Goal: Task Accomplishment & Management: Manage account settings

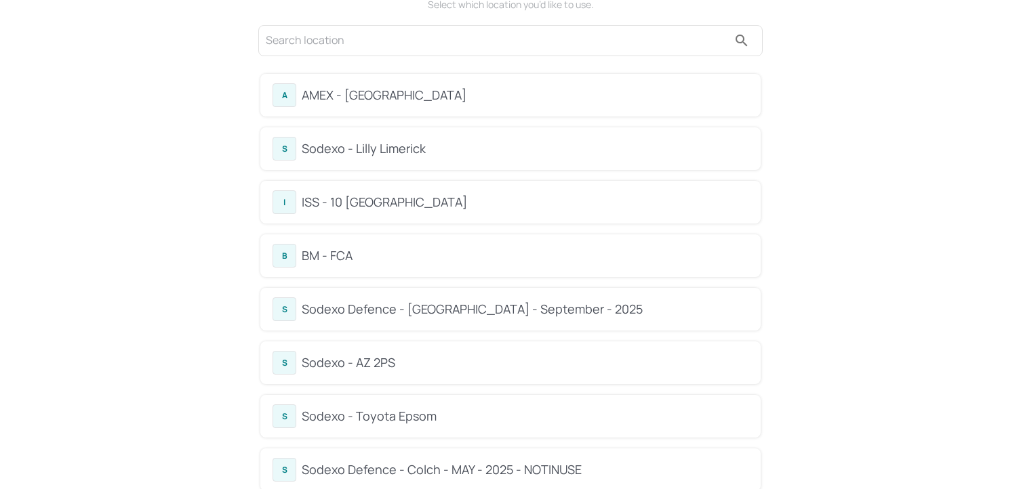
scroll to position [69, 0]
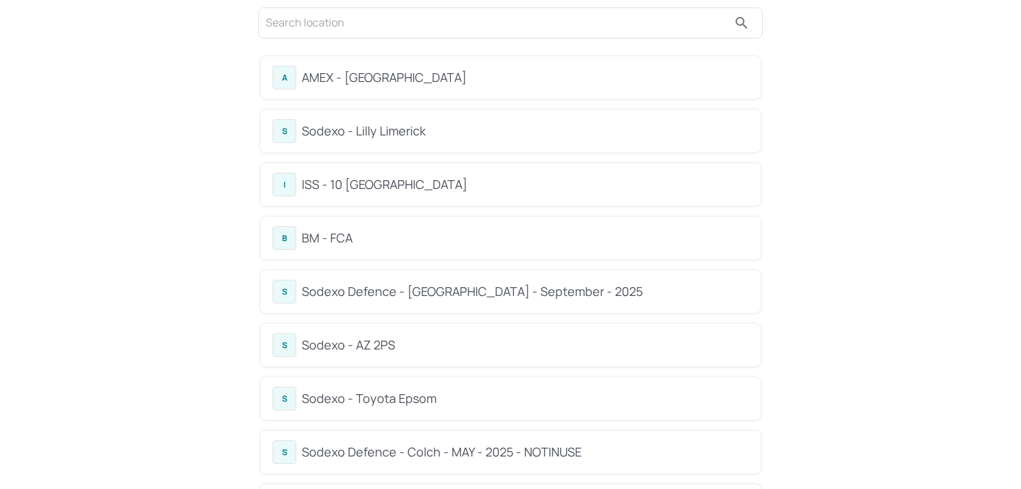
click at [350, 238] on div "BM - FCA" at bounding box center [525, 238] width 447 height 18
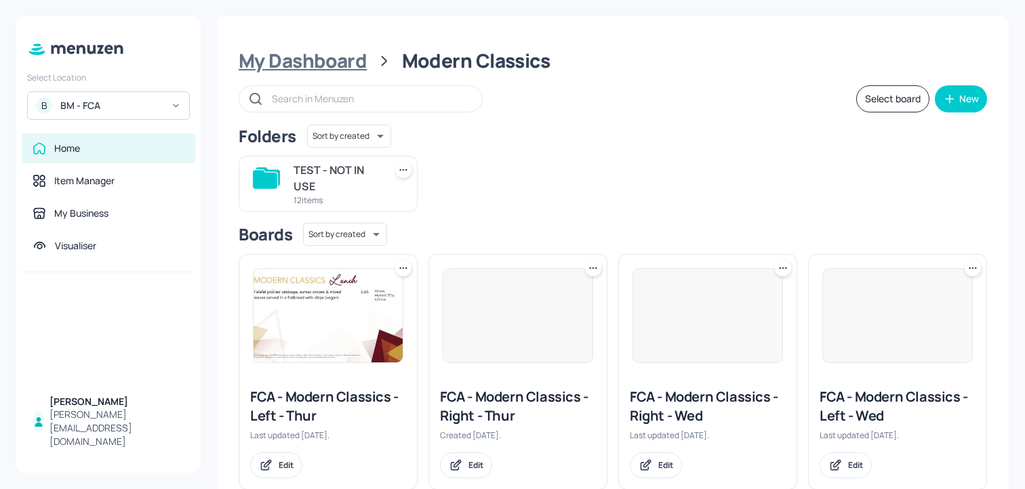
click at [339, 64] on div "My Dashboard" at bounding box center [303, 61] width 128 height 24
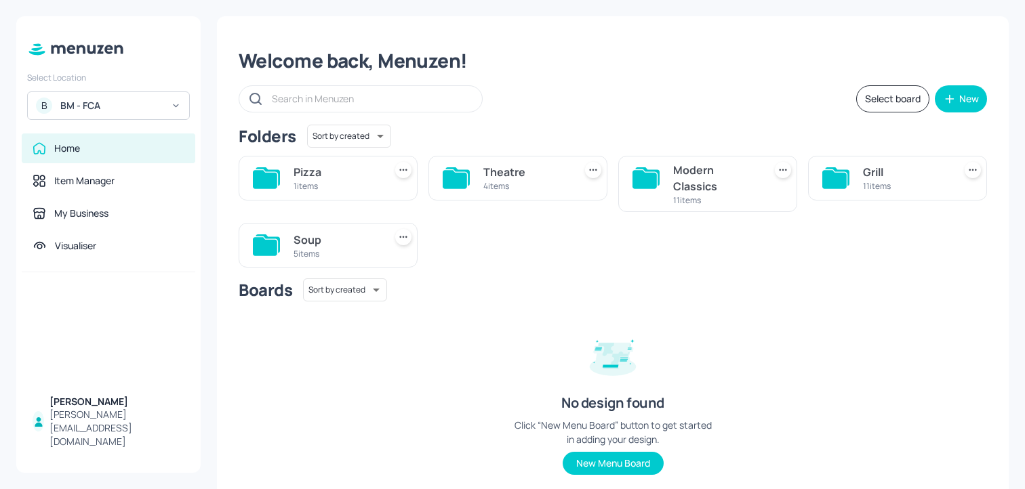
click at [289, 250] on div "Soup 5 items" at bounding box center [328, 245] width 179 height 45
click at [319, 232] on div "Soup" at bounding box center [335, 240] width 85 height 16
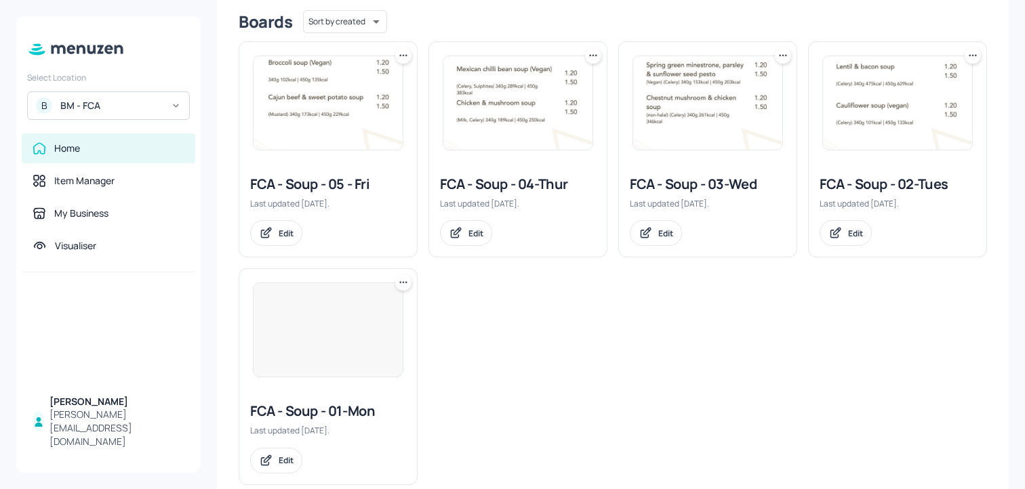
scroll to position [371, 0]
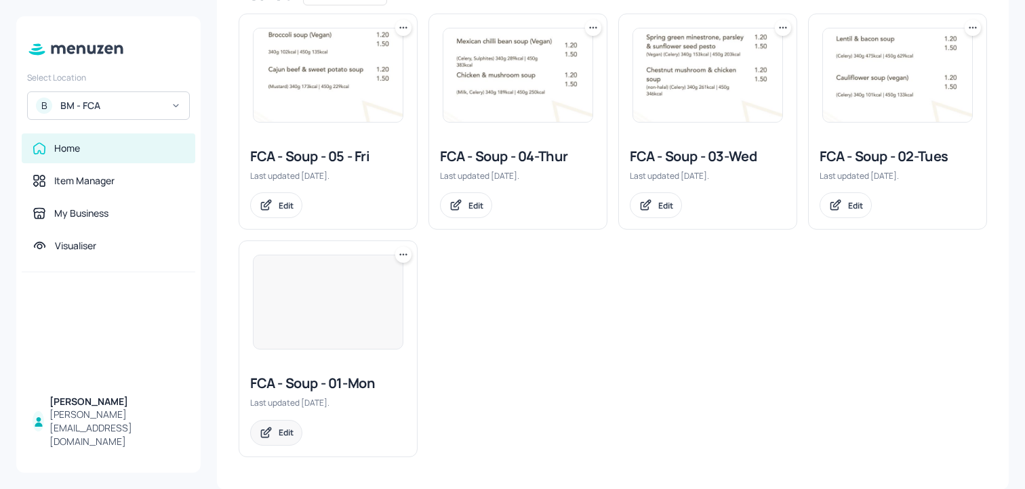
click at [281, 436] on div "Edit" at bounding box center [286, 433] width 15 height 12
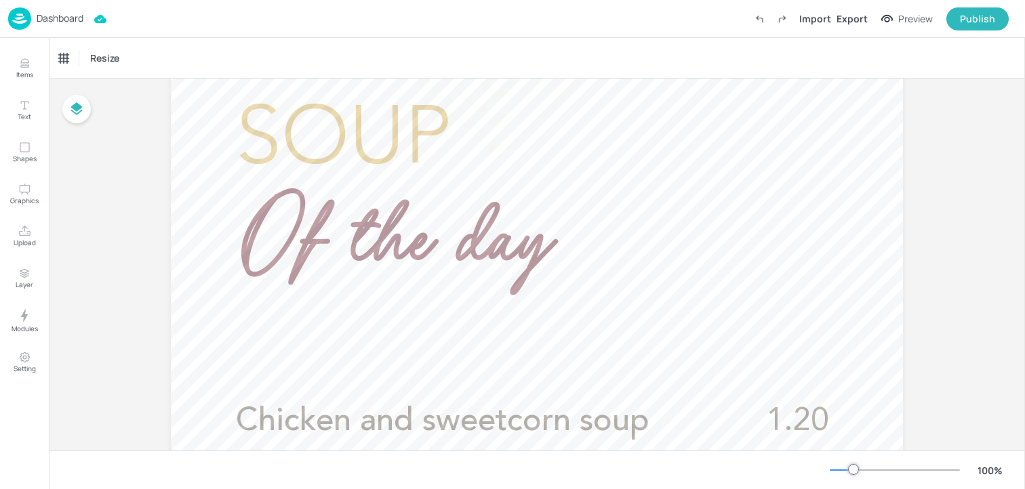
scroll to position [324, 0]
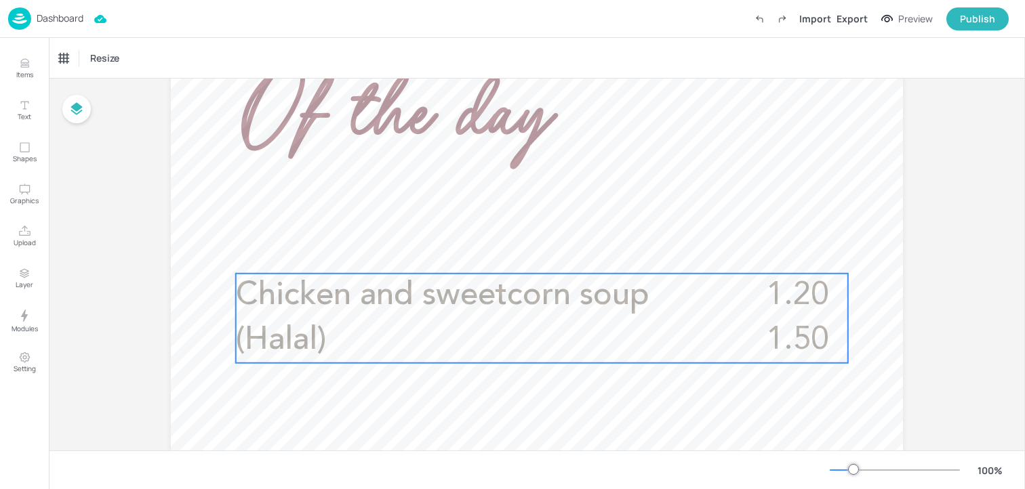
click at [403, 289] on span "Chicken and sweetcorn soup (Halal)" at bounding box center [442, 318] width 413 height 77
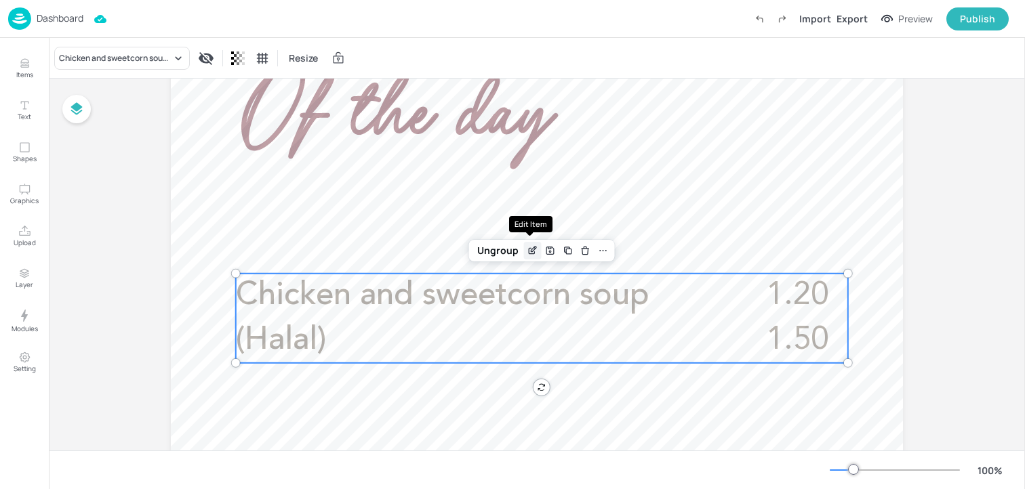
click at [531, 254] on icon "Edit Item" at bounding box center [533, 250] width 12 height 11
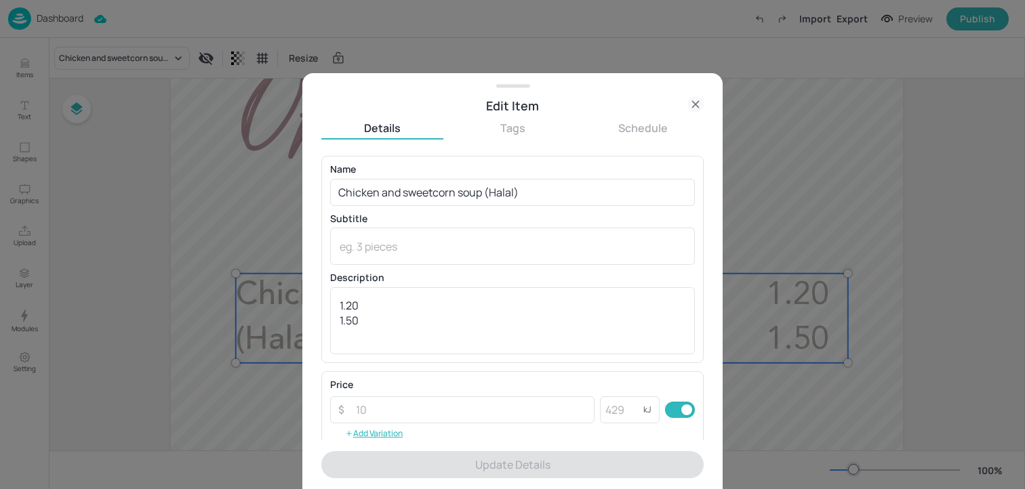
click at [463, 216] on p "Subtitle" at bounding box center [512, 218] width 365 height 9
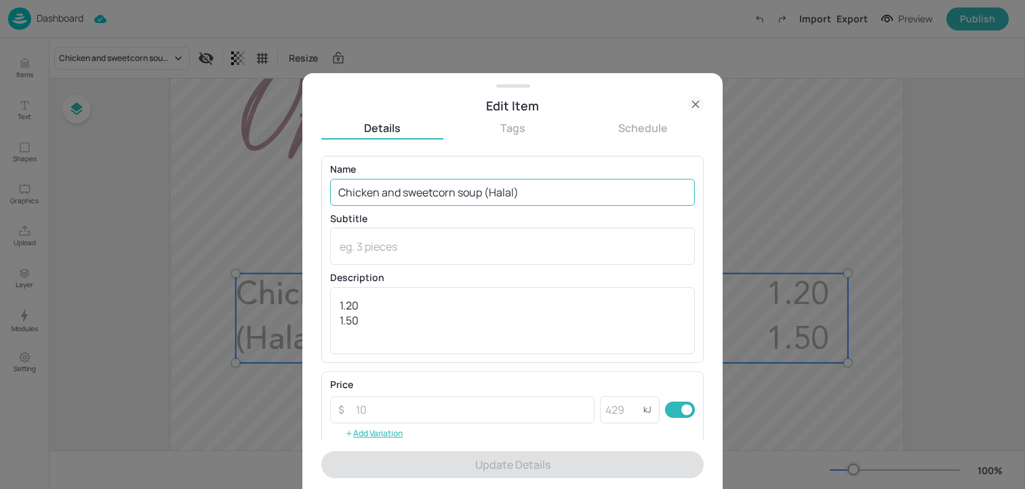
click at [463, 185] on input "Chicken and sweetcorn soup (Halal)" at bounding box center [512, 192] width 365 height 27
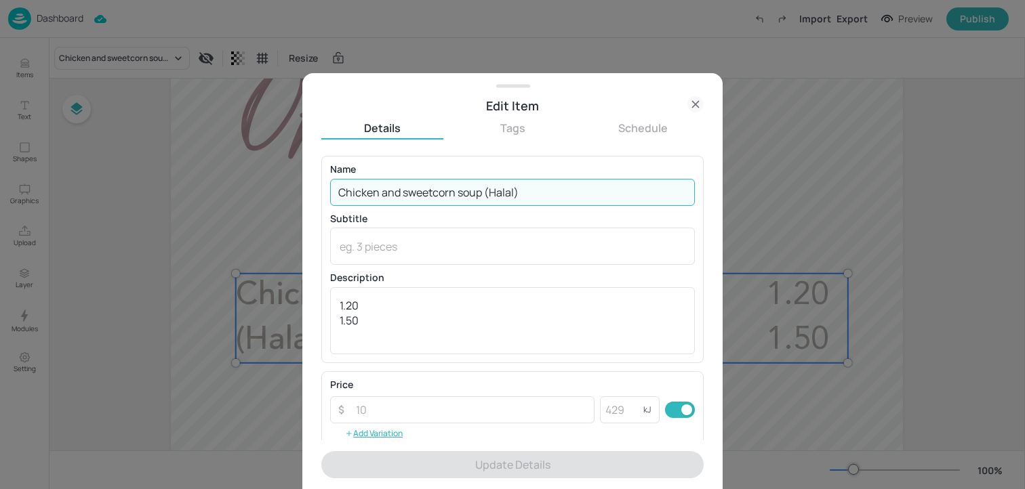
click at [463, 185] on input "Chicken and sweetcorn soup (Halal)" at bounding box center [512, 192] width 365 height 27
paste input "urried parsnip (Vegan)"
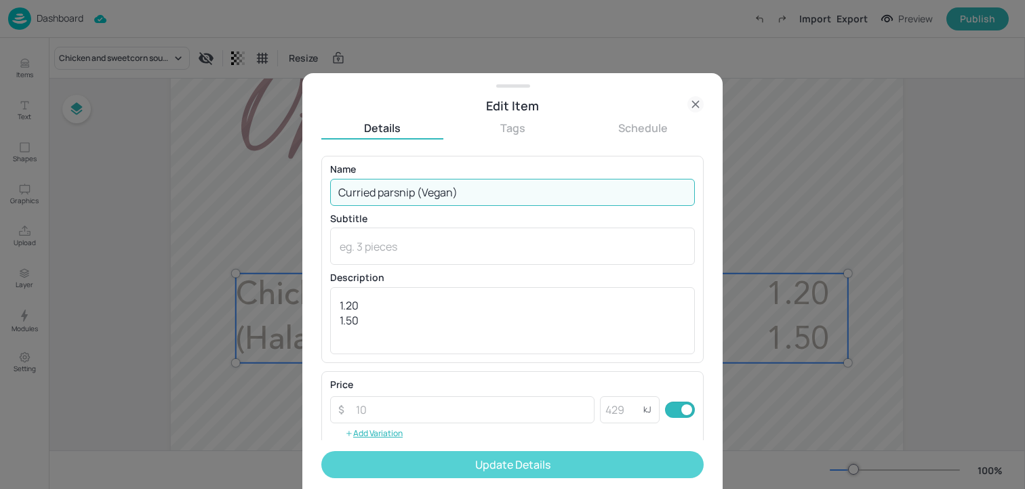
type input "Curried parsnip (Vegan)"
click at [496, 458] on button "Update Details" at bounding box center [512, 464] width 382 height 27
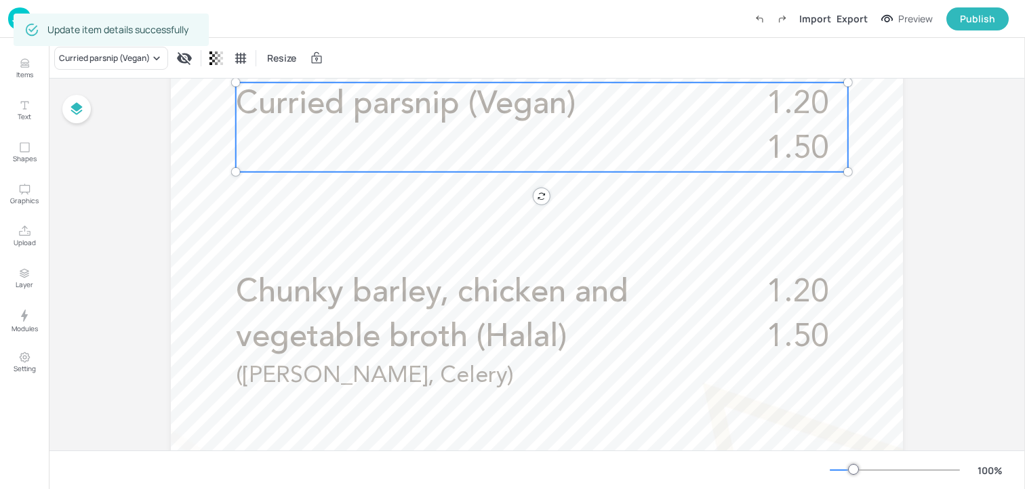
scroll to position [633, 0]
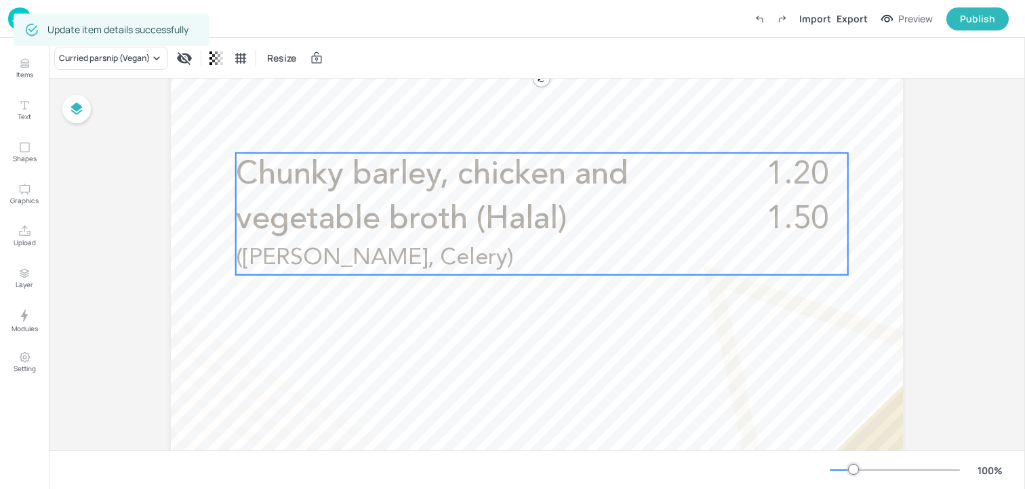
click at [348, 227] on span "Chunky barley, chicken and vegetable broth (Halal)" at bounding box center [432, 197] width 392 height 77
click at [531, 128] on icon "Edit Item" at bounding box center [533, 128] width 5 height 5
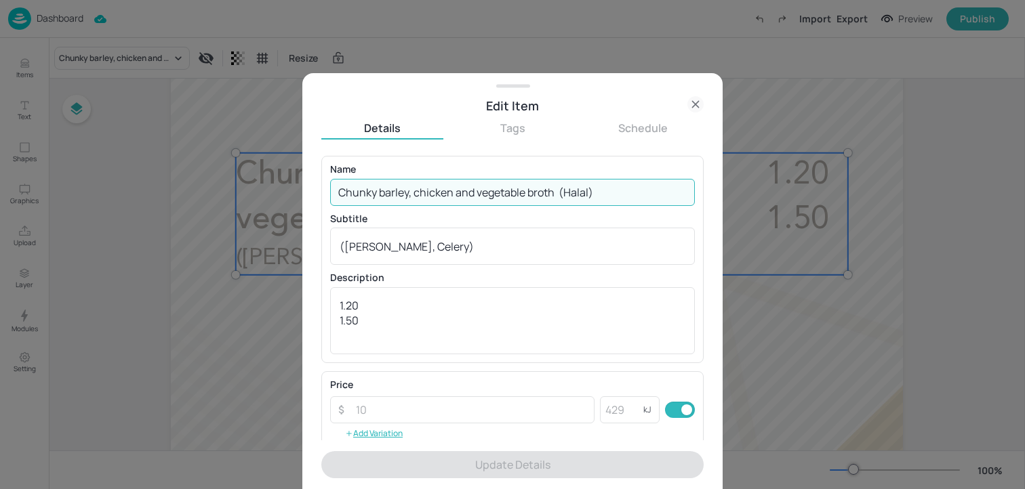
click at [432, 190] on input "Chunky barley, chicken and vegetable broth (Halal)" at bounding box center [512, 192] width 365 height 27
paste input "Harira (Moroccan Lentil & Chickpea Soup) (Vegan)"
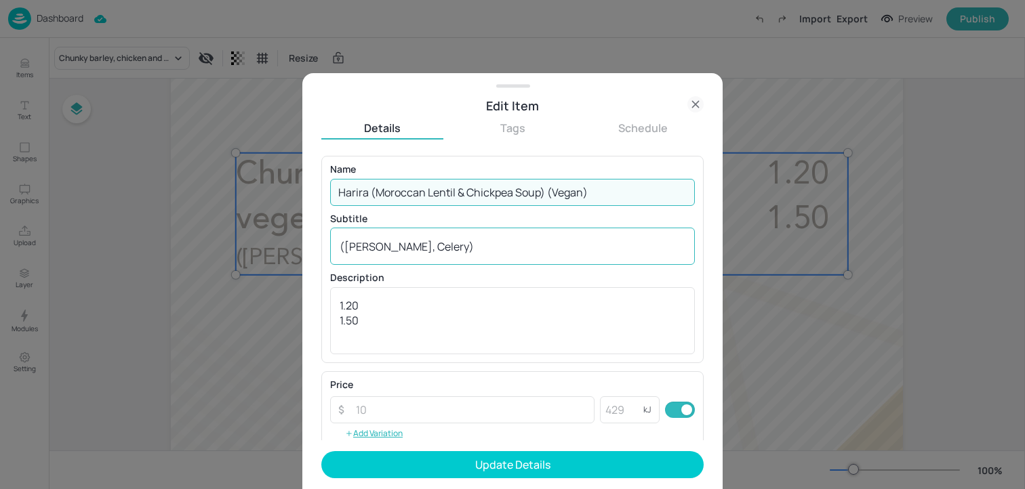
type input "Harira (Moroccan Lentil & Chickpea Soup) (Vegan)"
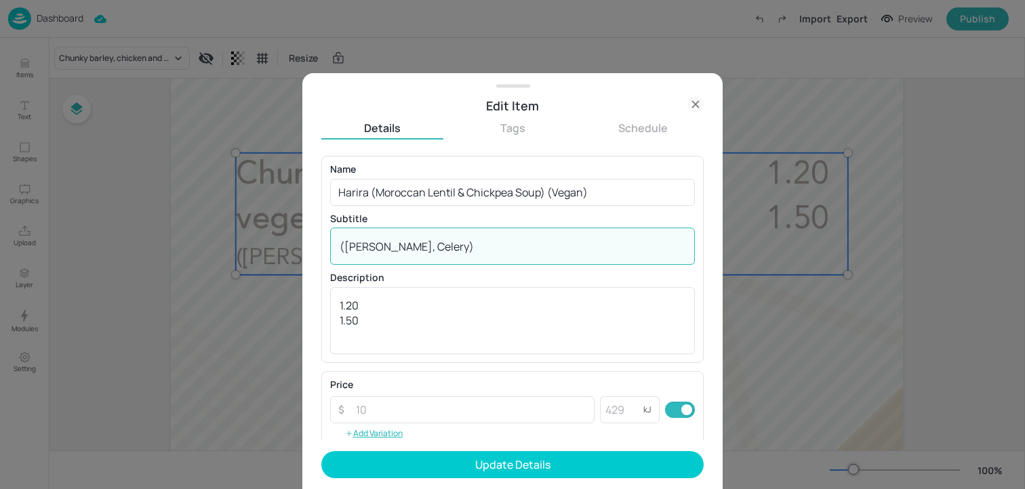
click at [416, 247] on textarea "([PERSON_NAME], Celery)" at bounding box center [513, 246] width 346 height 15
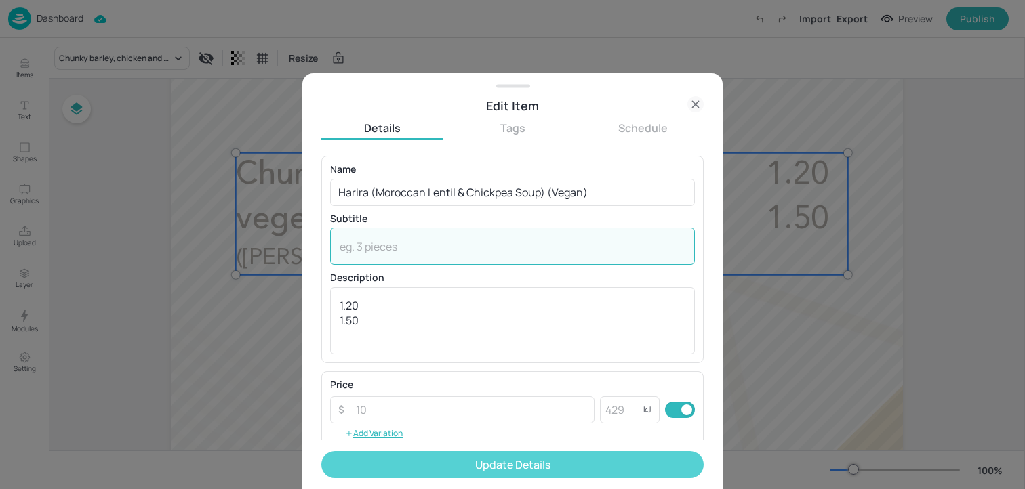
click at [507, 474] on button "Update Details" at bounding box center [512, 464] width 382 height 27
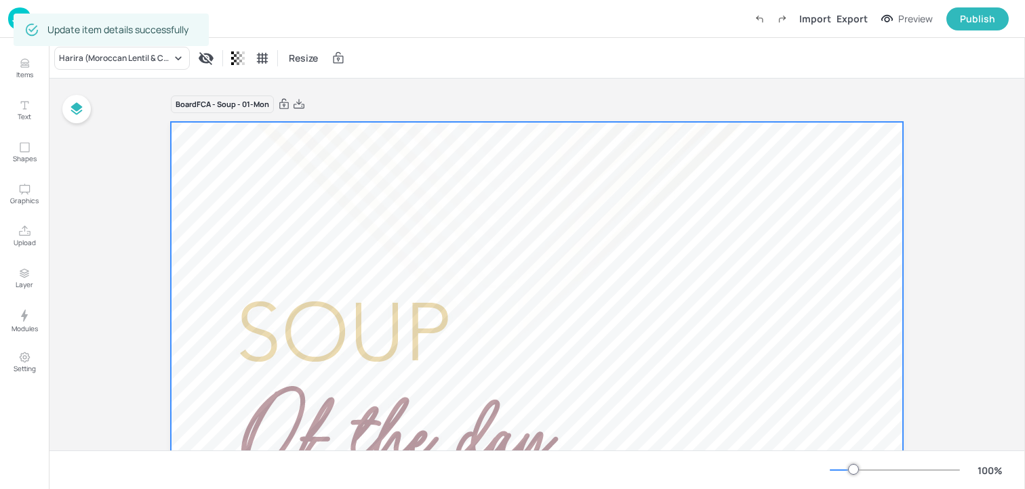
click at [11, 20] on img at bounding box center [19, 18] width 23 height 22
click at [8, 22] on img at bounding box center [19, 18] width 23 height 22
click at [9, 22] on img at bounding box center [19, 18] width 23 height 22
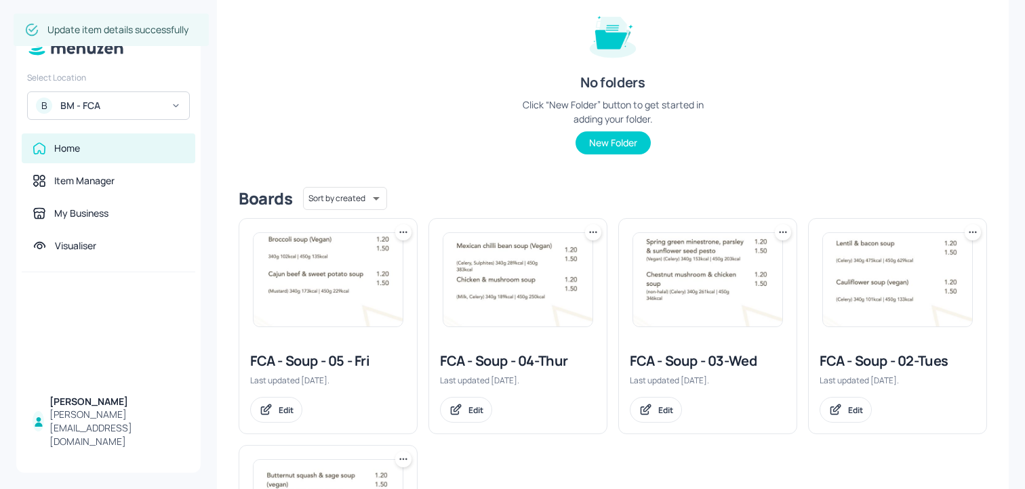
scroll to position [281, 0]
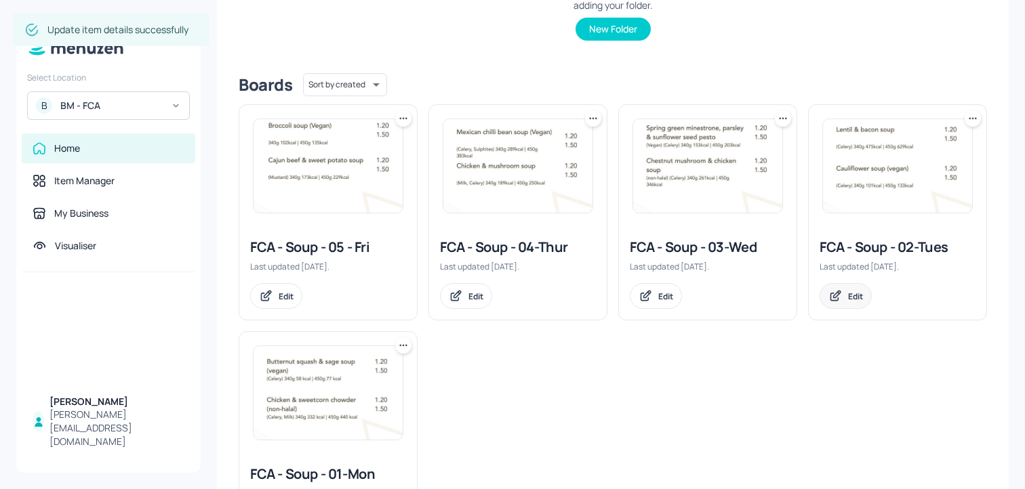
click at [835, 288] on div "Edit" at bounding box center [845, 296] width 52 height 26
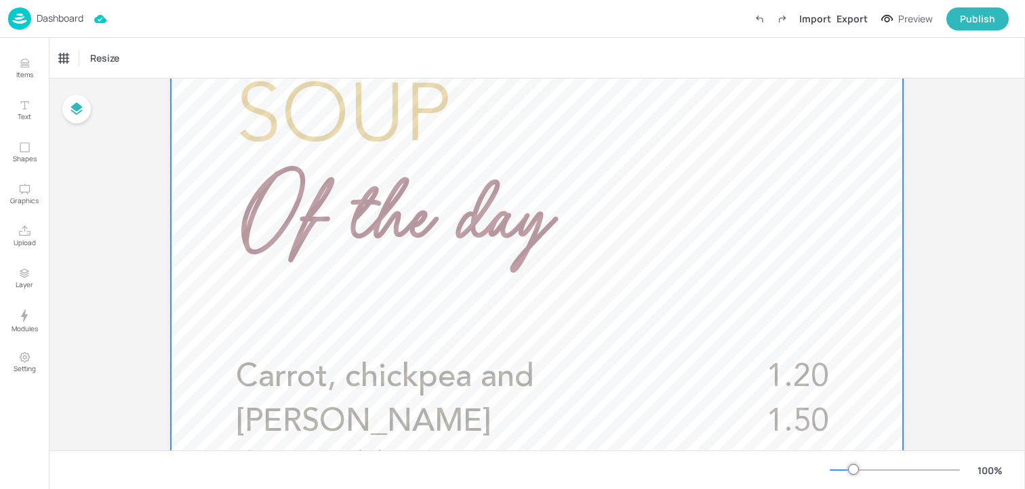
scroll to position [227, 0]
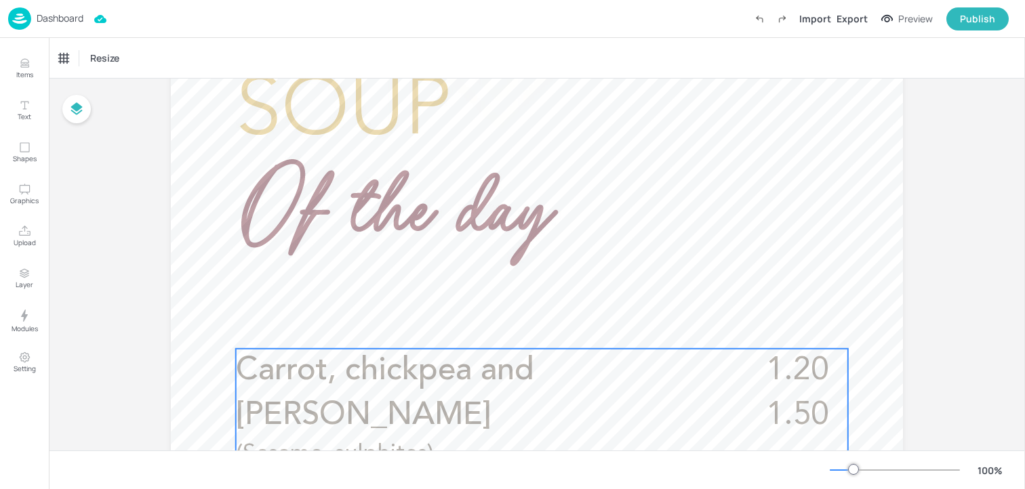
click at [499, 363] on span "Carrot, chickpea and [PERSON_NAME]" at bounding box center [385, 393] width 298 height 77
click at [533, 330] on icon "Edit Item" at bounding box center [533, 326] width 12 height 11
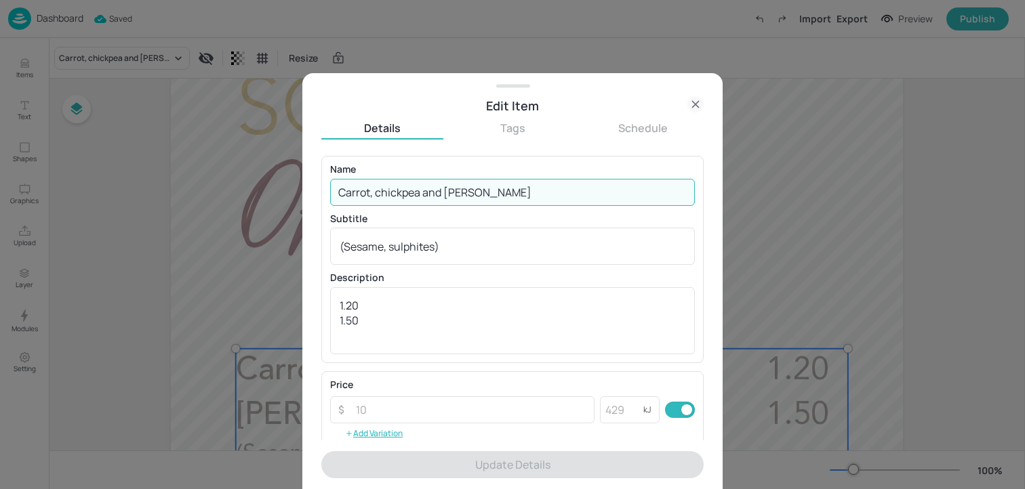
click at [471, 188] on input "Carrot, chickpea and [PERSON_NAME]" at bounding box center [512, 192] width 365 height 27
paste input "French onion and beef soup"
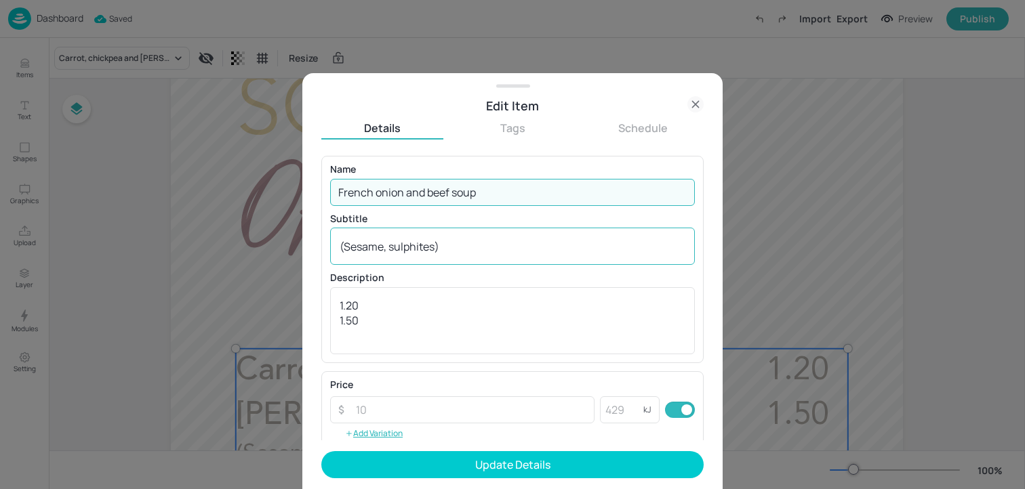
type input "French onion and beef soup"
click at [463, 252] on textarea "(Sesame, sulphites)" at bounding box center [513, 246] width 346 height 15
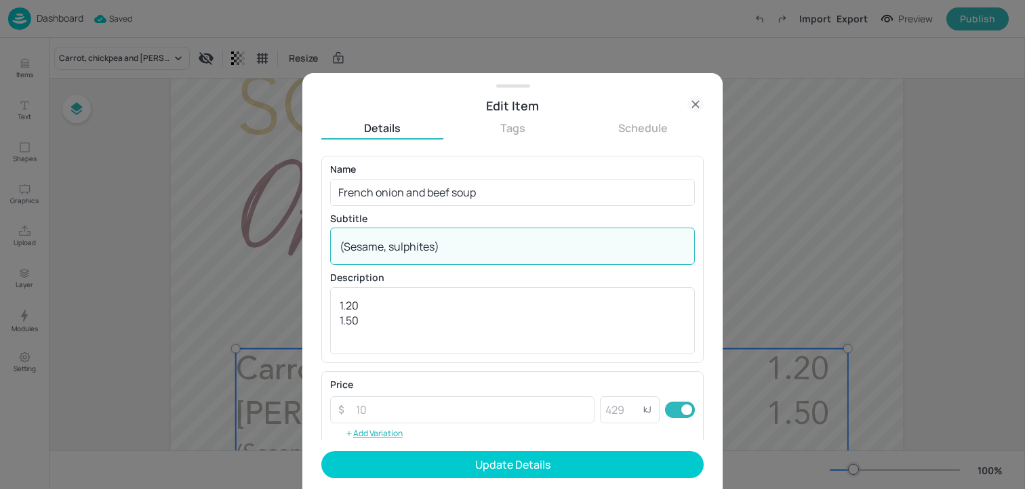
click at [463, 252] on textarea "(Sesame, sulphites)" at bounding box center [513, 246] width 346 height 15
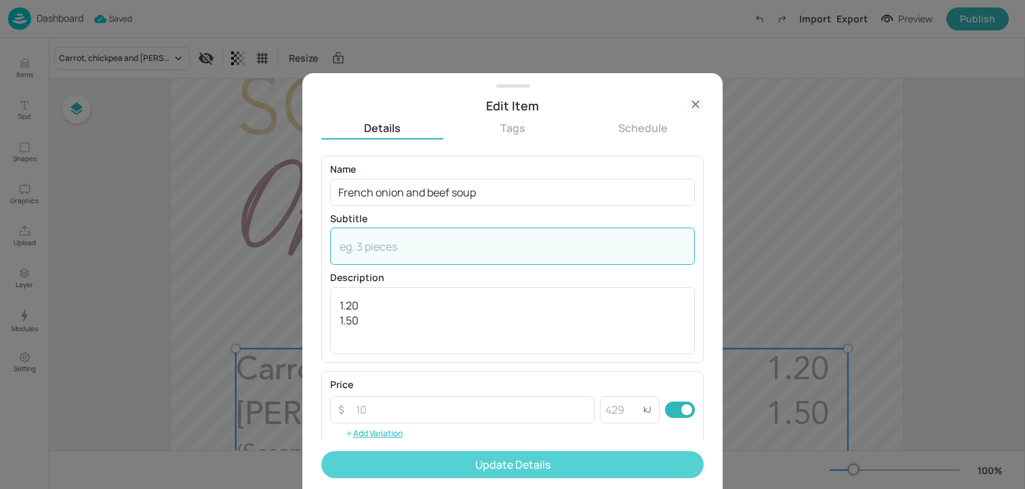
click at [437, 463] on button "Update Details" at bounding box center [512, 464] width 382 height 27
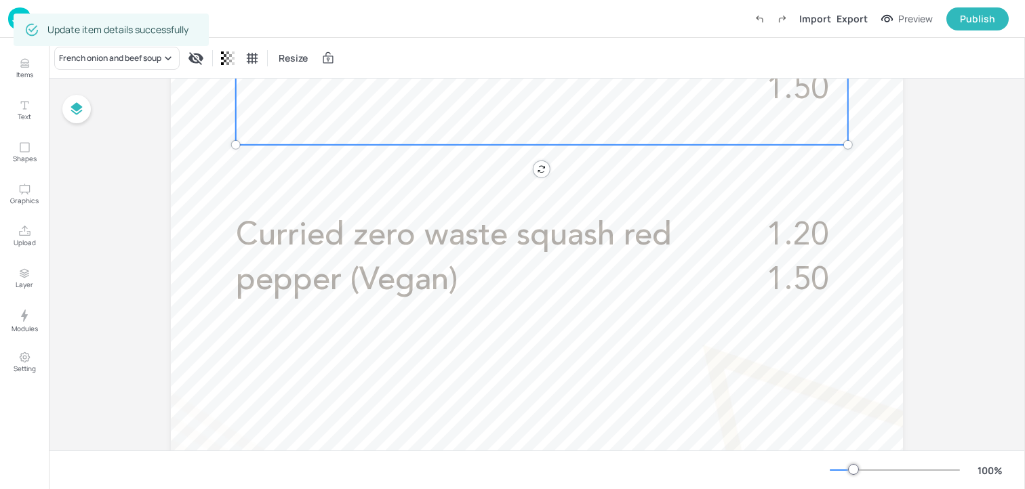
scroll to position [576, 0]
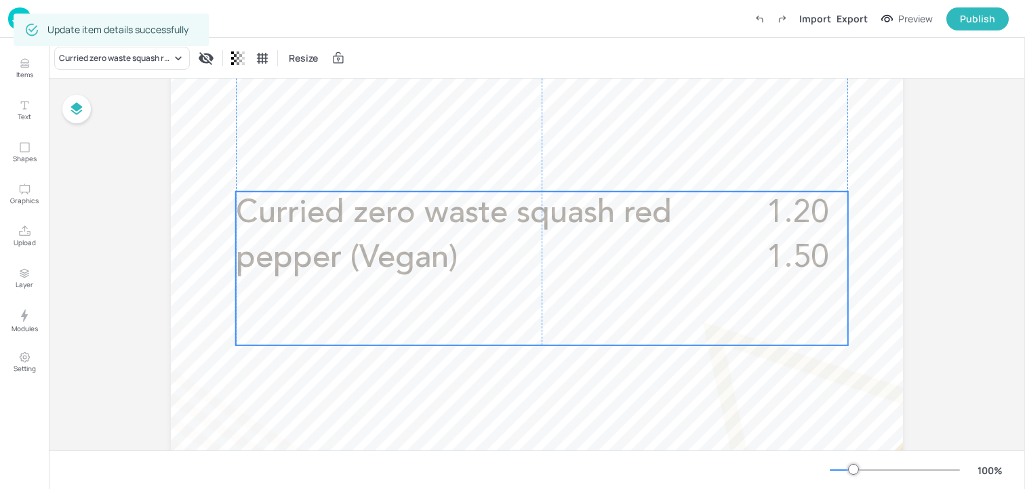
click at [470, 223] on span "Curried zero waste squash red pepper (Vegan)" at bounding box center [454, 236] width 436 height 77
click at [529, 175] on div "Edit Item" at bounding box center [533, 169] width 18 height 18
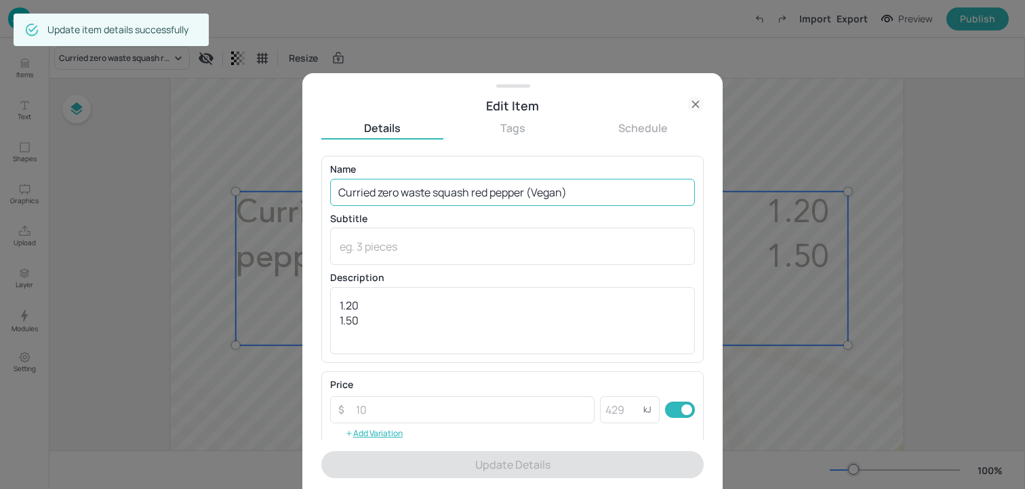
click at [505, 186] on input "Curried zero waste squash red pepper (Vegan)" at bounding box center [512, 192] width 365 height 27
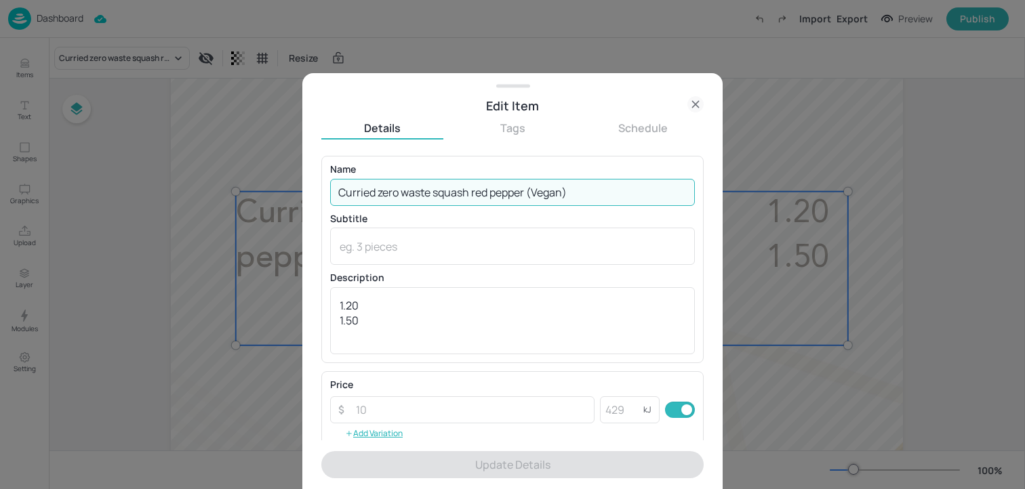
click at [505, 186] on input "Curried zero waste squash red pepper (Vegan)" at bounding box center [512, 192] width 365 height 27
paste input "lassic cream of tomato soup"
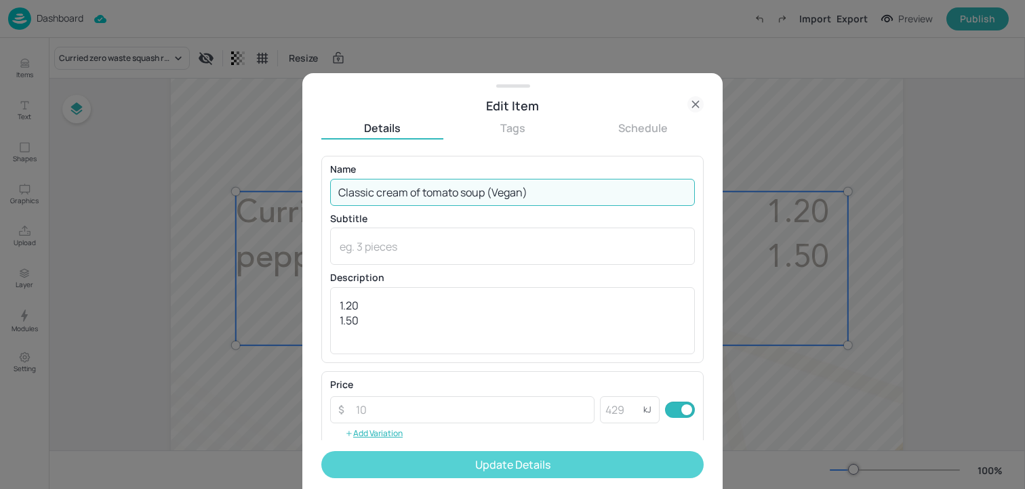
type input "Classic cream of tomato soup (Vegan)"
click at [455, 477] on button "Update Details" at bounding box center [512, 464] width 382 height 27
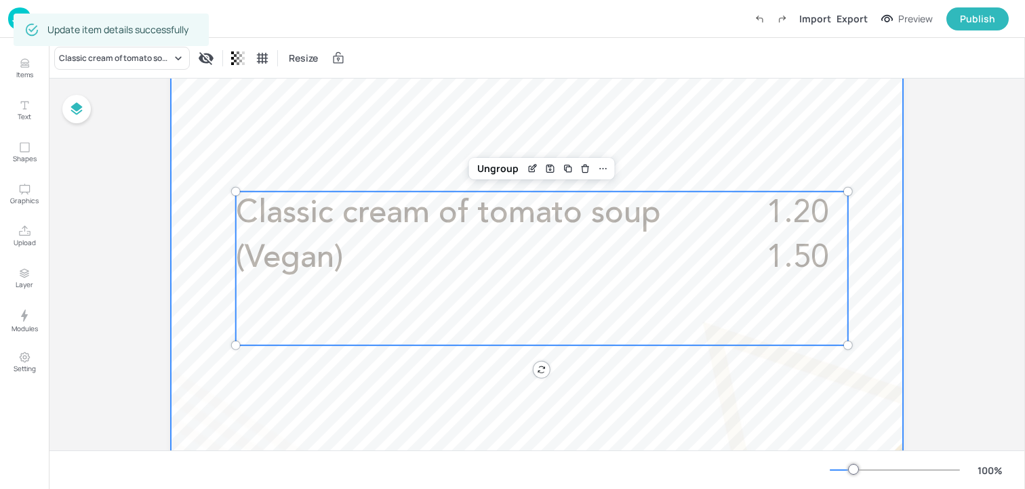
click at [195, 183] on div at bounding box center [537, 196] width 732 height 1301
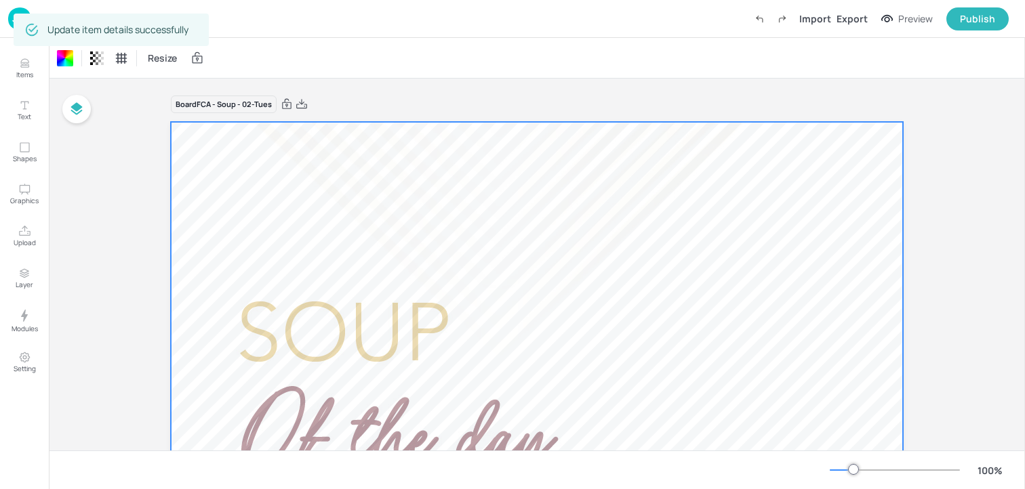
click at [12, 22] on img at bounding box center [19, 18] width 23 height 22
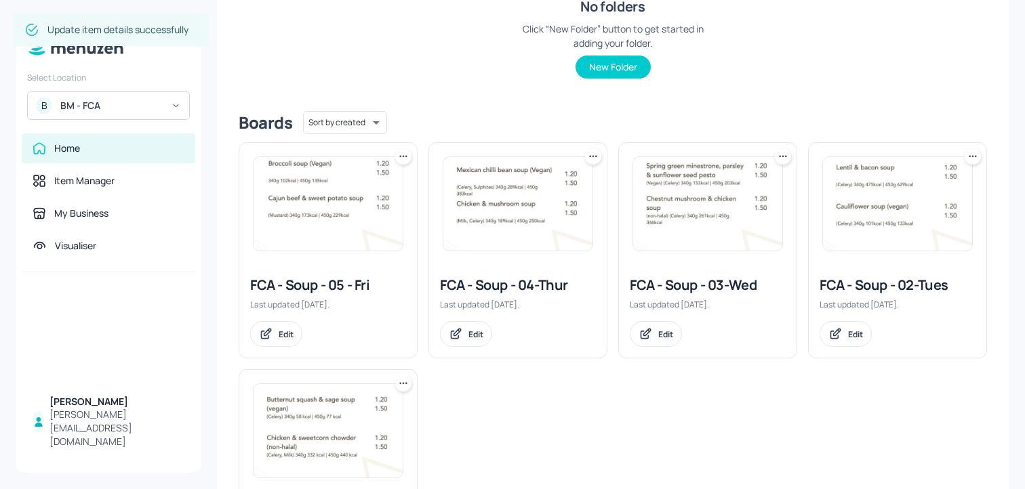
scroll to position [307, 0]
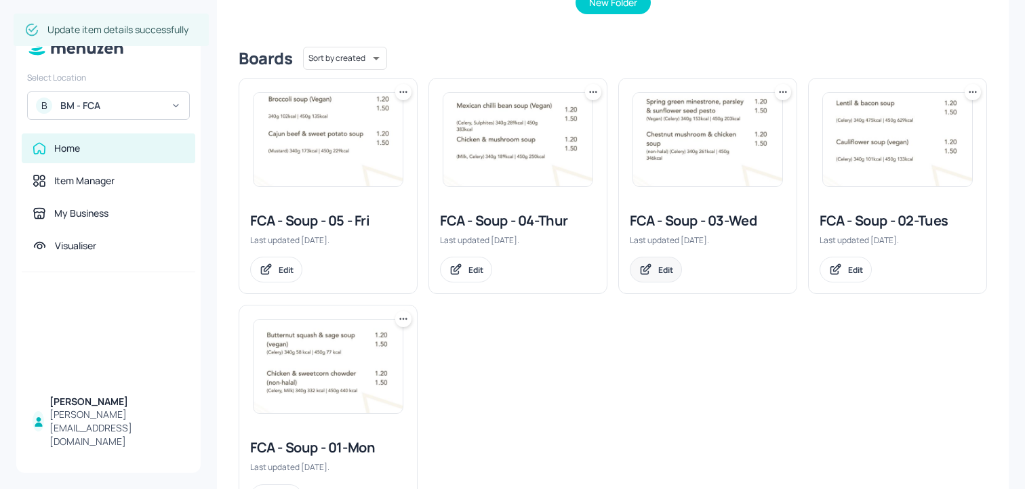
click at [653, 274] on div "Edit" at bounding box center [656, 270] width 52 height 26
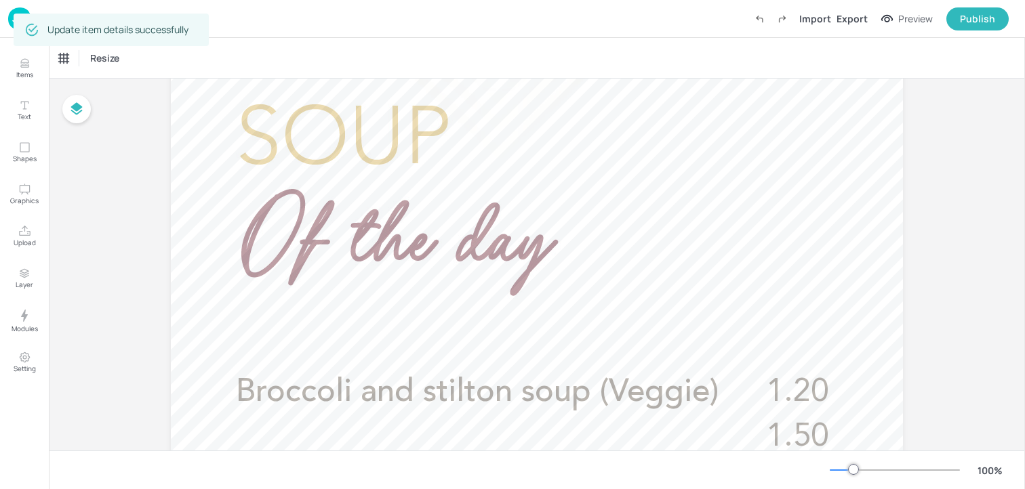
scroll to position [295, 0]
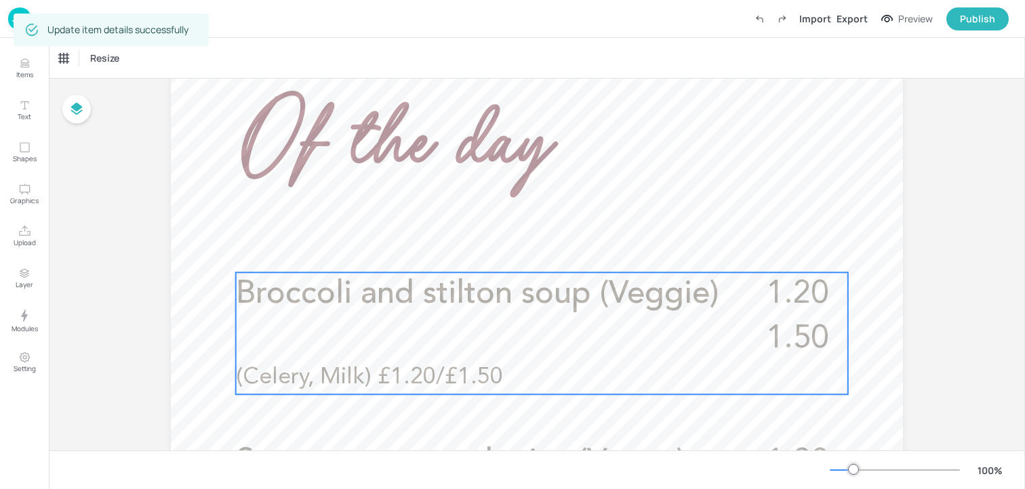
click at [433, 316] on p "Broccoli and stilton soup (Veggie)" at bounding box center [483, 294] width 495 height 45
click at [518, 245] on div "Ungroup" at bounding box center [498, 250] width 52 height 18
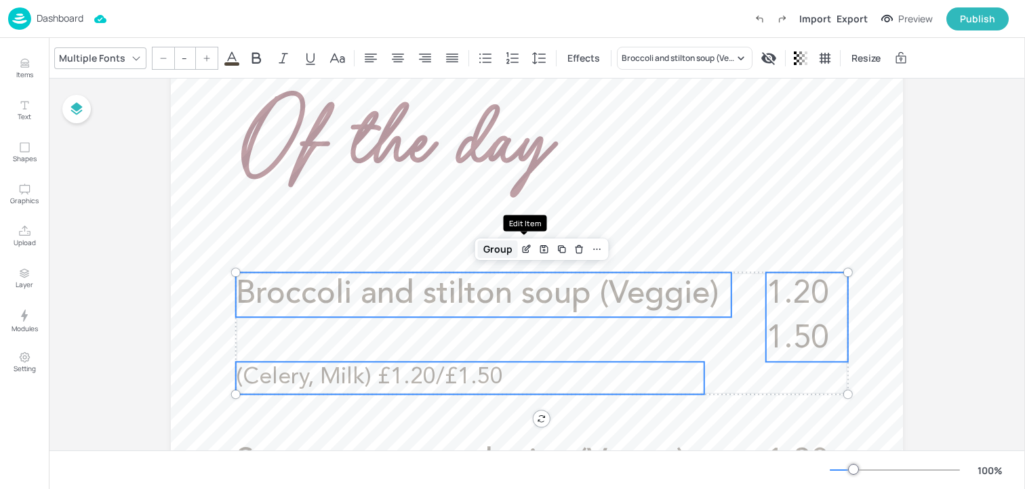
click at [508, 246] on div "Group" at bounding box center [498, 250] width 40 height 18
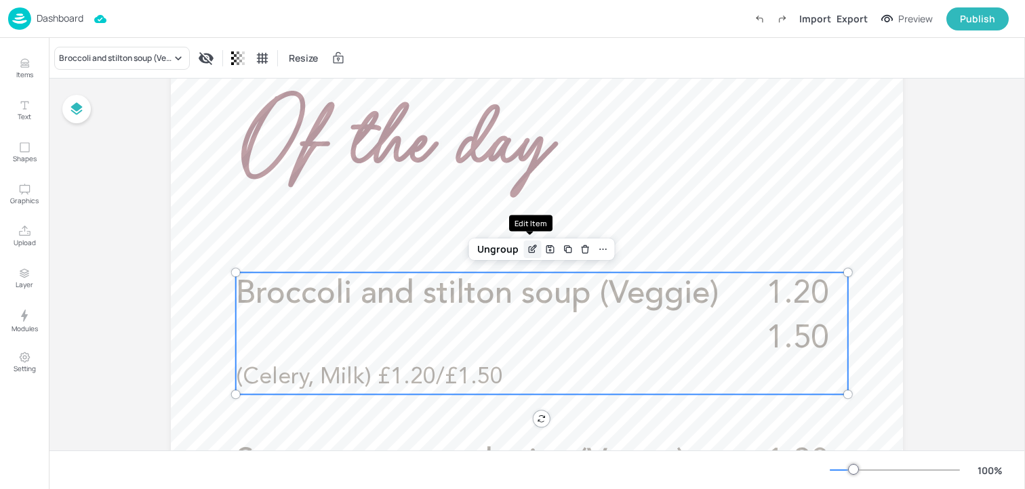
click at [527, 247] on icon "Edit Item" at bounding box center [533, 249] width 12 height 11
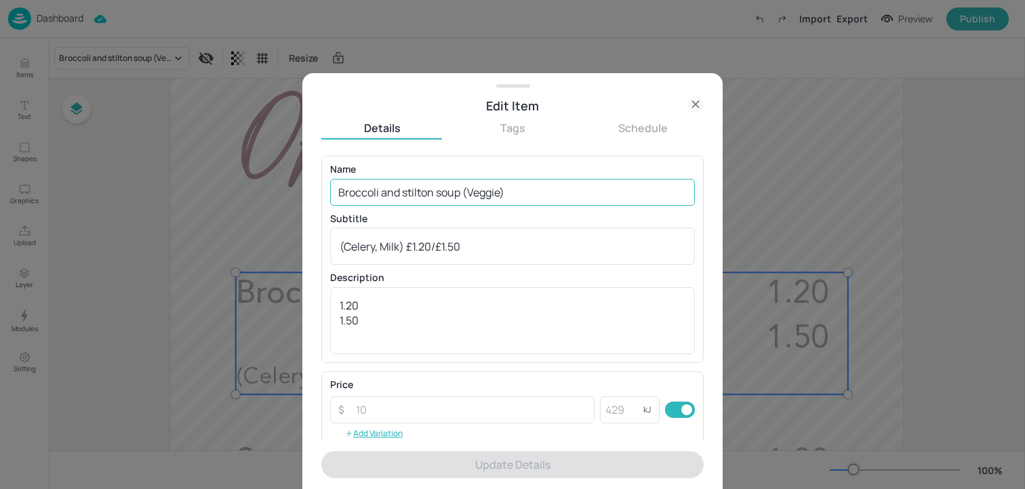
click at [492, 192] on input "Broccoli and stilton soup (Veggie)" at bounding box center [512, 192] width 365 height 27
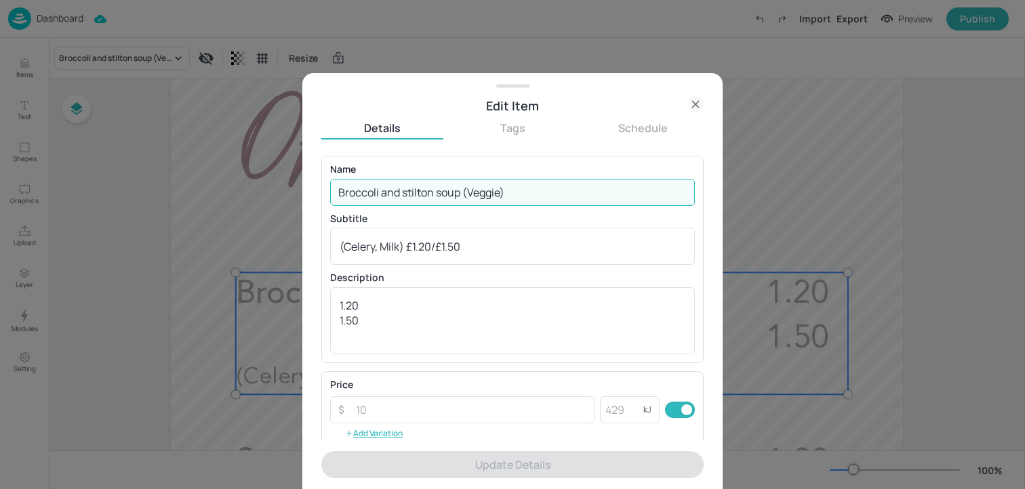
click at [492, 192] on input "Broccoli and stilton soup (Veggie)" at bounding box center [512, 192] width 365 height 27
paste input "[PERSON_NAME] sweetcorn chowder"
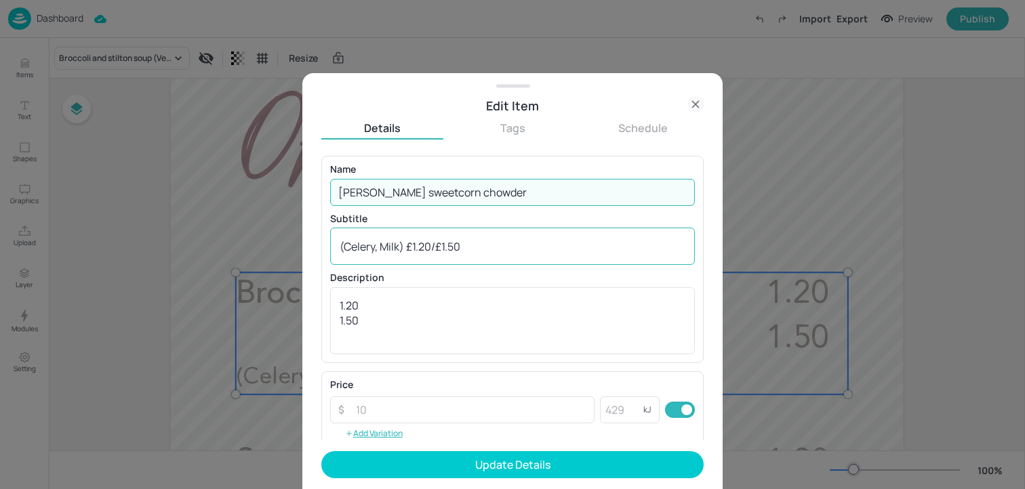
type input "[PERSON_NAME] sweetcorn chowder"
click at [506, 237] on div "(Celery, Milk) £1.20/£1.50 x ​" at bounding box center [512, 246] width 365 height 37
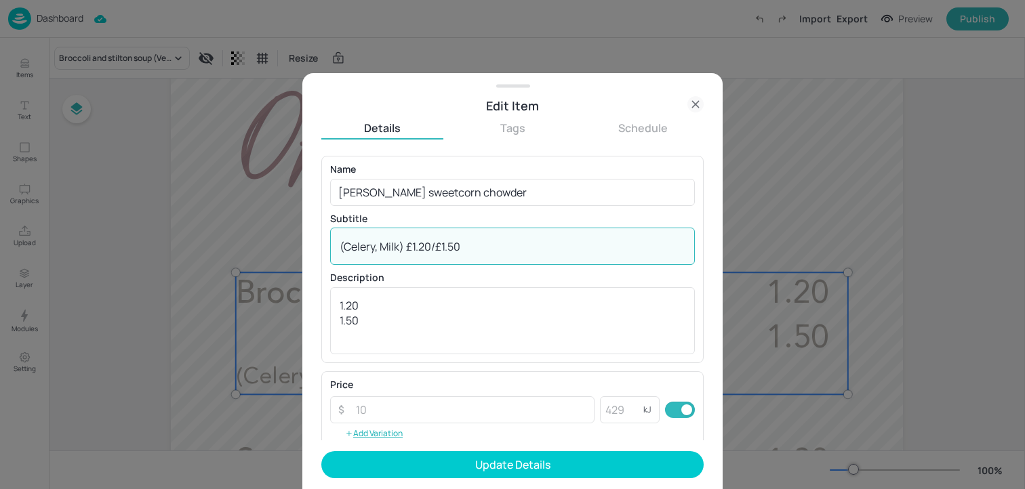
click at [425, 251] on textarea "(Celery, Milk) £1.20/£1.50" at bounding box center [513, 246] width 346 height 15
click at [425, 249] on textarea "(Celery, Milk) £1.20/£1.50" at bounding box center [513, 246] width 346 height 15
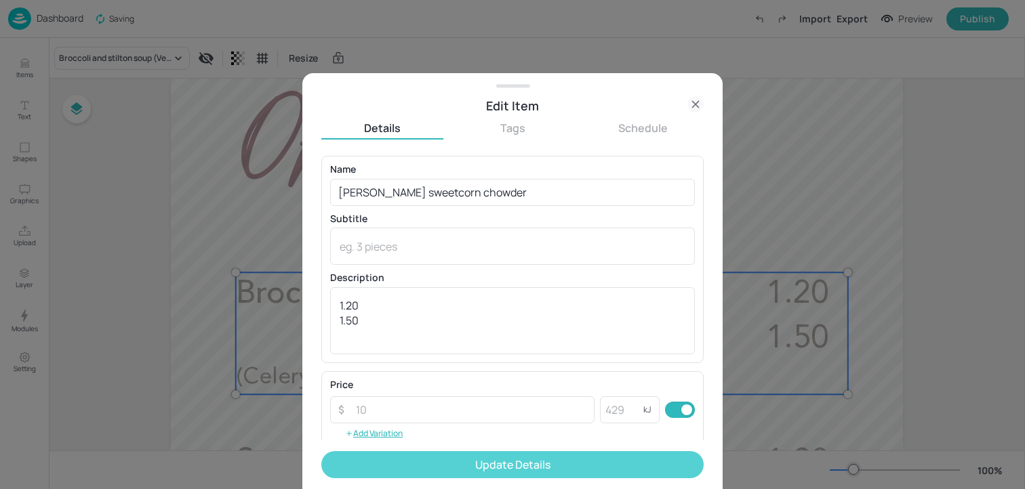
click at [470, 458] on button "Update Details" at bounding box center [512, 464] width 382 height 27
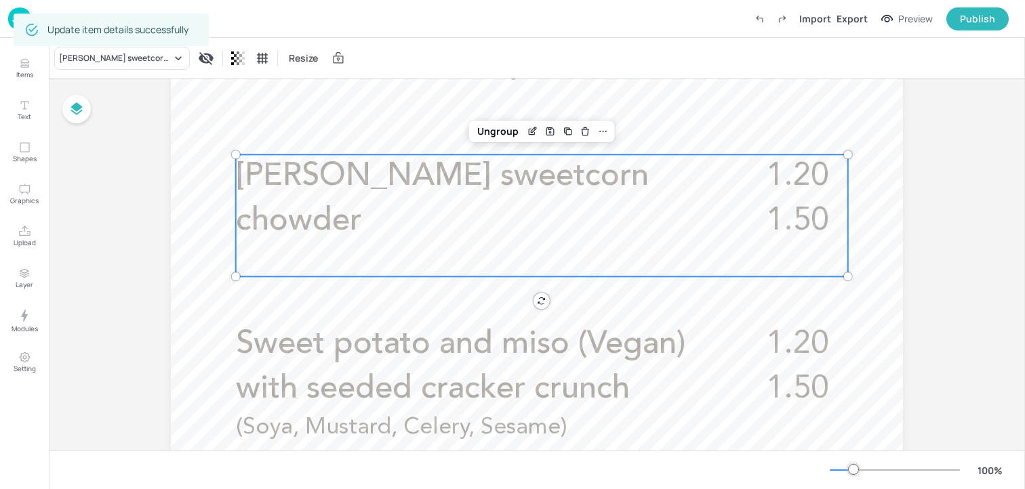
scroll to position [459, 0]
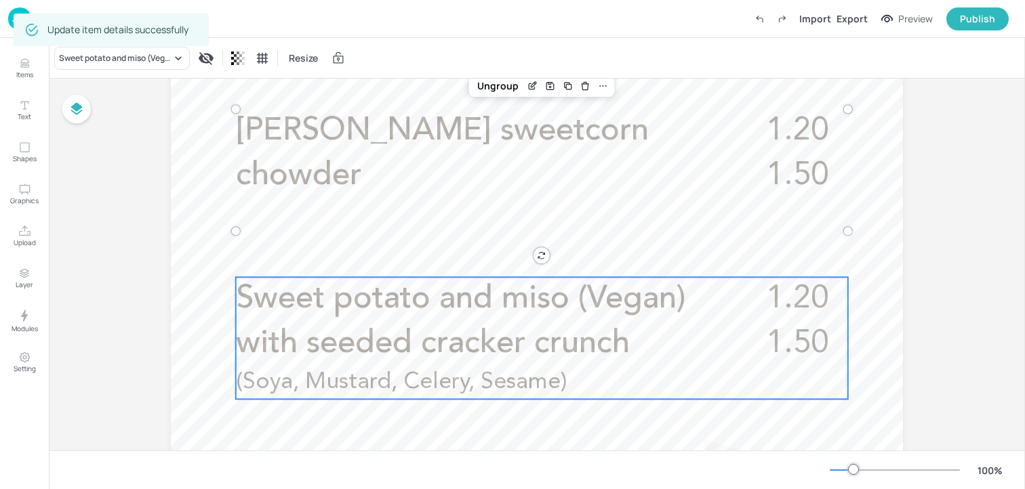
click at [388, 337] on span "Sweet potato and miso (Vegan) with seeded cracker crunch" at bounding box center [460, 321] width 449 height 77
click at [527, 252] on icon "Edit Item" at bounding box center [533, 254] width 12 height 11
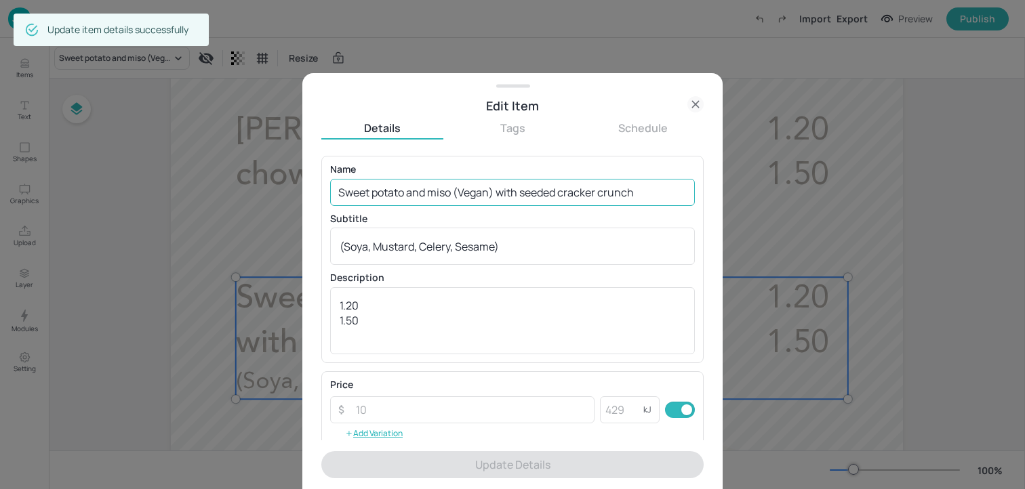
click at [422, 193] on input "Sweet potato and miso (Vegan) with seeded cracker crunch" at bounding box center [512, 192] width 365 height 27
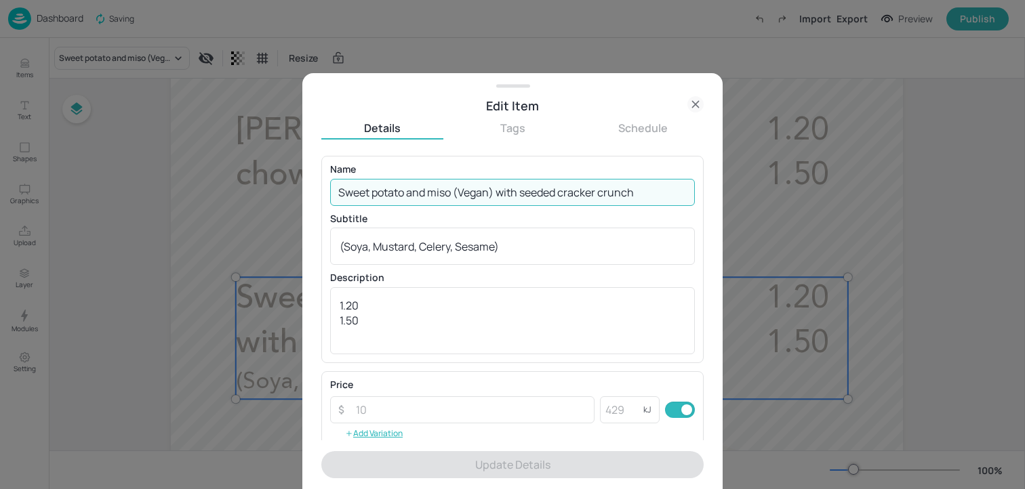
click at [422, 193] on input "Sweet potato and miso (Vegan) with seeded cracker crunch" at bounding box center [512, 192] width 365 height 27
paste input "with seeded cracker crunch (Vegan)"
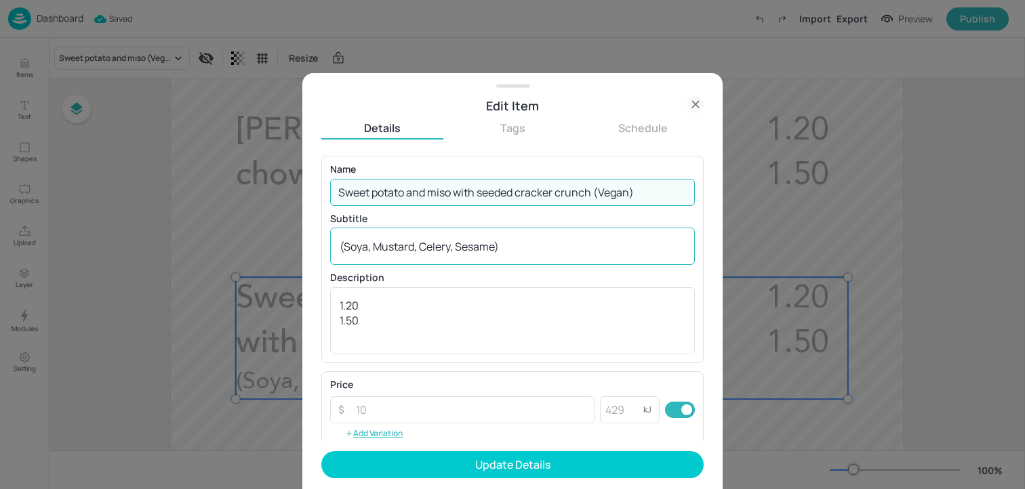
type input "Sweet potato and miso with seeded cracker crunch (Vegan)"
click at [427, 260] on div "(Soya, Mustard, Celery, Sesame) x ​" at bounding box center [512, 246] width 365 height 37
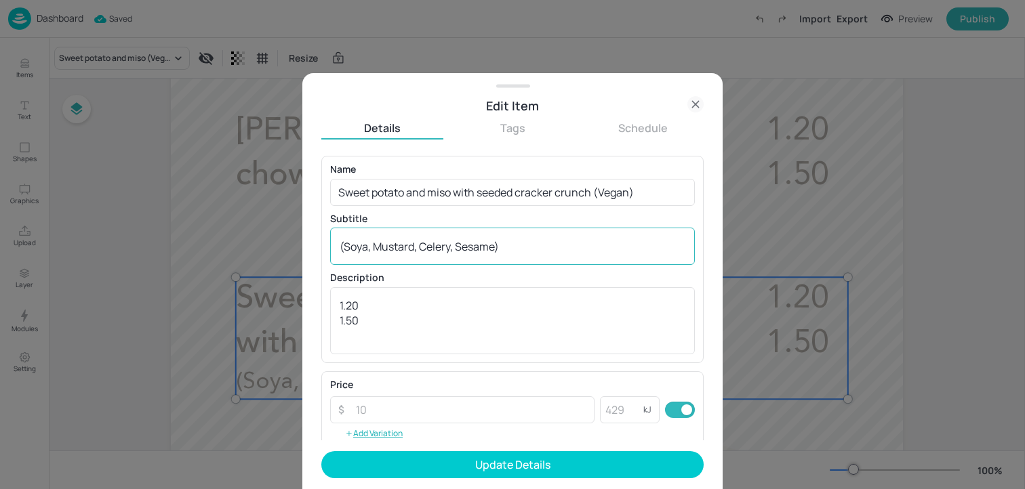
click at [427, 260] on div "(Soya, Mustard, Celery, Sesame) x ​" at bounding box center [512, 246] width 365 height 37
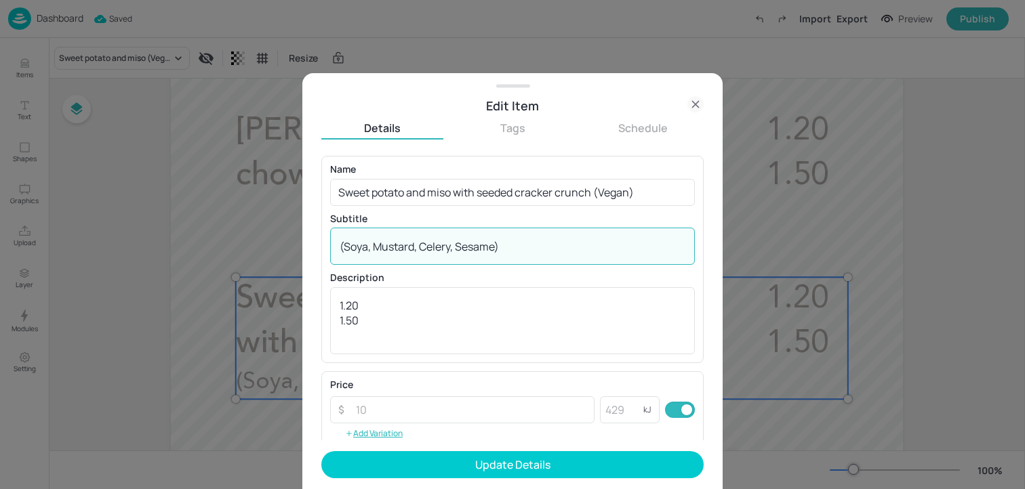
click at [427, 260] on div "(Soya, Mustard, Celery, Sesame) x ​" at bounding box center [512, 246] width 365 height 37
click at [424, 256] on div "(Soya, Mustard, Celery, Sesame) x ​" at bounding box center [512, 246] width 365 height 37
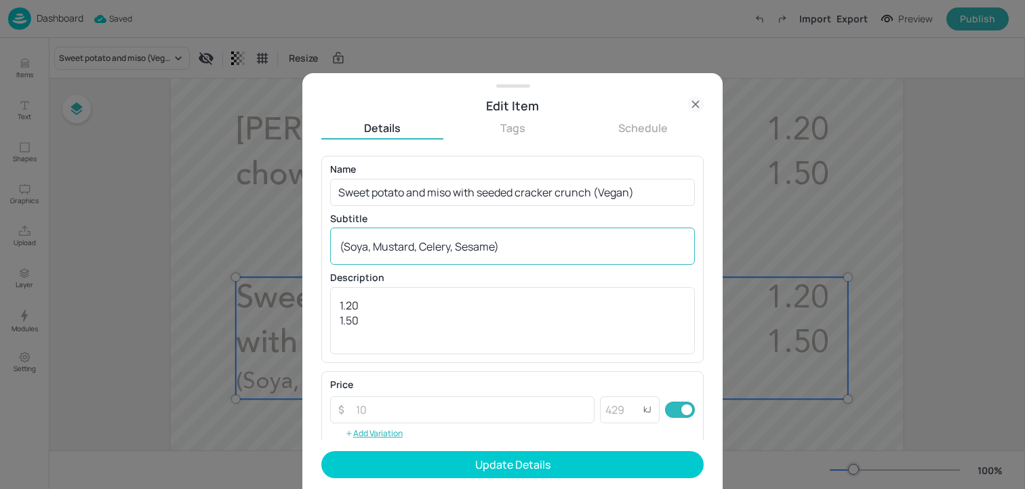
click at [424, 256] on div "(Soya, Mustard, Celery, Sesame) x ​" at bounding box center [512, 246] width 365 height 37
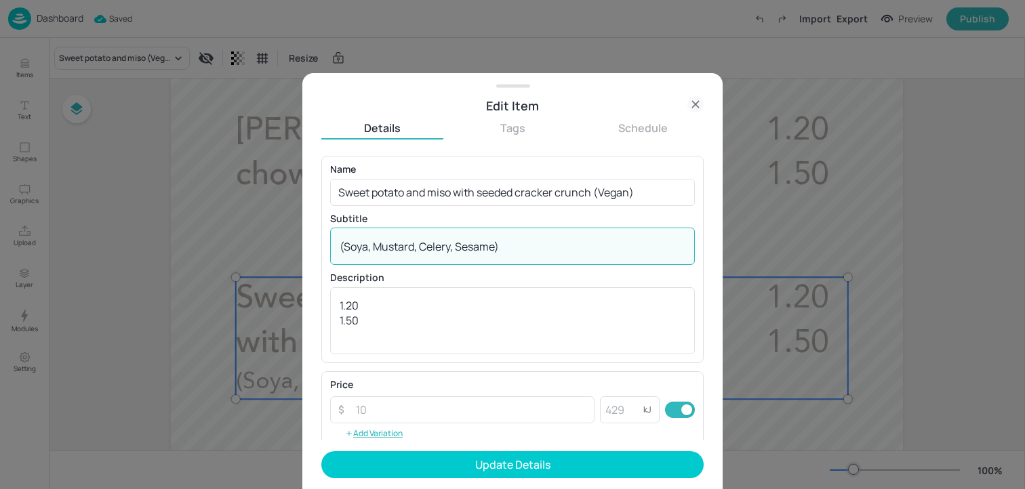
click at [424, 251] on textarea "(Soya, Mustard, Celery, Sesame)" at bounding box center [513, 246] width 346 height 15
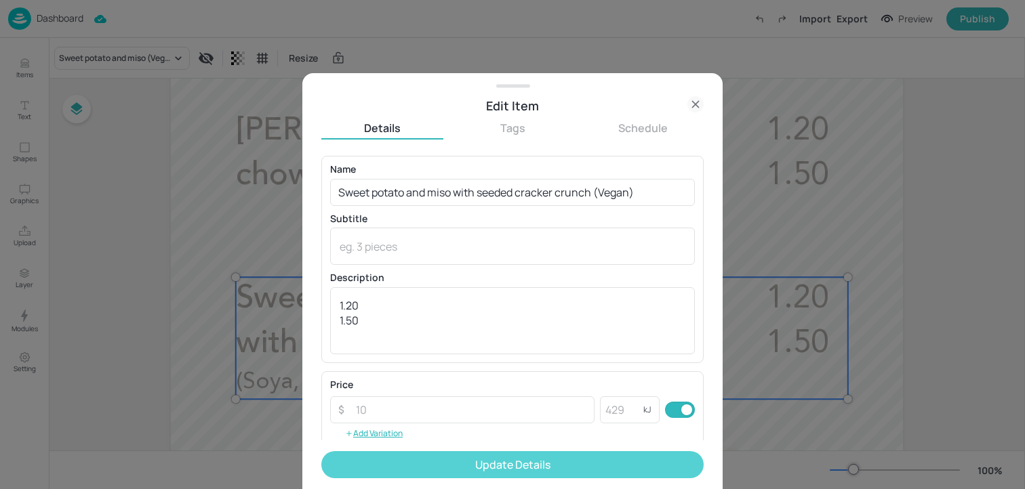
click at [467, 460] on button "Update Details" at bounding box center [512, 464] width 382 height 27
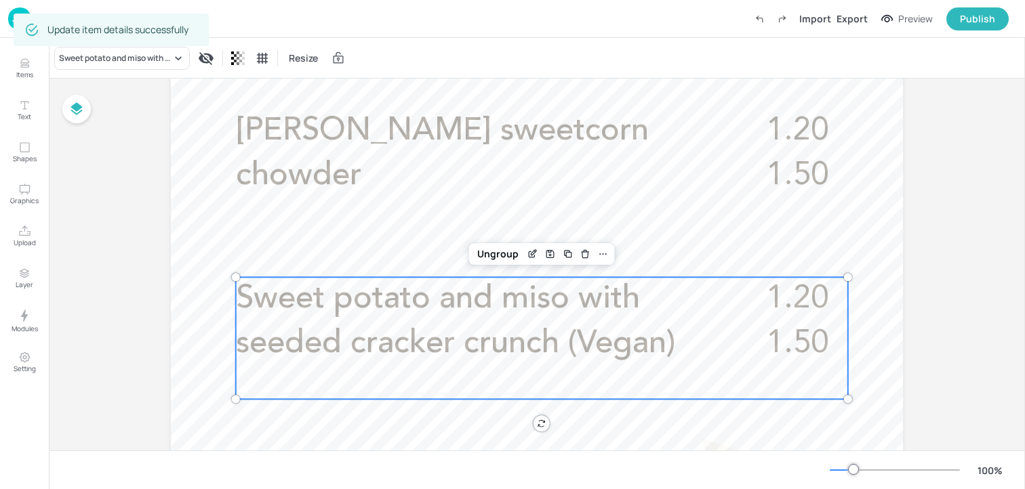
click at [203, 196] on div at bounding box center [537, 313] width 732 height 1301
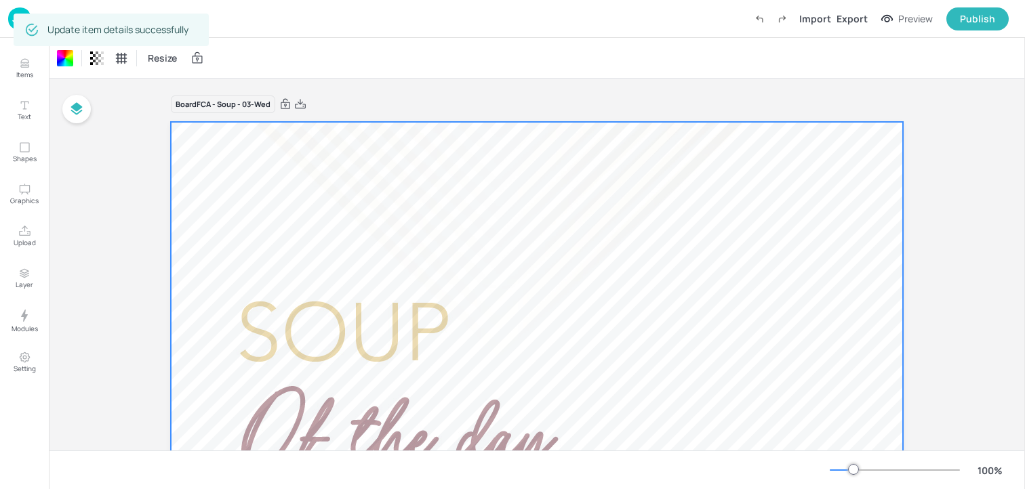
click at [21, 9] on img at bounding box center [19, 18] width 23 height 22
click at [9, 21] on img at bounding box center [19, 18] width 23 height 22
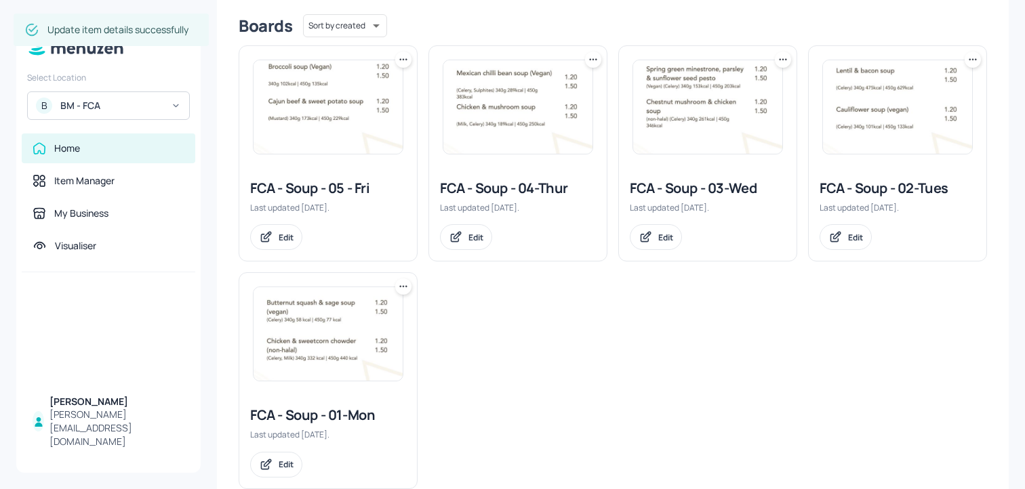
scroll to position [371, 0]
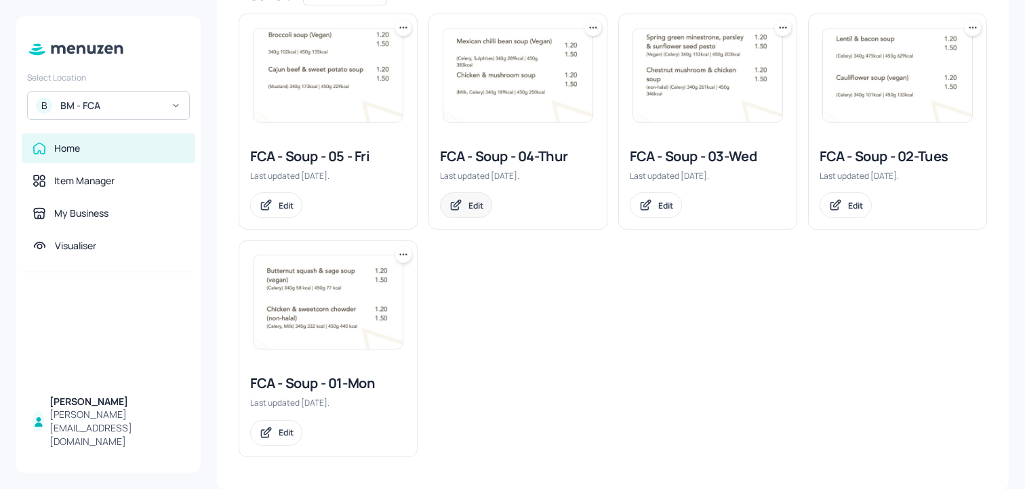
click at [458, 209] on icon at bounding box center [456, 206] width 14 height 14
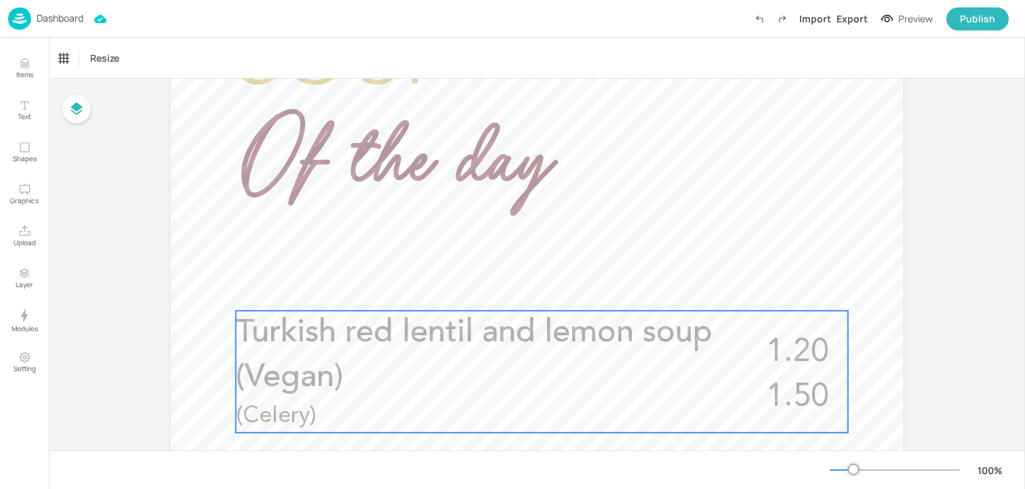
scroll to position [335, 0]
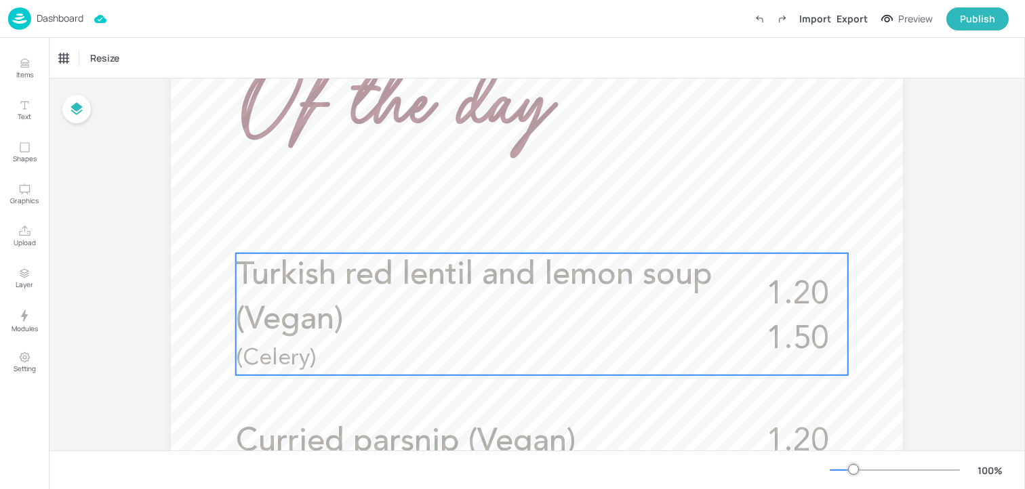
click at [380, 313] on p "Turkish red lentil and lemon soup (Vegan)" at bounding box center [475, 297] width 479 height 89
click at [527, 226] on icon "Edit Item" at bounding box center [533, 230] width 12 height 11
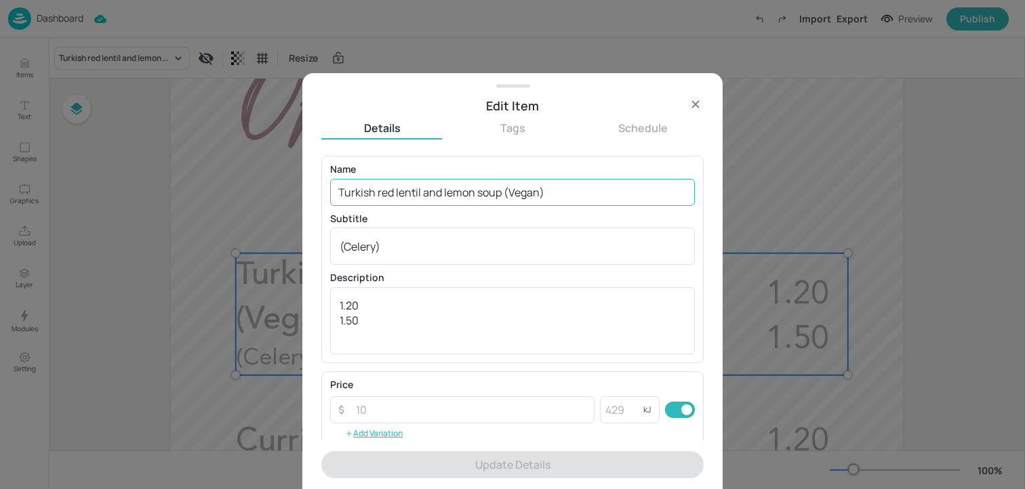
click at [487, 187] on input "Turkish red lentil and lemon soup (Vegan)" at bounding box center [512, 192] width 365 height 27
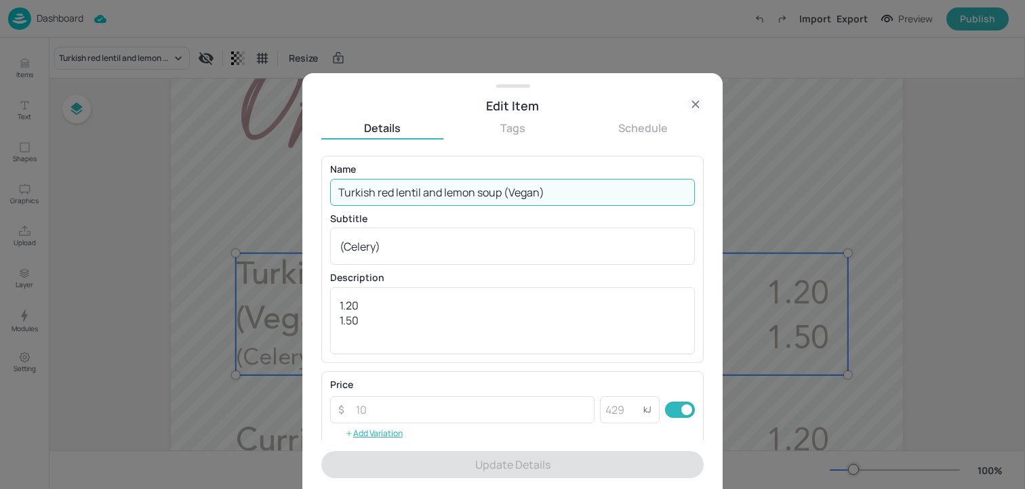
click at [487, 187] on input "Turkish red lentil and lemon soup (Vegan)" at bounding box center [512, 192] width 365 height 27
paste input "Chicken ramen"
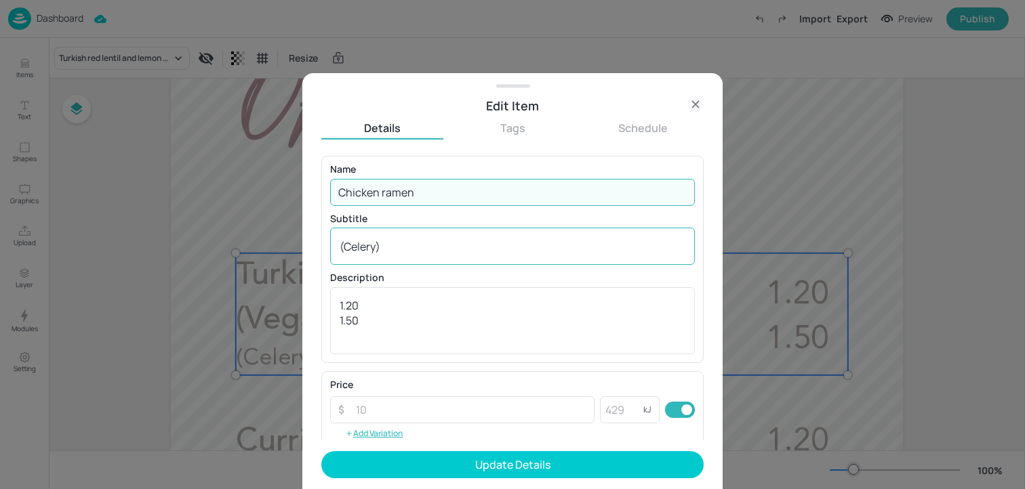
type input "Chicken ramen"
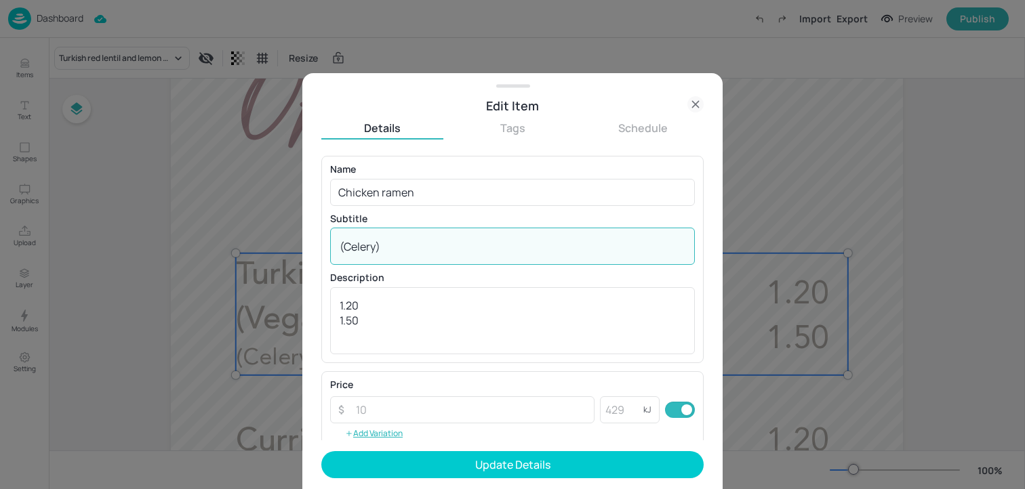
click at [440, 243] on textarea "(Celery)" at bounding box center [513, 246] width 346 height 15
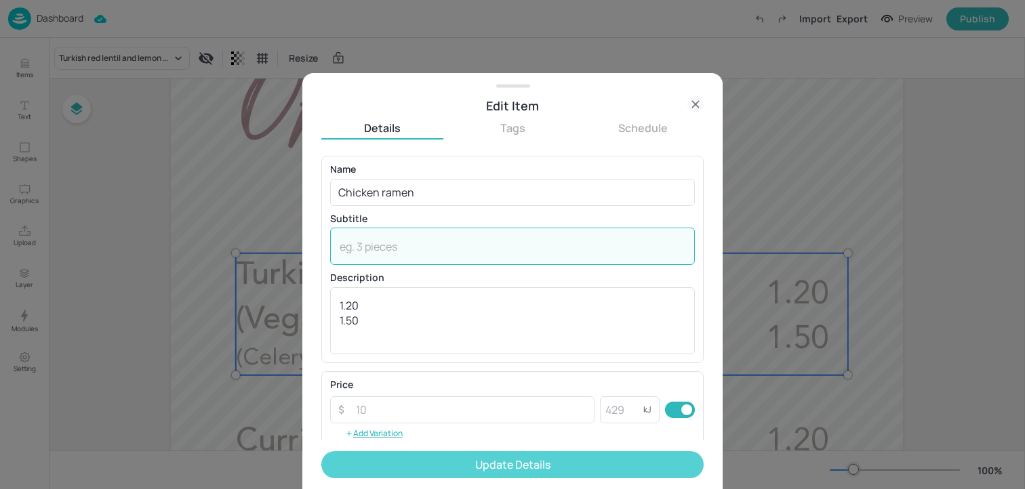
click at [458, 453] on button "Update Details" at bounding box center [512, 464] width 382 height 27
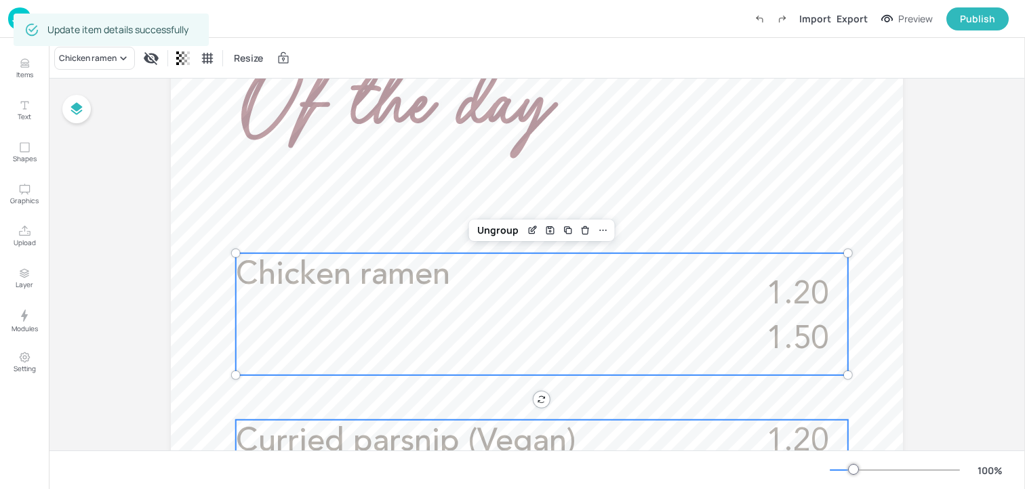
click at [452, 422] on p "Curried parsnip (Vegan)" at bounding box center [485, 442] width 499 height 45
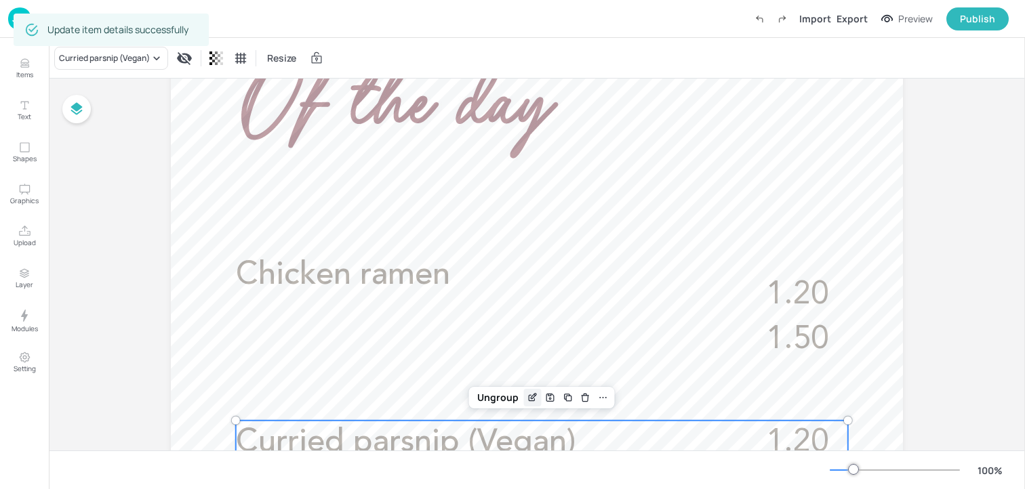
click at [529, 395] on icon "Edit Item" at bounding box center [532, 398] width 6 height 6
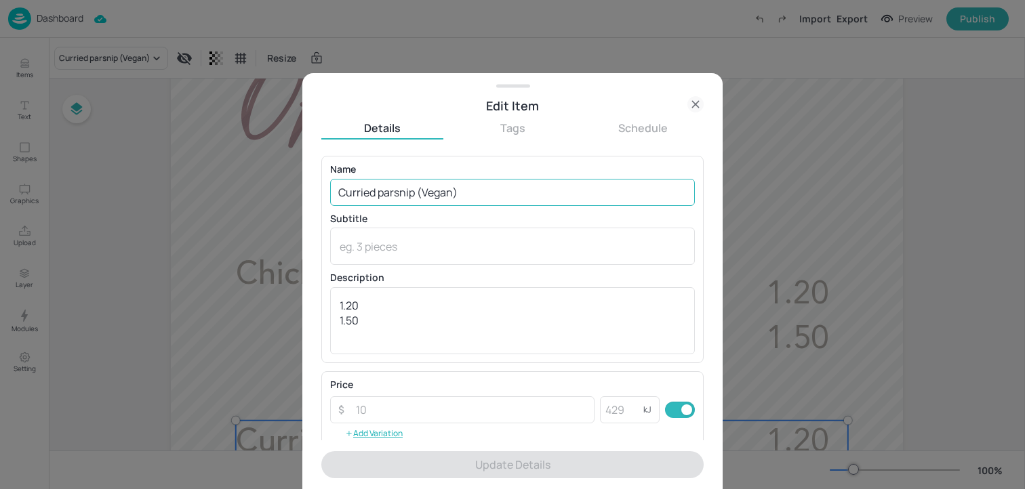
click at [440, 191] on input "Curried parsnip (Vegan)" at bounding box center [512, 192] width 365 height 27
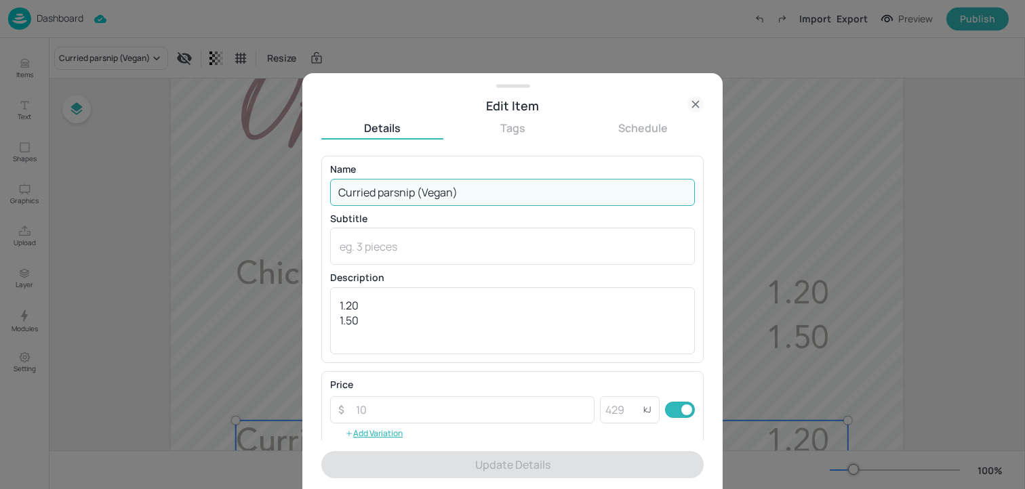
click at [440, 191] on input "Curried parsnip (Vegan)" at bounding box center [512, 192] width 365 height 27
paste input "Mulligatawny Soup (vegan)"
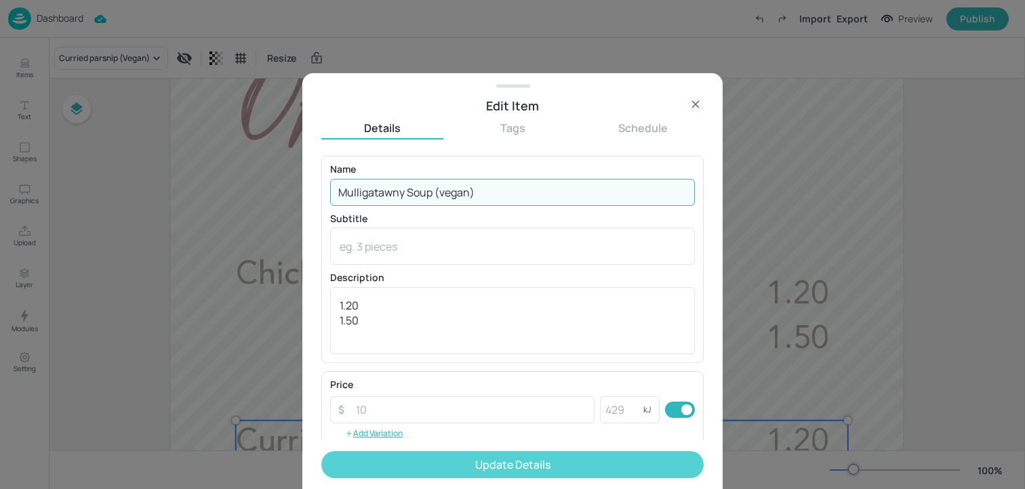
type input "Mulligatawny Soup (vegan)"
click at [405, 468] on button "Update Details" at bounding box center [512, 464] width 382 height 27
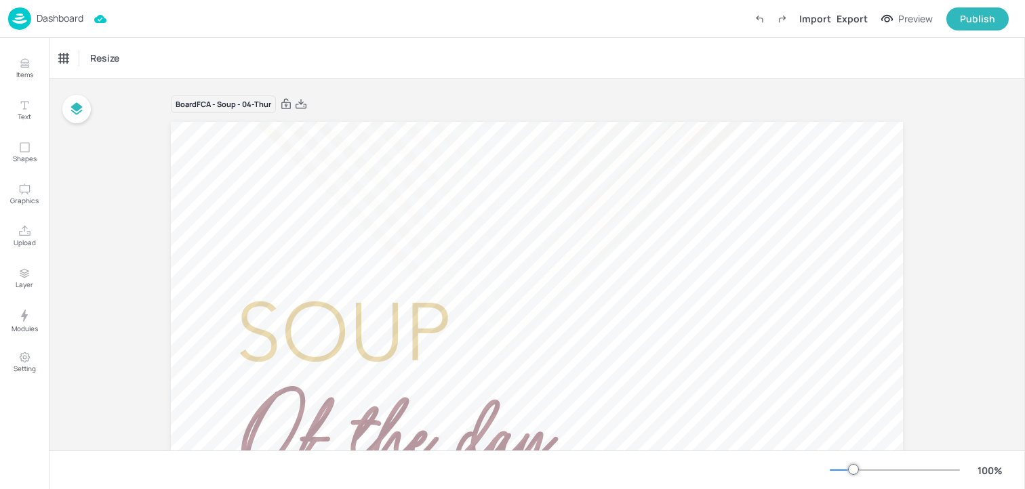
click at [20, 28] on img at bounding box center [19, 18] width 23 height 22
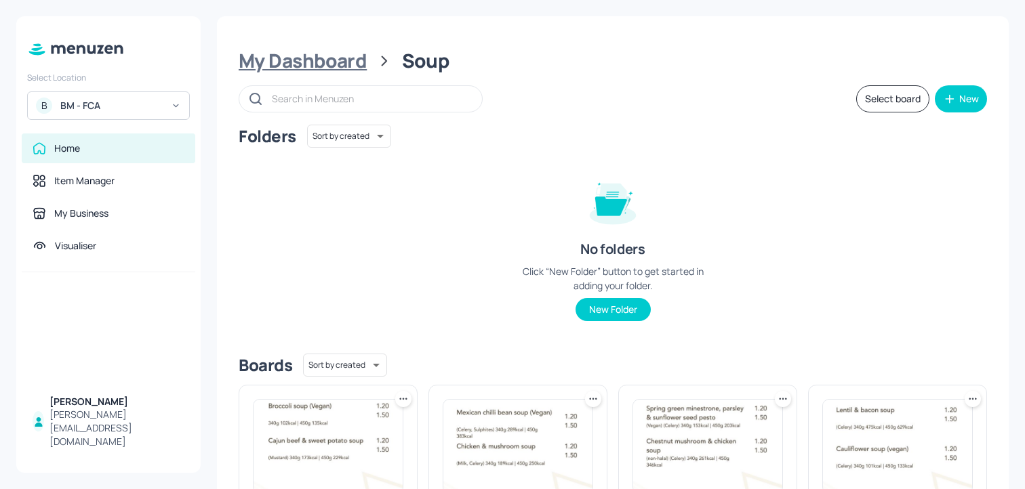
click at [313, 59] on div "My Dashboard" at bounding box center [303, 61] width 128 height 24
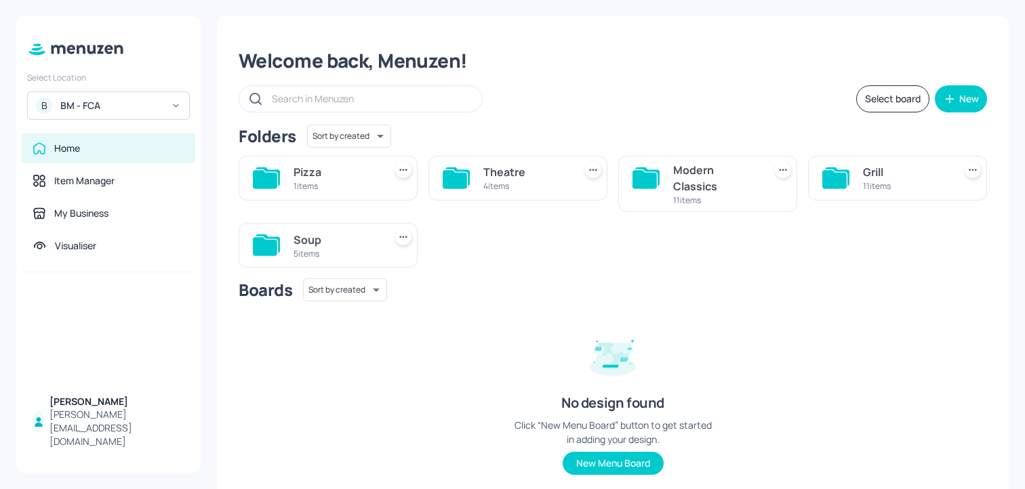
click at [691, 180] on div "Modern Classics" at bounding box center [715, 178] width 85 height 33
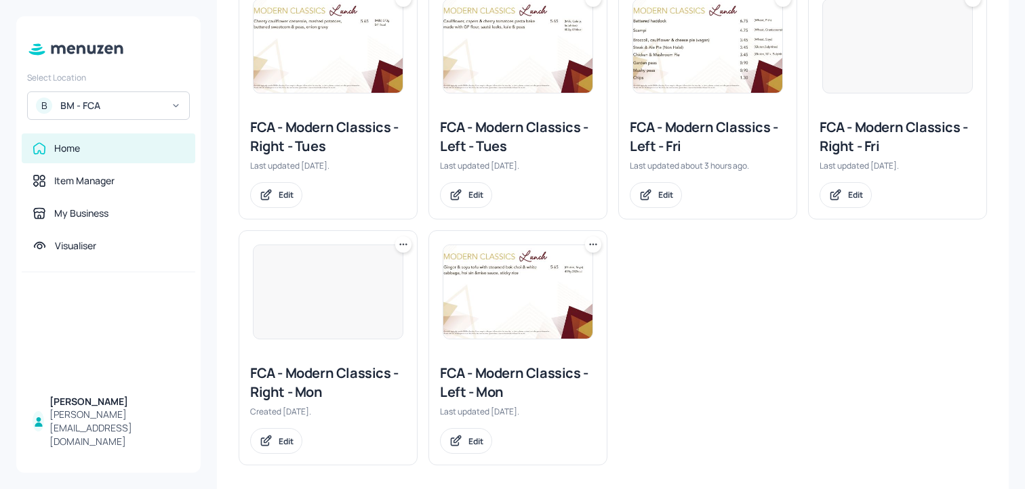
scroll to position [525, 0]
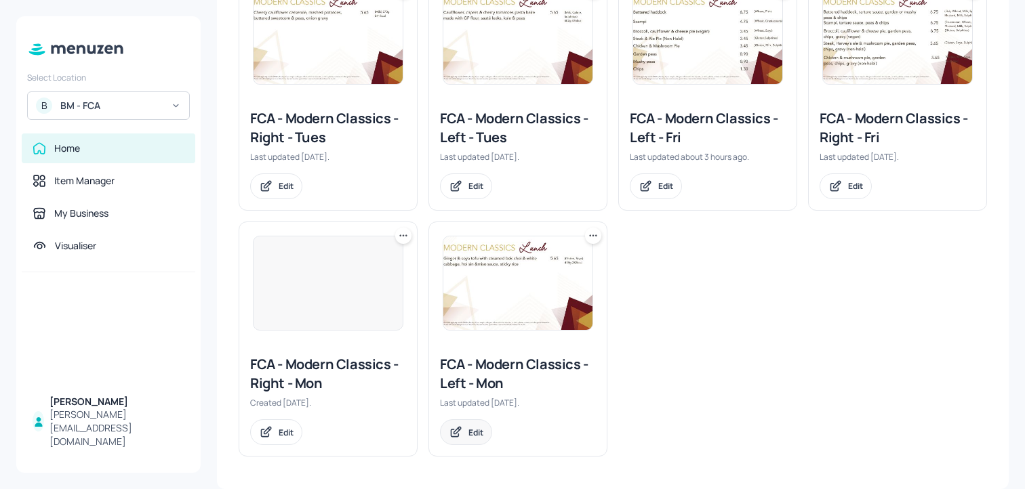
click at [470, 436] on div "Edit" at bounding box center [475, 433] width 15 height 12
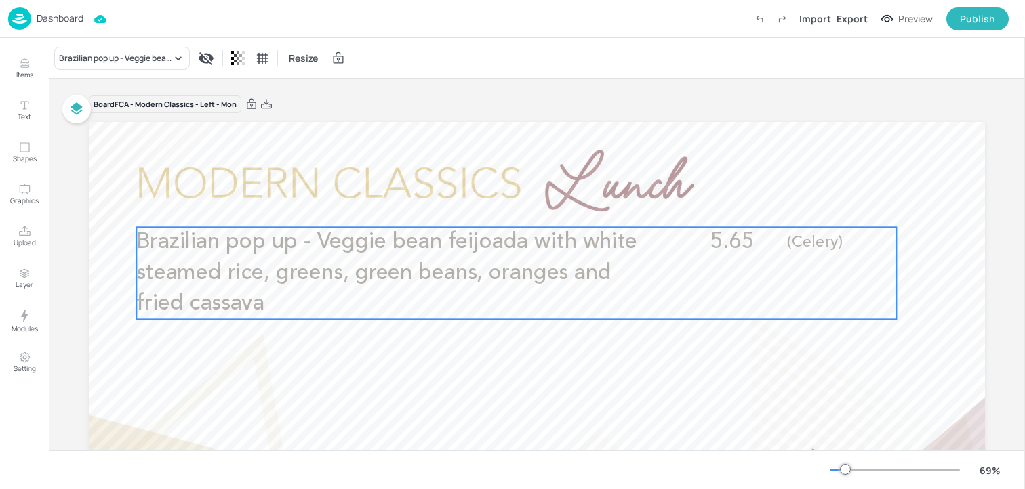
click at [413, 264] on span "Brazilian pop up - Veggie bean feijoada with white steamed rice, greens, green …" at bounding box center [386, 273] width 501 height 83
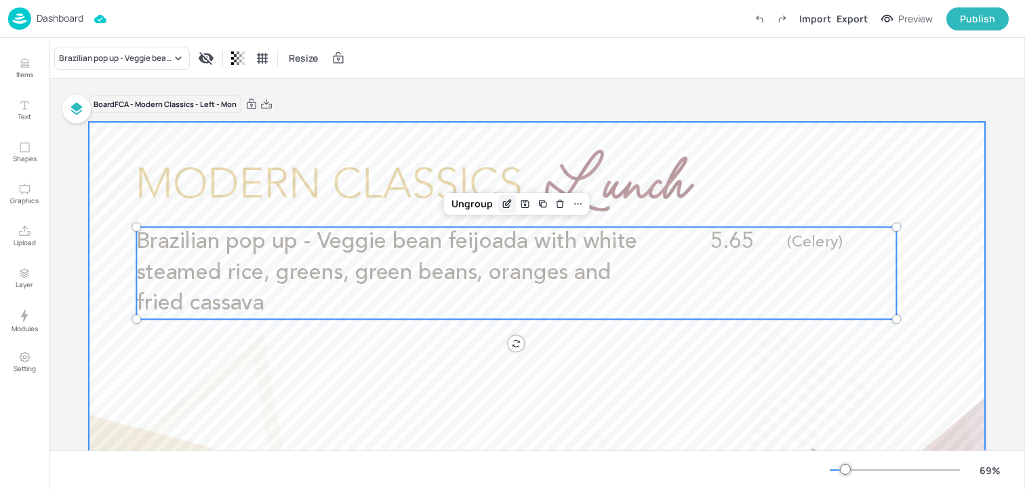
click at [504, 201] on icon "Edit Item" at bounding box center [507, 204] width 12 height 11
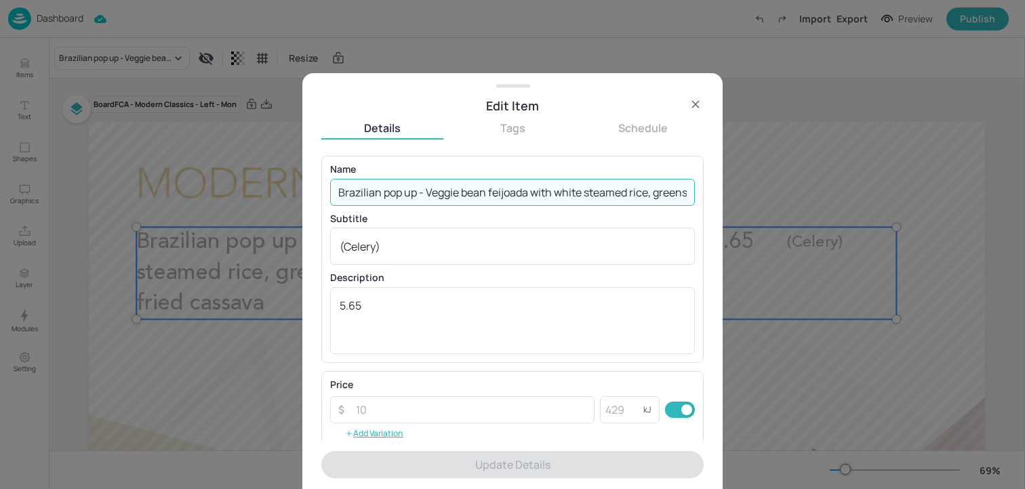
click at [481, 182] on input "Brazilian pop up - Veggie bean feijoada with white steamed rice, greens, green …" at bounding box center [512, 192] width 365 height 27
paste input "Vegan Cumberland sausage with mustard mash potatoes served with seasonal vegeta…"
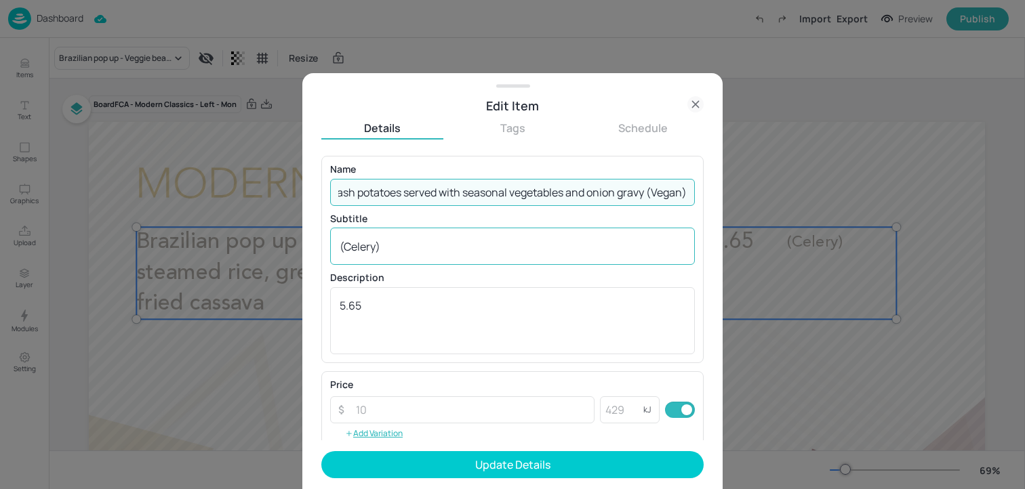
type input "Vegan Cumberland sausage with mustard mash potatoes served with seasonal vegeta…"
click at [622, 237] on div "(Celery) x ​" at bounding box center [512, 246] width 365 height 37
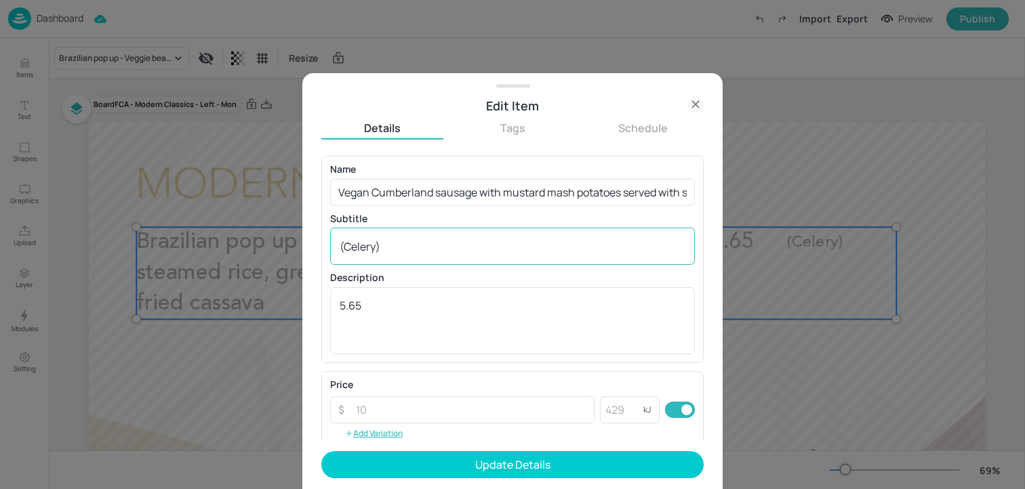
click at [622, 237] on div "(Celery) x ​" at bounding box center [512, 246] width 365 height 37
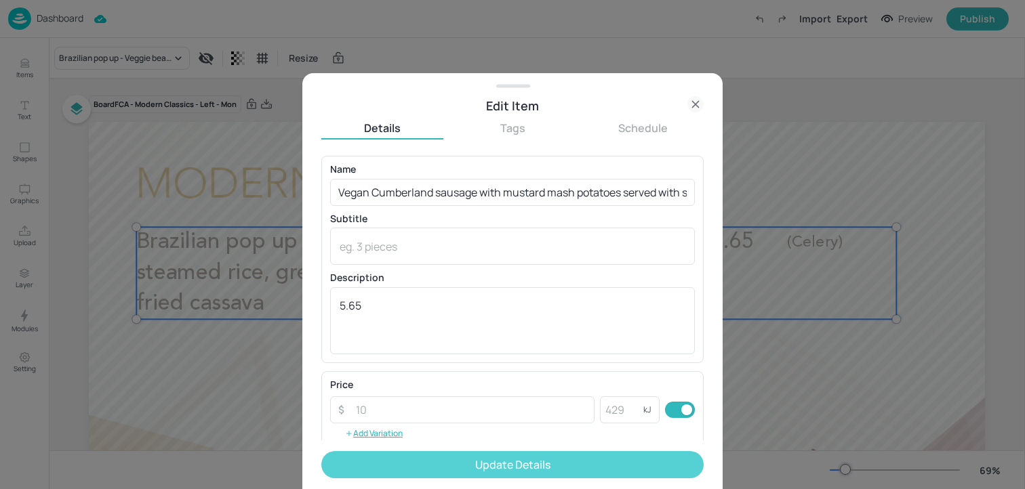
click at [474, 469] on button "Update Details" at bounding box center [512, 464] width 382 height 27
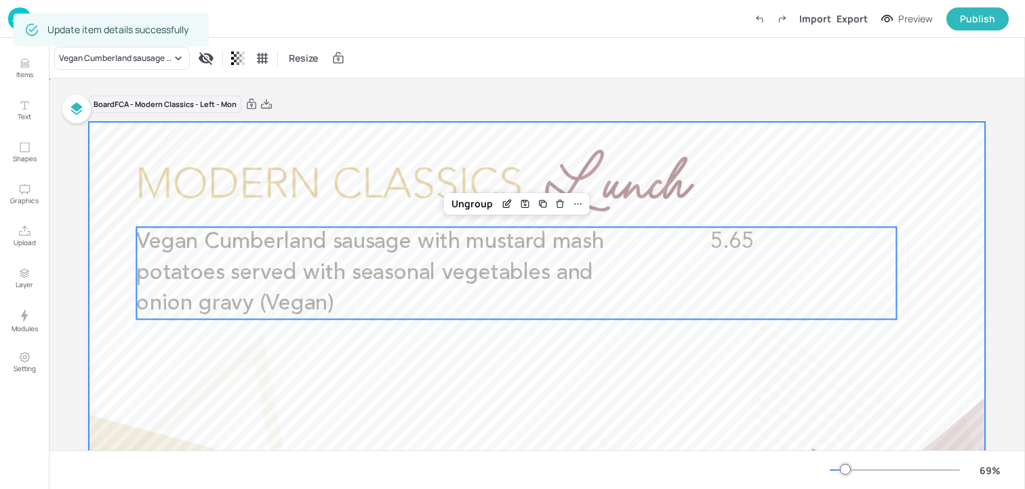
click at [303, 150] on div at bounding box center [537, 374] width 896 height 504
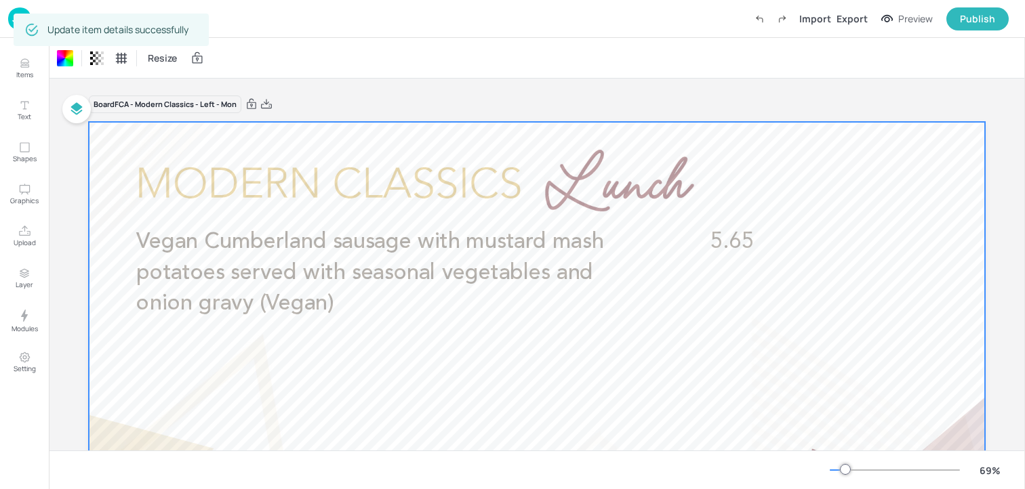
click at [10, 22] on img at bounding box center [19, 18] width 23 height 22
click at [20, 7] on img at bounding box center [19, 18] width 23 height 22
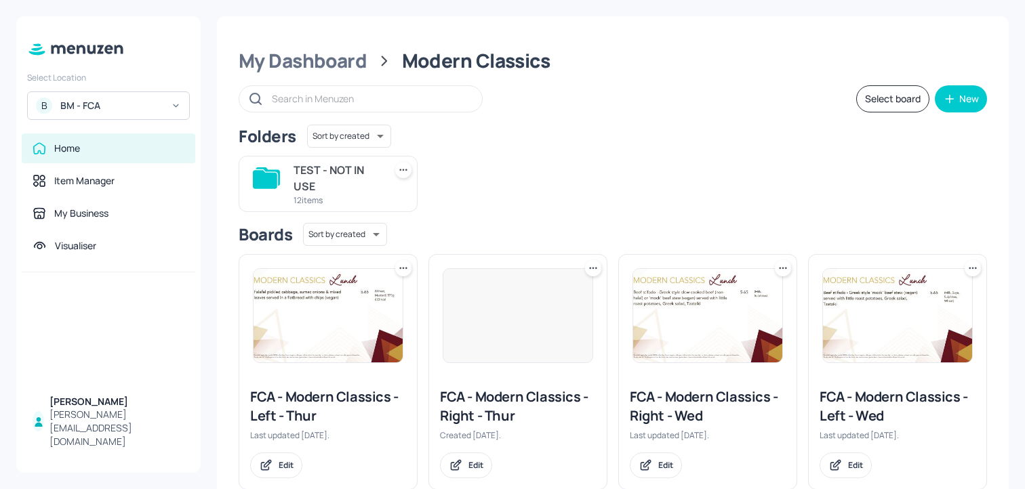
scroll to position [525, 0]
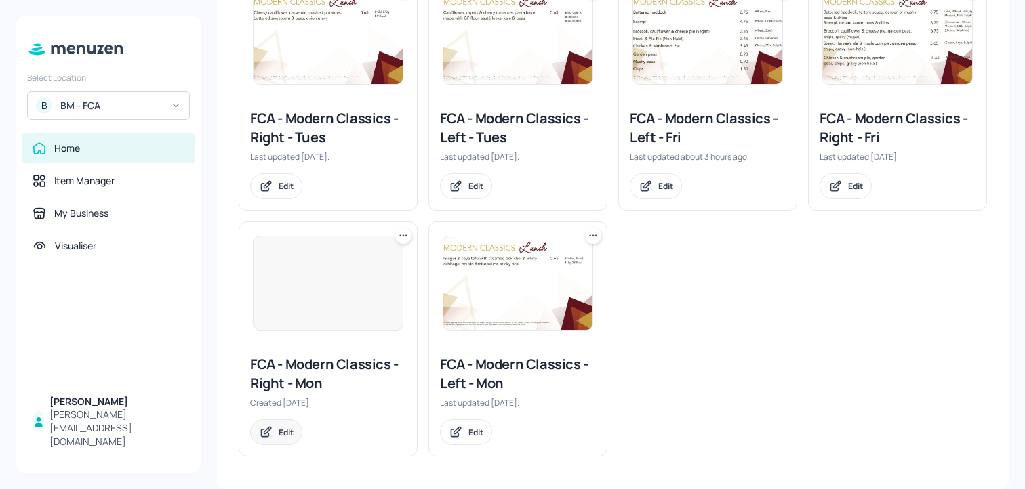
click at [287, 427] on div "Edit" at bounding box center [286, 433] width 15 height 12
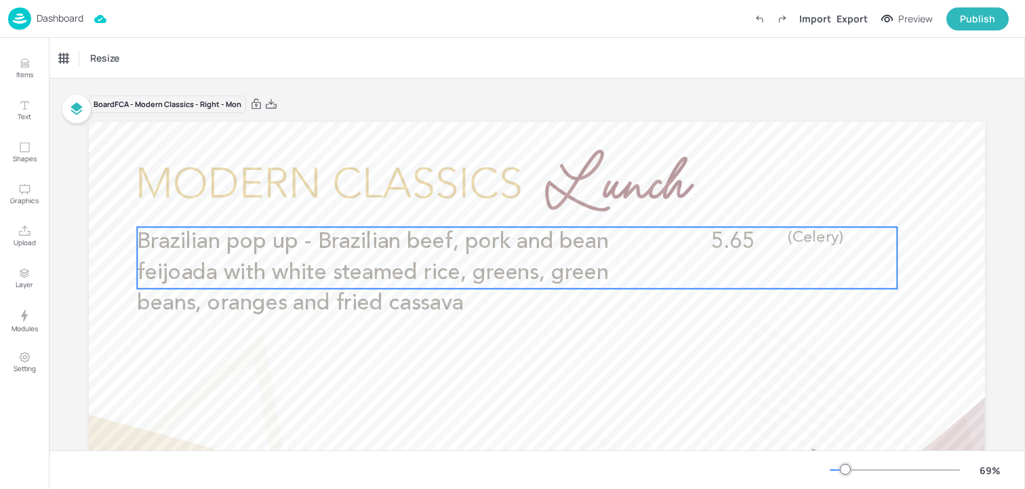
click at [355, 304] on span "Brazilian pop up - Brazilian beef, pork and bean feijoada with white steamed ri…" at bounding box center [372, 272] width 471 height 83
click at [506, 203] on icon "Edit Item" at bounding box center [508, 202] width 5 height 5
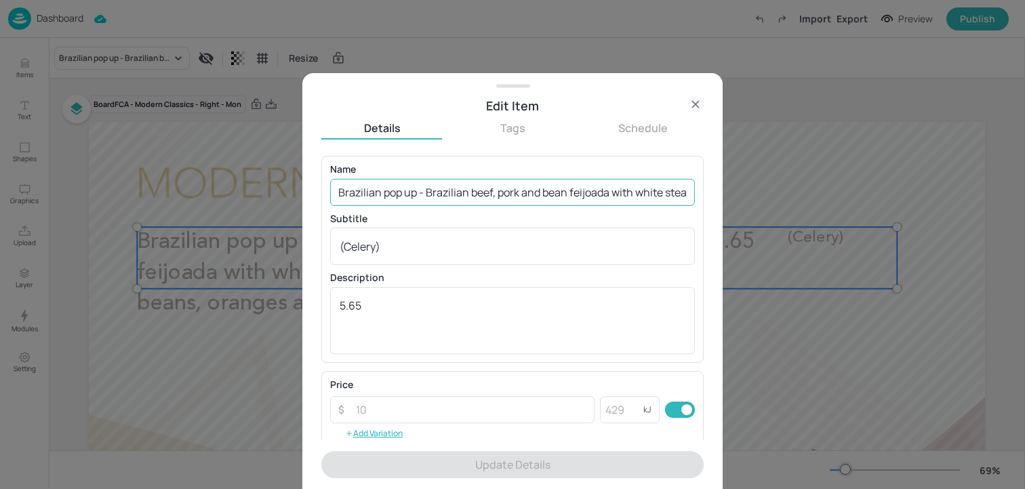
click at [428, 197] on input "Brazilian pop up - Brazilian beef, pork and bean feijoada with white steamed ri…" at bounding box center [512, 192] width 365 height 27
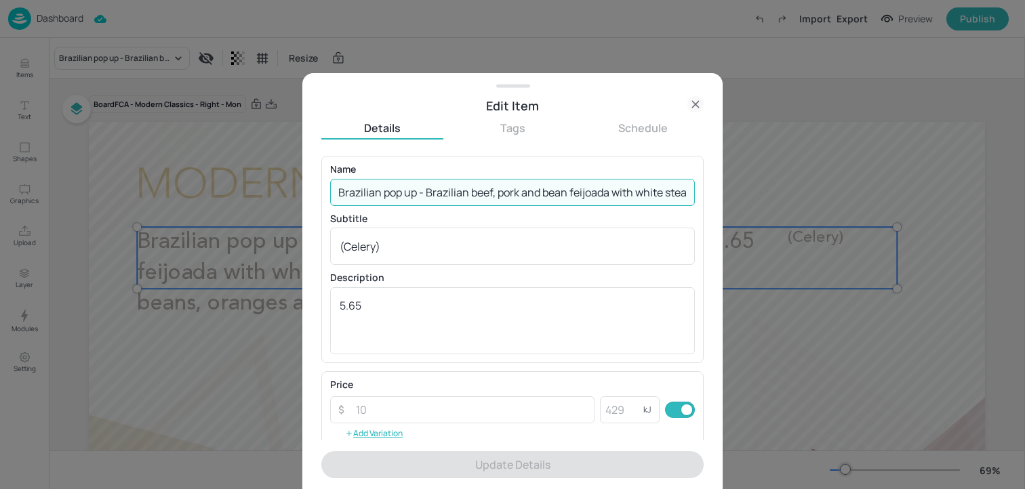
click at [428, 197] on input "Brazilian pop up - Brazilian beef, pork and bean feijoada with white steamed ri…" at bounding box center [512, 192] width 365 height 27
paste input "Cumberland sausage ring with mustard mash potatoes served with seasonal vegetab…"
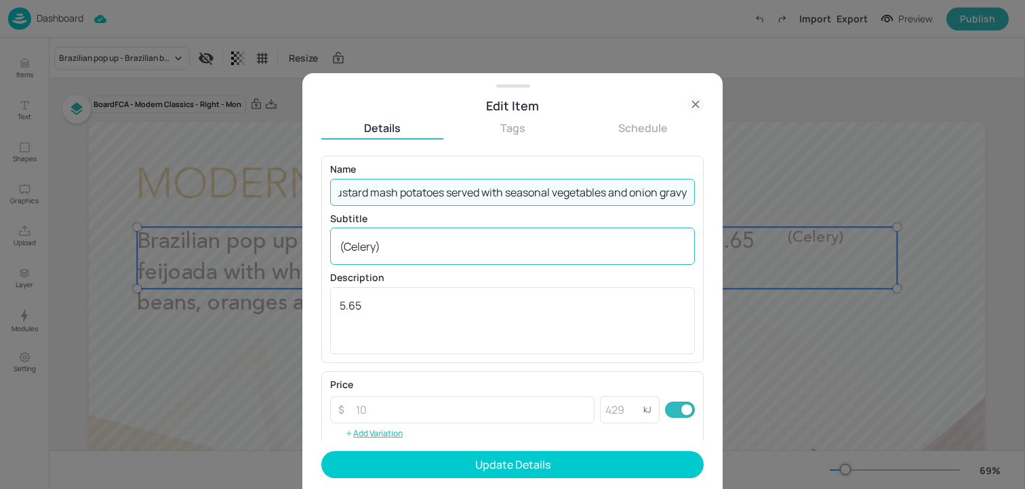
type input "Cumberland sausage ring with mustard mash potatoes served with seasonal vegetab…"
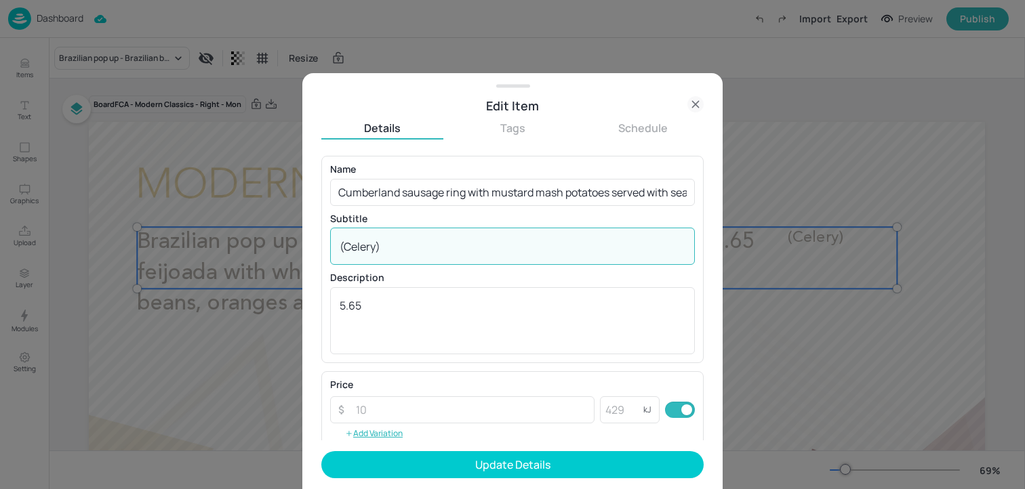
click at [414, 245] on textarea "(Celery)" at bounding box center [513, 246] width 346 height 15
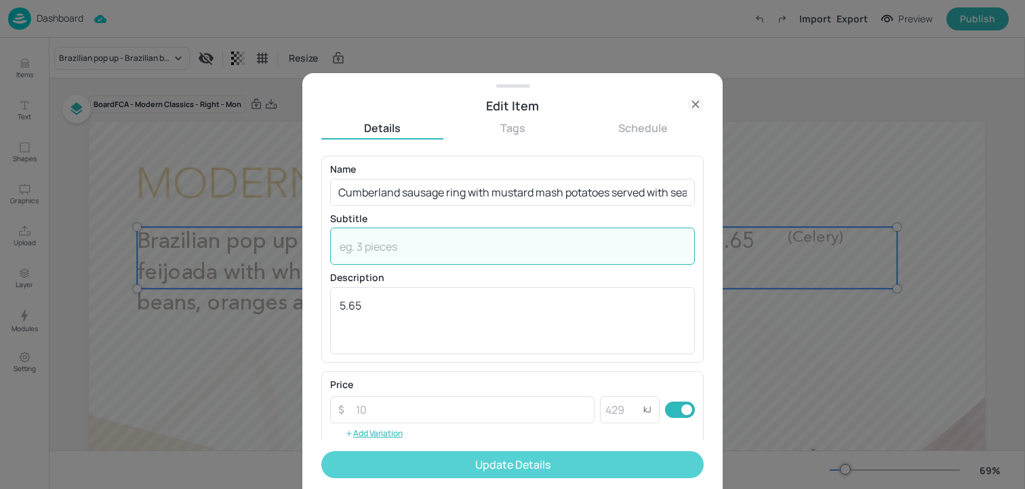
click at [438, 460] on button "Update Details" at bounding box center [512, 464] width 382 height 27
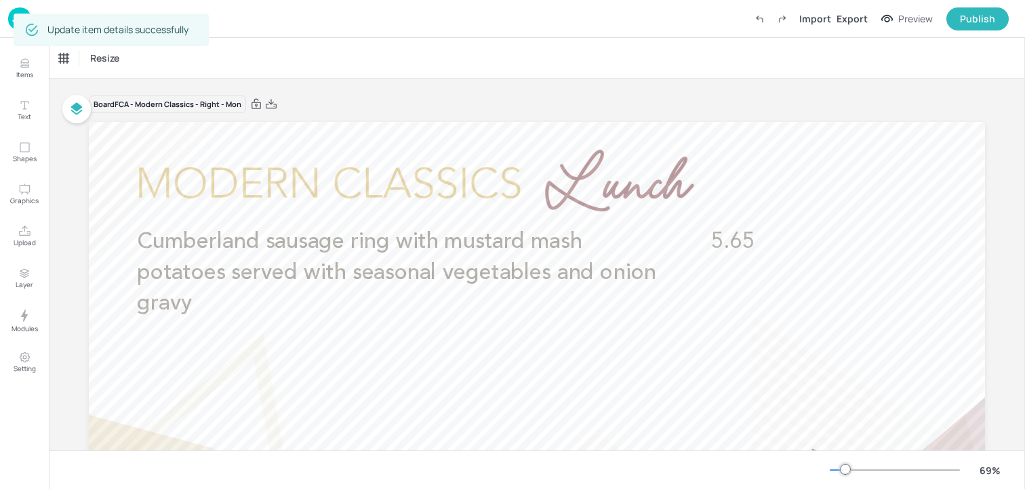
click at [9, 20] on img at bounding box center [19, 18] width 23 height 22
click at [14, 26] on div "Update item details successfully" at bounding box center [111, 30] width 195 height 33
click at [11, 24] on img at bounding box center [19, 18] width 23 height 22
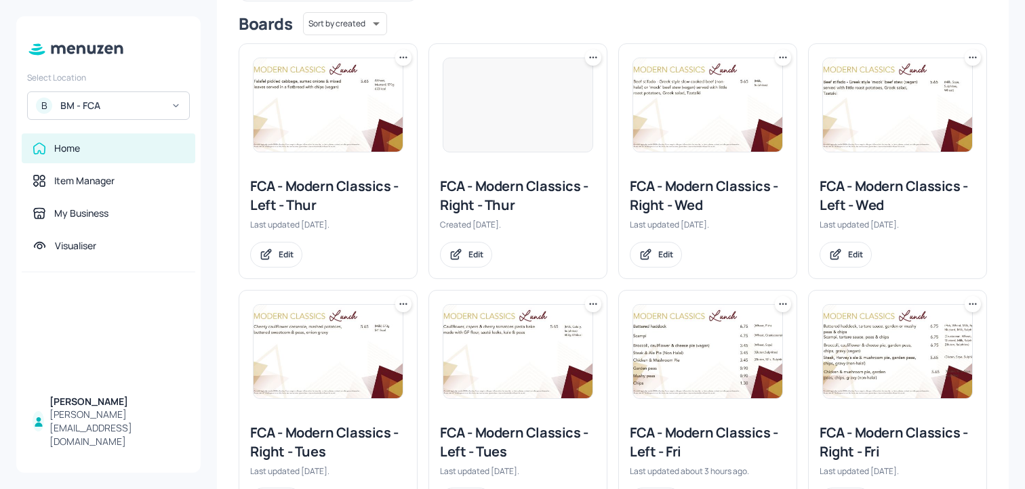
scroll to position [367, 0]
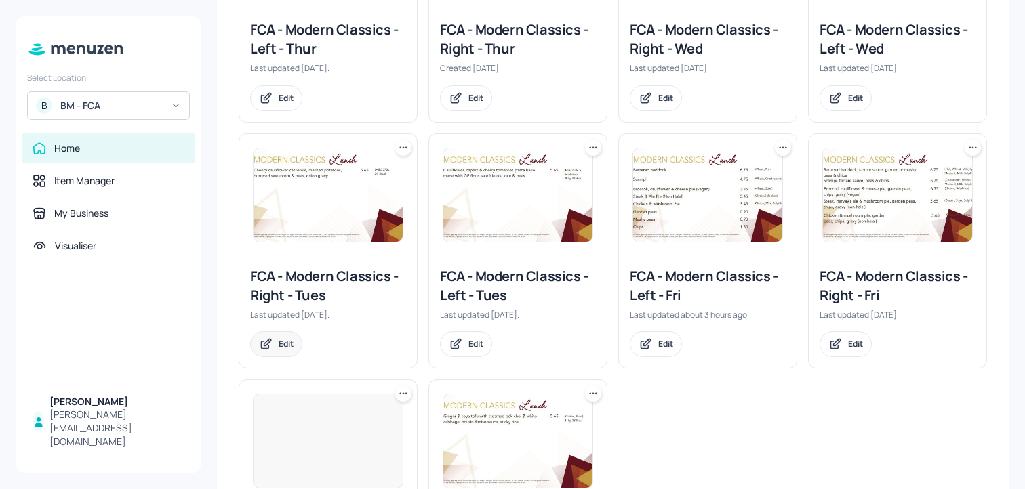
click at [283, 350] on div "Edit" at bounding box center [276, 344] width 52 height 26
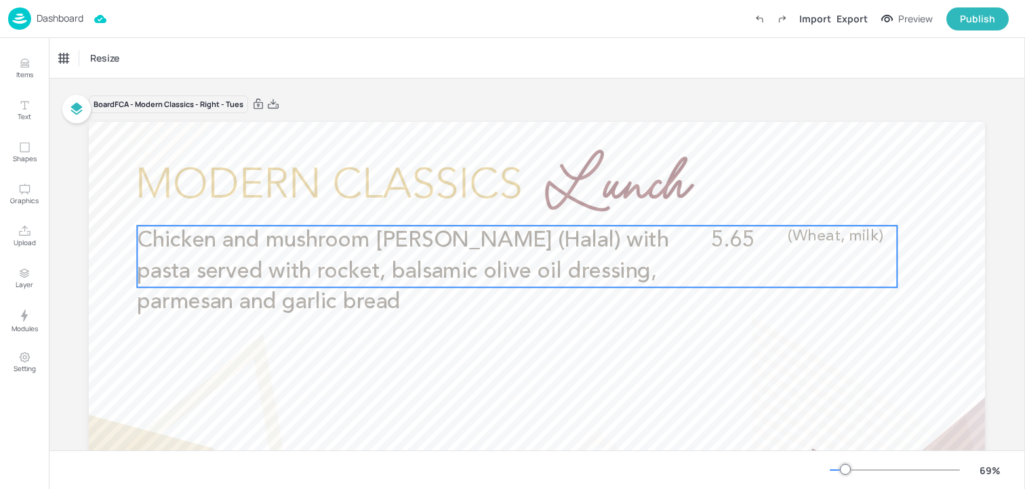
click at [417, 260] on p "Chicken and mushroom [PERSON_NAME] (Halal) with pasta served with rocket, balsa…" at bounding box center [412, 272] width 551 height 92
click at [508, 204] on icon "Edit Item" at bounding box center [508, 202] width 12 height 11
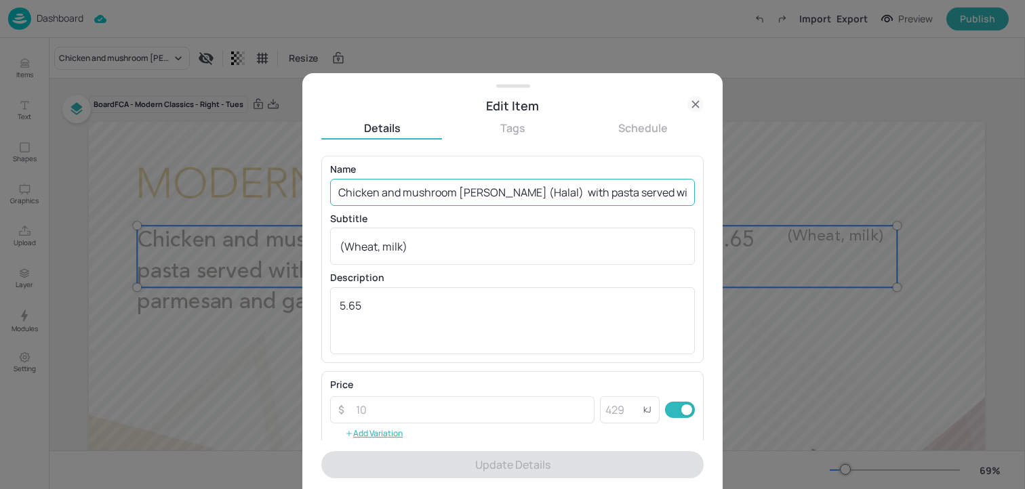
click at [451, 203] on input "Chicken and mushroom [PERSON_NAME] (Halal) with pasta served with rocket, balsa…" at bounding box center [512, 192] width 365 height 27
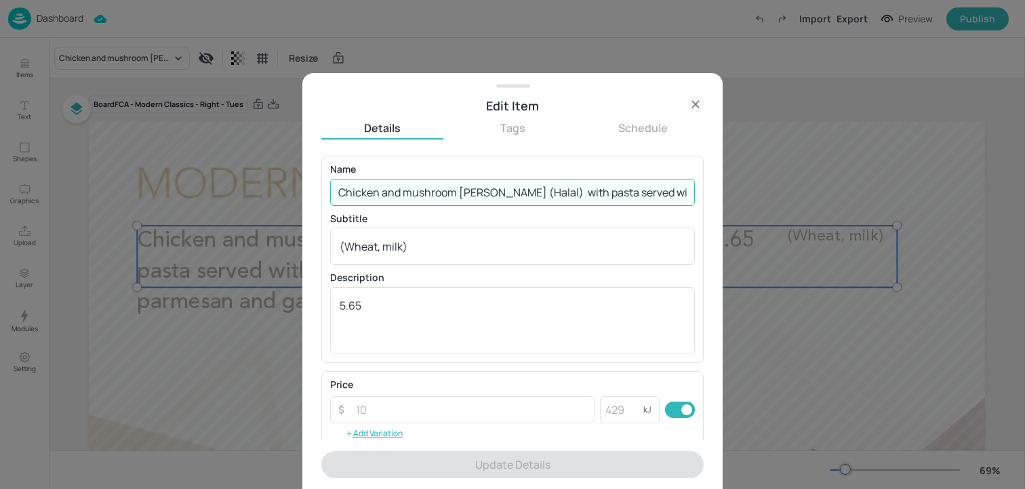
click at [451, 203] on input "Chicken and mushroom [PERSON_NAME] (Halal) with pasta served with rocket, balsa…" at bounding box center [512, 192] width 365 height 27
paste input "Thai green chicken (halal) [PERSON_NAME] with mushrooms, green peppers served w…"
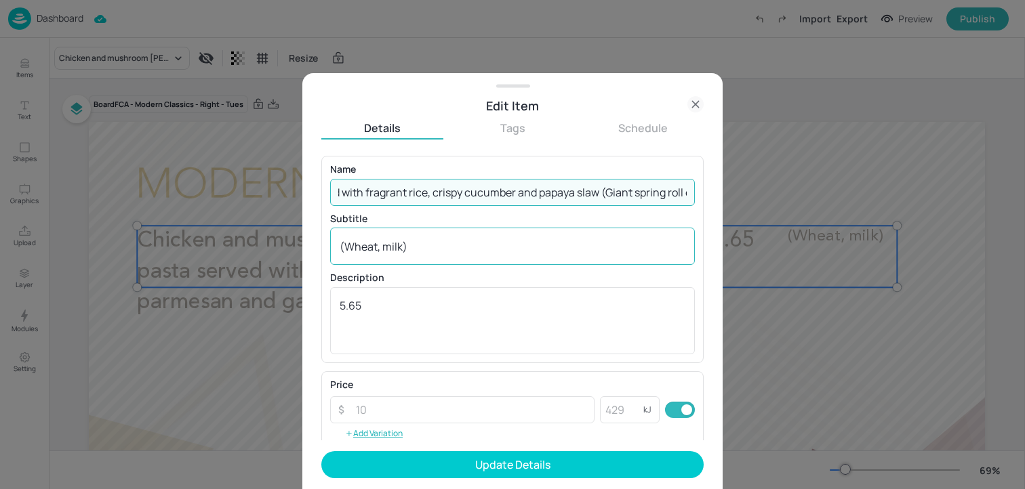
type input "Thai green chicken (halal) [PERSON_NAME] with mushrooms, green peppers served w…"
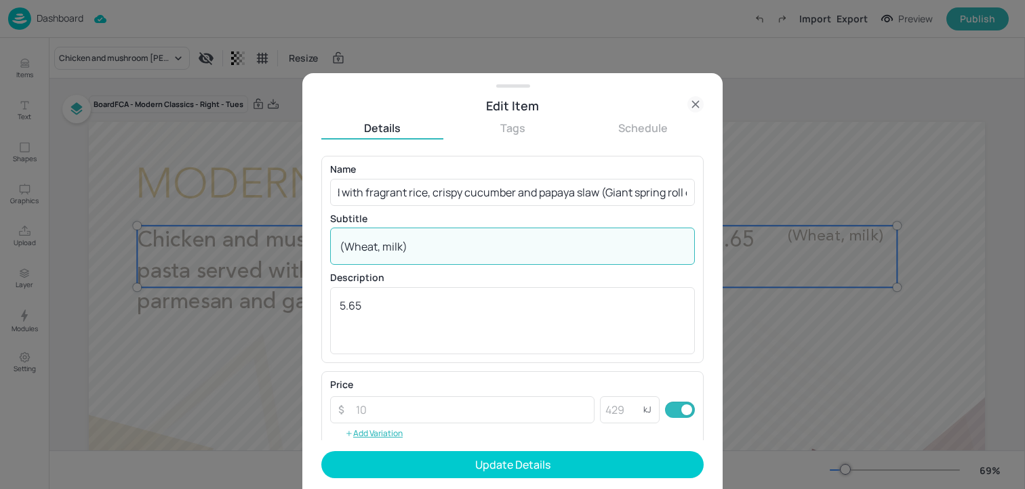
scroll to position [0, 0]
click at [439, 245] on textarea "(Wheat, milk)" at bounding box center [513, 246] width 346 height 15
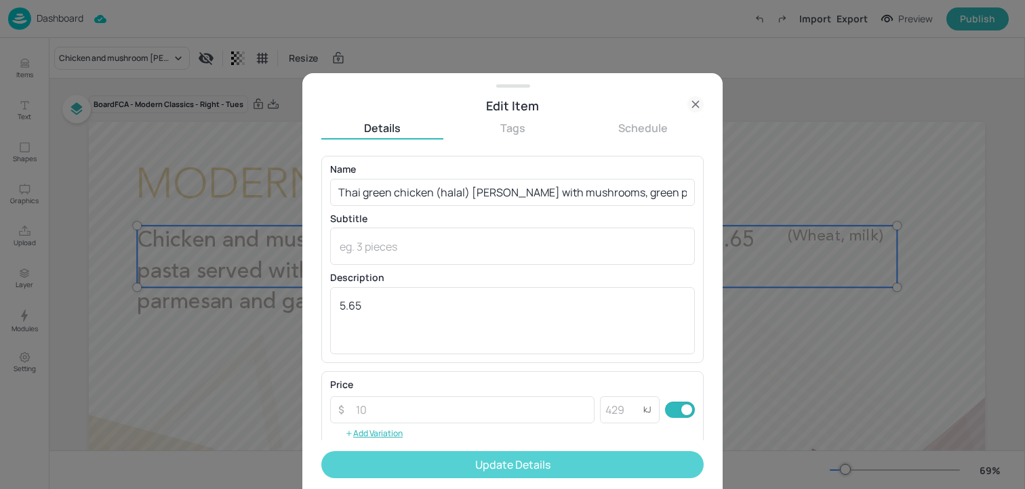
click at [477, 470] on button "Update Details" at bounding box center [512, 464] width 382 height 27
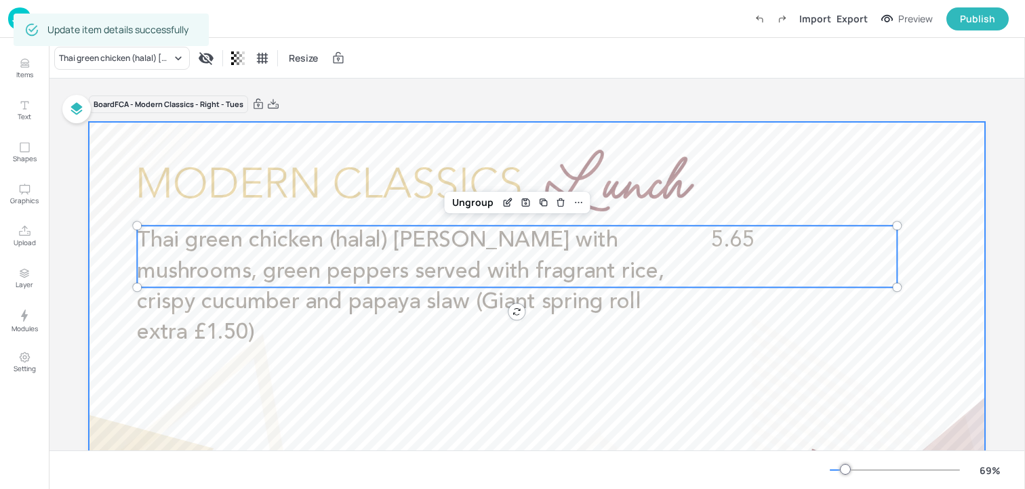
click at [277, 155] on div at bounding box center [537, 374] width 896 height 504
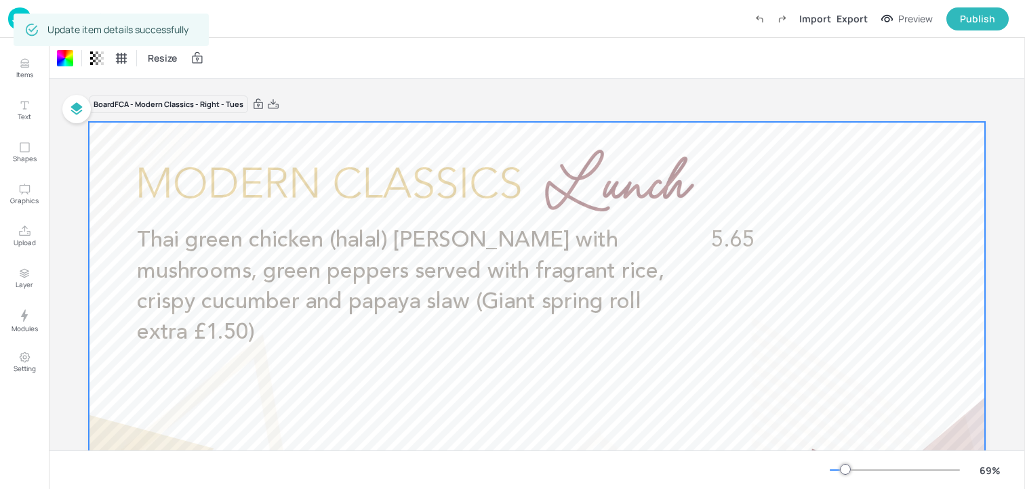
click at [12, 21] on img at bounding box center [19, 18] width 23 height 22
click at [9, 22] on img at bounding box center [19, 18] width 23 height 22
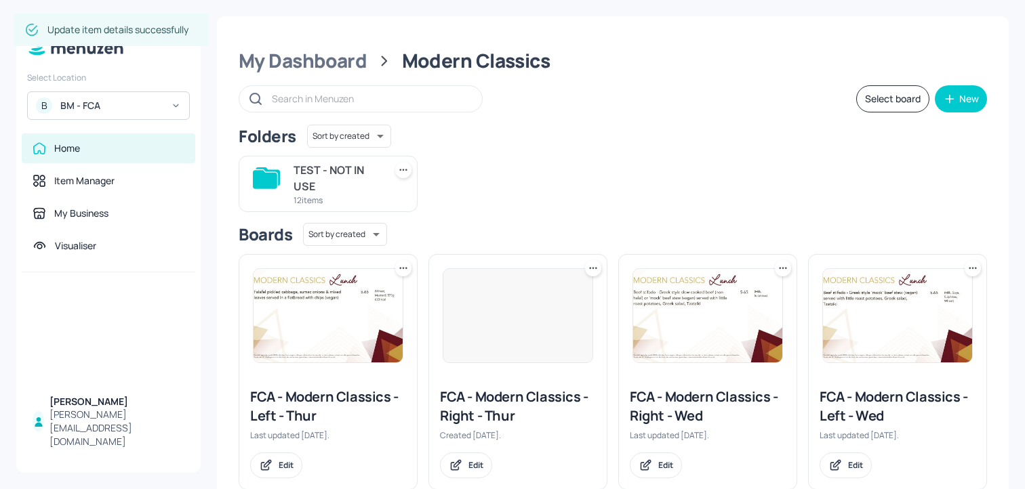
scroll to position [525, 0]
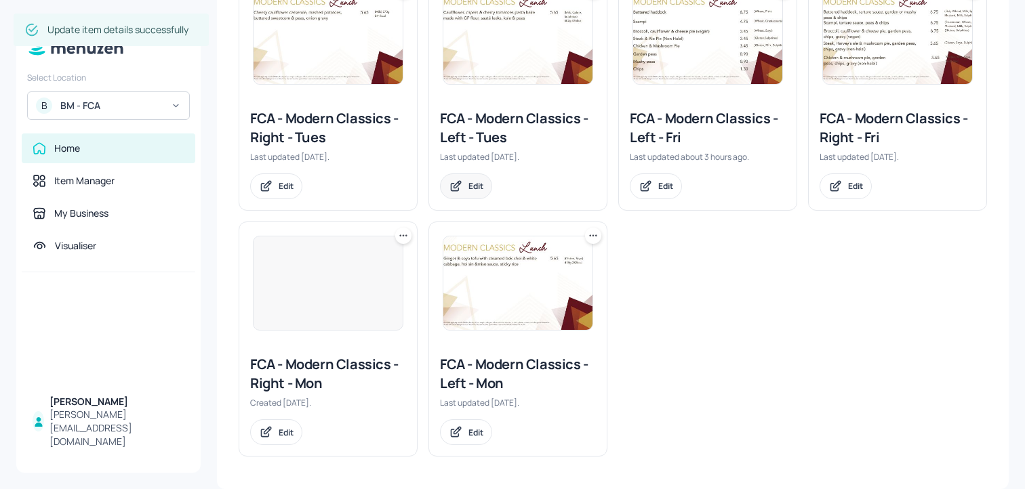
click at [473, 193] on div "Edit" at bounding box center [466, 186] width 52 height 26
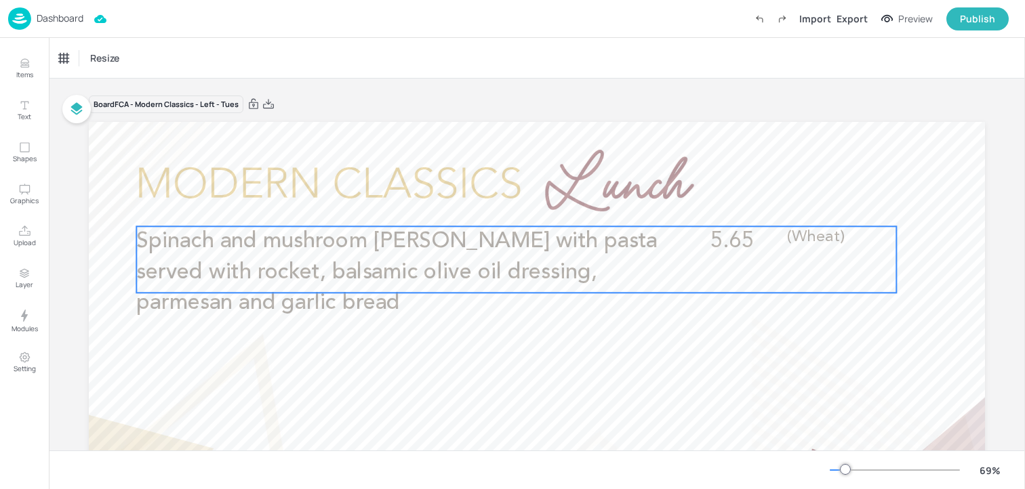
click at [421, 249] on span "Spinach and mushroom [PERSON_NAME] with pasta served with rocket, balsamic oliv…" at bounding box center [396, 271] width 520 height 83
click at [502, 205] on icon "Edit Item" at bounding box center [507, 203] width 12 height 11
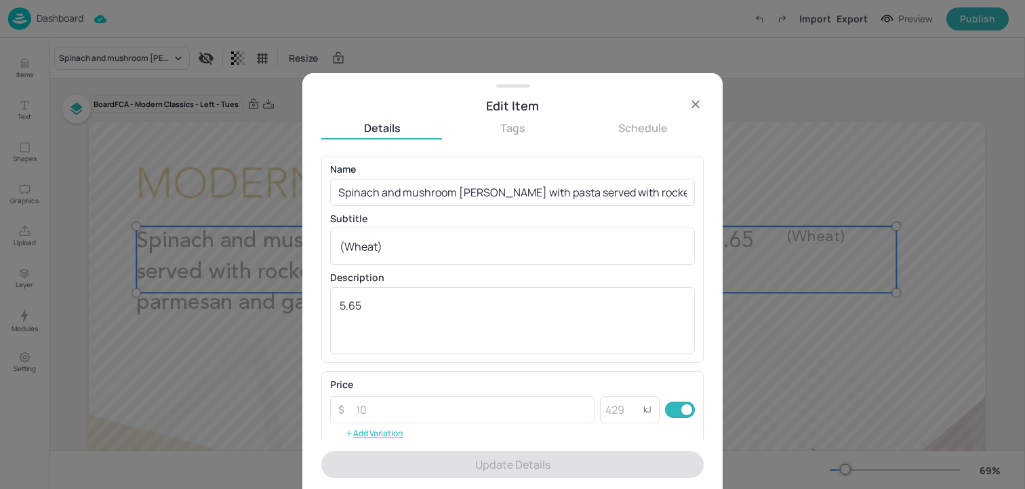
click at [449, 207] on div "Name Spinach and mushroom [PERSON_NAME] with pasta served with rocket, balsamic…" at bounding box center [512, 259] width 365 height 189
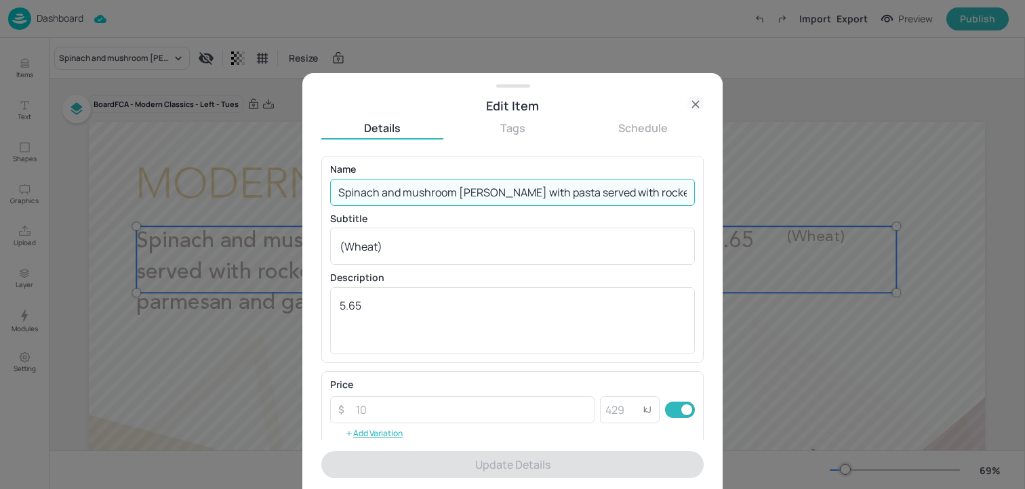
click at [449, 201] on input "Spinach and mushroom [PERSON_NAME] with pasta served with rocket, balsamic oliv…" at bounding box center [512, 192] width 365 height 27
paste input "Thai green squash [PERSON_NAME] with mushrooms, green peppers and served with f…"
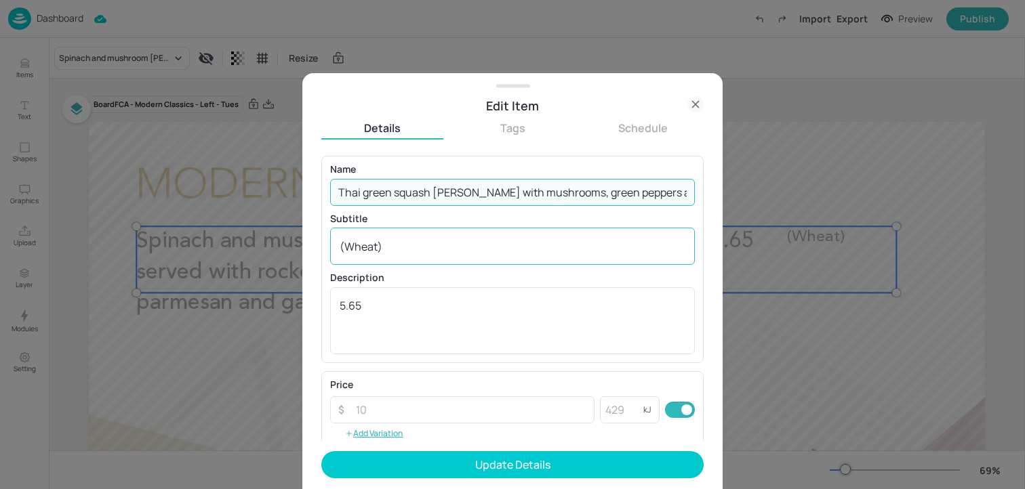
scroll to position [0, 398]
type input "Thai green squash [PERSON_NAME] with mushrooms, green peppers and served with f…"
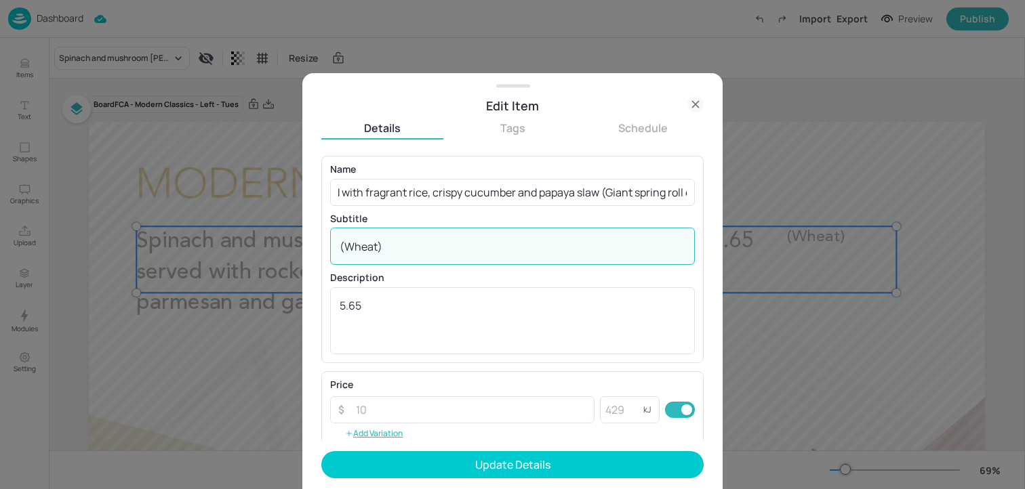
scroll to position [0, 0]
click at [430, 243] on textarea "(Wheat)" at bounding box center [513, 246] width 346 height 15
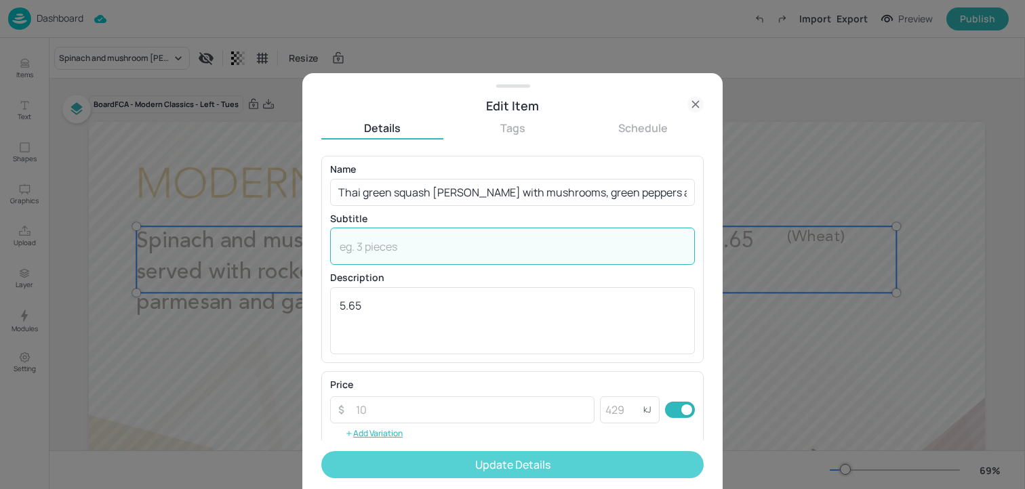
click at [473, 463] on button "Update Details" at bounding box center [512, 464] width 382 height 27
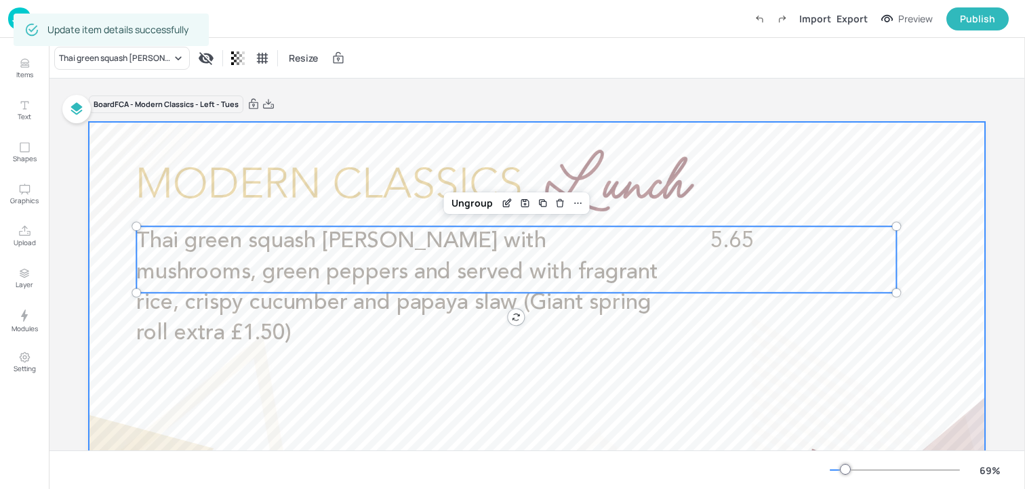
click at [116, 162] on div at bounding box center [537, 374] width 896 height 504
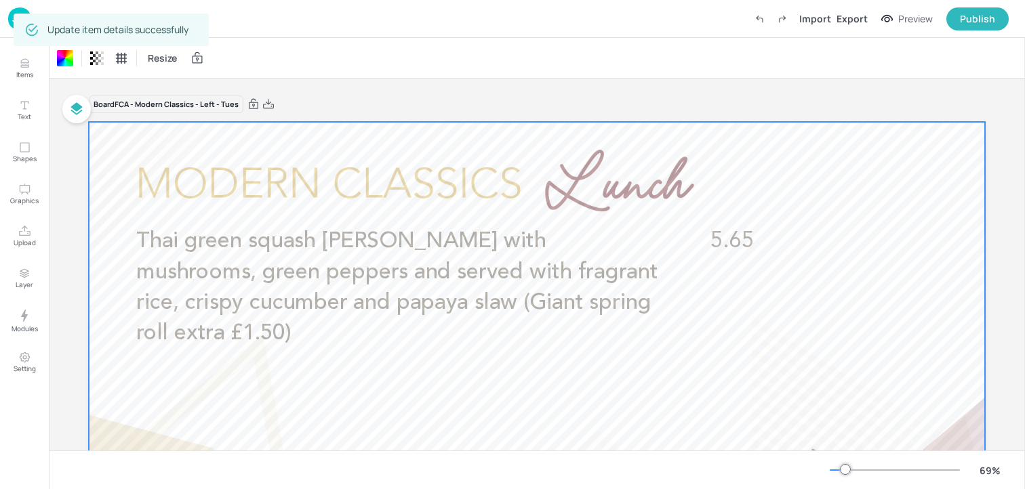
click at [11, 25] on img at bounding box center [19, 18] width 23 height 22
click at [11, 22] on img at bounding box center [19, 18] width 23 height 22
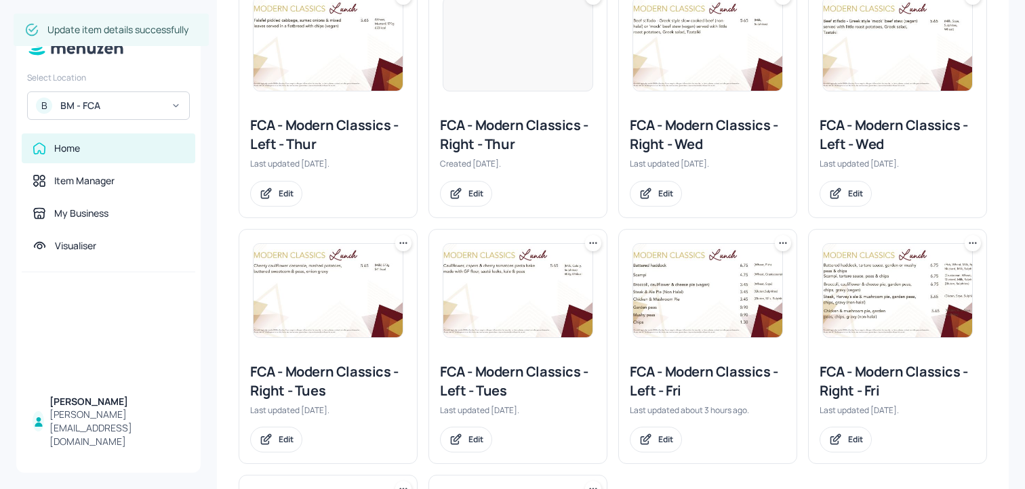
scroll to position [77, 0]
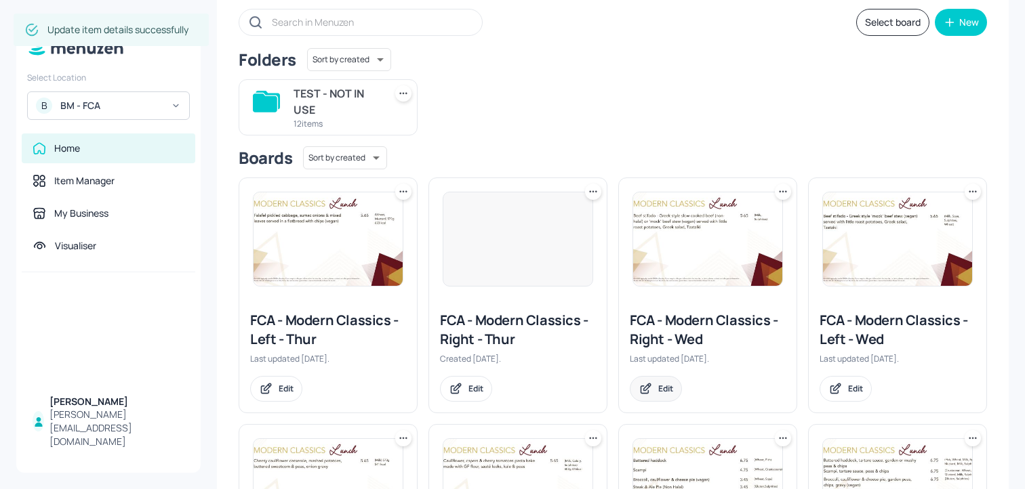
click at [658, 390] on div "Edit" at bounding box center [665, 389] width 15 height 12
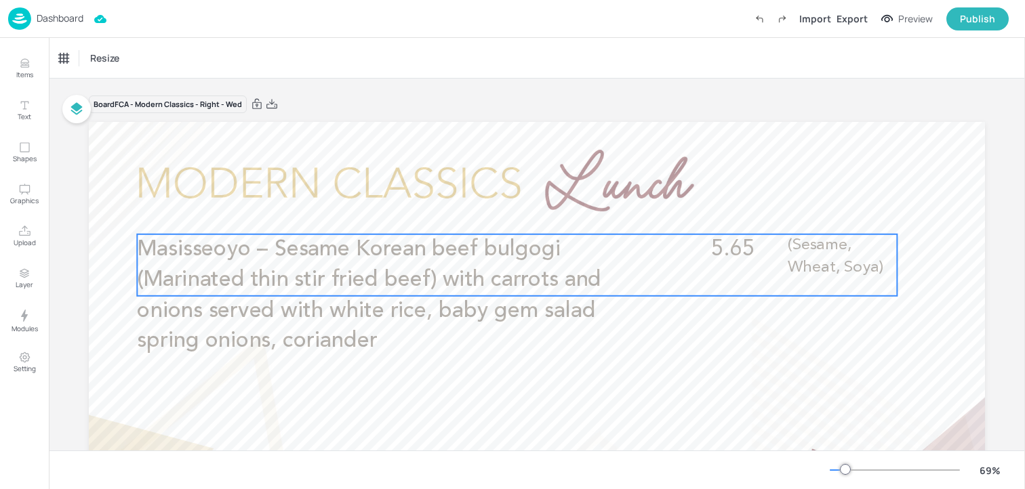
click at [450, 287] on span "Masisseoyo – Sesame Korean beef bulgogi (Marinated thin stir fried beef) with c…" at bounding box center [369, 296] width 464 height 114
click at [504, 218] on div "Edit Item" at bounding box center [507, 212] width 18 height 18
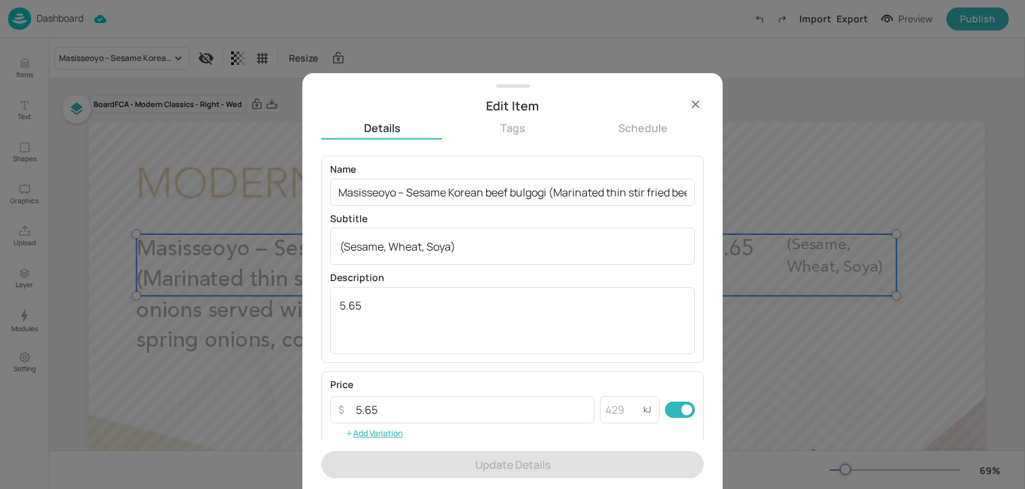
click at [468, 216] on p "Subtitle" at bounding box center [512, 218] width 365 height 9
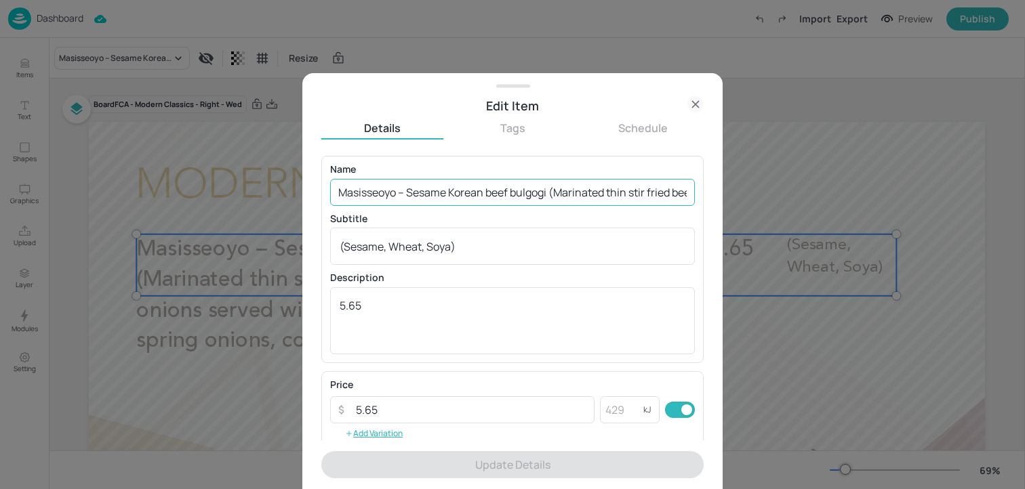
click at [467, 201] on input "Masisseoyo – Sesame Korean beef bulgogi (Marinated thin stir fried beef) with c…" at bounding box center [512, 192] width 365 height 27
paste input "Pulled Korean gochujang chicken (halal) Bao buns (2 per portion) with marinated…"
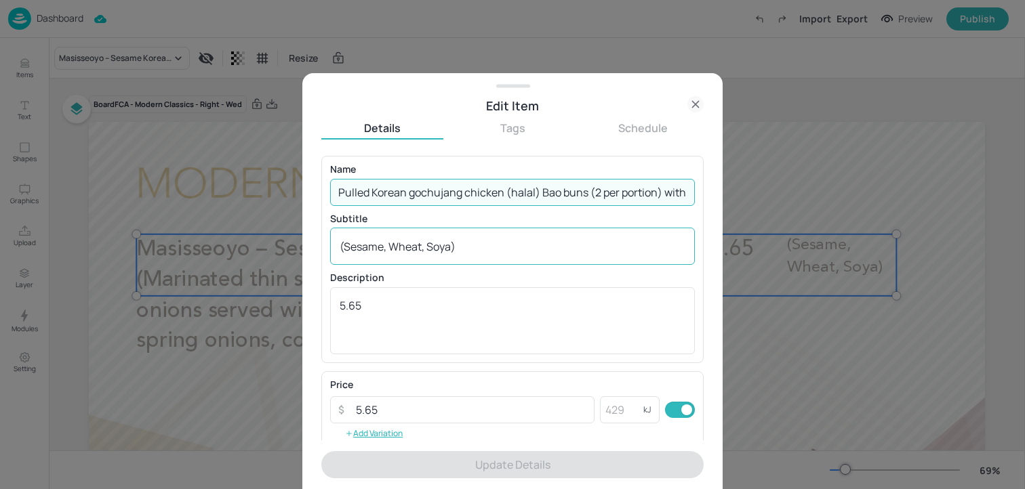
scroll to position [0, 371]
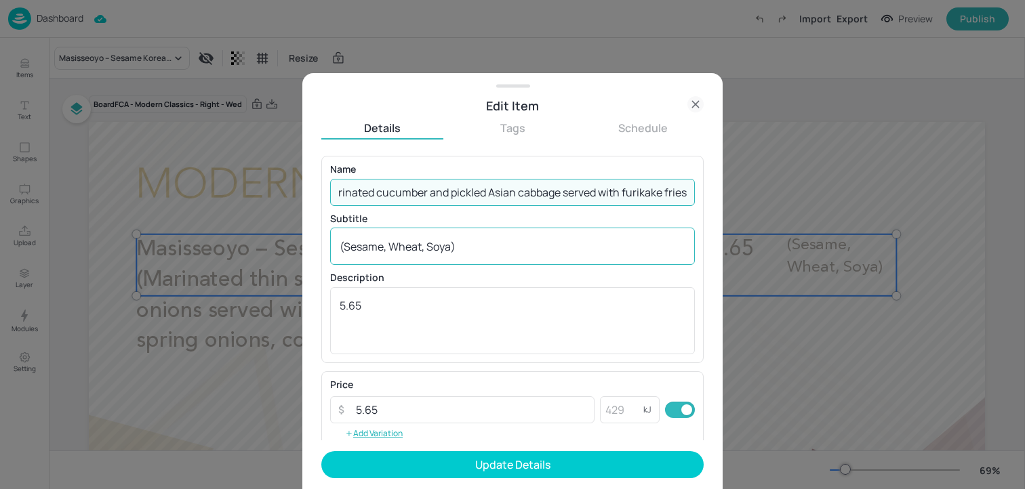
type input "Pulled Korean gochujang chicken (halal) Bao buns (2 per portion) with marinated…"
click at [457, 249] on textarea "(Sesame, Wheat, Soya)" at bounding box center [513, 246] width 346 height 15
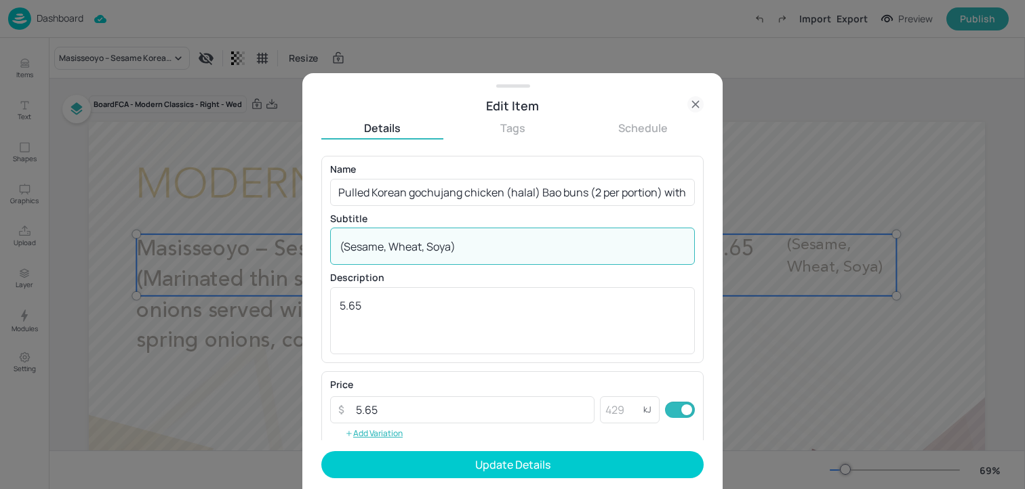
click at [457, 249] on textarea "(Sesame, Wheat, Soya)" at bounding box center [513, 246] width 346 height 15
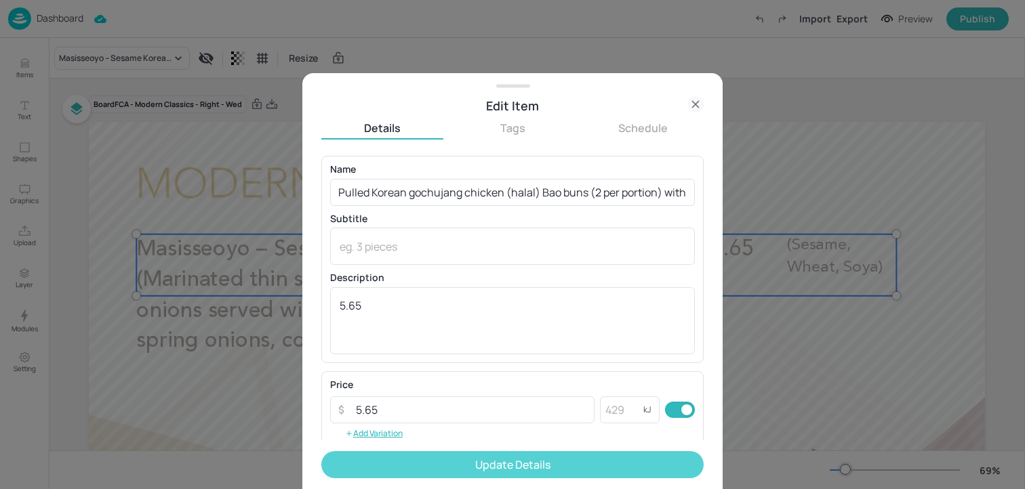
click at [459, 469] on button "Update Details" at bounding box center [512, 464] width 382 height 27
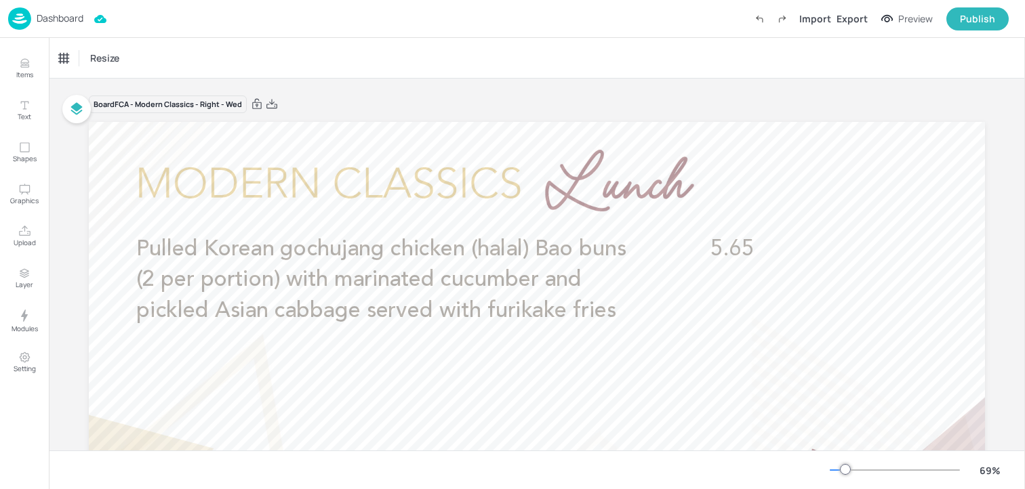
click at [9, 24] on img at bounding box center [19, 18] width 23 height 22
click at [16, 14] on img at bounding box center [19, 18] width 23 height 22
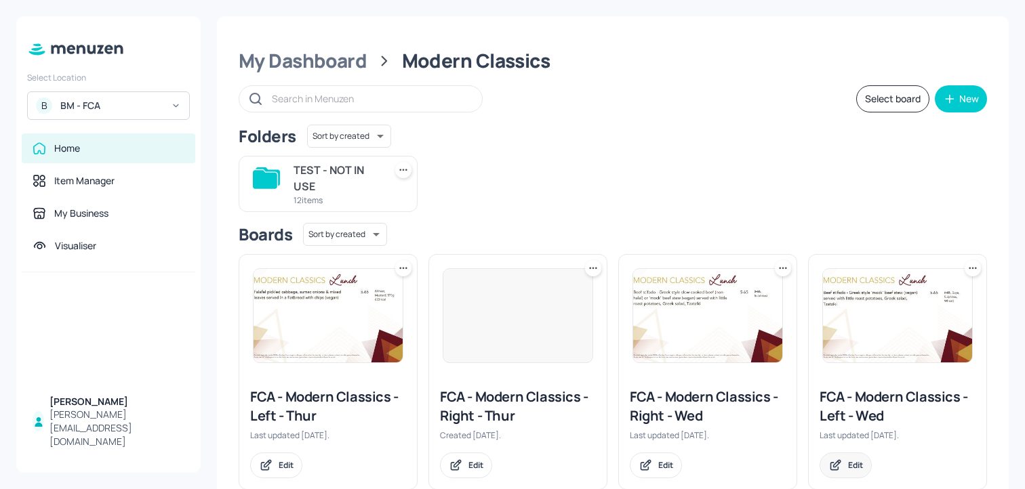
click at [859, 466] on div "Edit" at bounding box center [855, 465] width 15 height 12
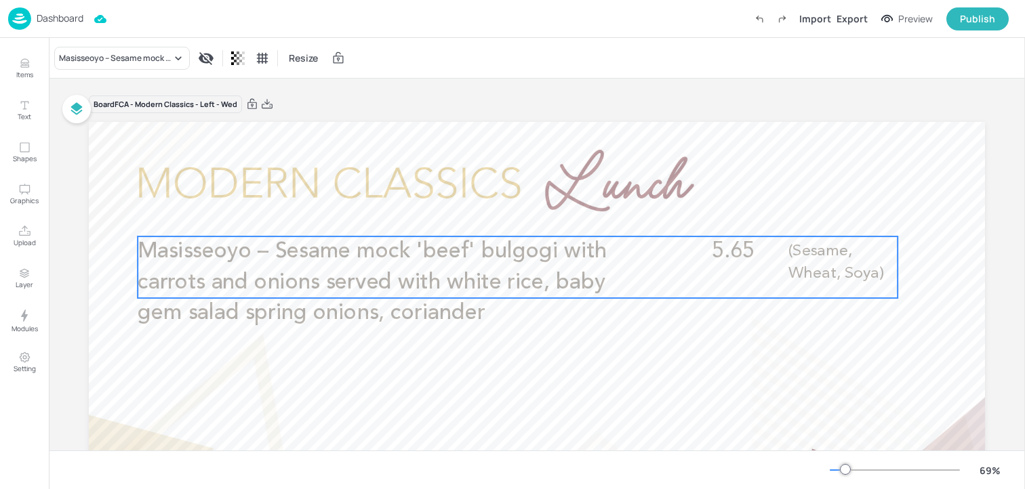
click at [434, 268] on p "Masisseoyo – Sesame mock 'beef' bulgogi with carrots and onions served with whi…" at bounding box center [391, 283] width 507 height 92
click at [505, 218] on icon "Edit Item" at bounding box center [509, 213] width 12 height 11
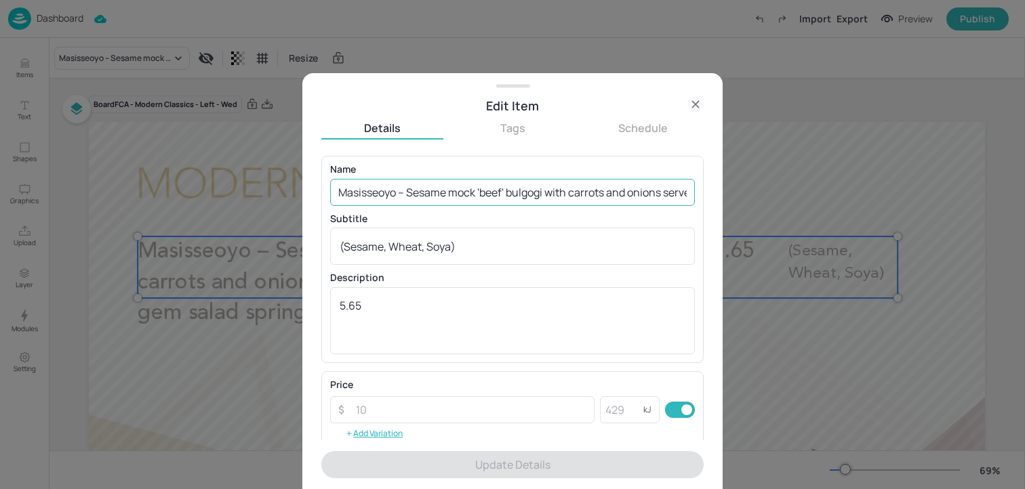
click at [457, 192] on input "Masisseoyo – Sesame mock 'beef' bulgogi with carrots and onions served with whi…" at bounding box center [512, 192] width 365 height 27
paste input "Pulled Korean BBQ jackfruit (halal) Bao buns (2 per portion) with marinated cuc…"
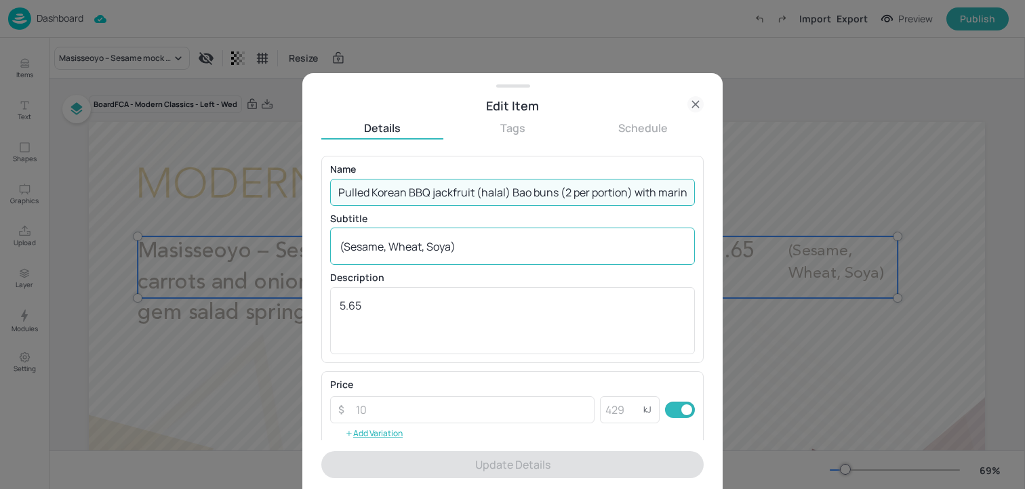
scroll to position [0, 339]
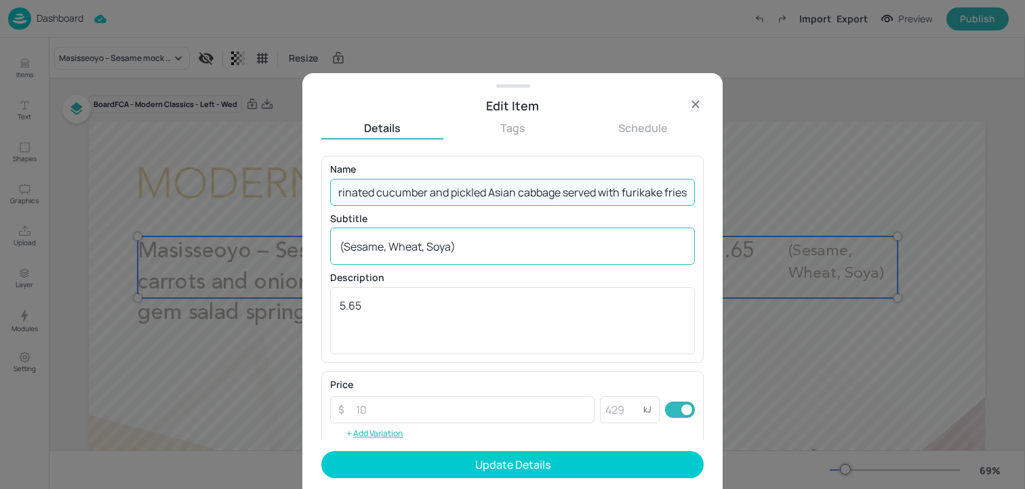
type input "Pulled Korean BBQ jackfruit (halal) Bao buns (2 per portion) with marinated cuc…"
click at [438, 254] on div "(Sesame, Wheat, Soya) x ​" at bounding box center [512, 246] width 365 height 37
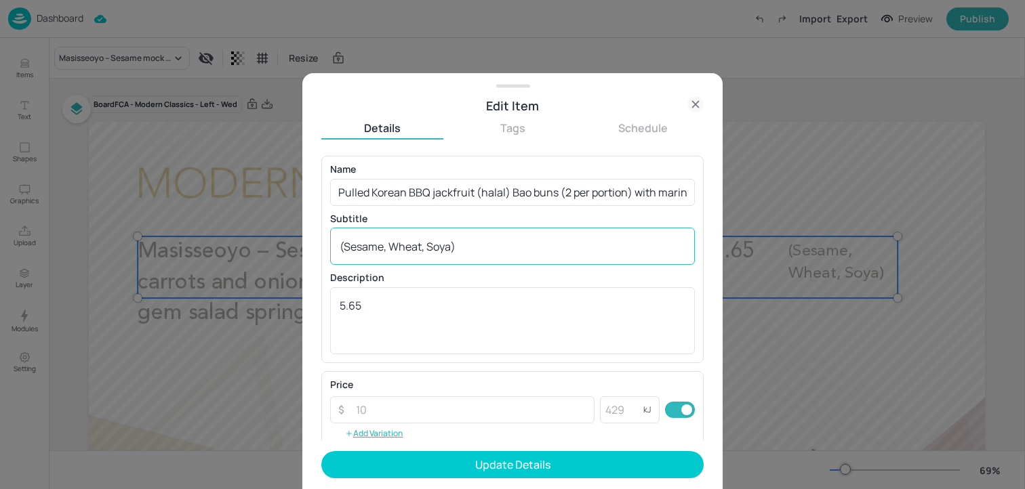
click at [438, 254] on div "(Sesame, Wheat, Soya) x ​" at bounding box center [512, 246] width 365 height 37
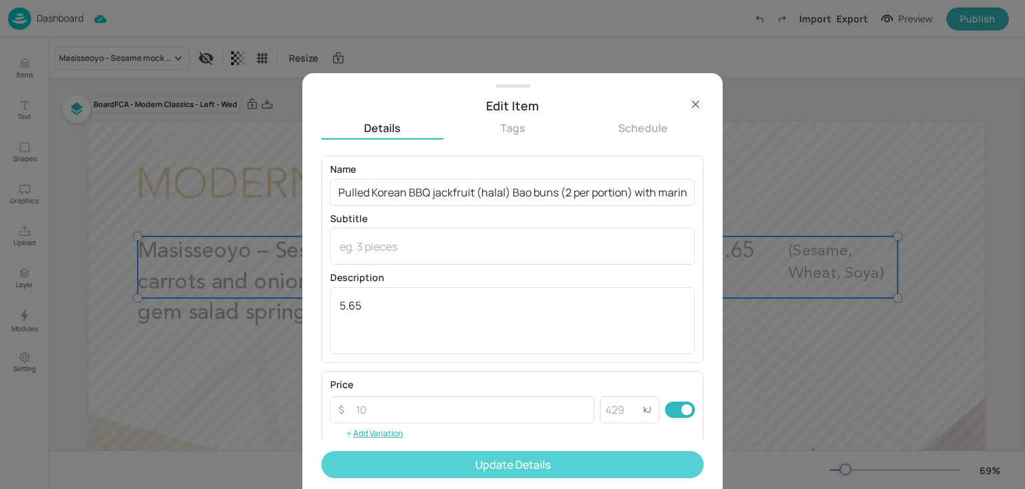
click at [432, 453] on button "Update Details" at bounding box center [512, 464] width 382 height 27
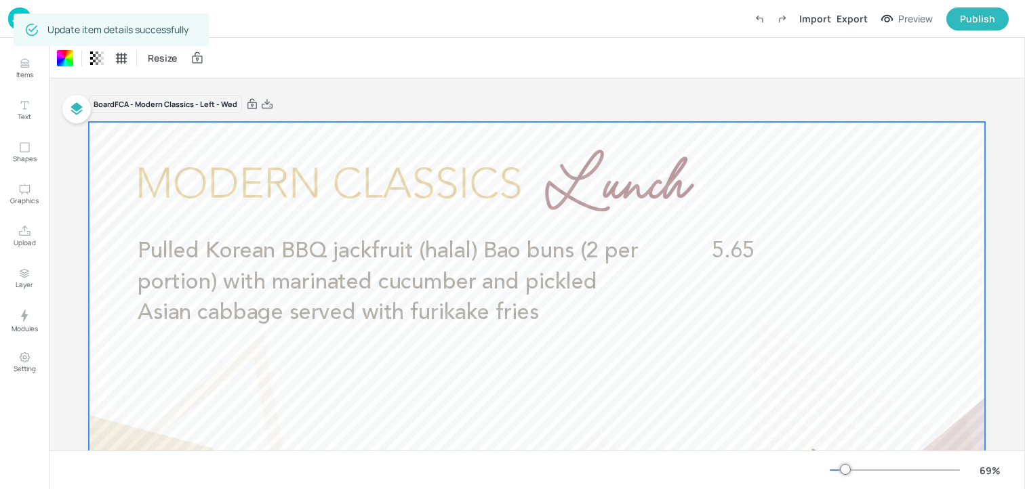
click at [384, 107] on div "Board FCA - Modern Classics - Left - Wed" at bounding box center [537, 104] width 896 height 19
click at [13, 26] on img at bounding box center [19, 18] width 23 height 22
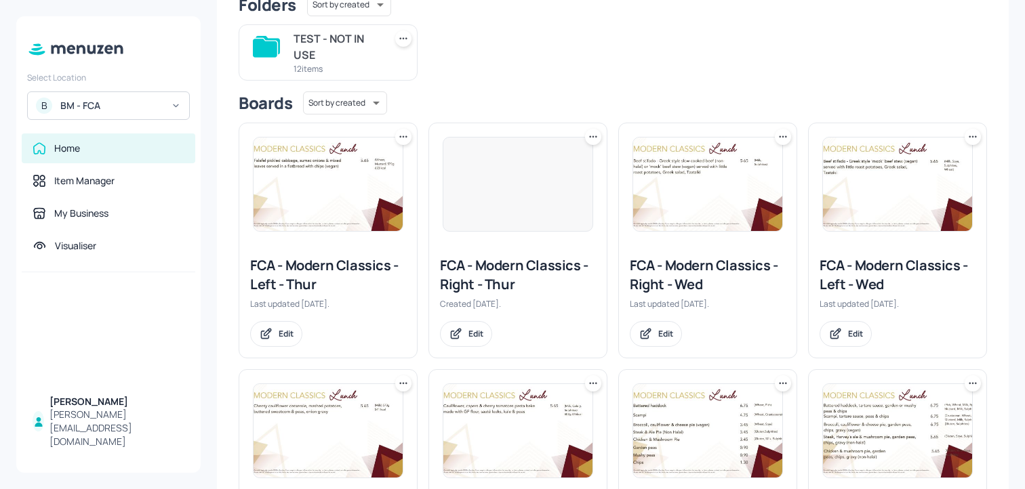
scroll to position [150, 0]
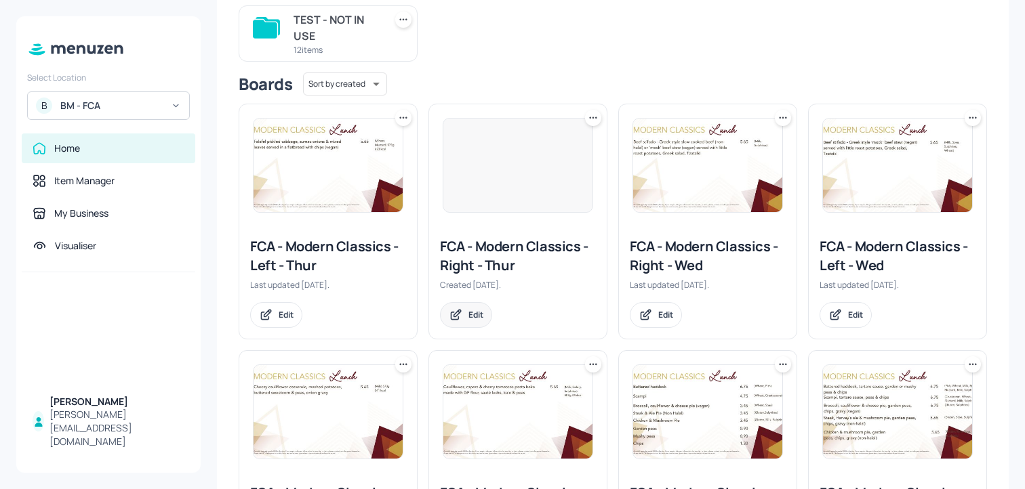
click at [465, 311] on div "Edit" at bounding box center [466, 315] width 52 height 26
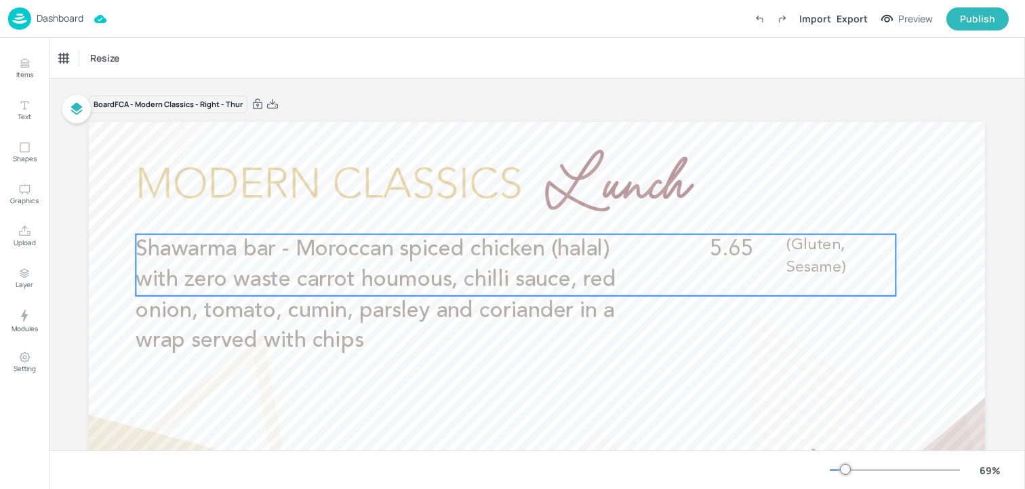
click at [350, 273] on span "Shawarma bar - Moroccan spiced chicken (halal) with zero waste carrot houmous, …" at bounding box center [376, 296] width 480 height 114
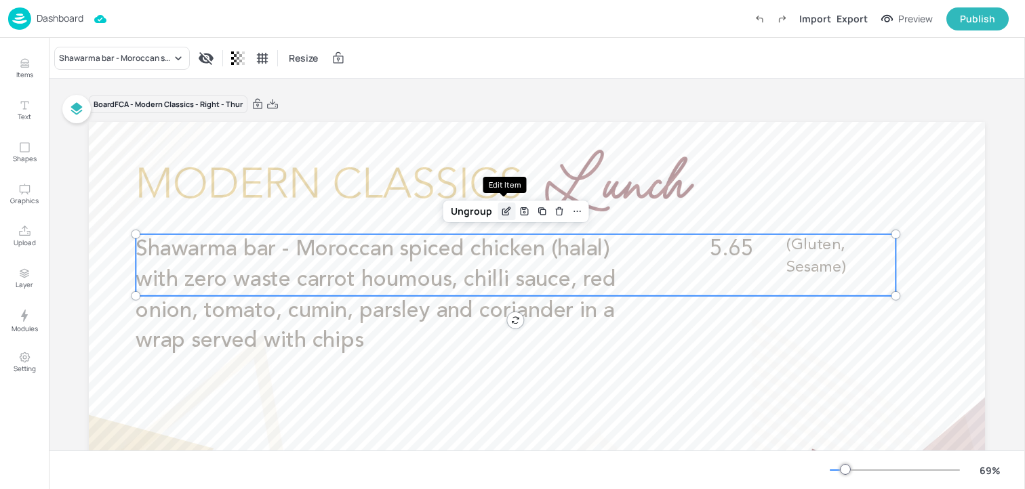
click at [503, 209] on icon "Edit Item" at bounding box center [506, 212] width 6 height 6
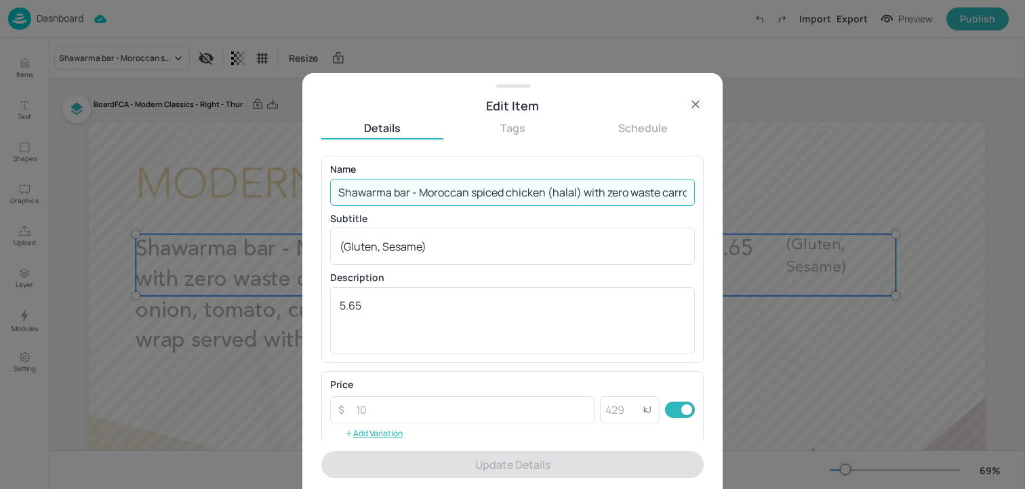
click at [472, 184] on input "Shawarma bar - Moroccan spiced chicken (halal) with zero waste carrot houmous, …" at bounding box center [512, 192] width 365 height 27
paste input "exican chicken (halal) shawarma wrap with Mexican sweetcorn slaw, salsa, cheese…"
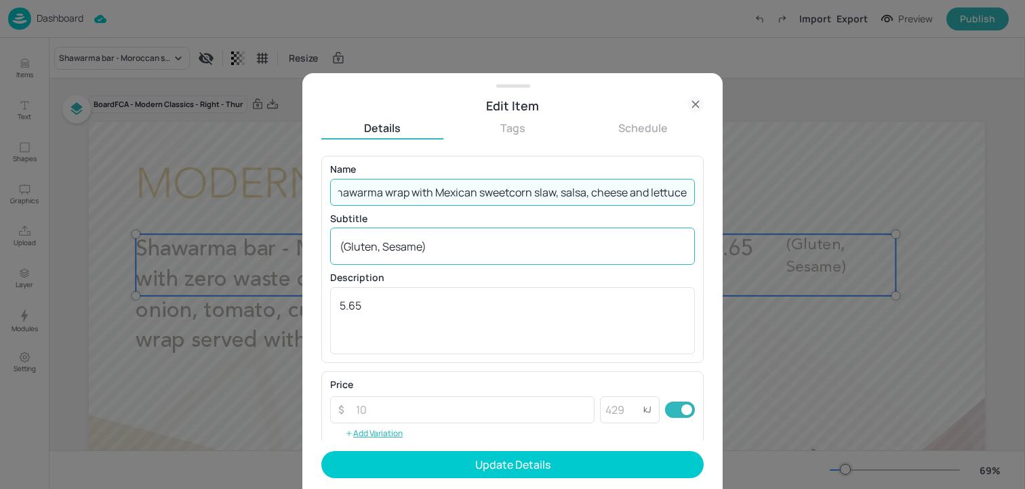
type input "Shawarma bar - Mexican chicken (halal) shawarma wrap with Mexican sweetcorn sla…"
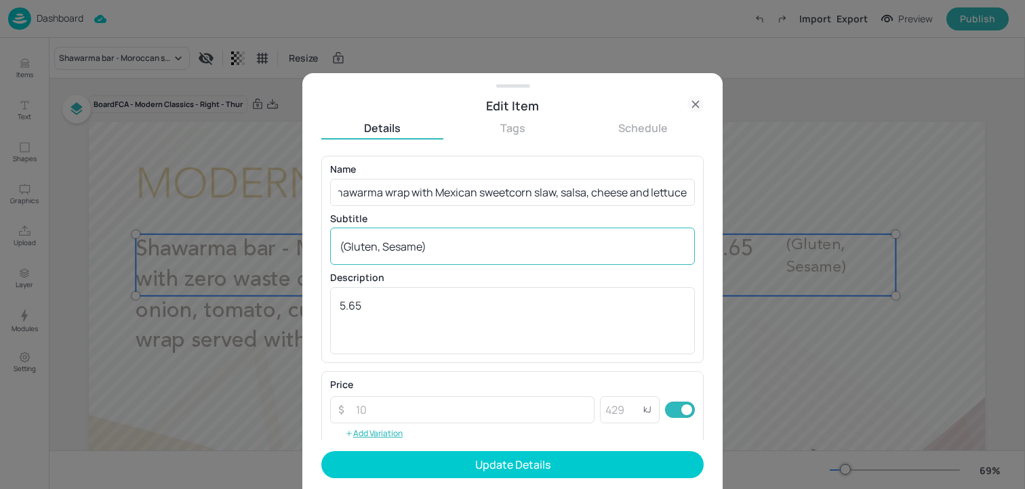
scroll to position [0, 0]
click at [448, 259] on div "(Gluten, Sesame) x ​" at bounding box center [512, 246] width 365 height 37
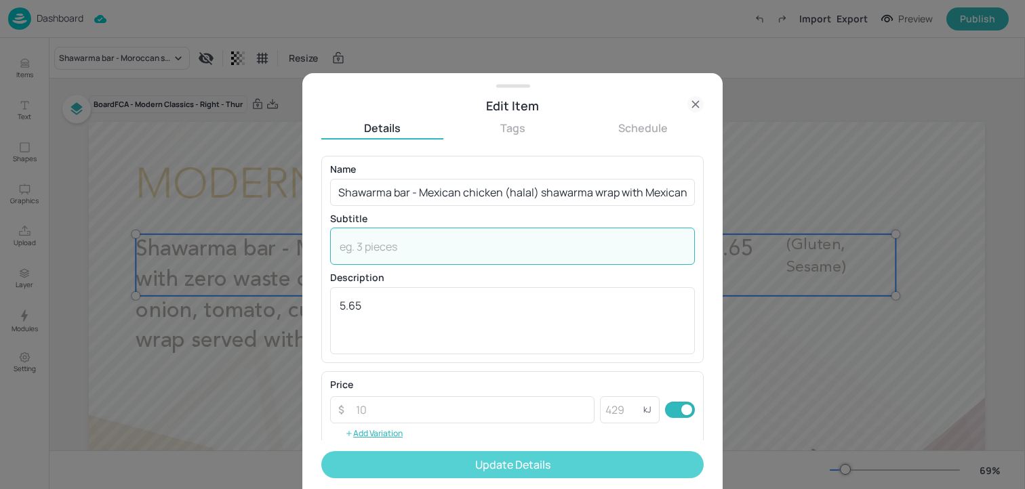
click at [462, 470] on button "Update Details" at bounding box center [512, 464] width 382 height 27
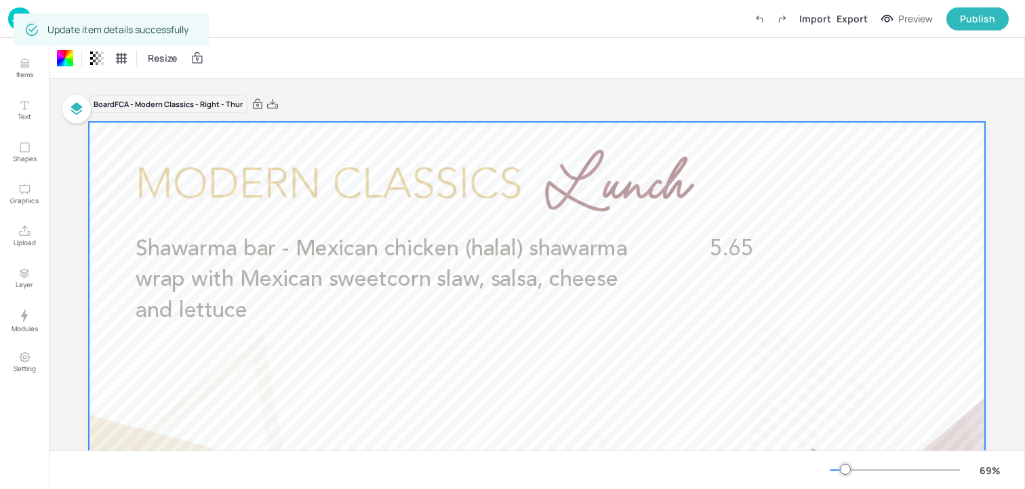
click at [8, 23] on img at bounding box center [19, 18] width 23 height 22
click at [11, 22] on img at bounding box center [19, 18] width 23 height 22
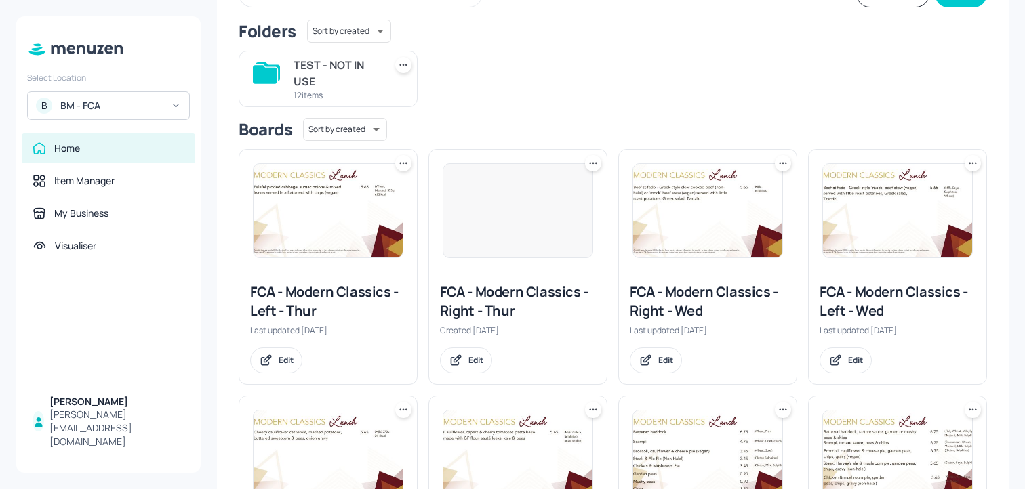
scroll to position [117, 0]
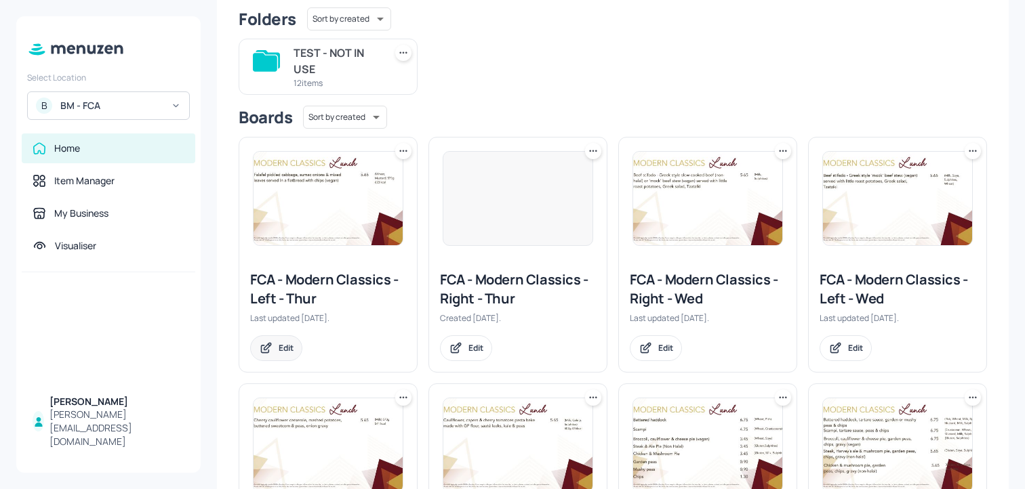
click at [296, 346] on div "Edit" at bounding box center [276, 348] width 52 height 26
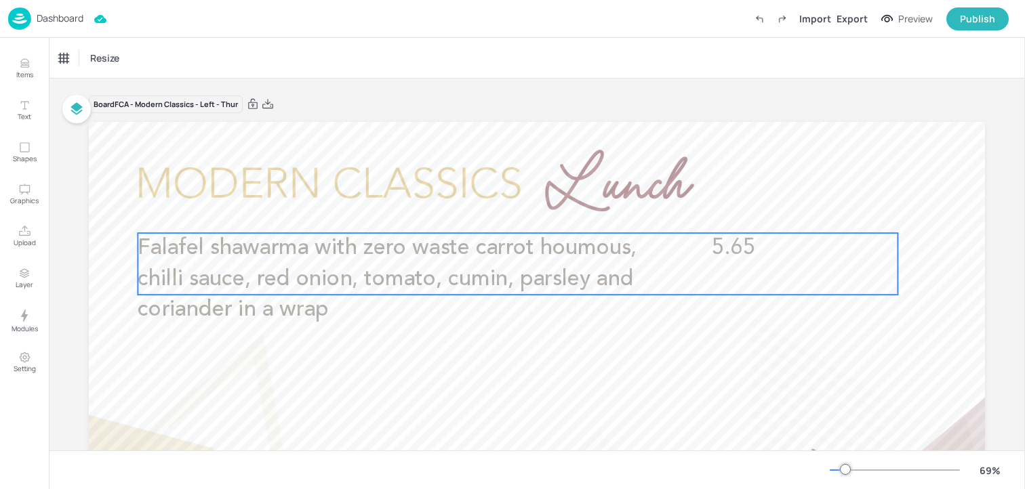
click at [470, 265] on p "Falafel shawarma with zero waste carrot houmous, chilli sauce, red onion, tomat…" at bounding box center [391, 279] width 507 height 92
click at [509, 208] on icon "Edit Item" at bounding box center [509, 210] width 12 height 11
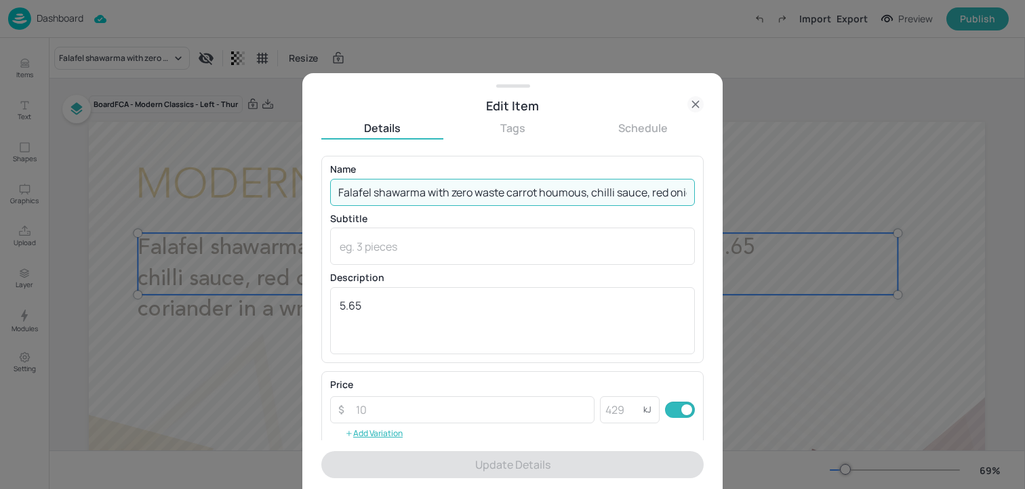
click at [487, 191] on input "Falafel shawarma with zero waste carrot houmous, chilli sauce, red onion, tomat…" at bounding box center [512, 192] width 365 height 27
paste input "Shawarma bar - Mexican vegan 'chicken' shawarma wrap with Mexican sweetcorn sla…"
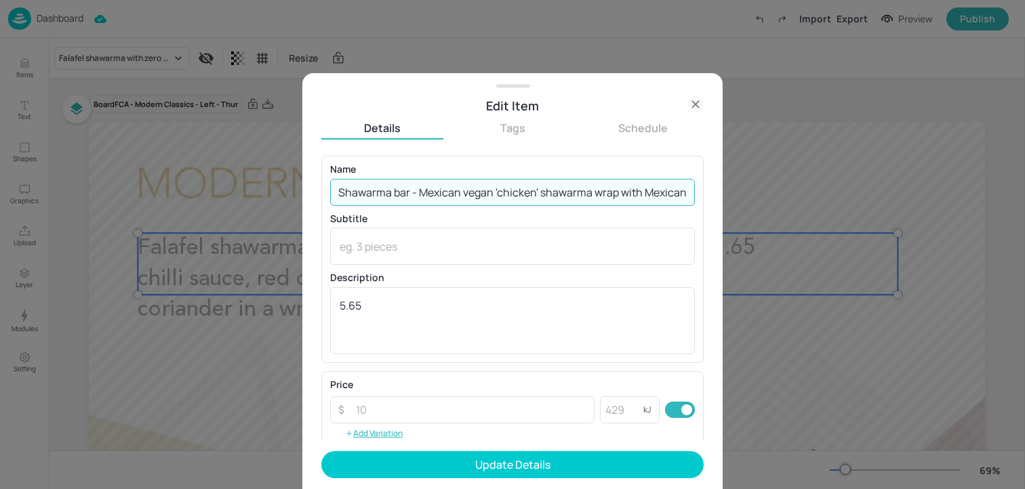
scroll to position [0, 226]
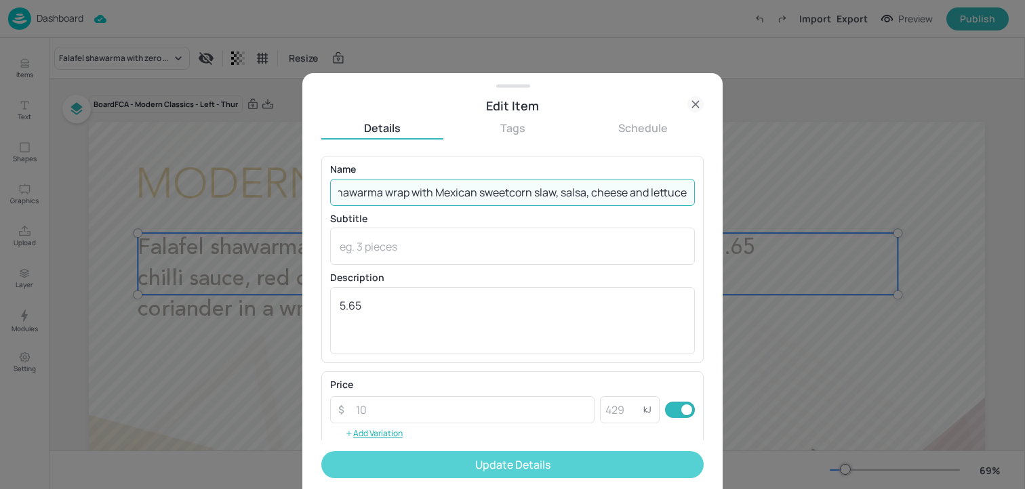
type input "Shawarma bar - Mexican vegan 'chicken' shawarma wrap with Mexican sweetcorn sla…"
click at [493, 457] on button "Update Details" at bounding box center [512, 464] width 382 height 27
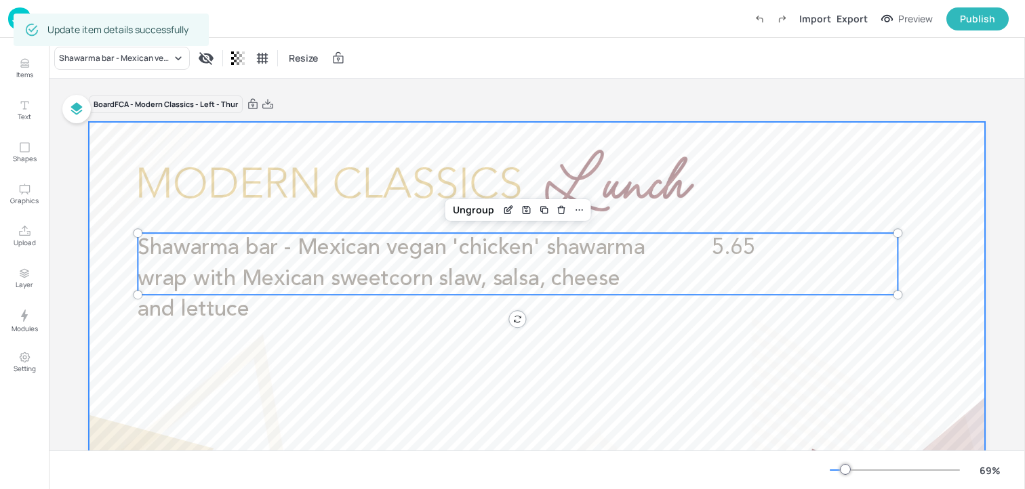
click at [436, 415] on div at bounding box center [537, 374] width 896 height 504
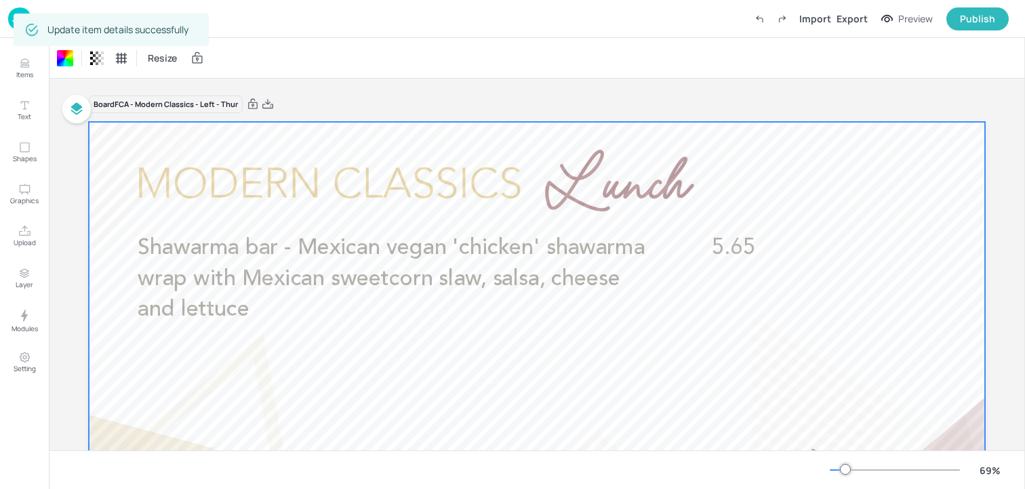
click at [7, 18] on div "Dashboard Import Export Preview Publish" at bounding box center [512, 19] width 1025 height 38
click at [9, 18] on img at bounding box center [19, 18] width 23 height 22
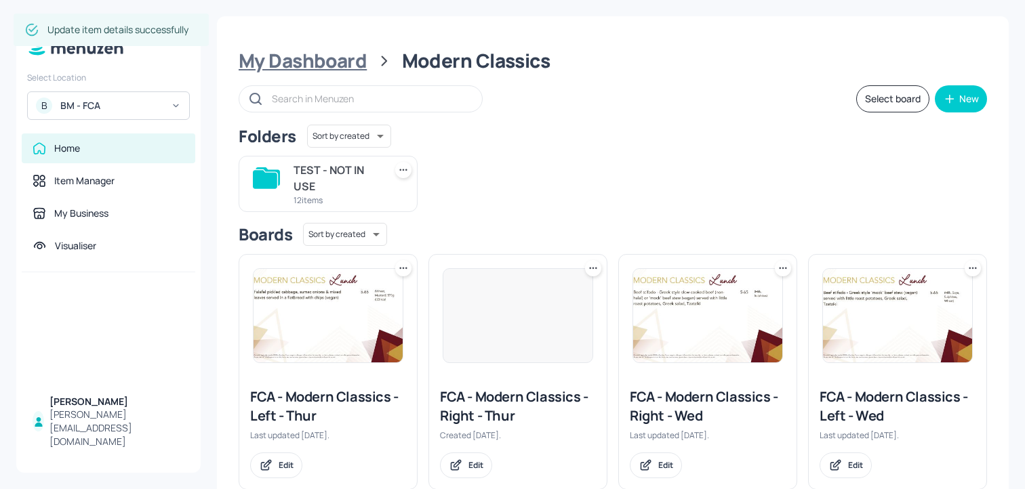
click at [344, 71] on div "My Dashboard" at bounding box center [303, 61] width 128 height 24
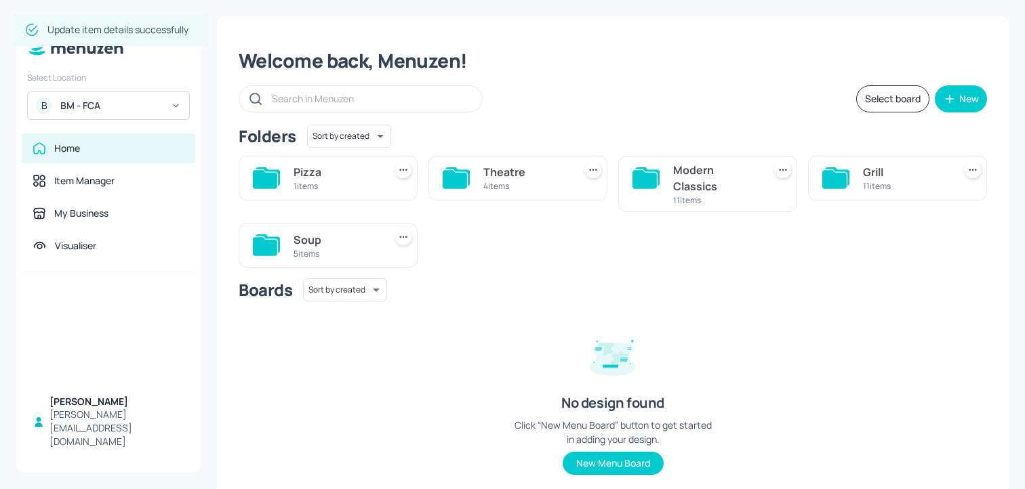
click at [544, 190] on div "4 items" at bounding box center [525, 186] width 85 height 12
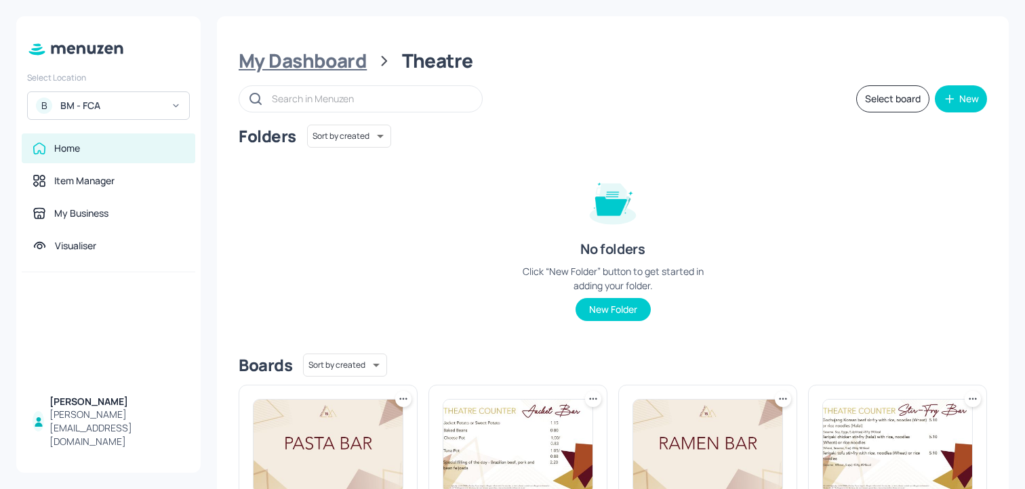
click at [257, 60] on div "My Dashboard" at bounding box center [303, 61] width 128 height 24
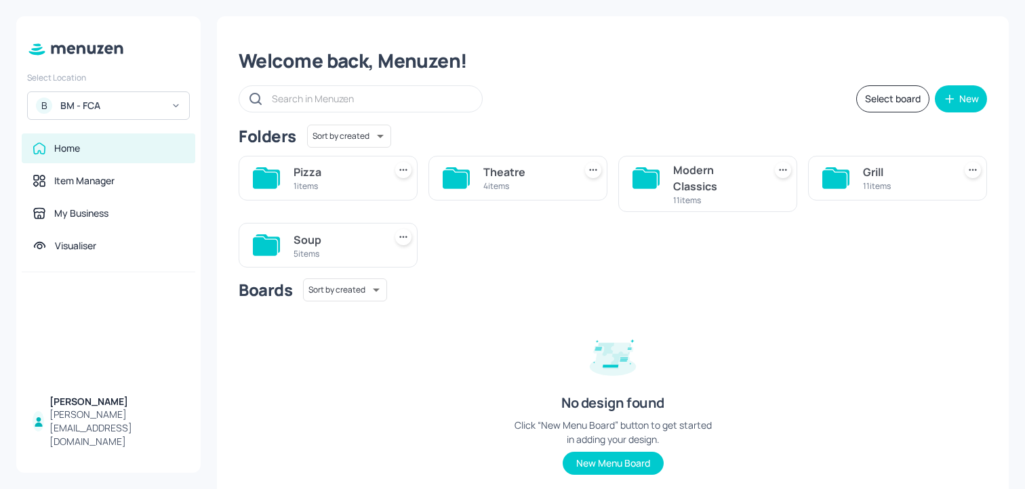
scroll to position [40, 0]
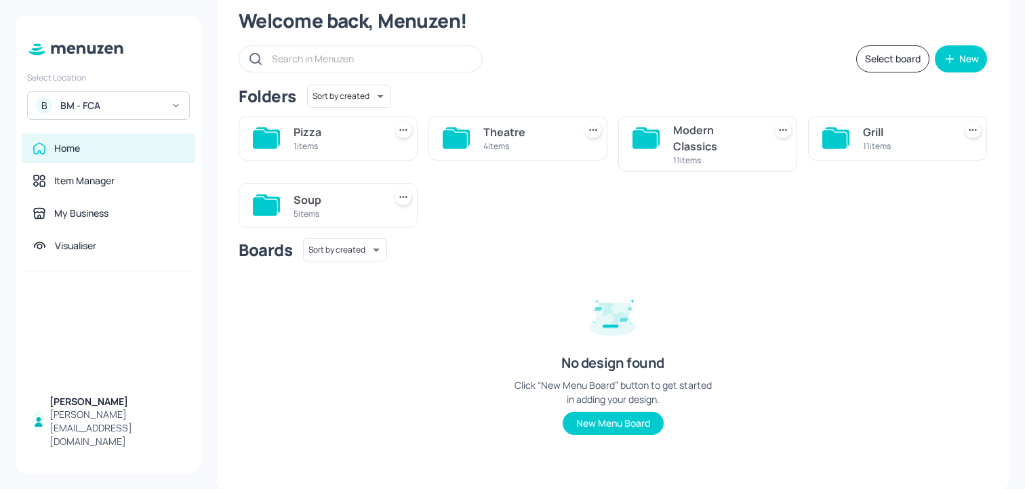
click at [869, 136] on div "Grill" at bounding box center [905, 132] width 85 height 16
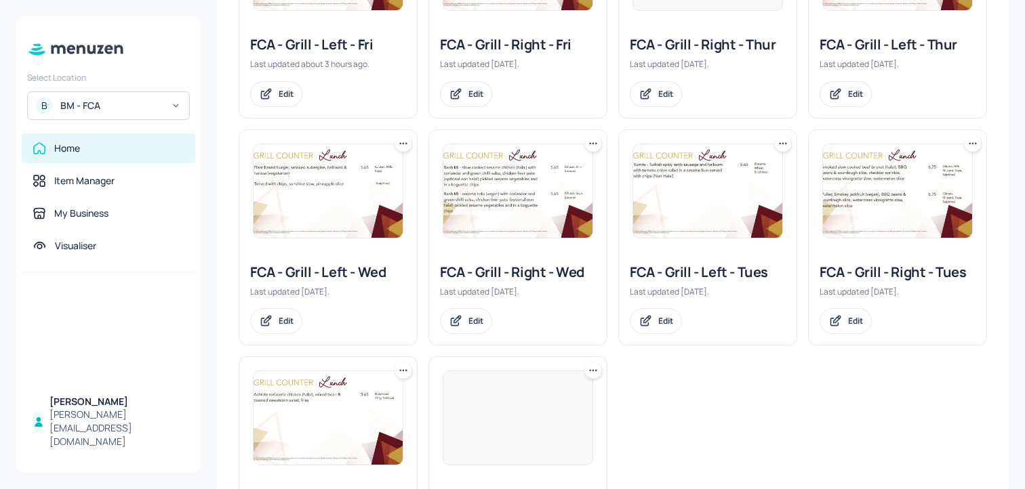
scroll to position [468, 0]
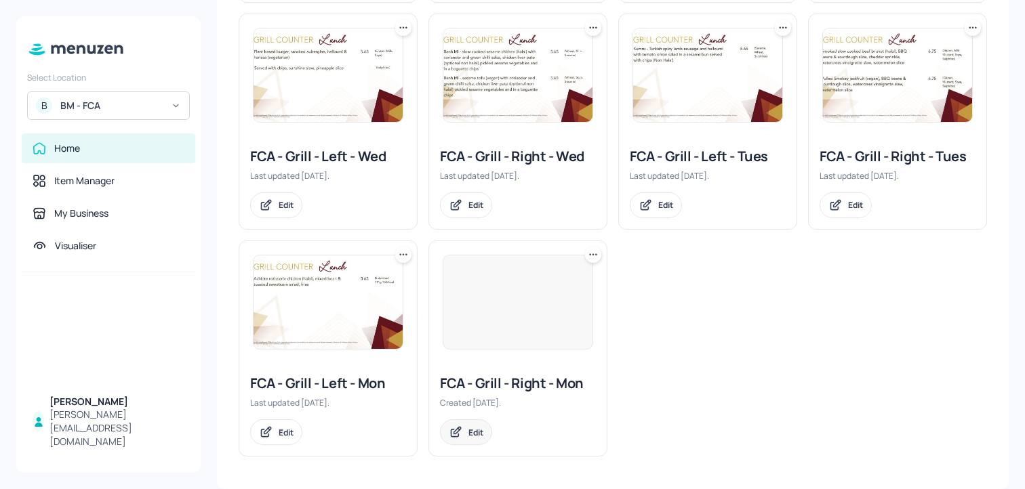
click at [462, 432] on div "Edit" at bounding box center [466, 432] width 52 height 26
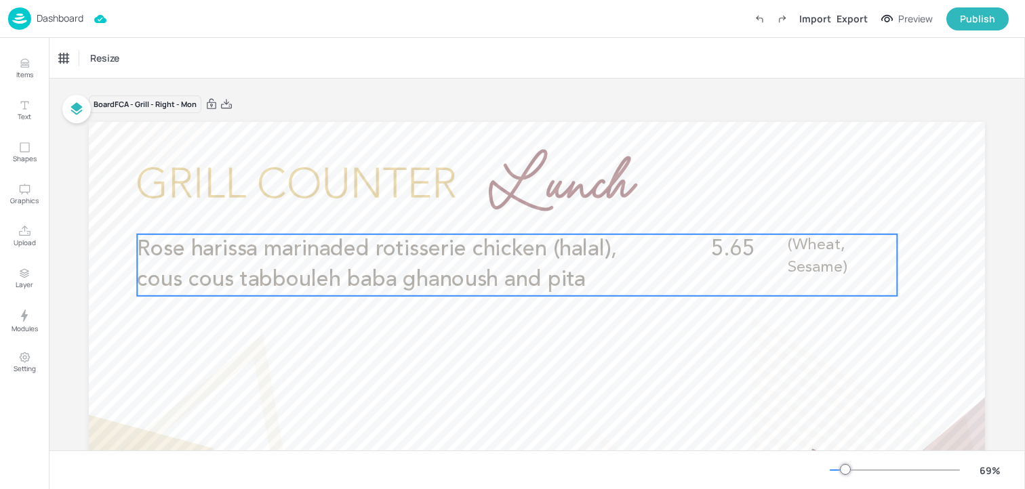
click at [386, 242] on span "Rose harissa marinaded rotisserie chicken (halal), cous cous tabbouleh baba gha…" at bounding box center [377, 265] width 480 height 53
click at [492, 209] on div "Ungroup" at bounding box center [473, 212] width 52 height 18
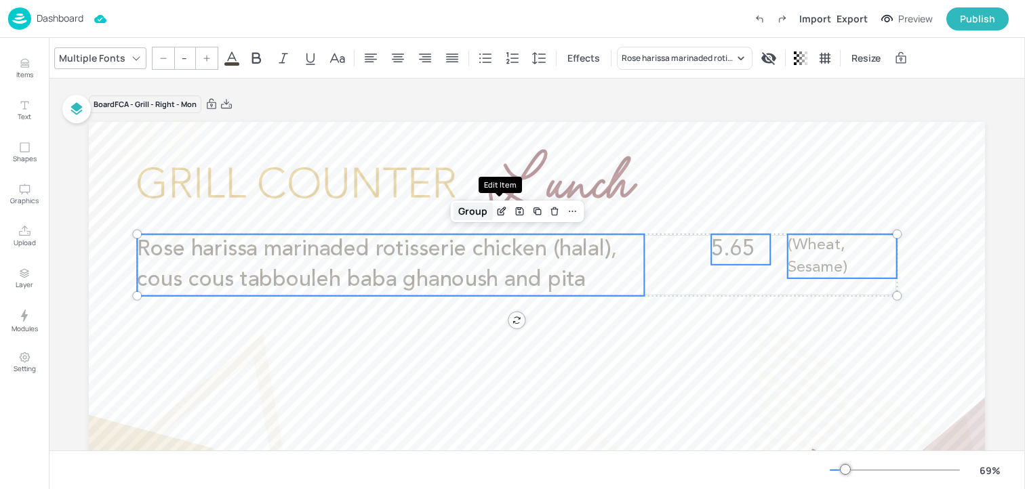
click at [483, 211] on div "Group" at bounding box center [473, 212] width 40 height 18
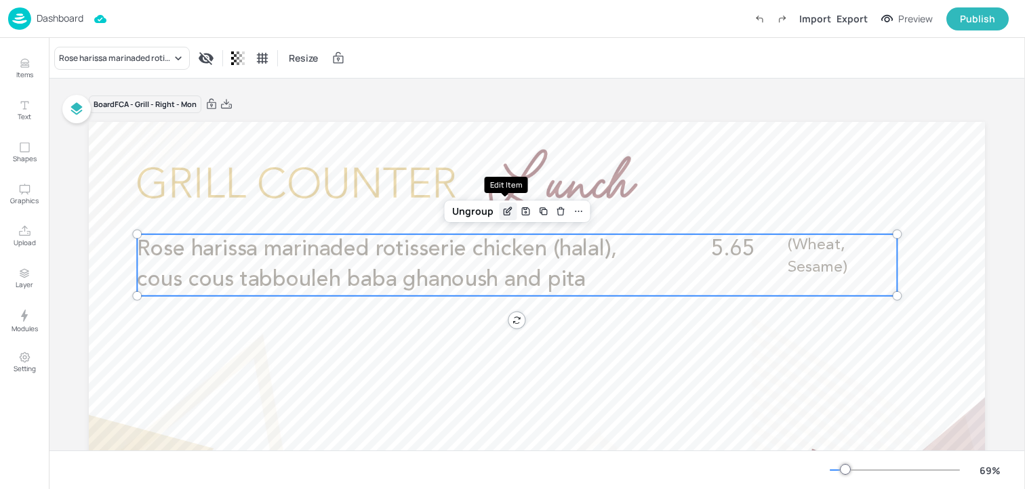
click at [506, 209] on icon "Edit Item" at bounding box center [508, 209] width 5 height 5
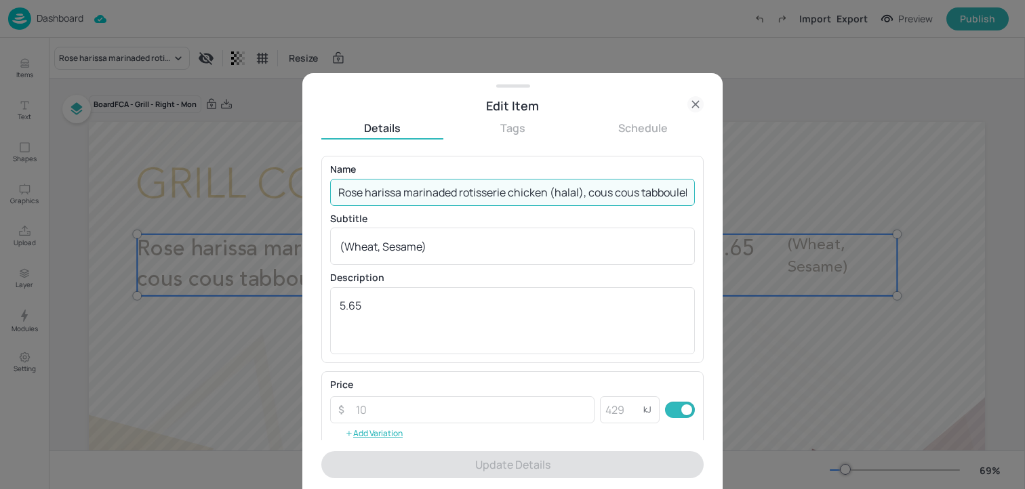
click at [471, 181] on input "Rose harissa marinaded rotisserie chicken (halal), cous cous tabbouleh baba gha…" at bounding box center [512, 192] width 365 height 27
paste input "tisserie Tandoori chicken (halal) with rice and coriander mint kachumber salad …"
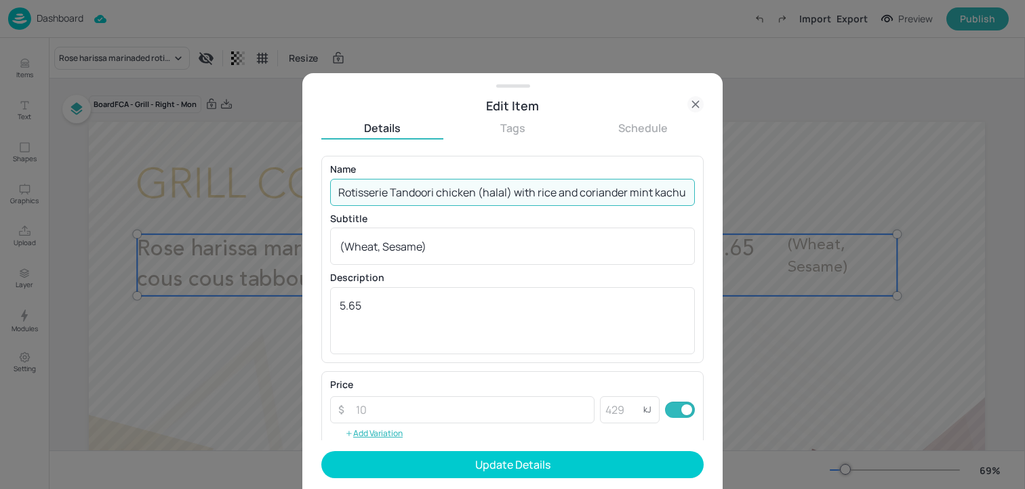
scroll to position [0, 266]
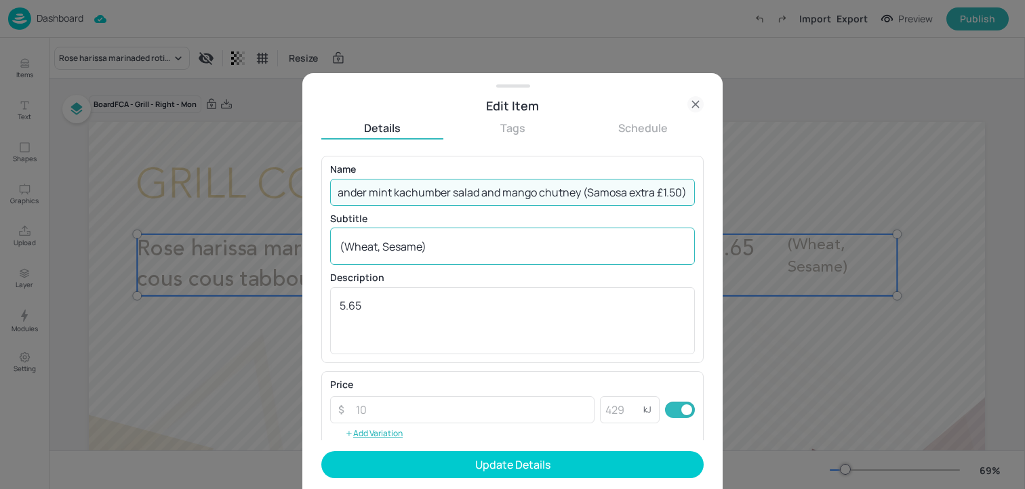
type input "Rotisserie Tandoori chicken (halal) with rice and coriander mint kachumber sala…"
click at [533, 264] on div "(Wheat, Sesame) x ​" at bounding box center [512, 246] width 365 height 37
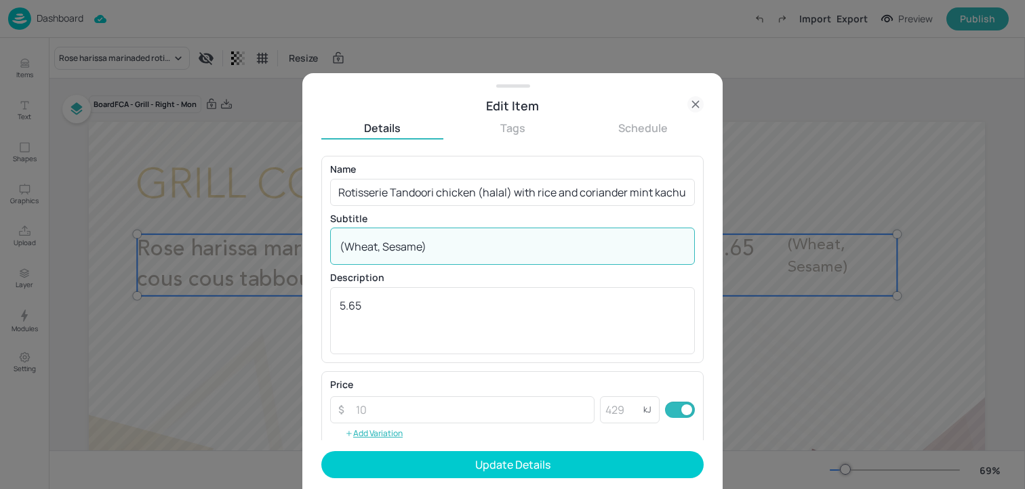
click at [533, 264] on div "(Wheat, Sesame) x ​" at bounding box center [512, 246] width 365 height 37
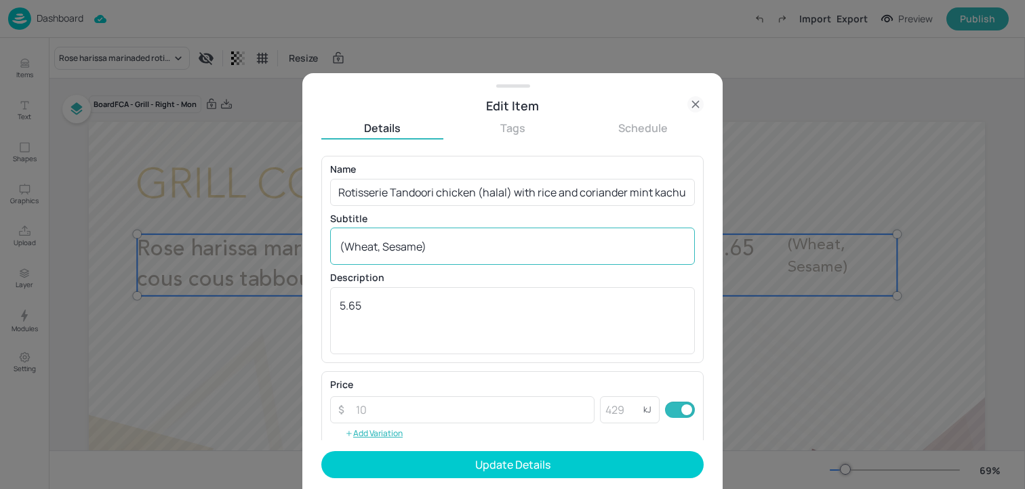
click at [533, 264] on div "(Wheat, Sesame) x ​" at bounding box center [512, 246] width 365 height 37
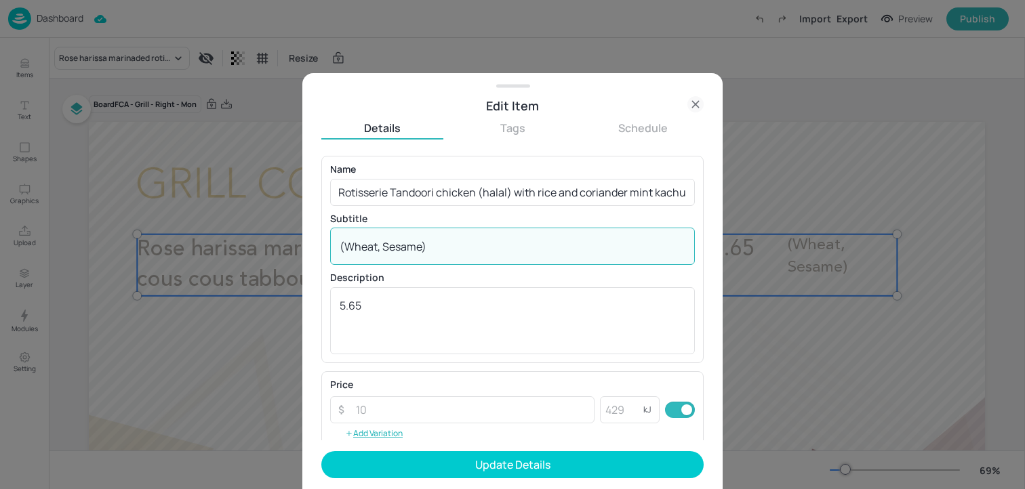
click at [498, 241] on textarea "(Wheat, Sesame)" at bounding box center [513, 246] width 346 height 15
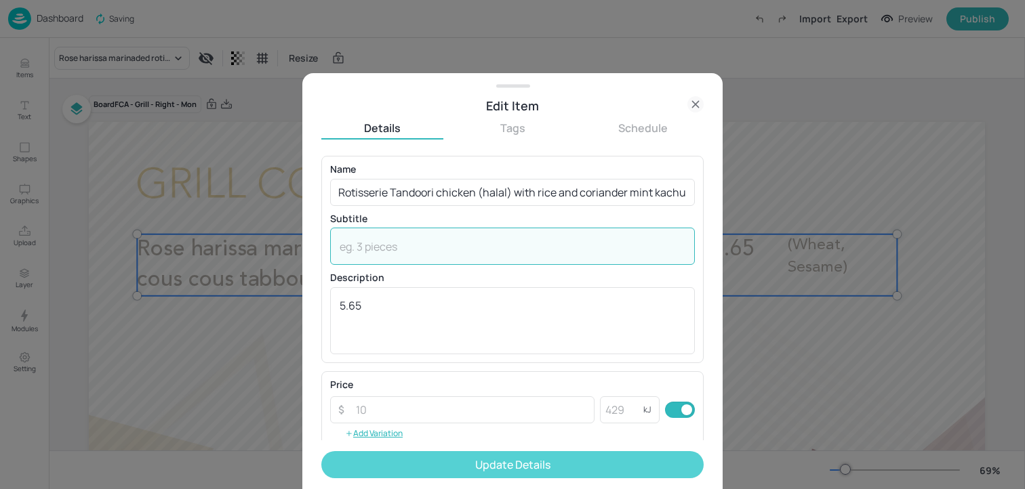
click at [485, 467] on button "Update Details" at bounding box center [512, 464] width 382 height 27
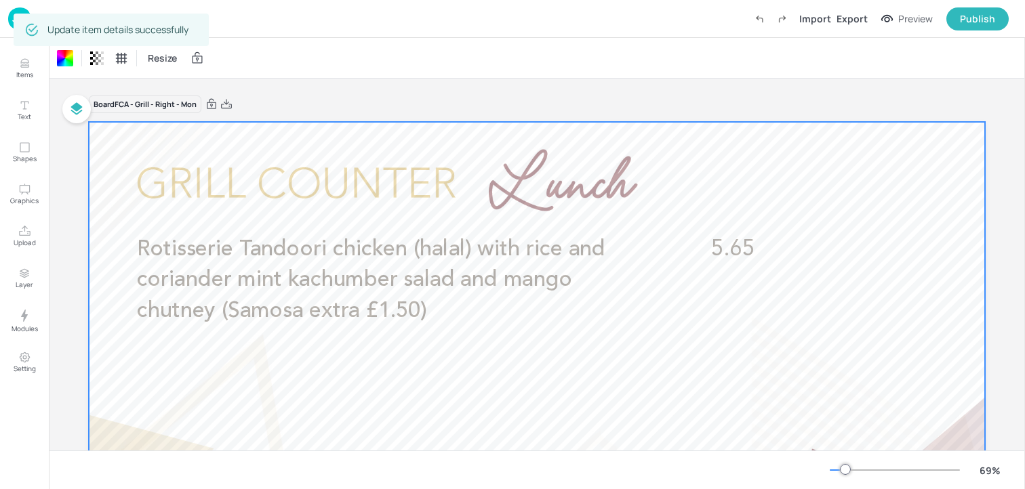
click at [10, 26] on img at bounding box center [19, 18] width 23 height 22
click at [12, 22] on img at bounding box center [19, 18] width 23 height 22
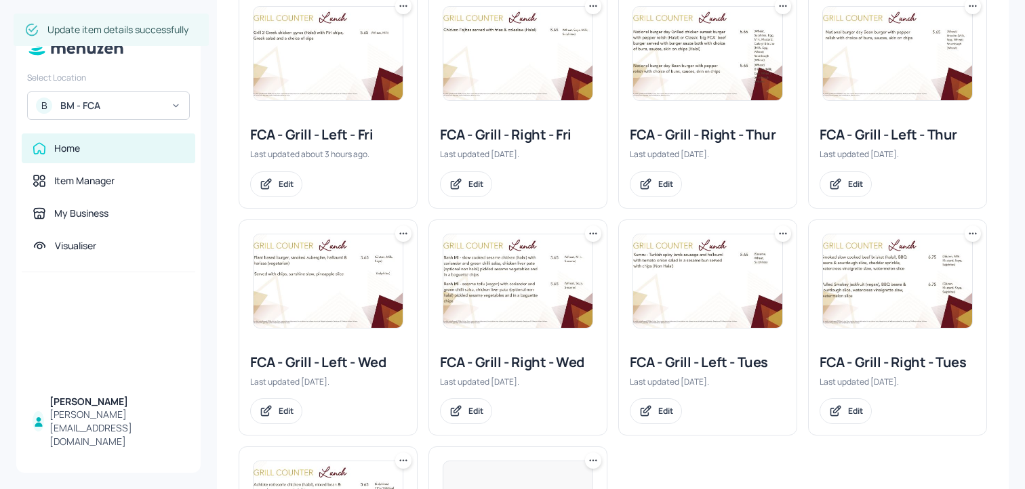
scroll to position [468, 0]
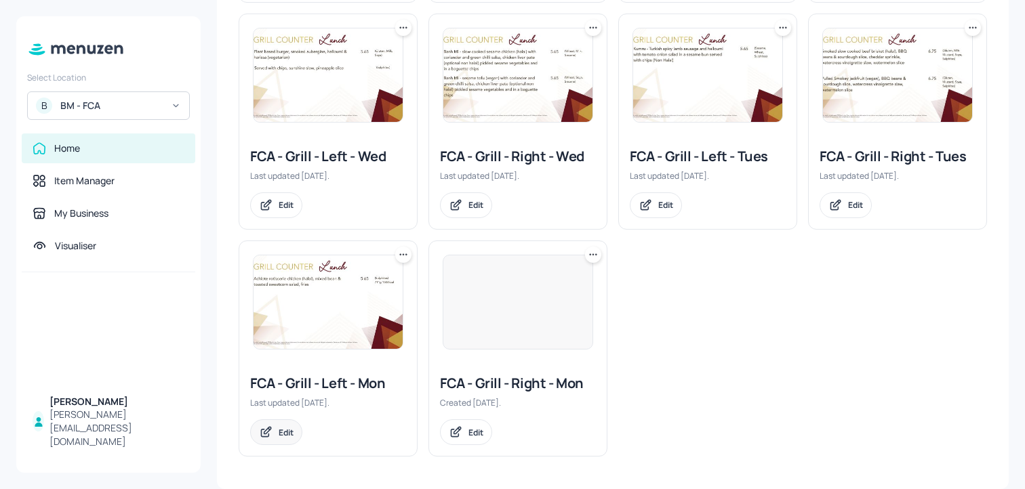
click at [281, 434] on div "Edit" at bounding box center [286, 433] width 15 height 12
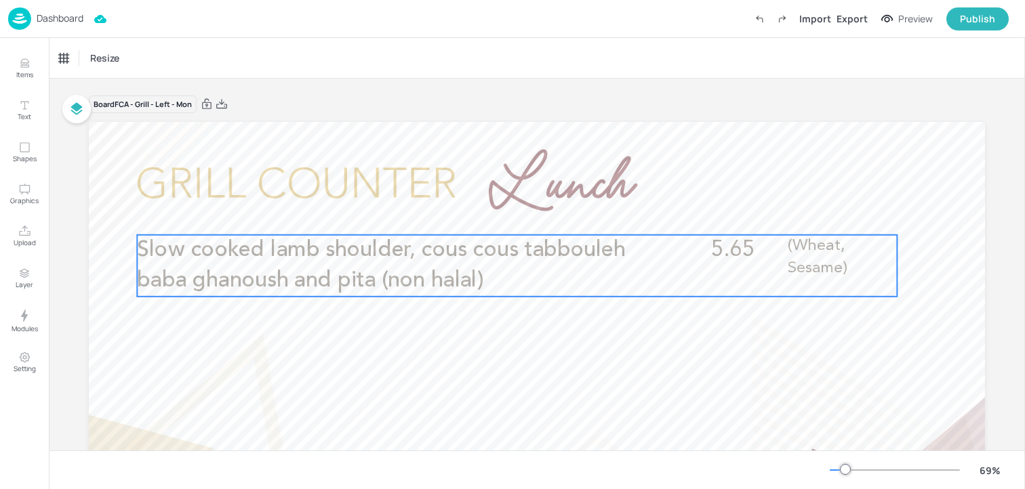
click at [440, 290] on span "Slow cooked lamb shoulder, cous cous tabbouleh baba ghanoush and pita (non hala…" at bounding box center [381, 265] width 489 height 53
click at [506, 214] on icon "Edit Item" at bounding box center [508, 212] width 12 height 11
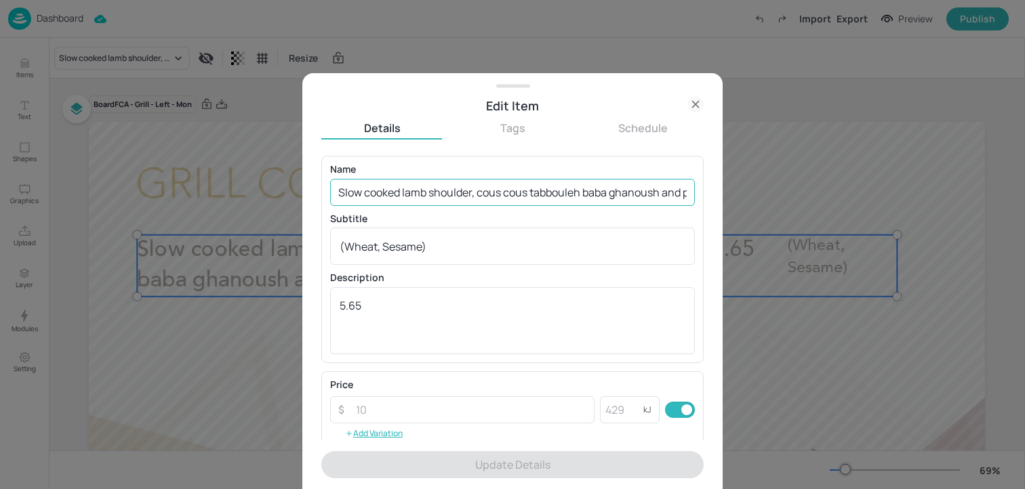
click at [468, 194] on input "Slow cooked lamb shoulder, cous cous tabbouleh baba ghanoush and pita (non hala…" at bounding box center [512, 192] width 365 height 27
paste input "beef madras with rice and coriander mint kachumber salad and mango chutney (Sam…"
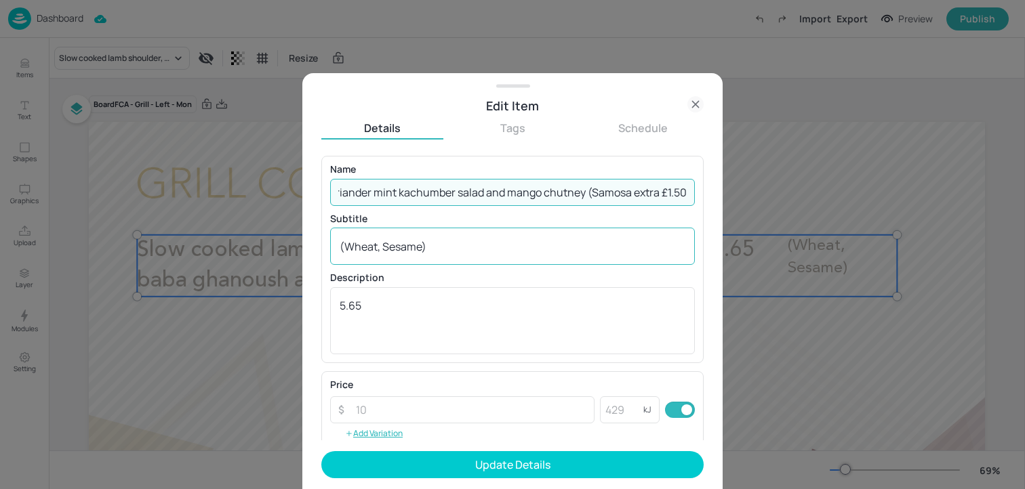
type input "Slow cooked beef madras with rice and coriander mint kachumber salad and mango …"
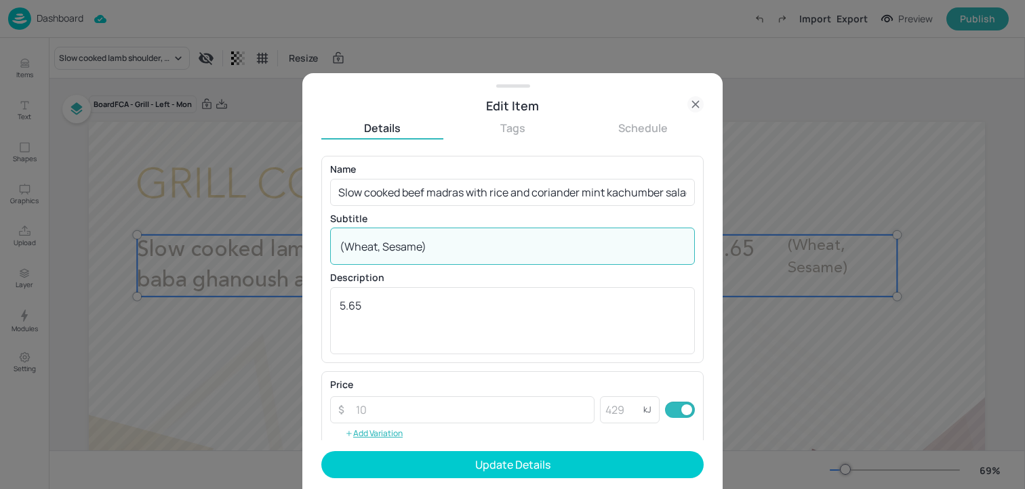
click at [436, 247] on textarea "(Wheat, Sesame)" at bounding box center [513, 246] width 346 height 15
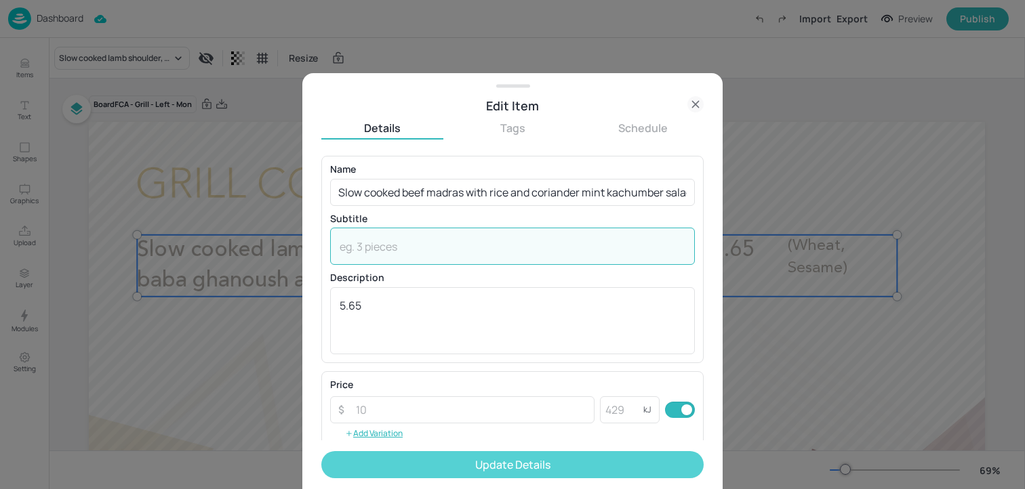
click at [429, 460] on button "Update Details" at bounding box center [512, 464] width 382 height 27
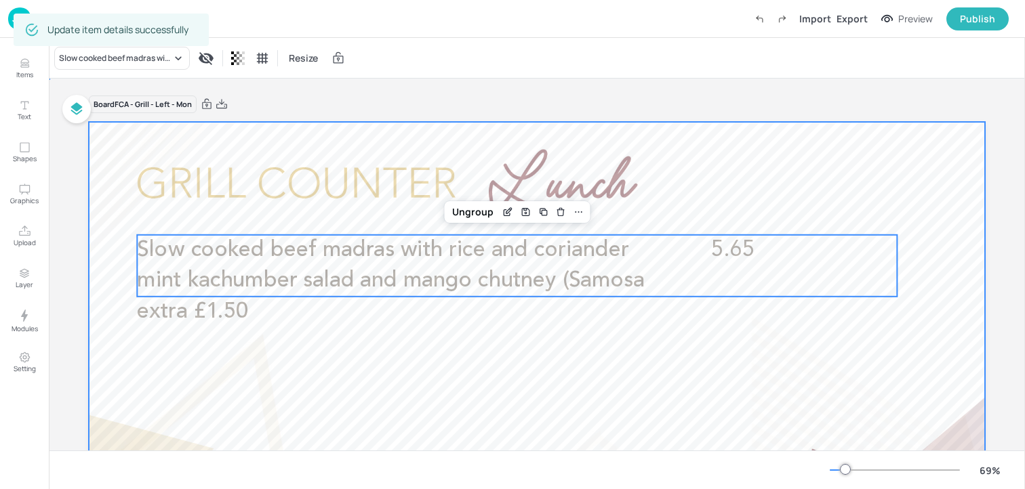
click at [209, 163] on div at bounding box center [537, 374] width 896 height 504
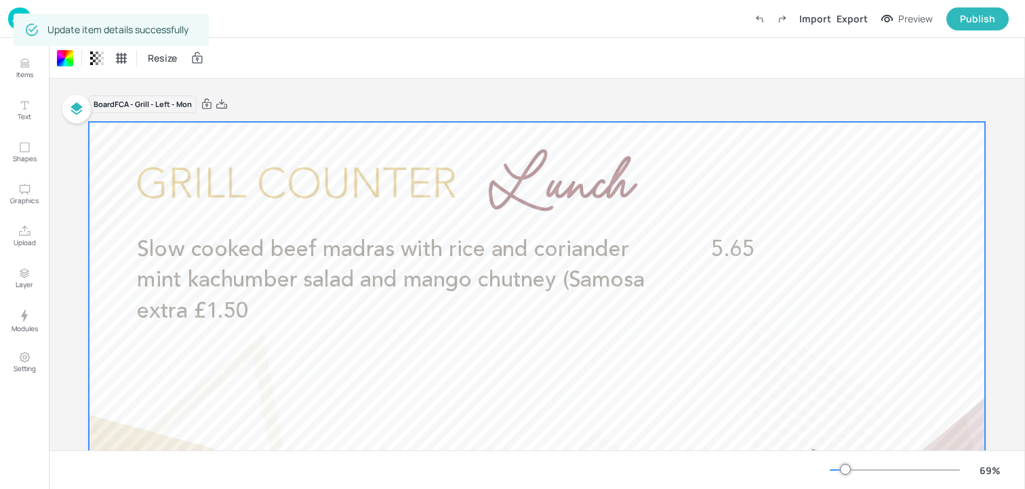
click at [9, 24] on img at bounding box center [19, 18] width 23 height 22
click at [9, 22] on img at bounding box center [19, 18] width 23 height 22
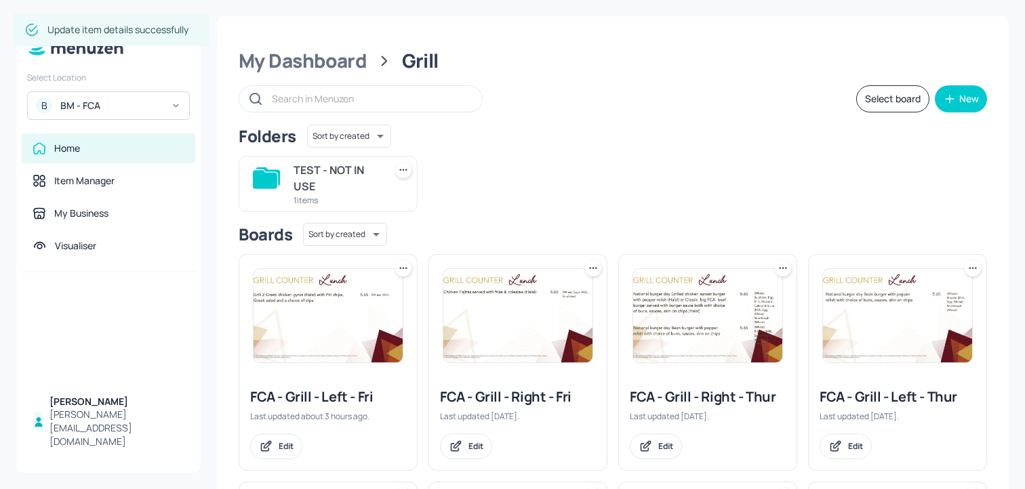
scroll to position [468, 0]
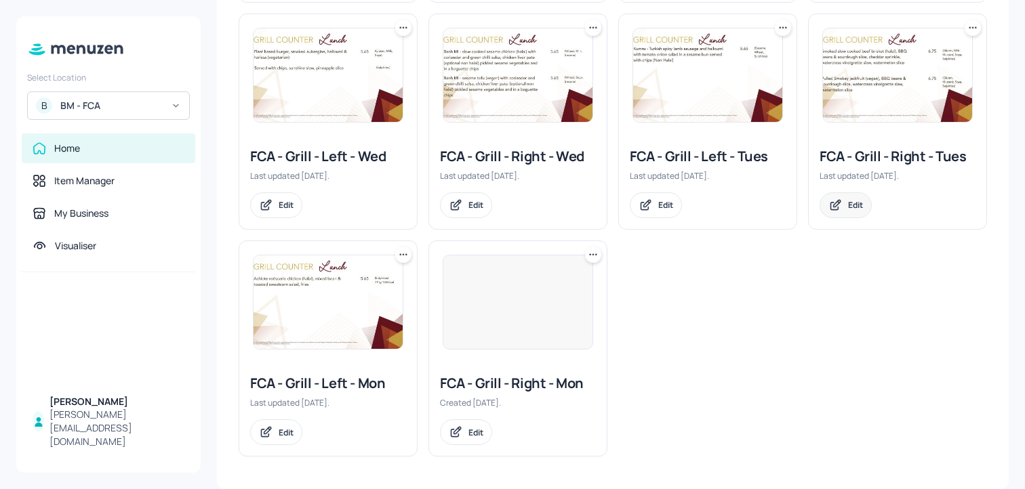
click at [834, 213] on div "Edit" at bounding box center [845, 205] width 52 height 26
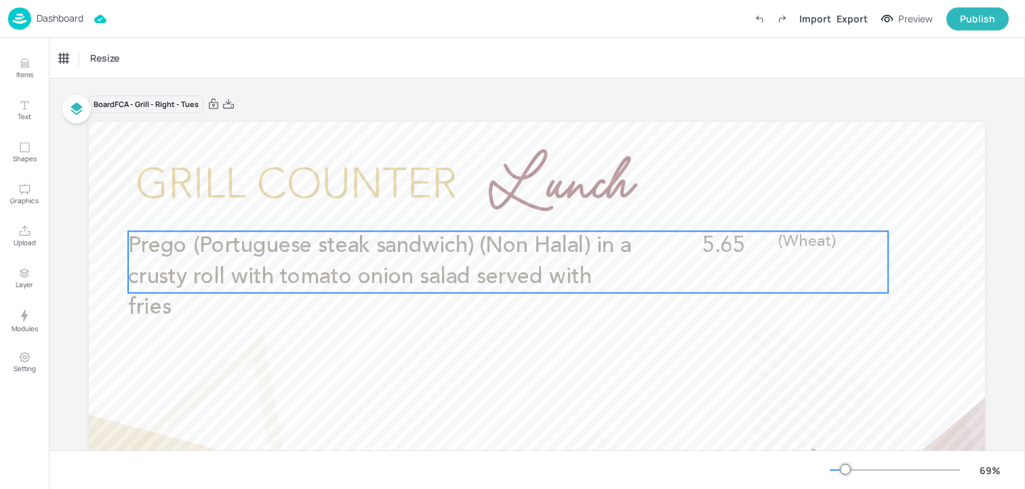
click at [337, 294] on p "Prego (Portuguese steak sandwich) (Non Halal) in a crusty roll with tomato onio…" at bounding box center [381, 277] width 507 height 92
click at [499, 209] on icon "Edit Item" at bounding box center [499, 208] width 12 height 11
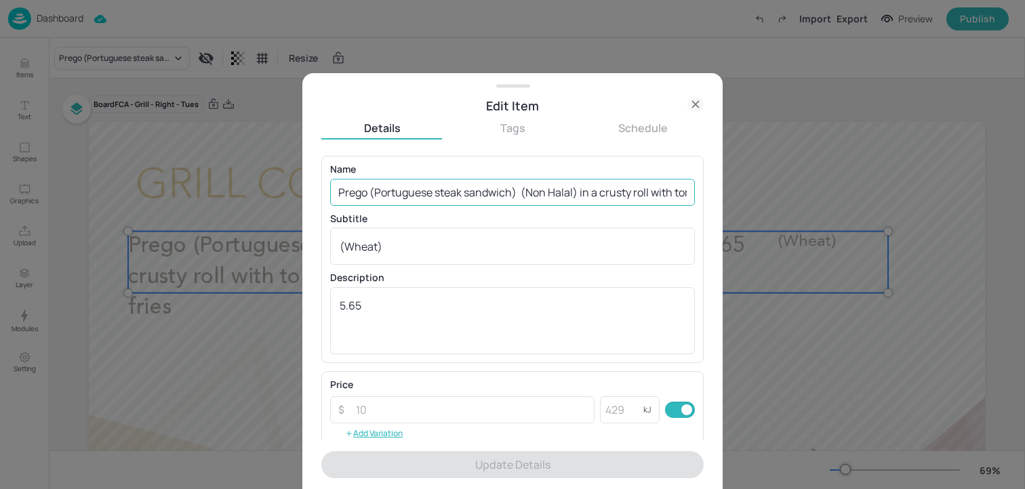
click at [476, 199] on input "Prego (Portuguese steak sandwich) (Non Halal) in a crusty roll with tomato onio…" at bounding box center [512, 192] width 365 height 27
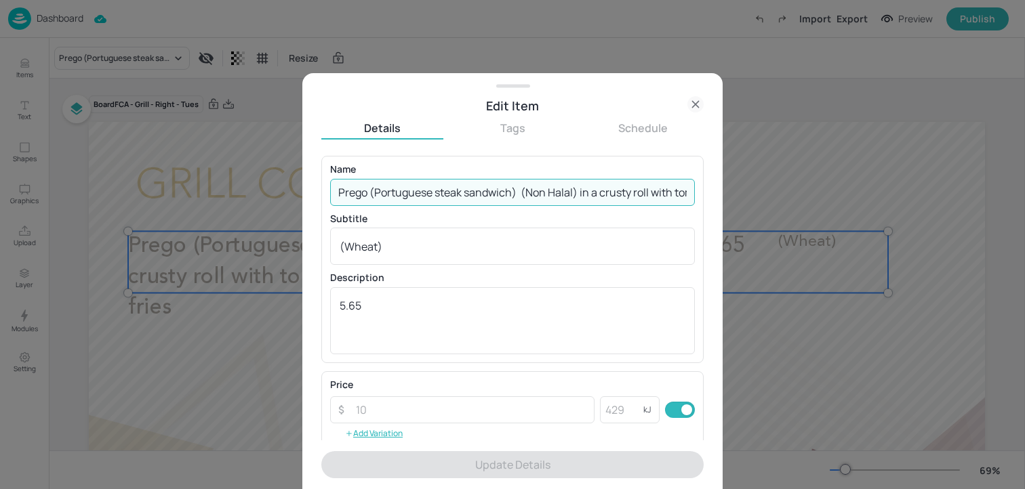
click at [476, 199] on input "Prego (Portuguese steak sandwich) (Non Halal) in a crusty roll with tomato onio…" at bounding box center [512, 192] width 365 height 27
paste input "Hot dog bar - [PERSON_NAME] hot dog with choice of pulled pork, beef chilli wit…"
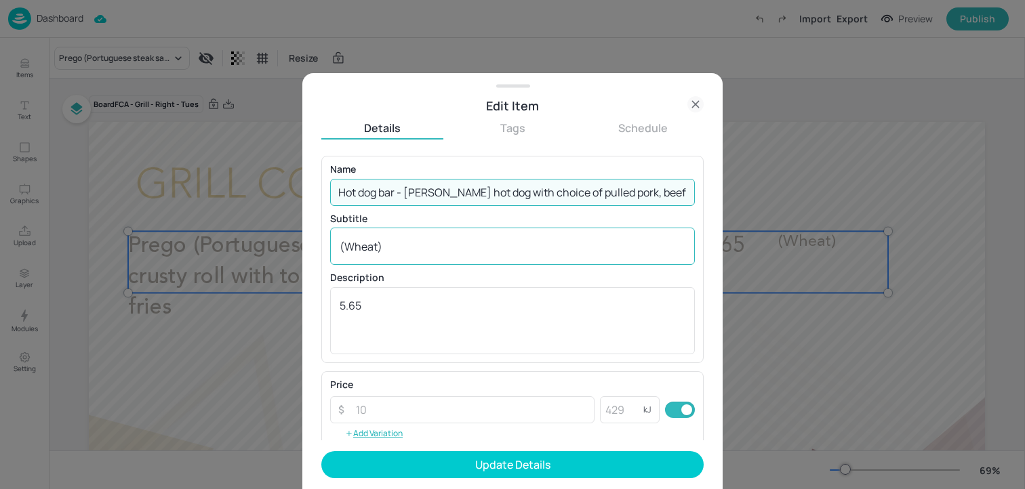
scroll to position [0, 454]
type input "Hot dog bar - [PERSON_NAME] hot dog with choice of pulled pork, beef chilli wit…"
click at [423, 240] on textarea "(Wheat)" at bounding box center [513, 246] width 346 height 15
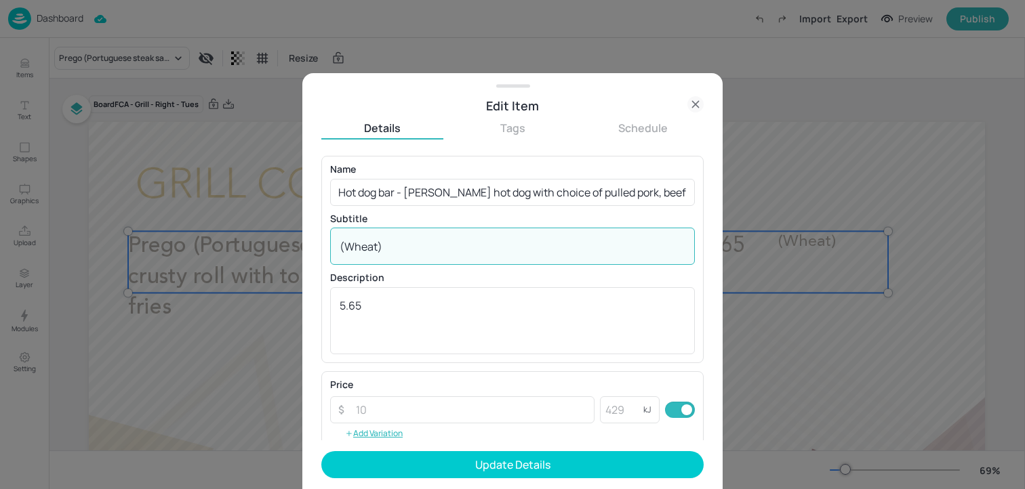
click at [423, 240] on textarea "(Wheat)" at bounding box center [513, 246] width 346 height 15
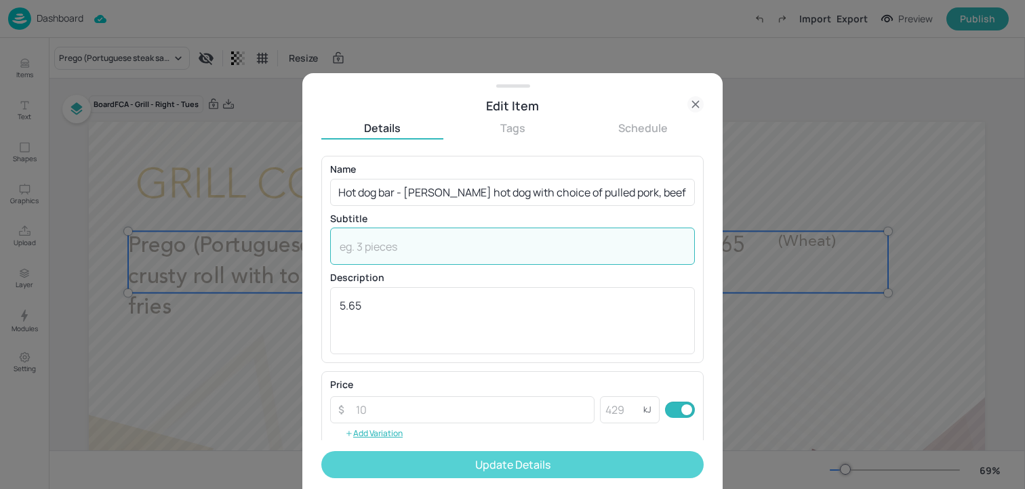
click at [445, 457] on button "Update Details" at bounding box center [512, 464] width 382 height 27
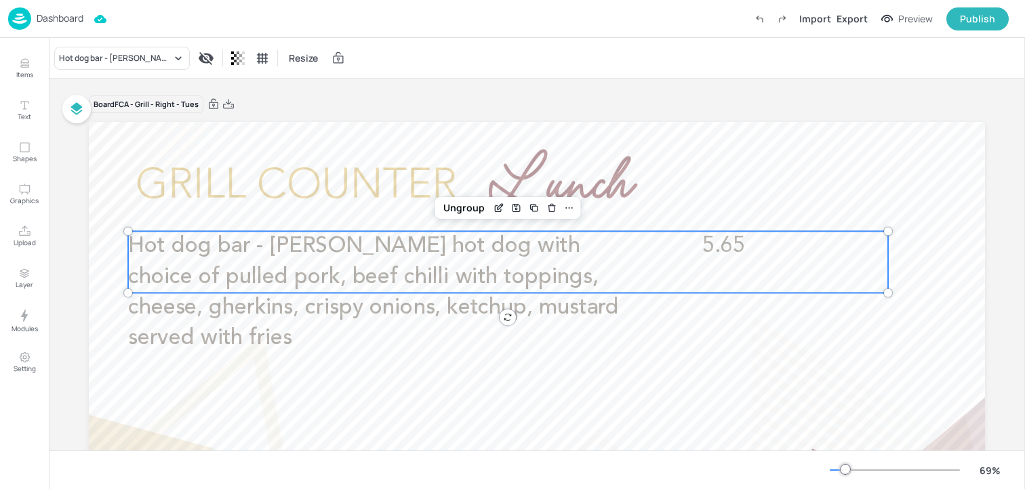
click at [73, 11] on div "Dashboard" at bounding box center [45, 18] width 75 height 22
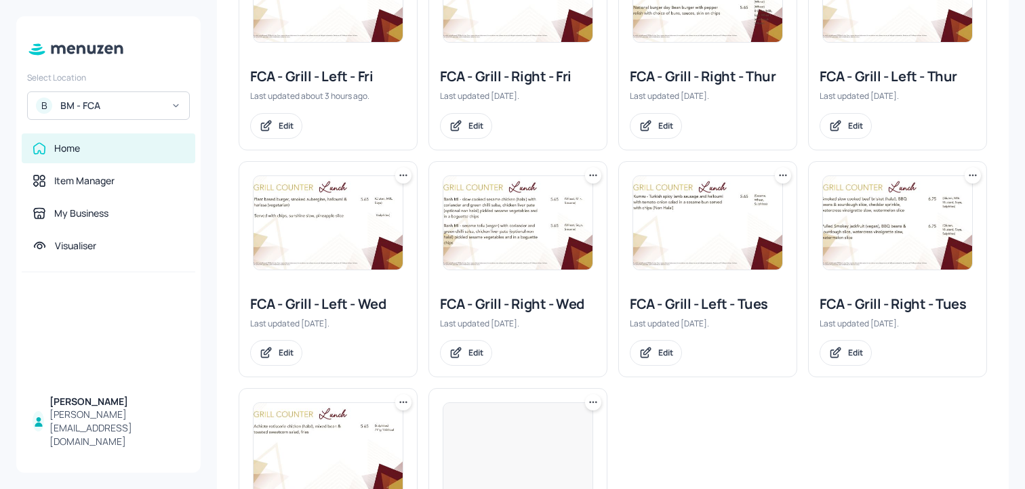
scroll to position [468, 0]
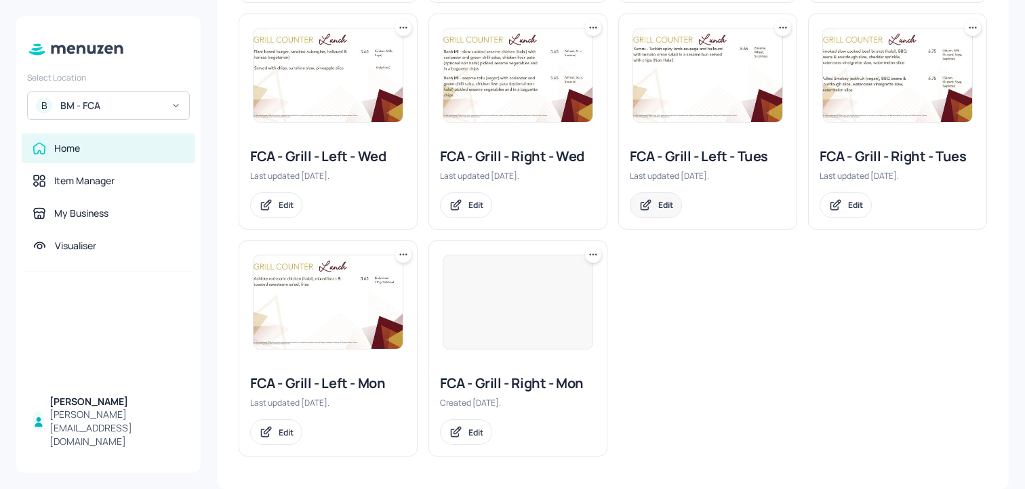
click at [671, 199] on div "Edit" at bounding box center [665, 205] width 15 height 12
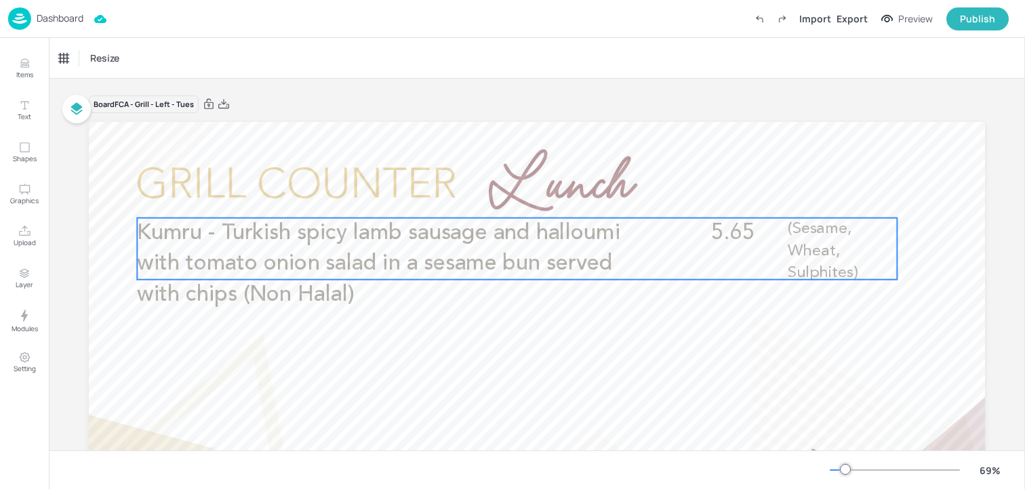
click at [424, 276] on p "Kumru - Turkish spicy lamb sausage and halloumi with tomato onion salad in a se…" at bounding box center [390, 264] width 507 height 92
click at [504, 193] on icon "Edit Item" at bounding box center [508, 195] width 12 height 11
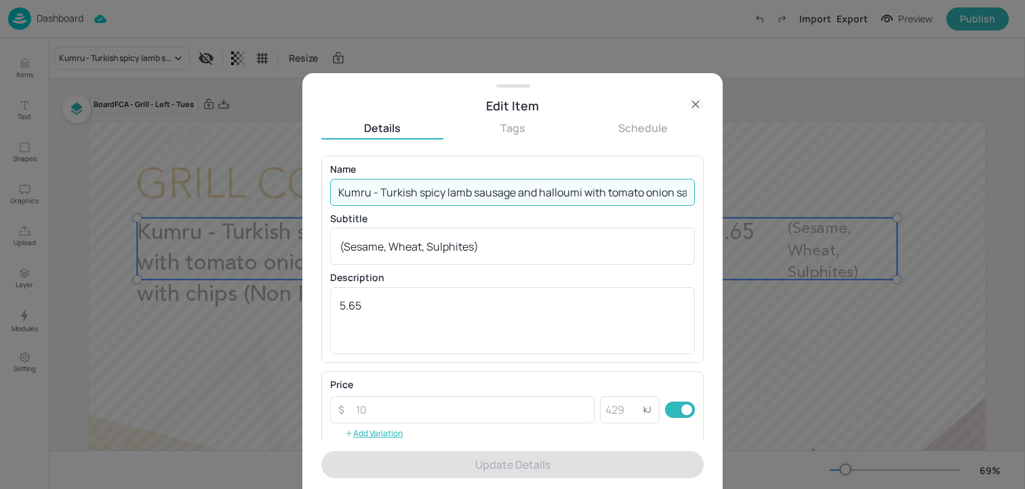
click at [469, 190] on input "Kumru - Turkish spicy lamb sausage and halloumi with tomato onion salad in a se…" at bounding box center [512, 192] width 365 height 27
paste input "Hot dog bar - Smokey vegan 'hot dog' hot dog with veggie mince chilli with topp…"
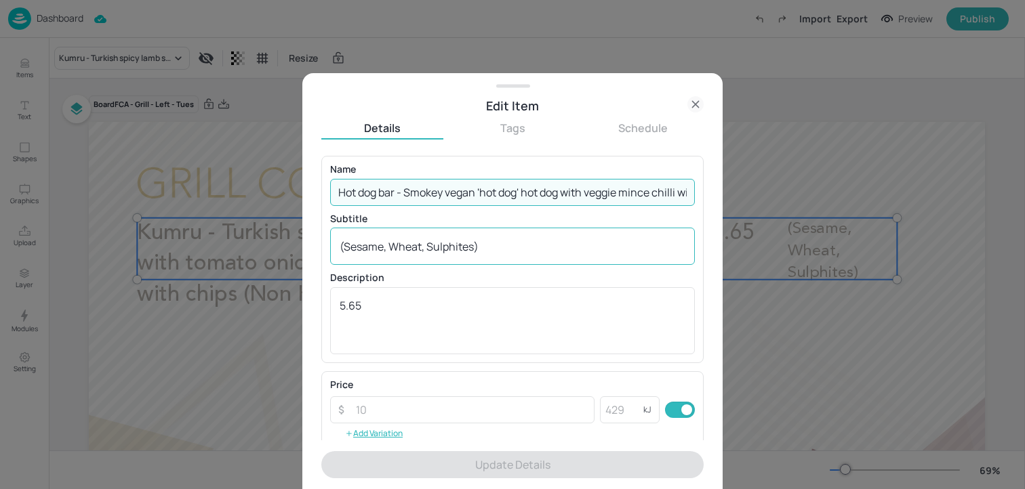
scroll to position [0, 413]
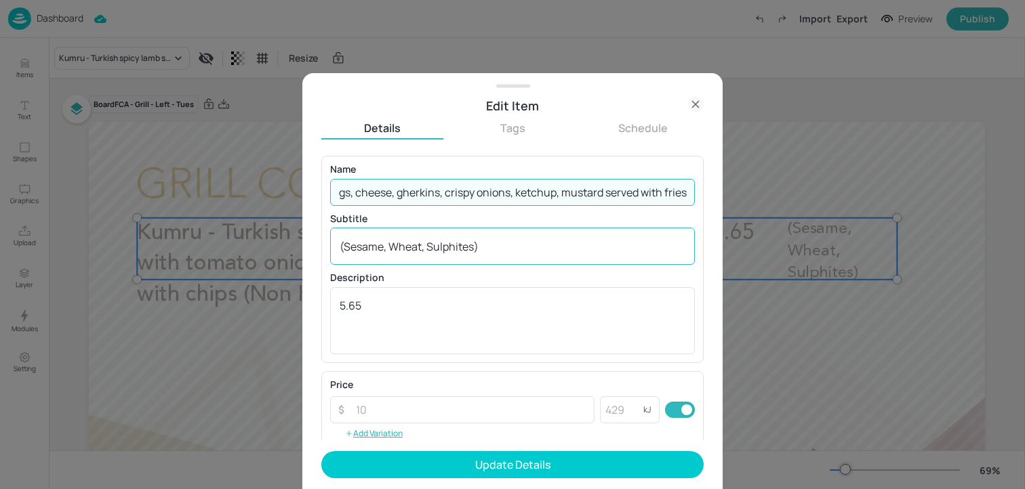
type input "Hot dog bar - Smokey vegan 'hot dog' hot dog with veggie mince chilli with topp…"
click at [445, 236] on div "(Sesame, Wheat, Sulphites) x ​" at bounding box center [512, 246] width 365 height 37
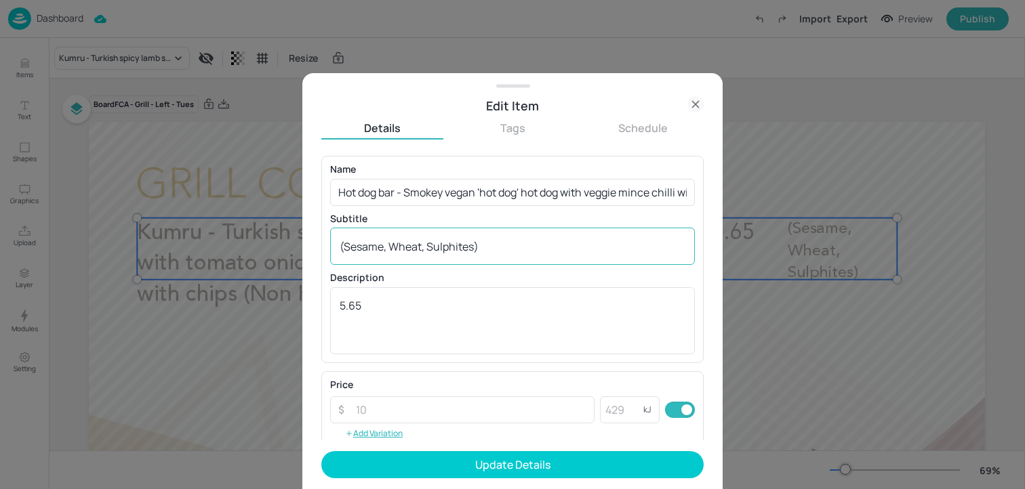
click at [445, 236] on div "(Sesame, Wheat, Sulphites) x ​" at bounding box center [512, 246] width 365 height 37
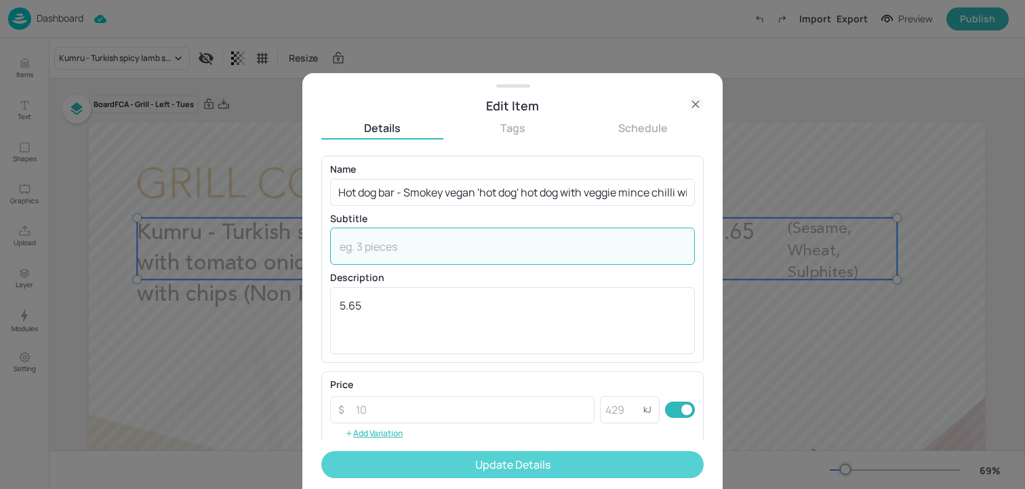
click at [448, 469] on button "Update Details" at bounding box center [512, 464] width 382 height 27
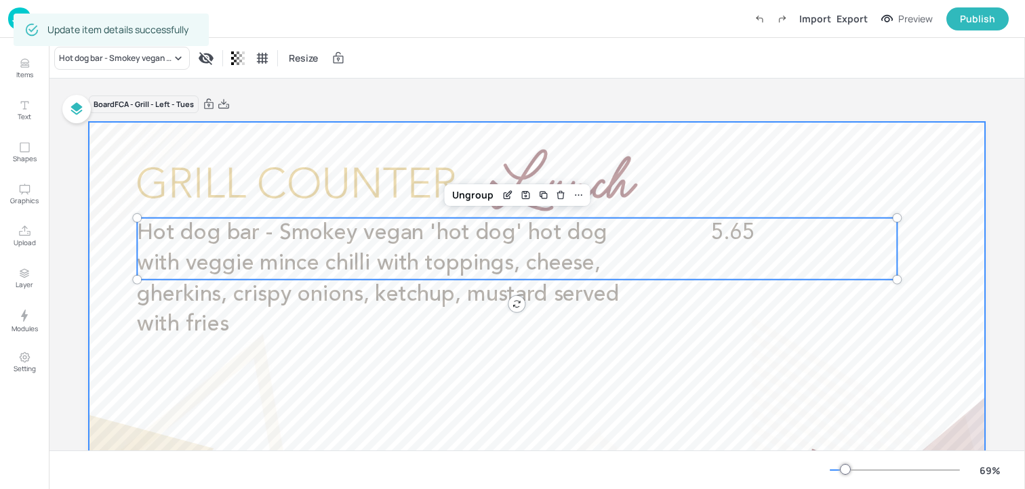
click at [382, 144] on div at bounding box center [537, 374] width 896 height 504
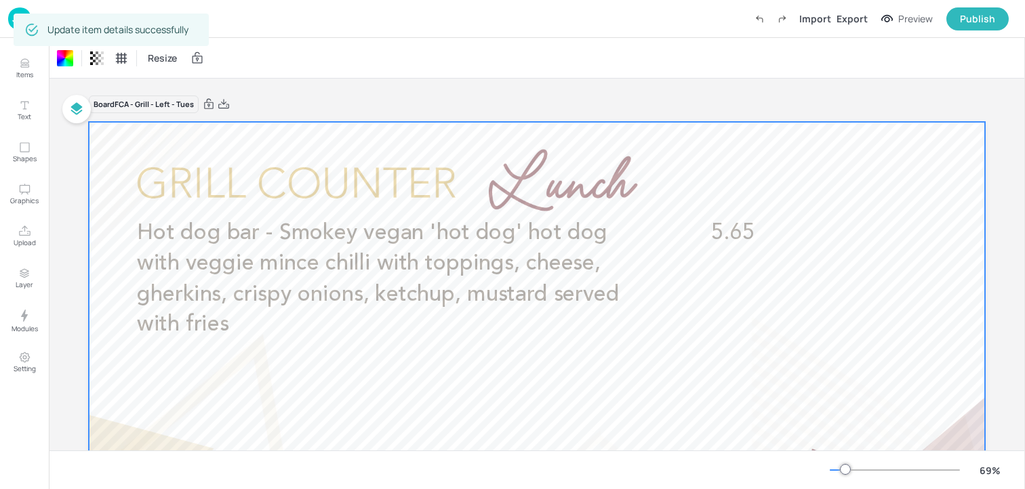
click at [9, 23] on img at bounding box center [19, 18] width 23 height 22
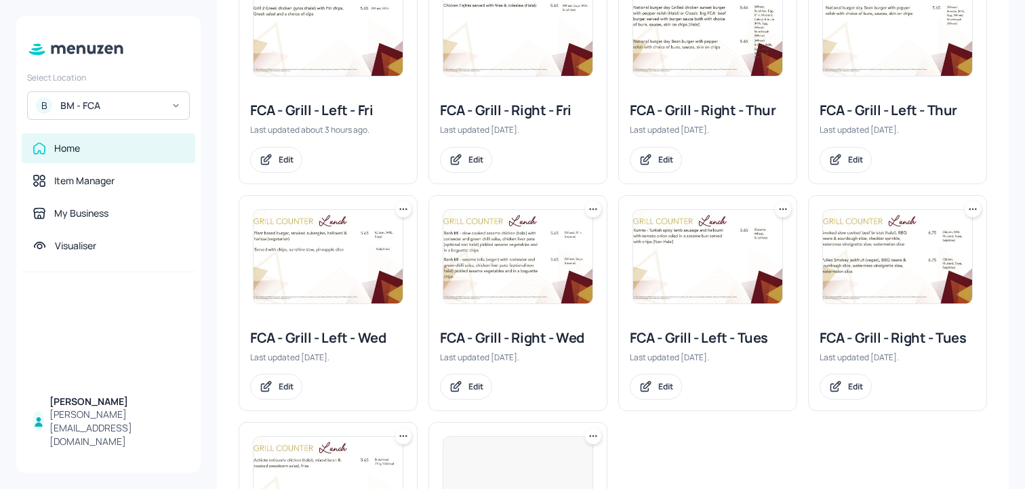
scroll to position [300, 0]
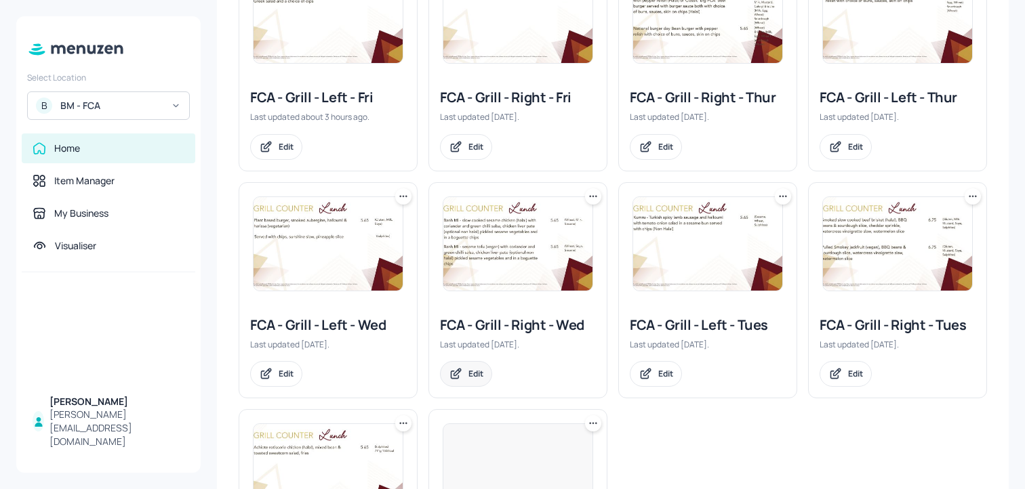
click at [462, 382] on div "Edit" at bounding box center [466, 374] width 52 height 26
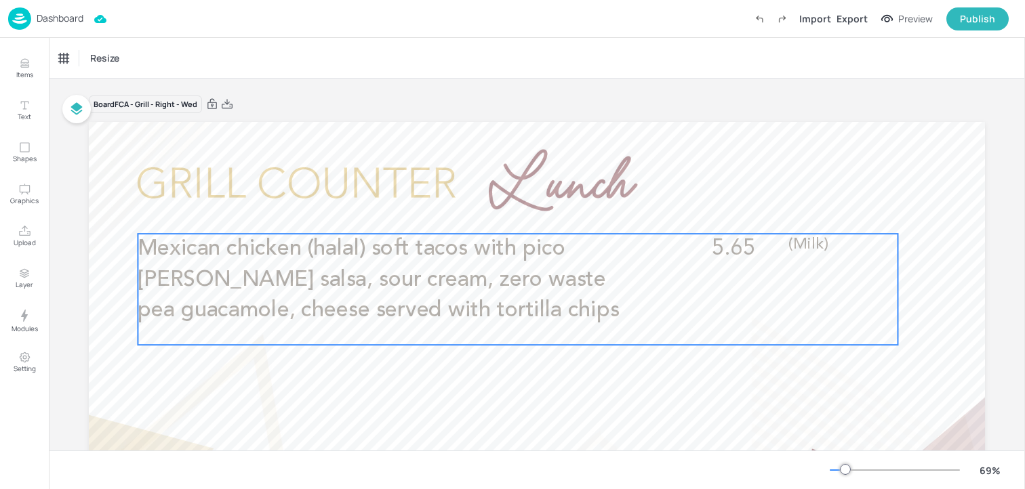
click at [389, 259] on span "Mexican chicken (halal) soft tacos with pico [PERSON_NAME] salsa, sour cream, z…" at bounding box center [378, 279] width 481 height 83
click at [507, 212] on icon "Edit Item" at bounding box center [509, 210] width 12 height 11
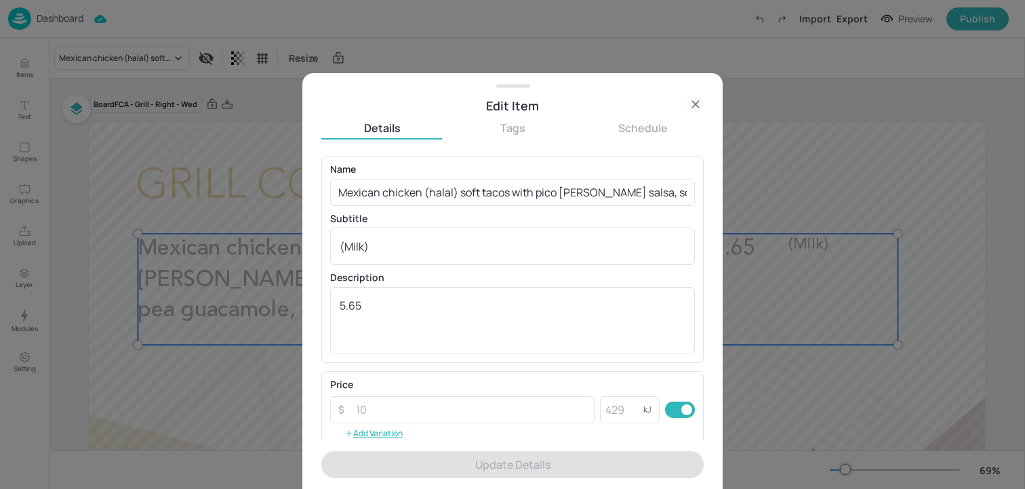
click at [470, 218] on p "Subtitle" at bounding box center [512, 218] width 365 height 9
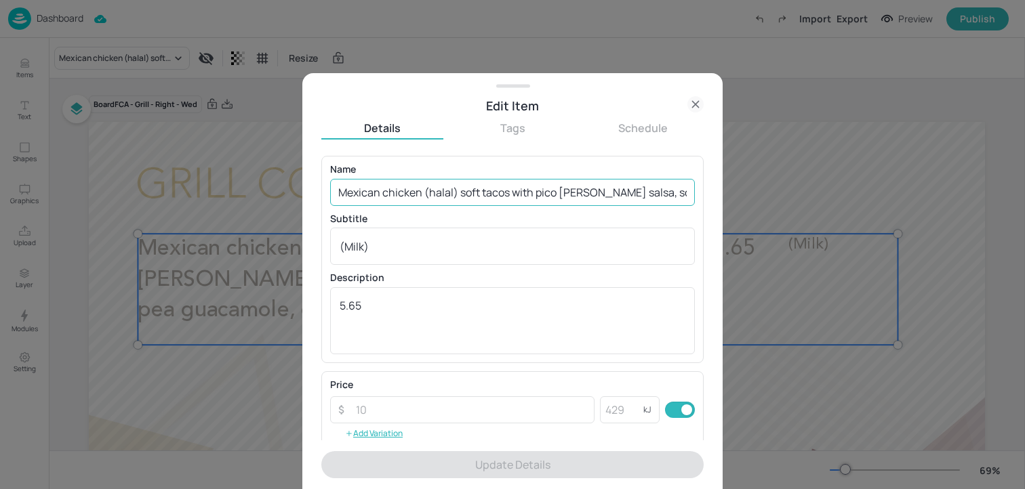
click at [467, 201] on input "Mexican chicken (halal) soft tacos with pico [PERSON_NAME] salsa, sour cream, z…" at bounding box center [512, 192] width 365 height 27
paste input "Skewer grill - Choice of chicken skewer (halal), lamb kofta served with tomato …"
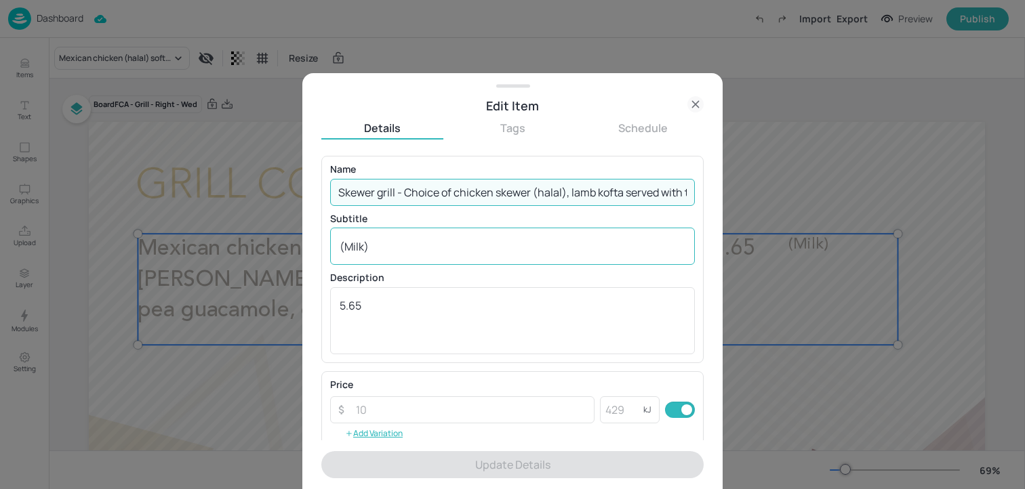
scroll to position [0, 216]
type input "Skewer grill - Choice of chicken skewer (halal), lamb kofta served with tomato …"
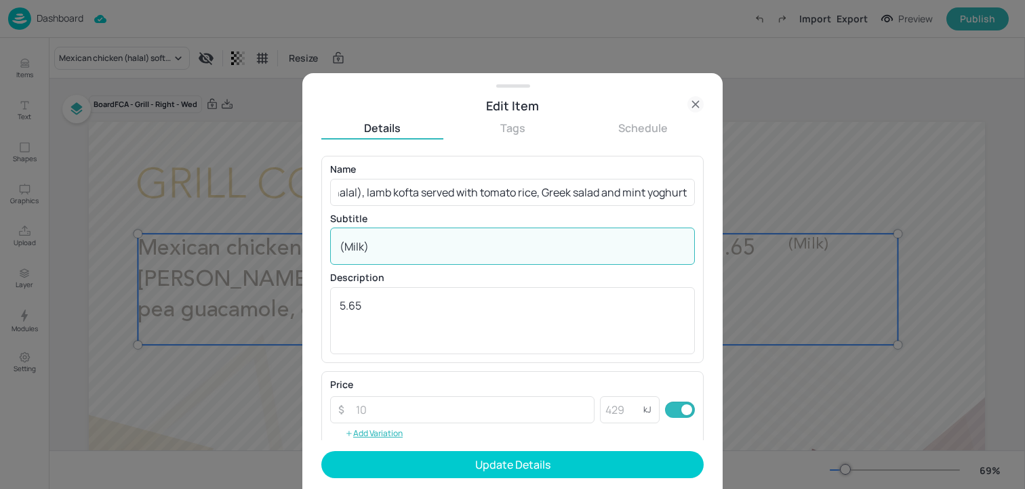
scroll to position [0, 0]
click at [457, 243] on textarea "(Milk)" at bounding box center [513, 246] width 346 height 15
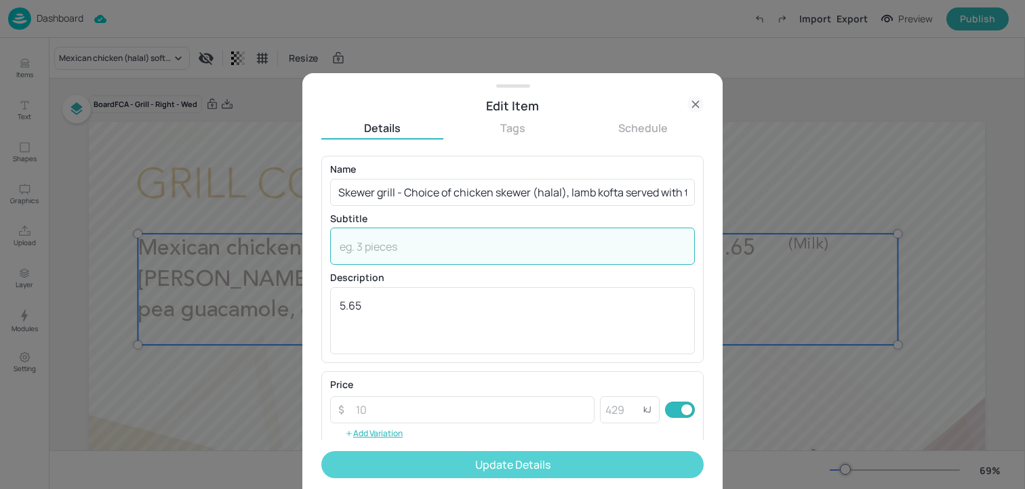
click at [453, 458] on button "Update Details" at bounding box center [512, 464] width 382 height 27
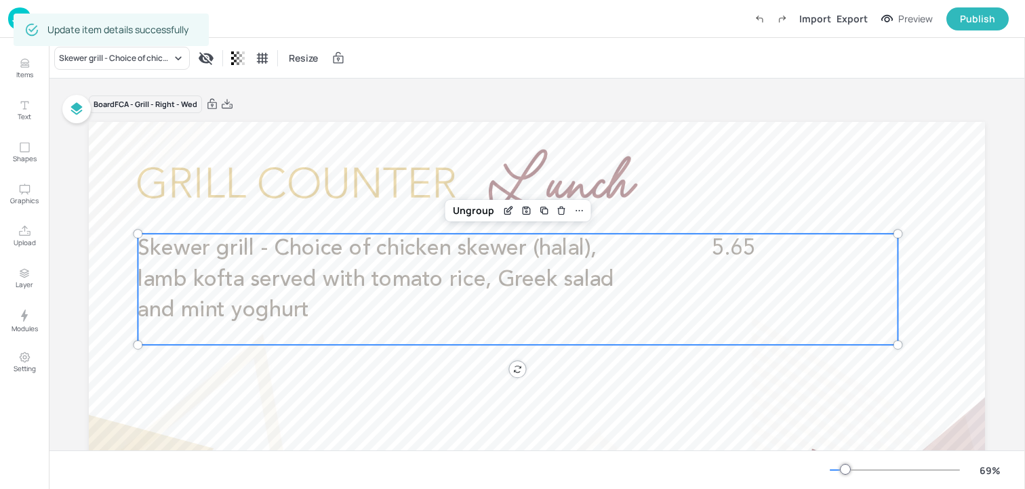
click at [272, 173] on div at bounding box center [537, 374] width 896 height 504
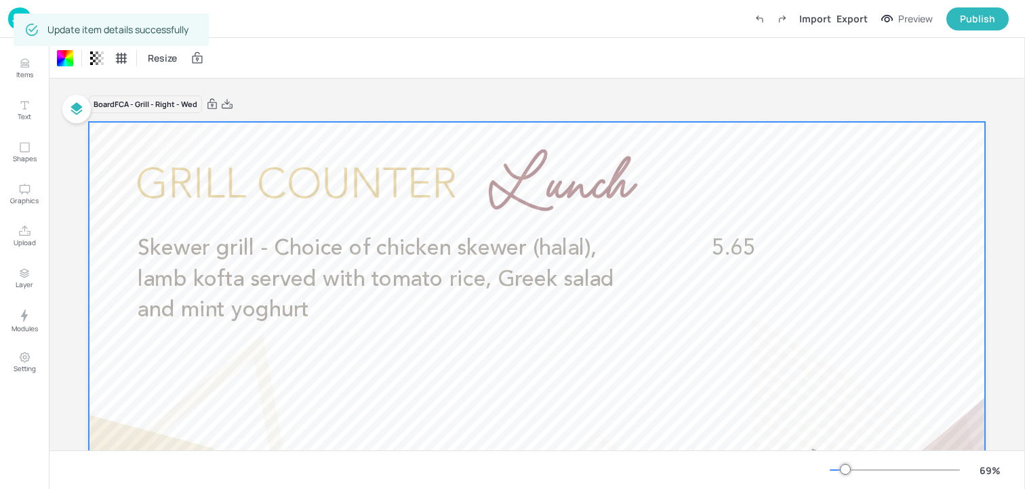
click at [7, 25] on div "Dashboard Import Export Preview Publish" at bounding box center [512, 19] width 1025 height 38
click at [7, 24] on div "Dashboard Import Export Preview Publish" at bounding box center [512, 19] width 1025 height 38
click at [10, 24] on img at bounding box center [19, 18] width 23 height 22
click at [12, 21] on img at bounding box center [19, 18] width 23 height 22
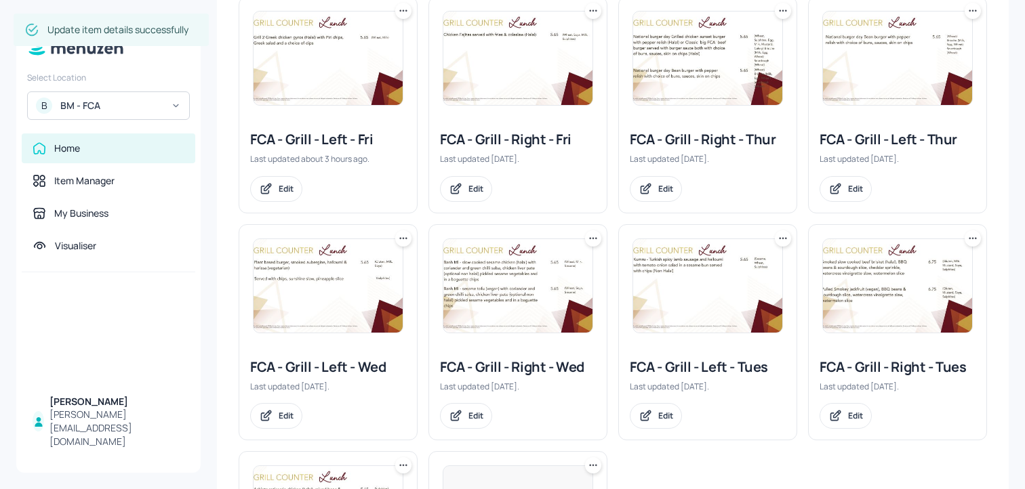
scroll to position [285, 0]
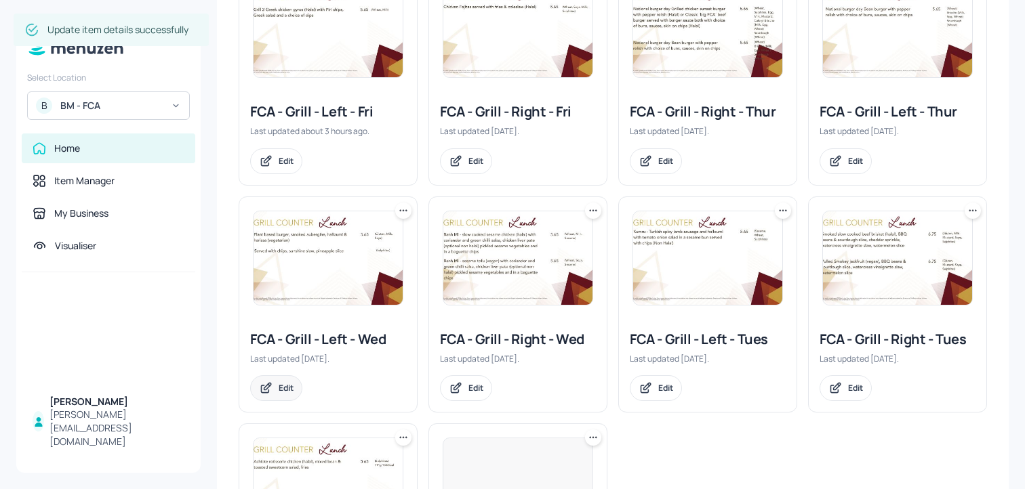
click at [285, 392] on div "Edit" at bounding box center [286, 388] width 15 height 12
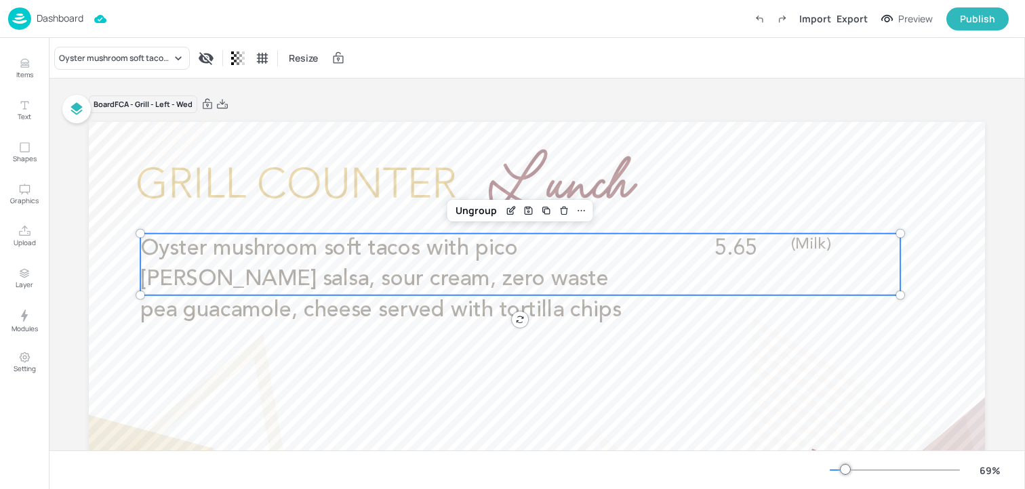
click at [445, 279] on span "Oyster mushroom soft tacos with pico [PERSON_NAME] salsa, sour cream, zero wast…" at bounding box center [380, 279] width 481 height 83
click at [508, 209] on icon "Edit Item" at bounding box center [512, 210] width 12 height 11
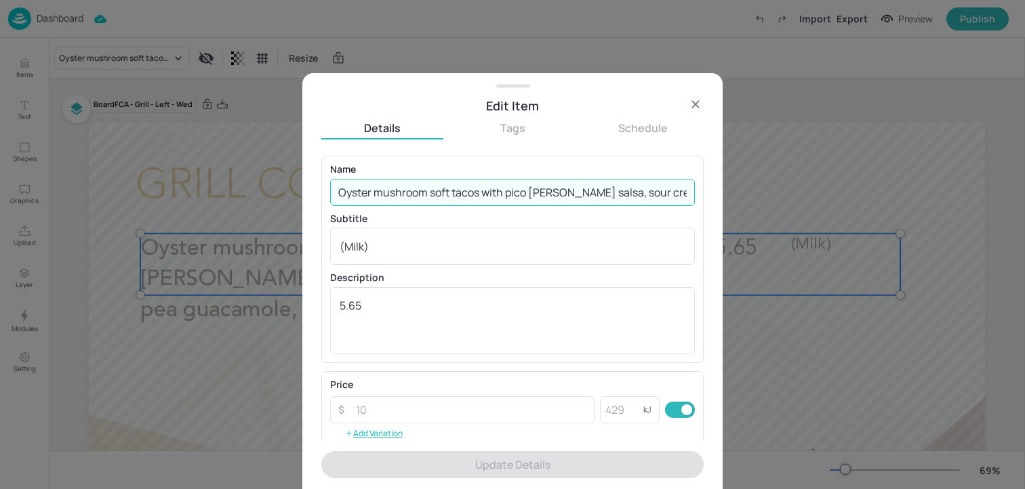
click at [490, 201] on input "Oyster mushroom soft tacos with pico [PERSON_NAME] salsa, sour cream, zero wast…" at bounding box center [512, 192] width 365 height 27
paste input "Skewer grill - Halloumi and veg skewer served with tomato rice, Greek salad and…"
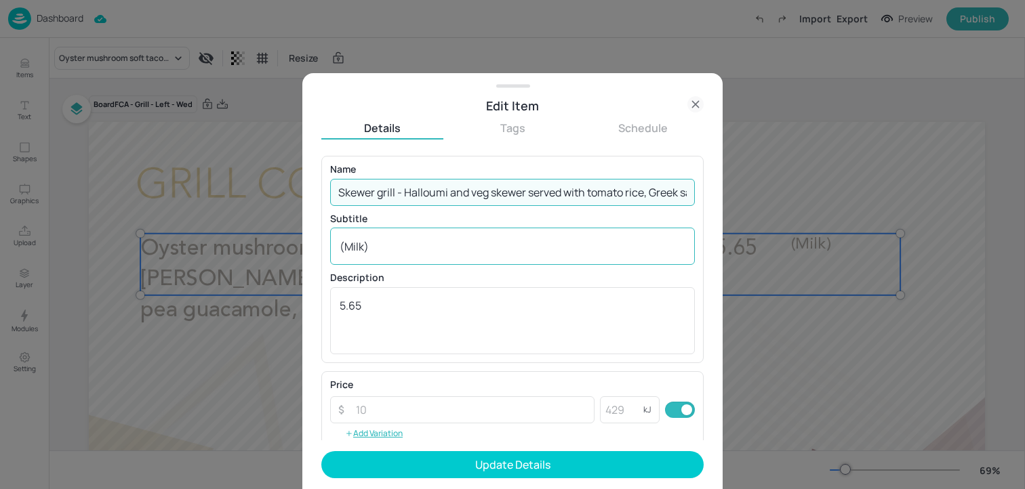
scroll to position [0, 115]
type input "Skewer grill - Halloumi and veg skewer served with tomato rice, Greek salad and…"
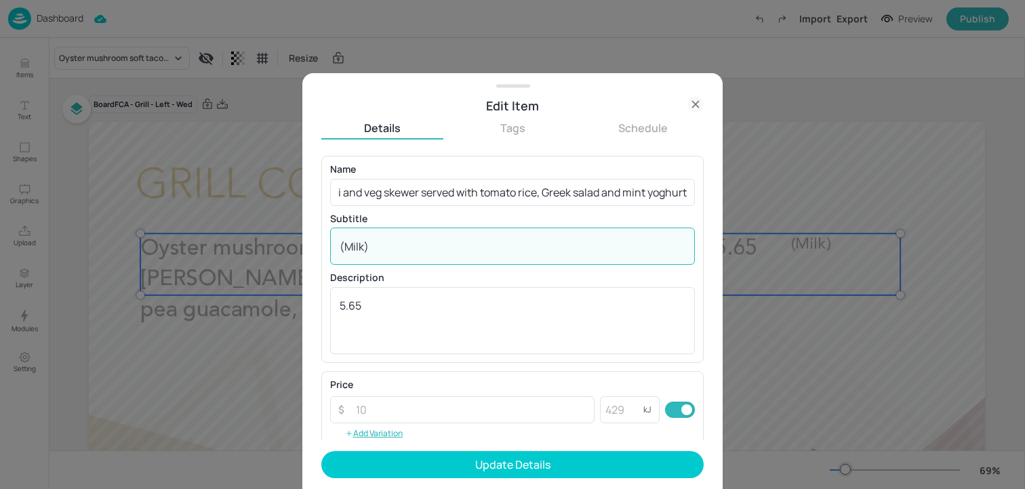
scroll to position [0, 0]
click at [456, 243] on textarea "(Milk)" at bounding box center [513, 246] width 346 height 15
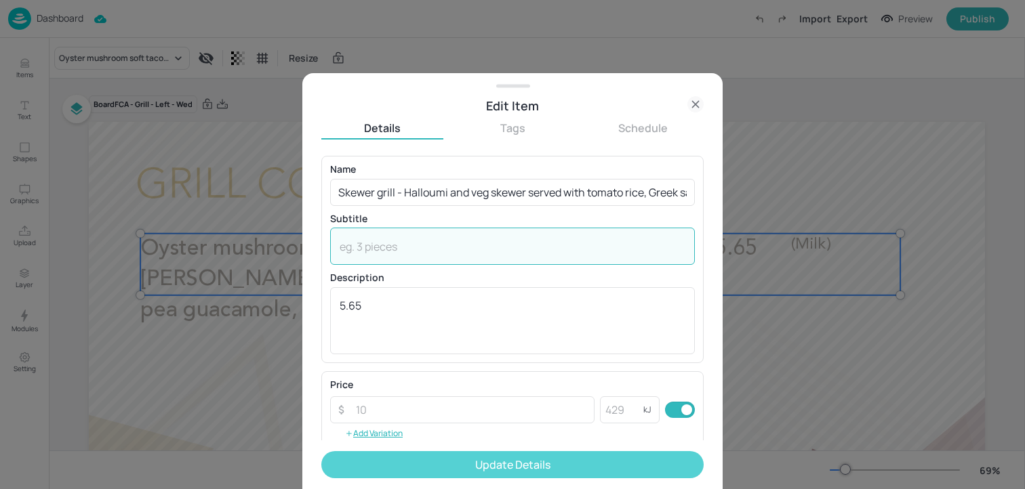
click at [419, 465] on button "Update Details" at bounding box center [512, 464] width 382 height 27
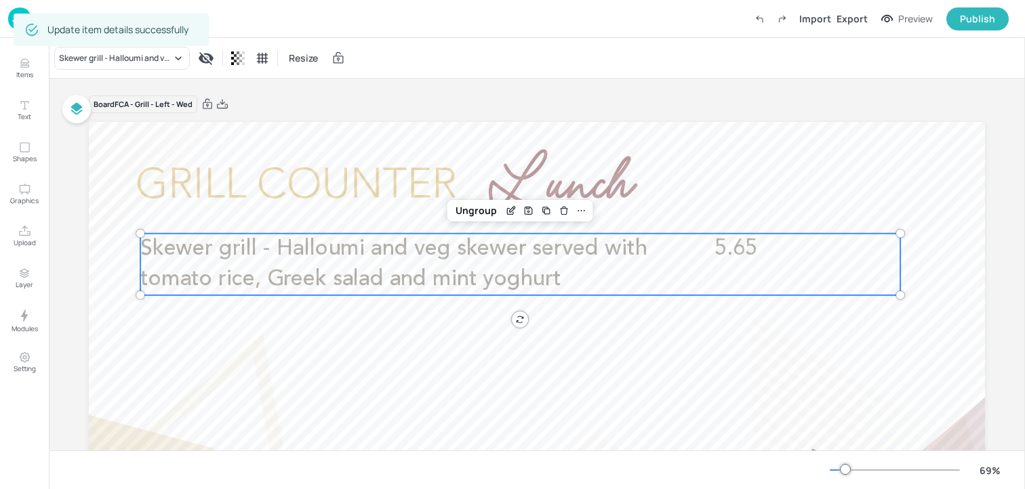
click at [419, 118] on div "Board FCA - Grill - Left - Wed Skewer grill - Halloumi and veg skewer served wi…" at bounding box center [537, 377] width 896 height 565
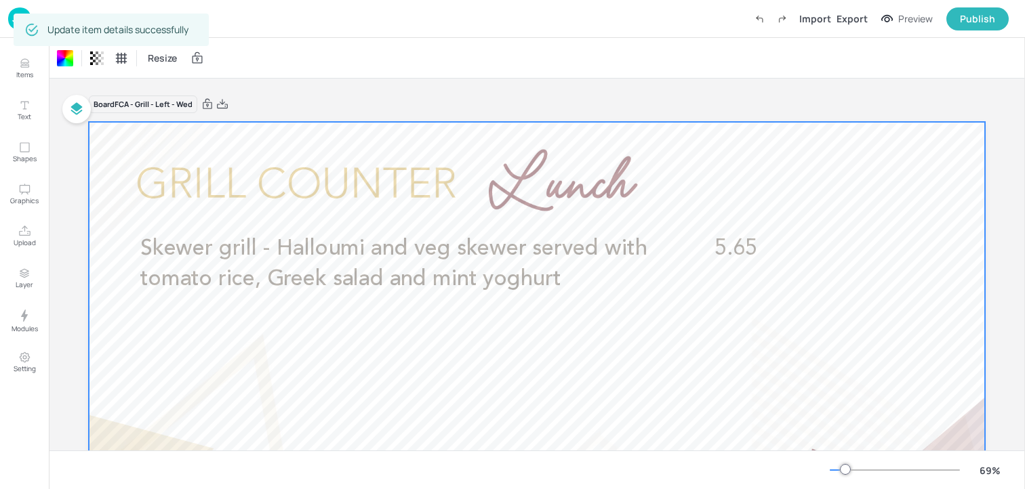
click at [12, 24] on img at bounding box center [19, 18] width 23 height 22
click at [11, 24] on img at bounding box center [19, 18] width 23 height 22
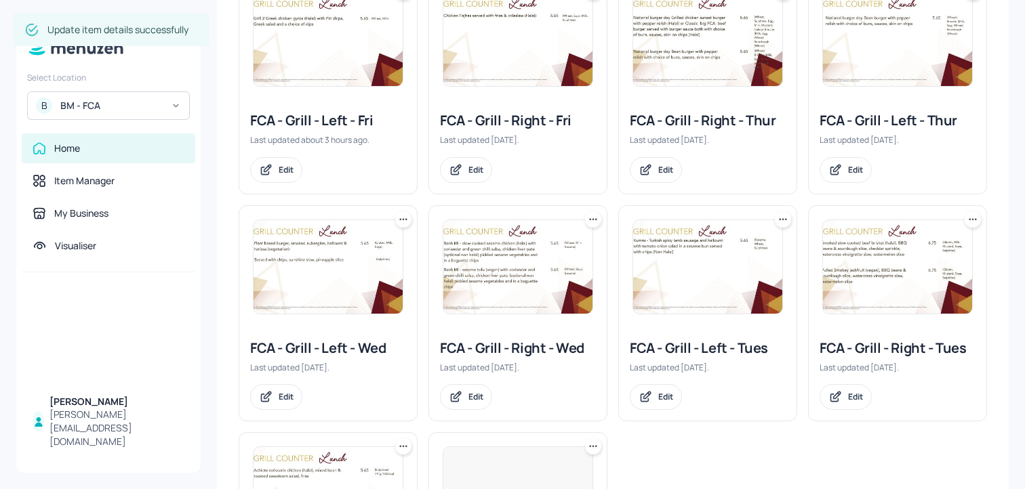
scroll to position [179, 0]
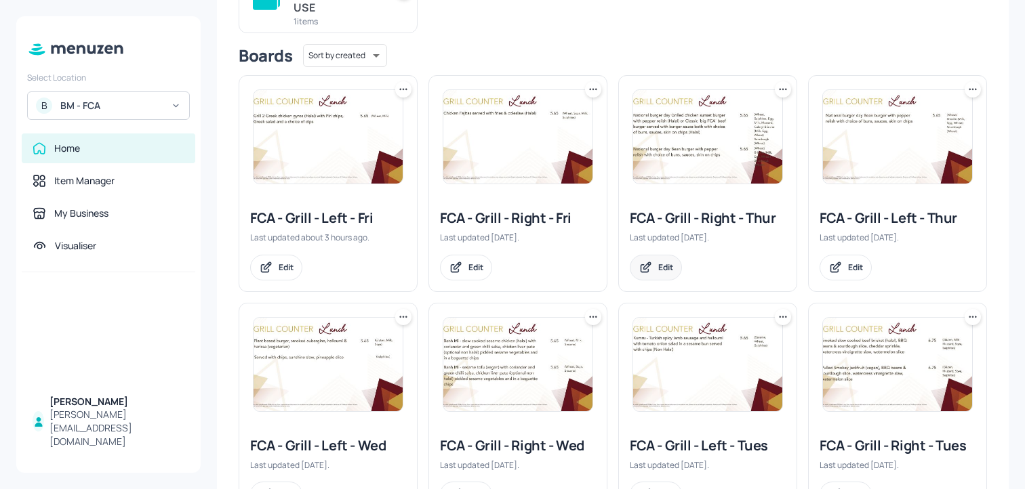
click at [653, 270] on div "Edit" at bounding box center [656, 268] width 52 height 26
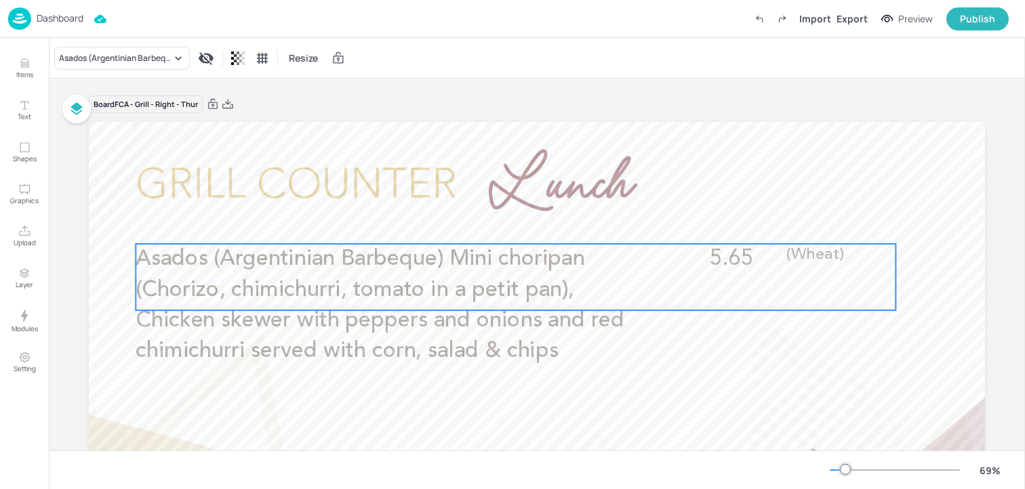
click at [393, 293] on span "Asados (Argentinian Barbeque) Mini choripan (Chorizo, chimichurri, tomato in a …" at bounding box center [380, 305] width 488 height 114
click at [497, 218] on div "Edit Item" at bounding box center [506, 221] width 18 height 18
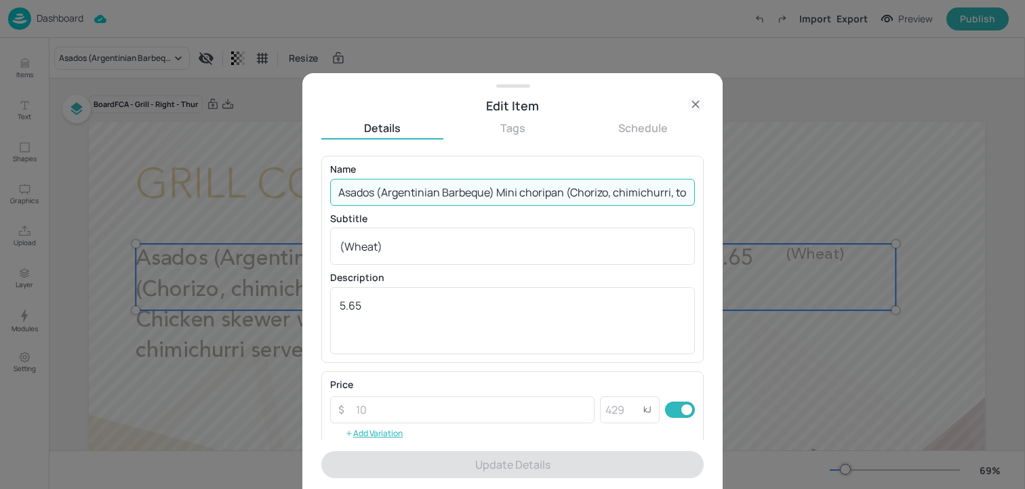
click at [453, 186] on input "Asados (Argentinian Barbeque) Mini choripan (Chorizo, chimichurri, tomato in a …" at bounding box center [512, 192] width 365 height 27
paste input "Southern fried chicken (halal) with buffalo sauce, chips, corn on the cob and a…"
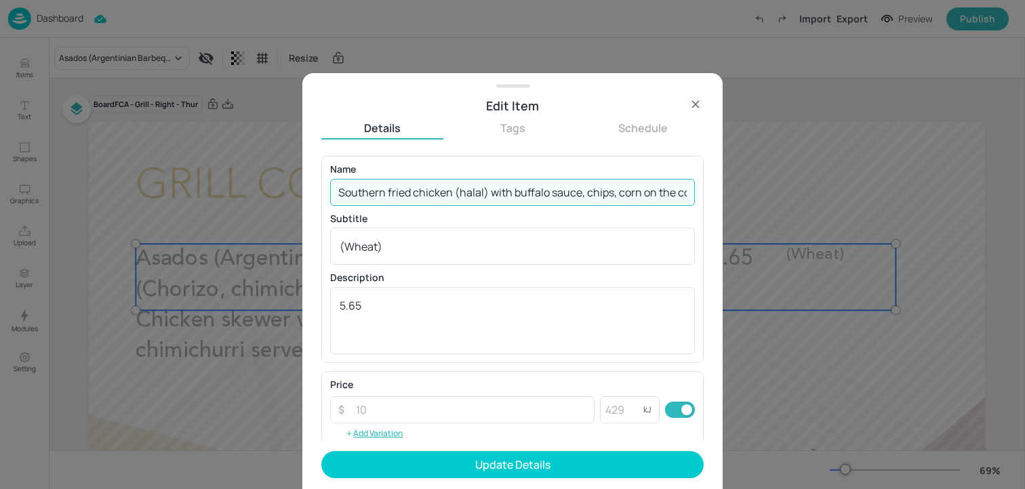
scroll to position [0, 108]
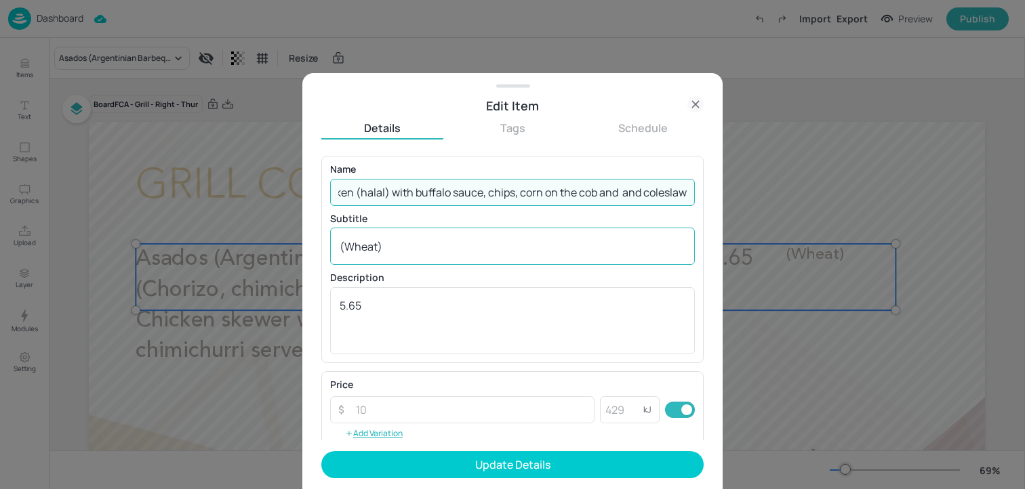
type input "Southern fried chicken (halal) with buffalo sauce, chips, corn on the cob and a…"
click at [402, 259] on div "(Wheat) x ​" at bounding box center [512, 246] width 365 height 37
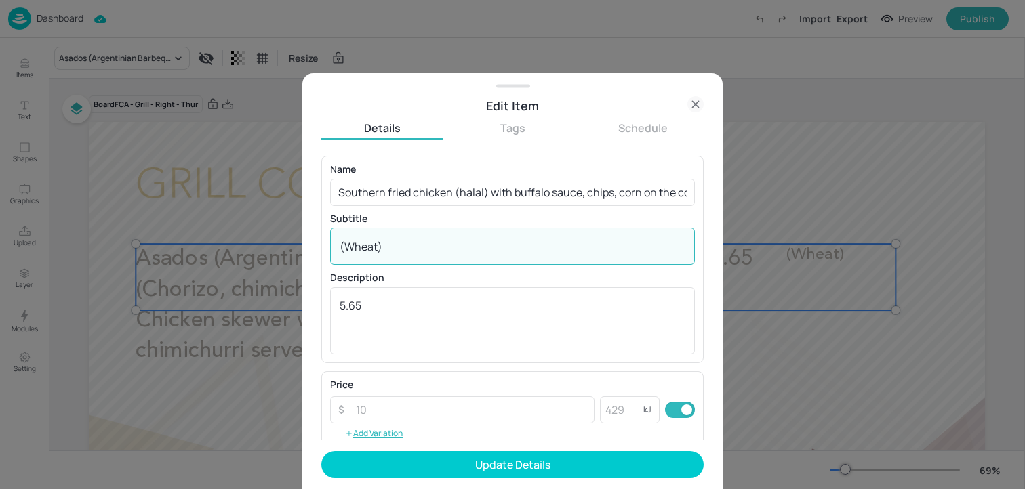
click at [402, 259] on div "(Wheat) x ​" at bounding box center [512, 246] width 365 height 37
click at [422, 449] on form "Name Southern fried chicken (halal) with buffalo sauce, chips, corn on the cob …" at bounding box center [512, 322] width 382 height 333
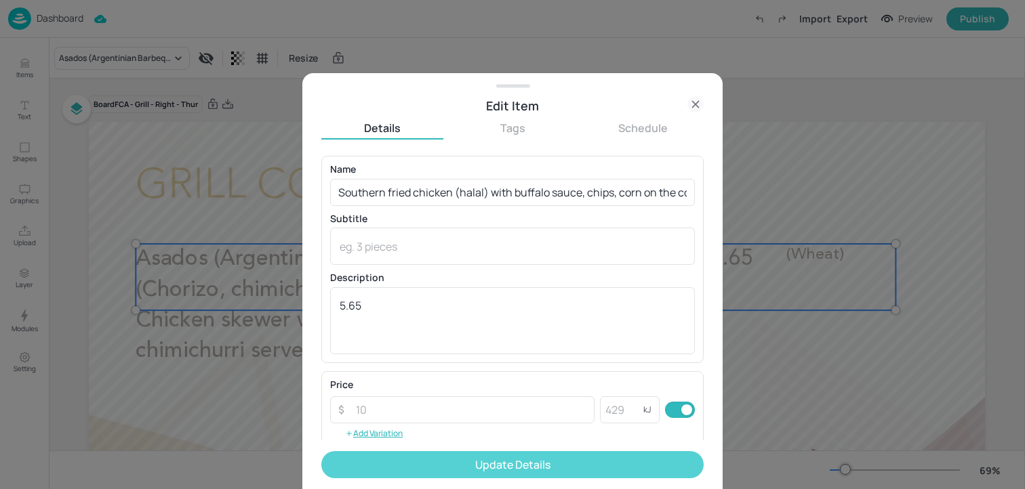
click at [422, 459] on button "Update Details" at bounding box center [512, 464] width 382 height 27
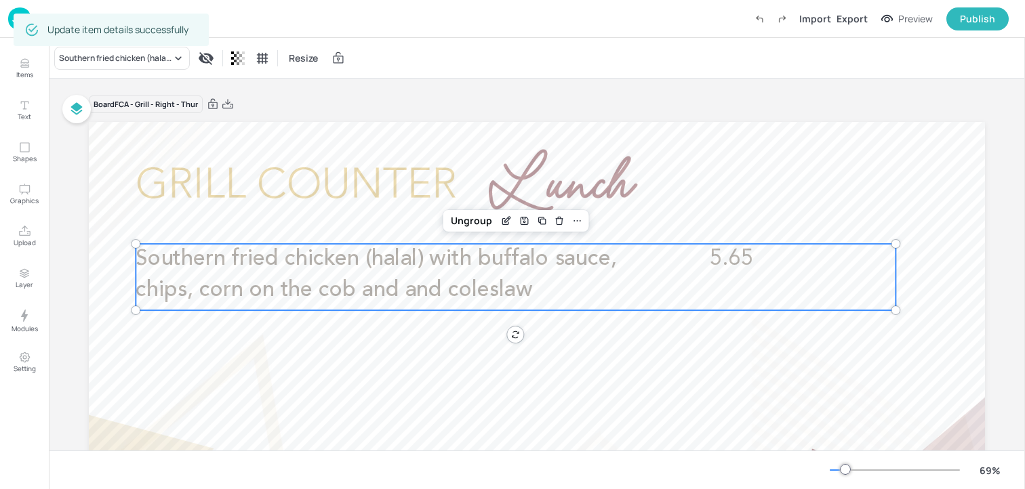
click at [10, 21] on img at bounding box center [19, 18] width 23 height 22
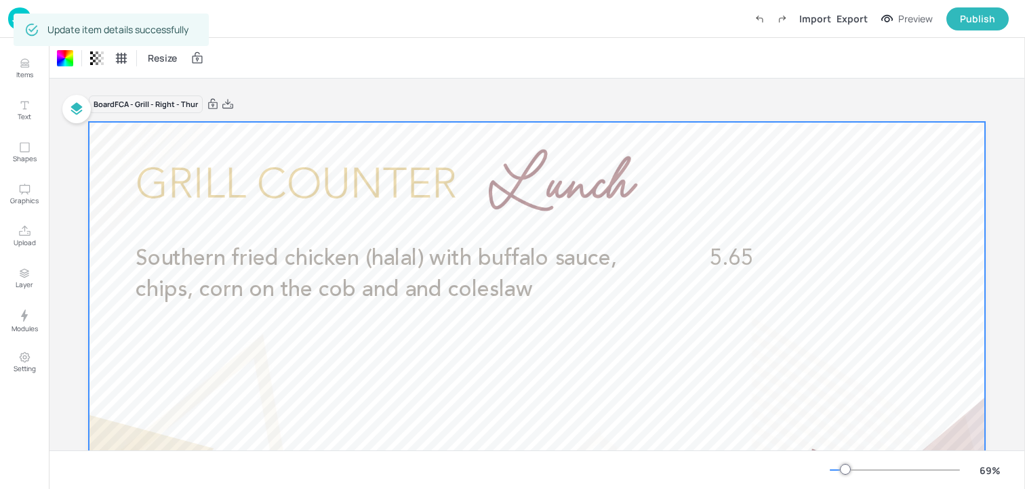
click at [11, 24] on img at bounding box center [19, 18] width 23 height 22
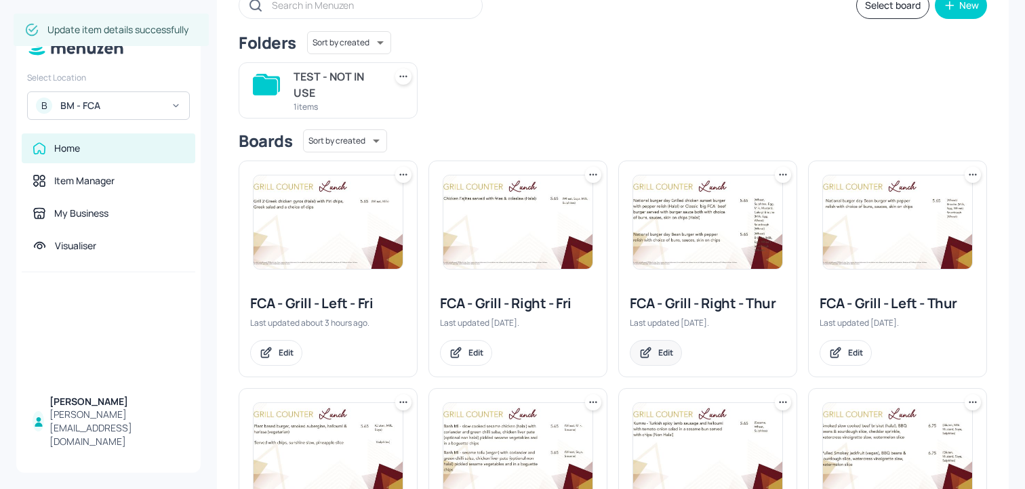
scroll to position [107, 0]
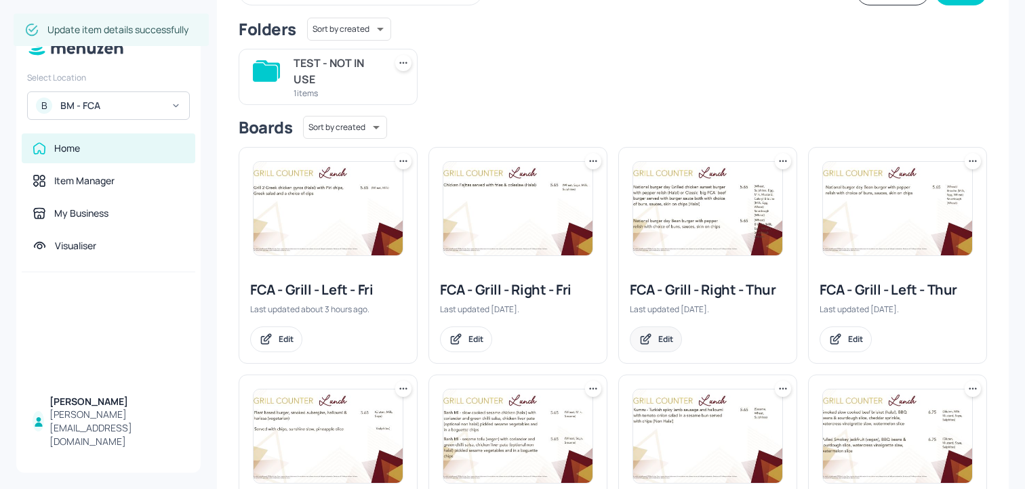
click at [647, 345] on icon at bounding box center [645, 340] width 14 height 14
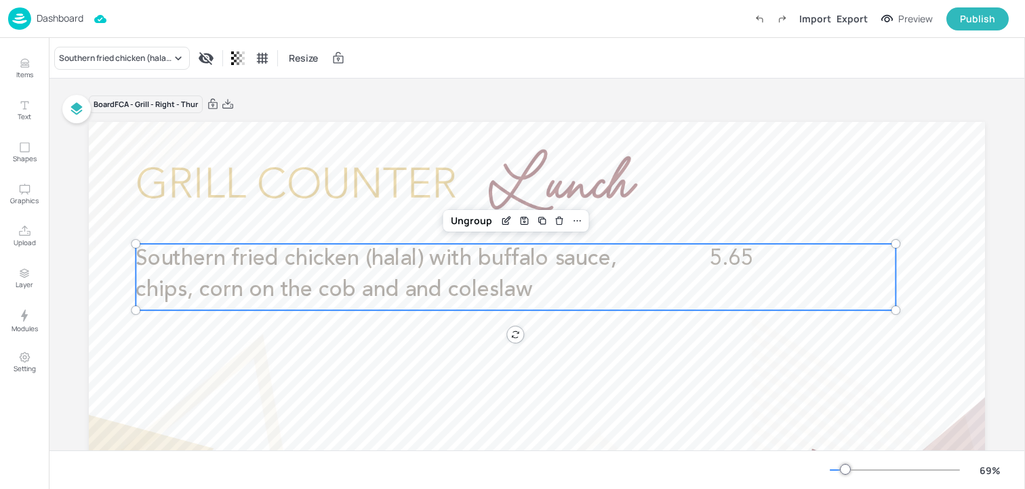
click at [485, 285] on span "Southern fried chicken (halal) with buffalo sauce, chips, corn on the cob and a…" at bounding box center [376, 274] width 480 height 53
click at [41, 14] on p "Dashboard" at bounding box center [60, 18] width 47 height 9
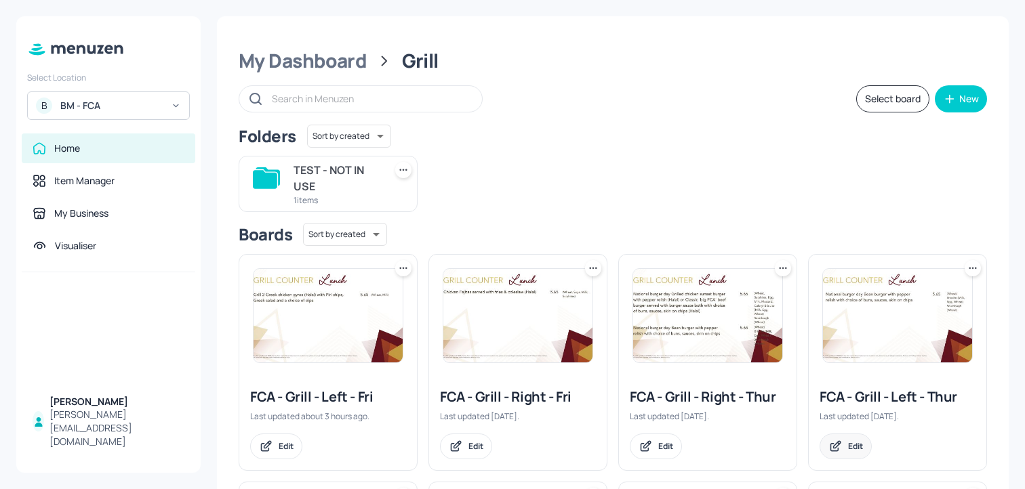
click at [852, 441] on div "Edit" at bounding box center [855, 446] width 15 height 12
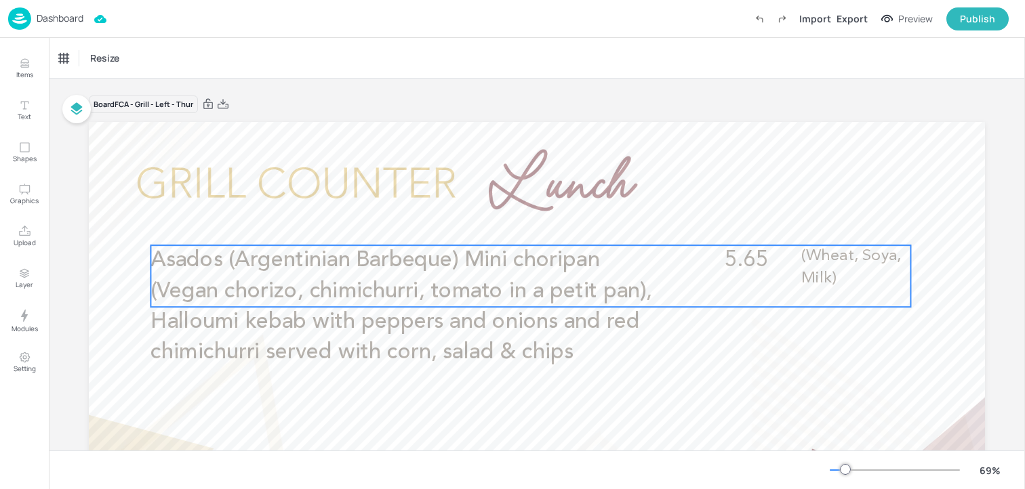
click at [390, 258] on span "Asados (Argentinian Barbeque) Mini choripan (Vegan chorizo, chimichurri, tomato…" at bounding box center [400, 306] width 501 height 114
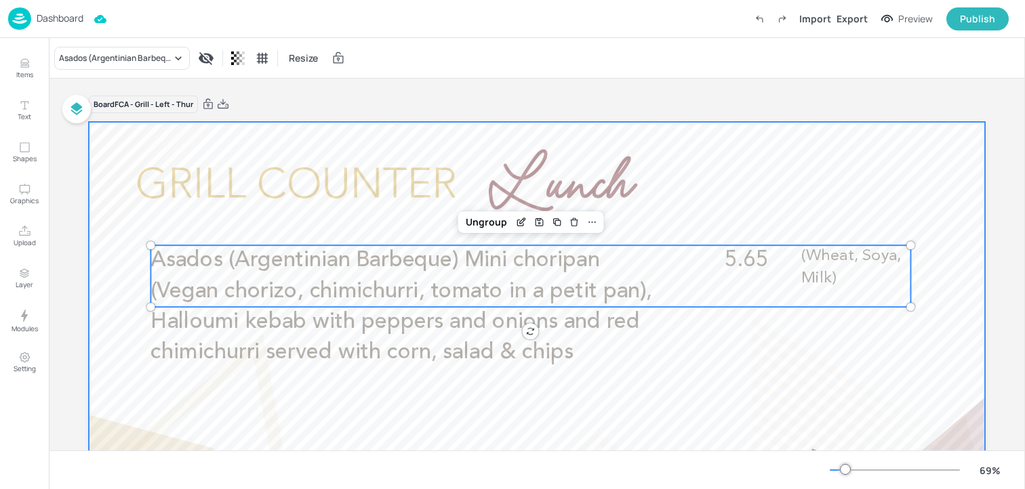
drag, startPoint x: 508, startPoint y: 222, endPoint x: 502, endPoint y: 240, distance: 19.1
click at [503, 240] on div "Asados (Argentinian Barbeque) Mini choripan (Vegan chorizo, chimichurri, tomato…" at bounding box center [537, 374] width 896 height 504
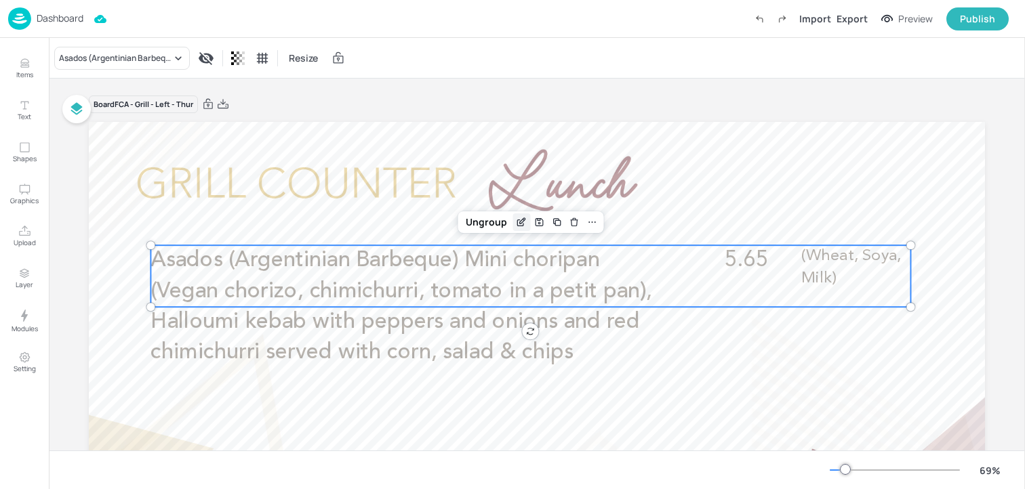
click at [520, 223] on icon "Edit Item" at bounding box center [522, 220] width 5 height 5
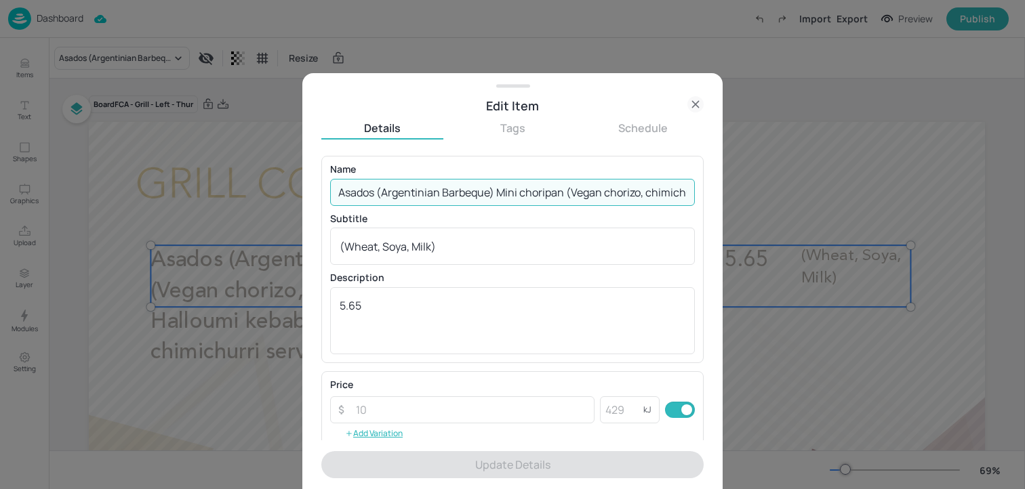
click at [459, 188] on input "Asados (Argentinian Barbeque) Mini choripan (Vegan chorizo, chimichurri, tomato…" at bounding box center [512, 192] width 365 height 27
paste input "Fried vegan 'chicken' with buffalo sauce, chips, corn on the cob and and colesl…"
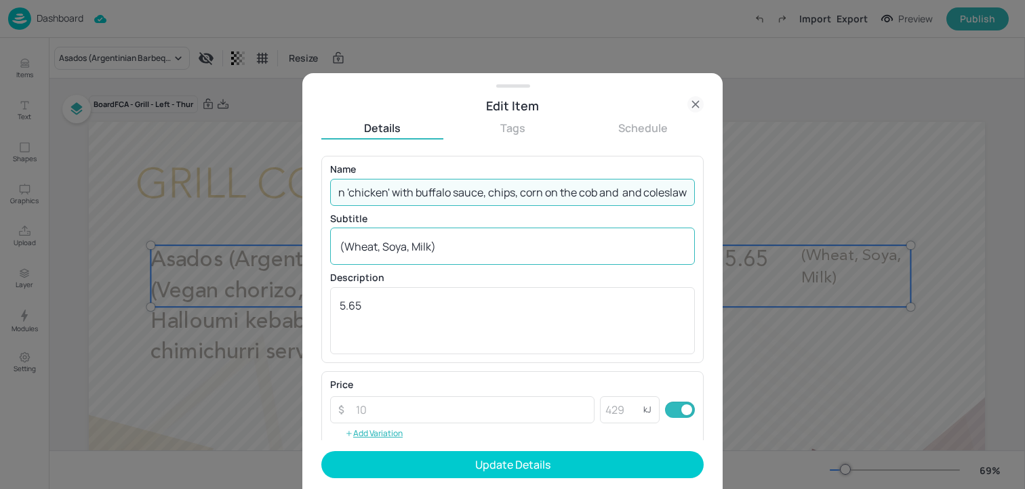
type input "Fried vegan 'chicken' with buffalo sauce, chips, corn on the cob and and colesl…"
click at [440, 233] on div "(Wheat, Soya, Milk) x ​" at bounding box center [512, 246] width 365 height 37
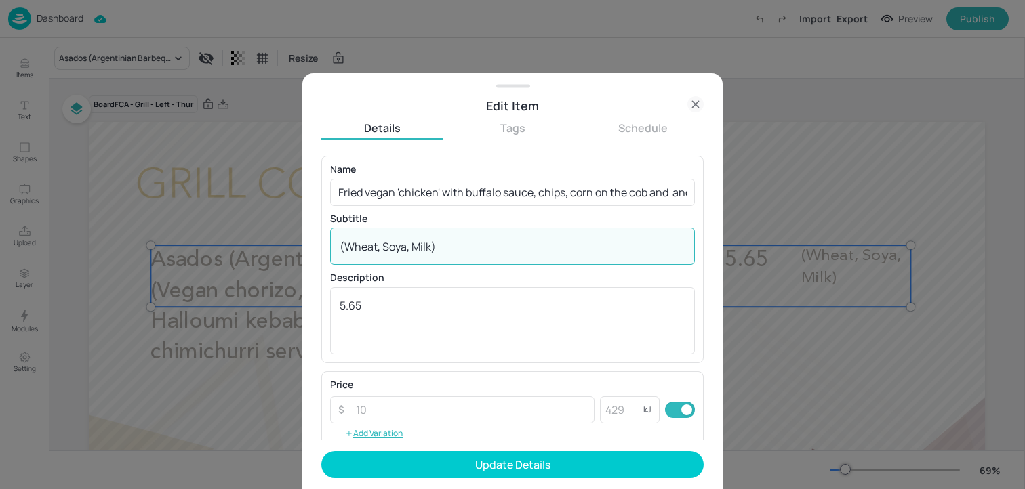
click at [440, 233] on div "(Wheat, Soya, Milk) x ​" at bounding box center [512, 246] width 365 height 37
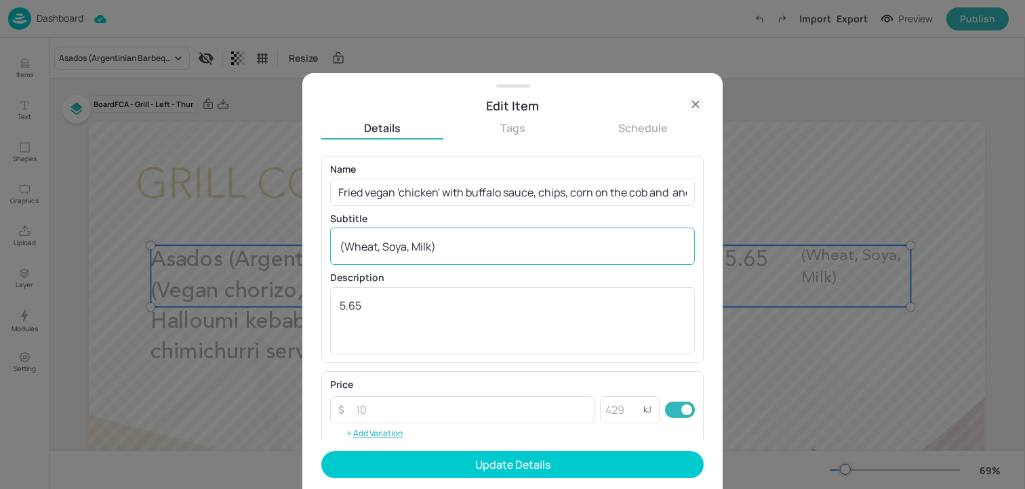
click at [440, 233] on div "(Wheat, Soya, Milk) x ​" at bounding box center [512, 246] width 365 height 37
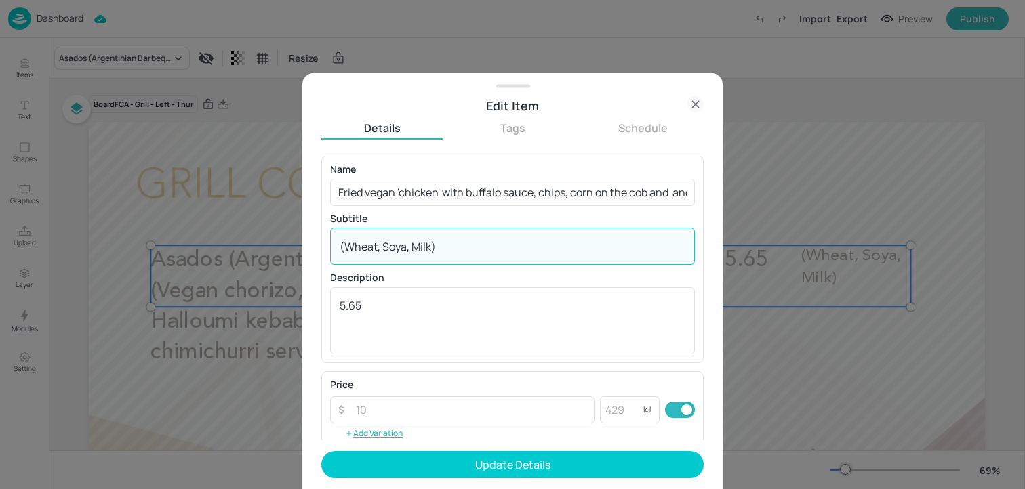
click at [440, 247] on textarea "(Wheat, Soya, Milk)" at bounding box center [513, 246] width 346 height 15
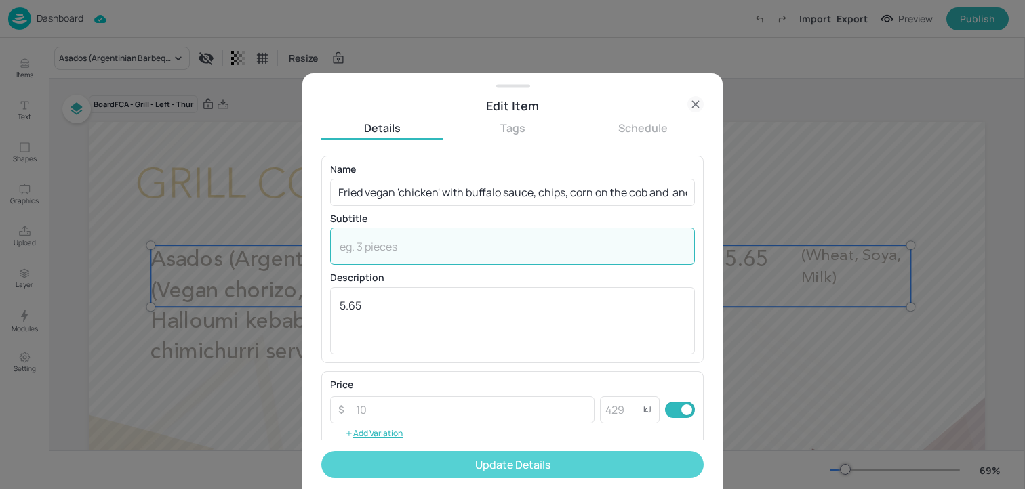
click at [421, 470] on button "Update Details" at bounding box center [512, 464] width 382 height 27
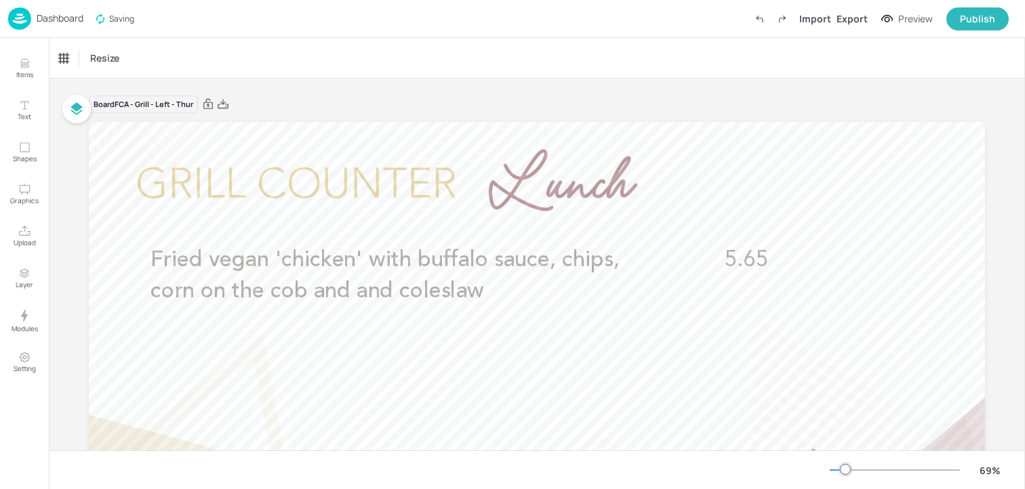
click at [72, 22] on p "Dashboard" at bounding box center [60, 18] width 47 height 9
click at [77, 18] on p "Dashboard" at bounding box center [60, 18] width 47 height 9
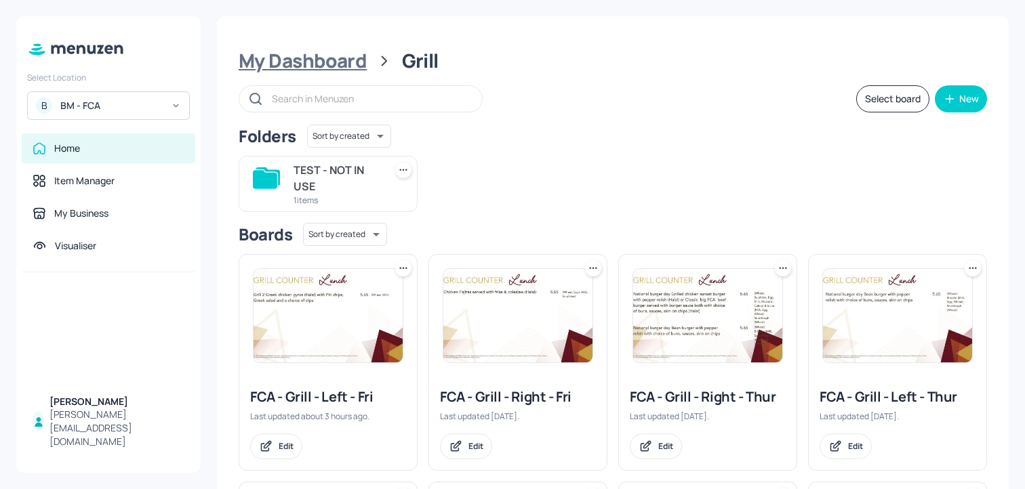
click at [313, 60] on div "My Dashboard" at bounding box center [303, 61] width 128 height 24
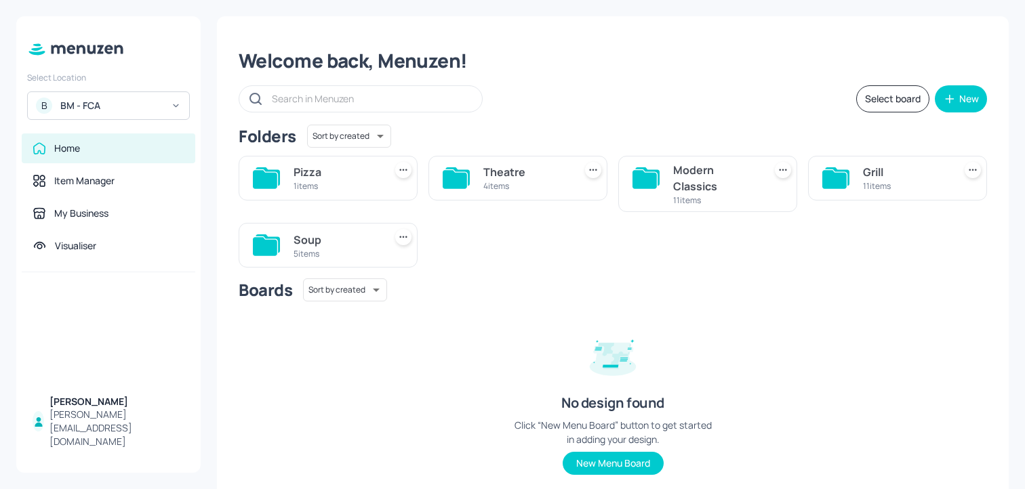
click at [300, 59] on div "Welcome back, Menuzen!" at bounding box center [613, 61] width 748 height 24
click at [348, 250] on div "5 items" at bounding box center [335, 254] width 85 height 12
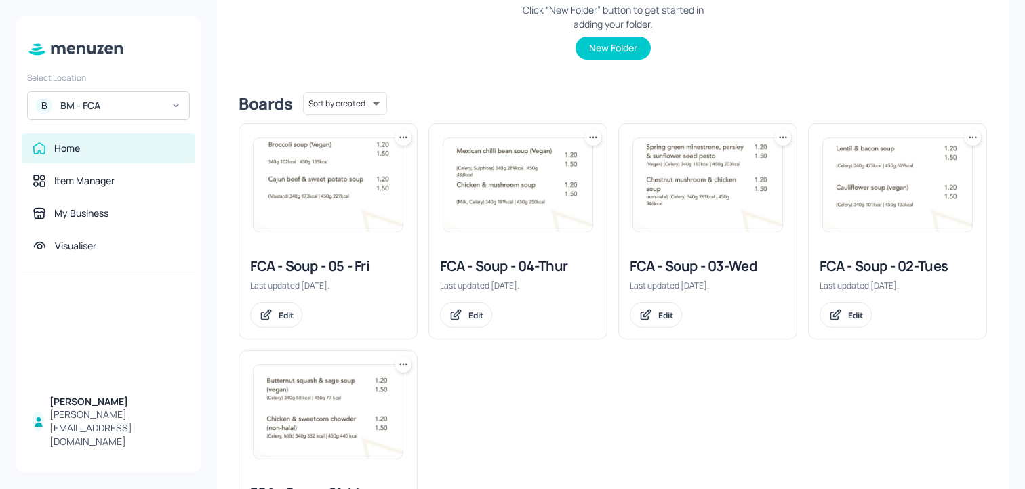
scroll to position [270, 0]
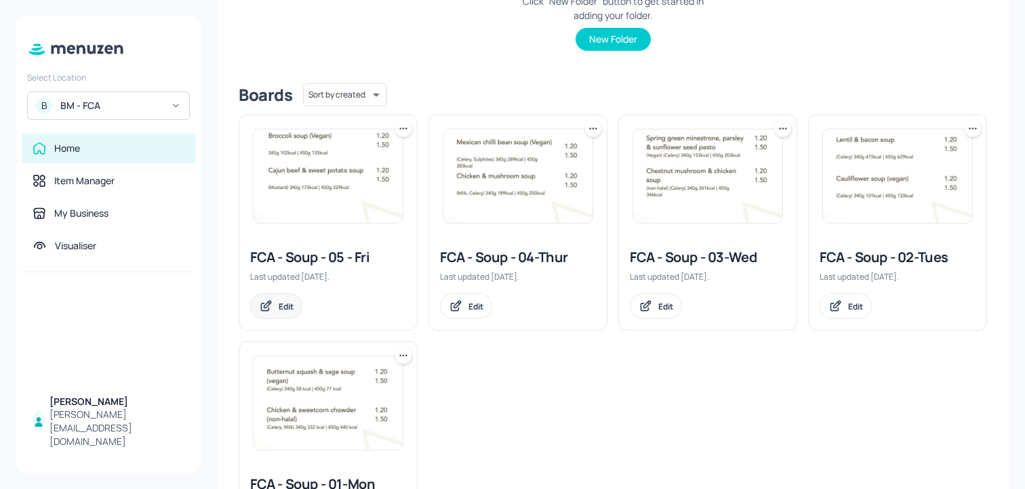
click at [267, 310] on icon at bounding box center [264, 307] width 7 height 7
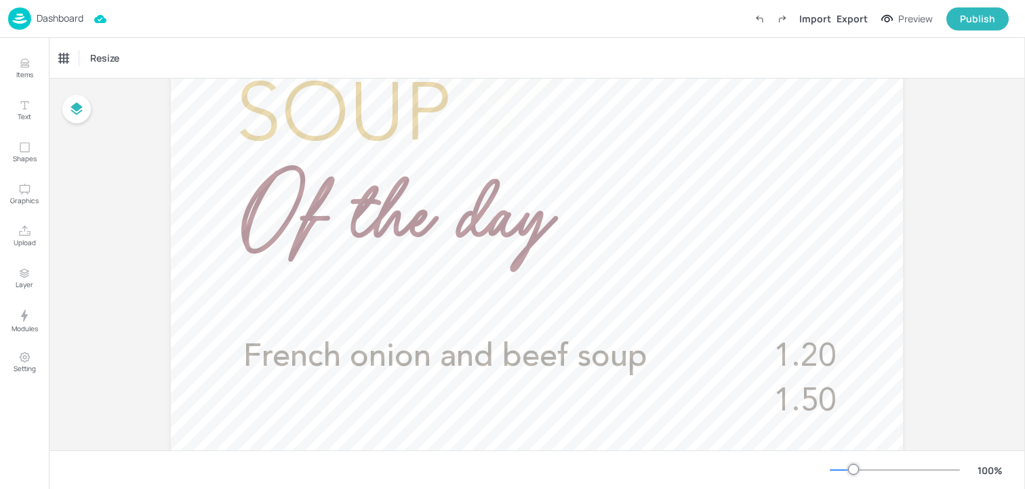
scroll to position [331, 0]
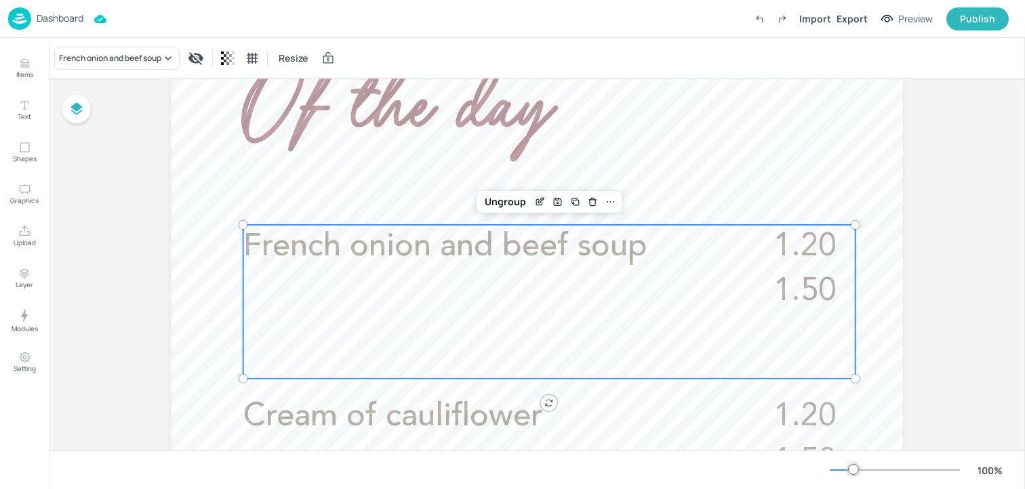
click at [523, 267] on p "French onion and beef soup" at bounding box center [482, 247] width 479 height 45
click at [539, 203] on icon "Edit Item" at bounding box center [539, 203] width 6 height 6
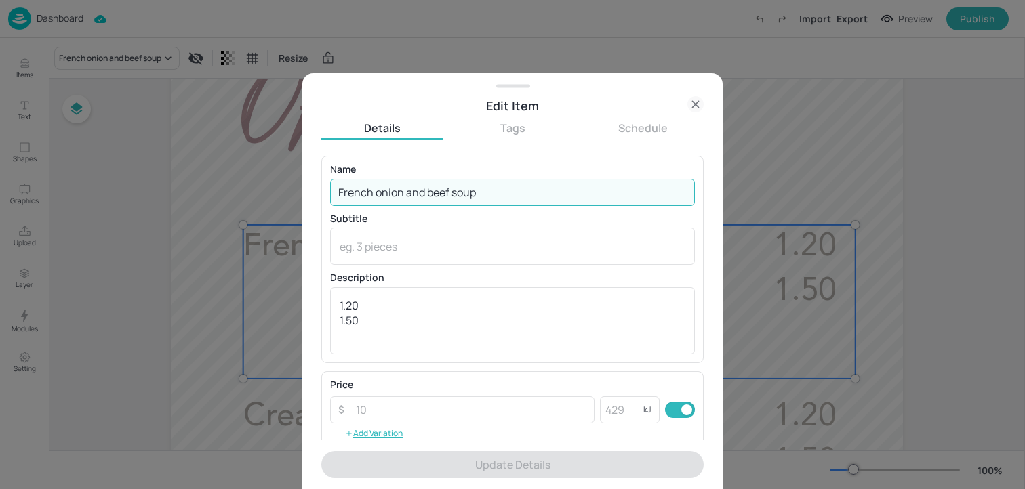
click at [502, 187] on input "French onion and beef soup" at bounding box center [512, 192] width 365 height 27
paste input "Hot and sour chicken (halal)"
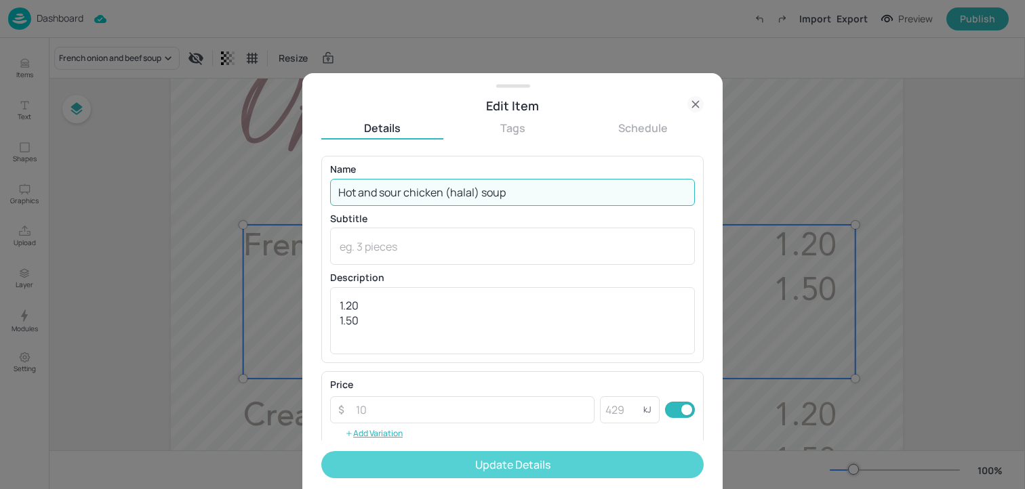
type input "Hot and sour chicken (halal) soup"
click at [512, 466] on button "Update Details" at bounding box center [512, 464] width 382 height 27
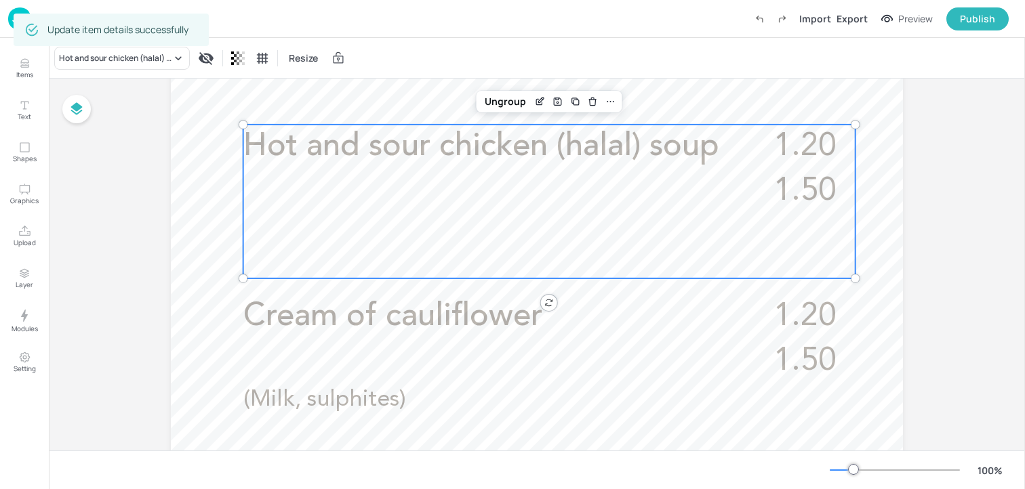
scroll to position [446, 0]
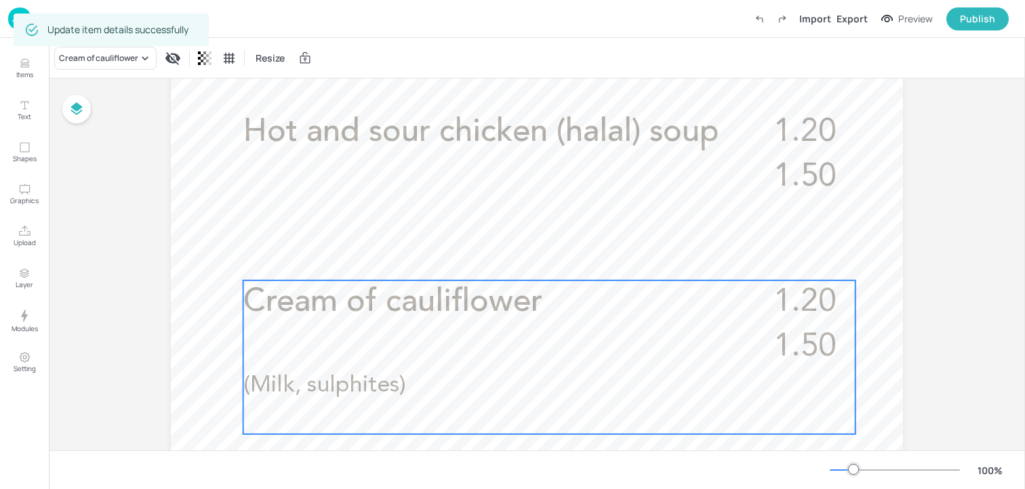
click at [469, 284] on p "Cream of cauliflower" at bounding box center [482, 303] width 479 height 45
click at [536, 250] on div "Edit Item" at bounding box center [540, 258] width 18 height 18
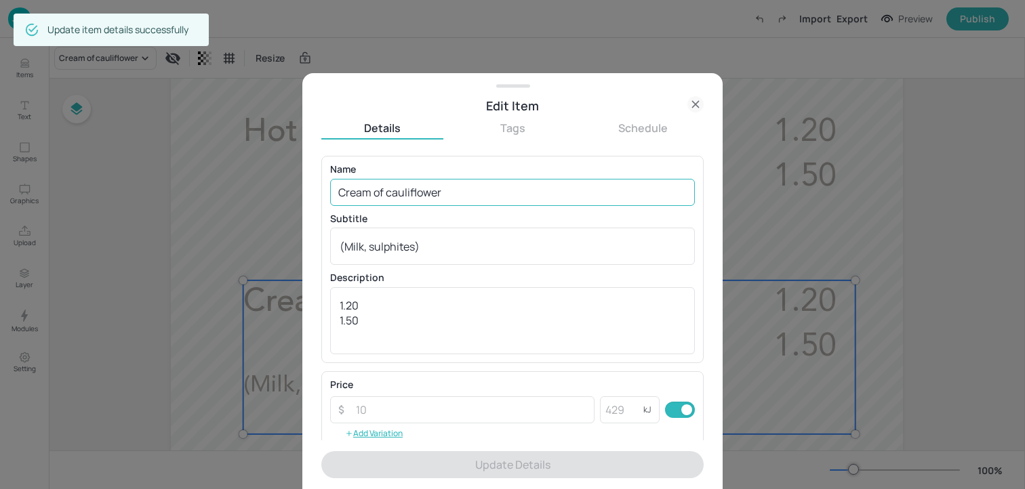
click at [469, 188] on input "Cream of cauliflower" at bounding box center [512, 192] width 365 height 27
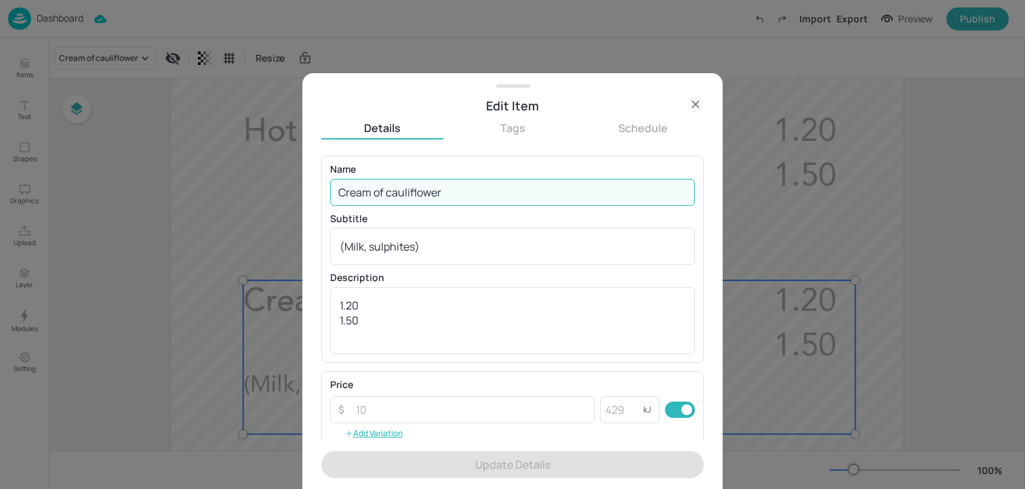
click at [469, 188] on input "Cream of cauliflower" at bounding box center [512, 192] width 365 height 27
paste input "Soup of the day"
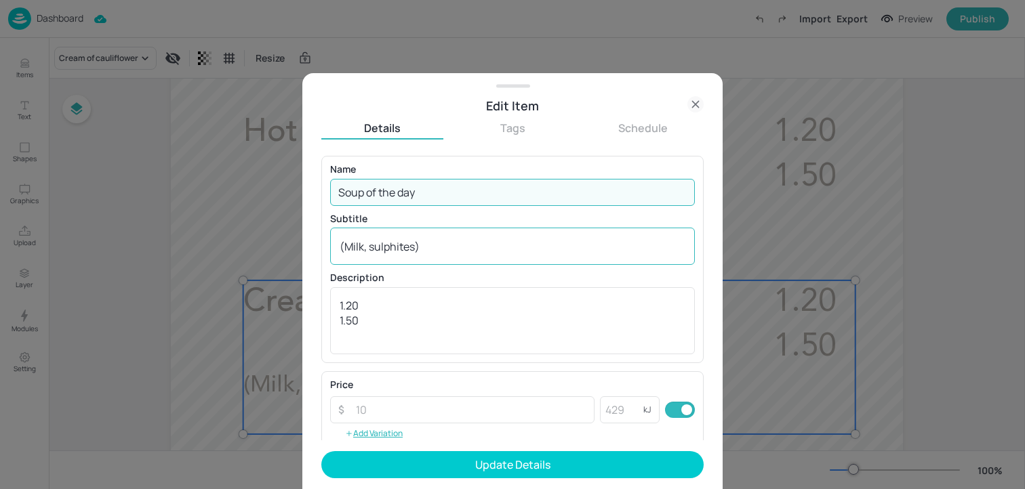
type input "Soup of the day"
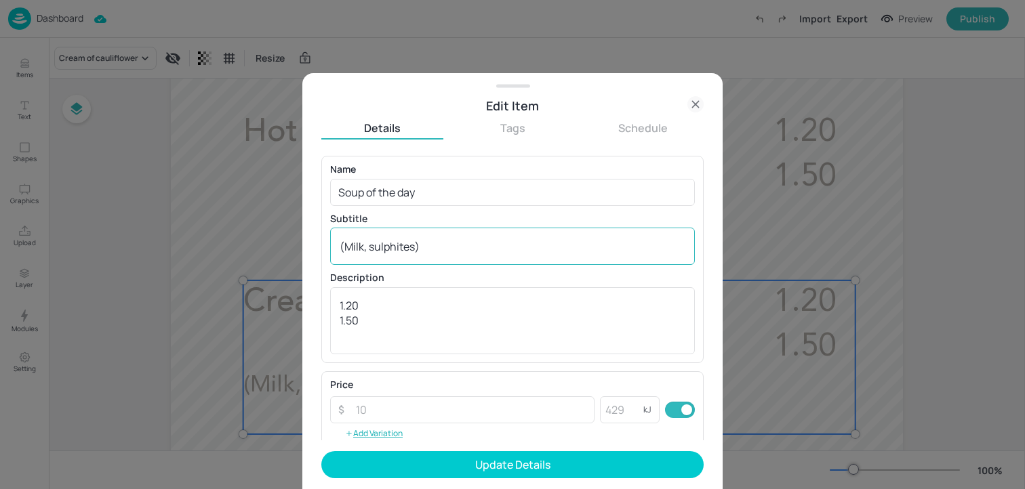
click at [460, 262] on div "(Milk, sulphites) x ​" at bounding box center [512, 246] width 365 height 37
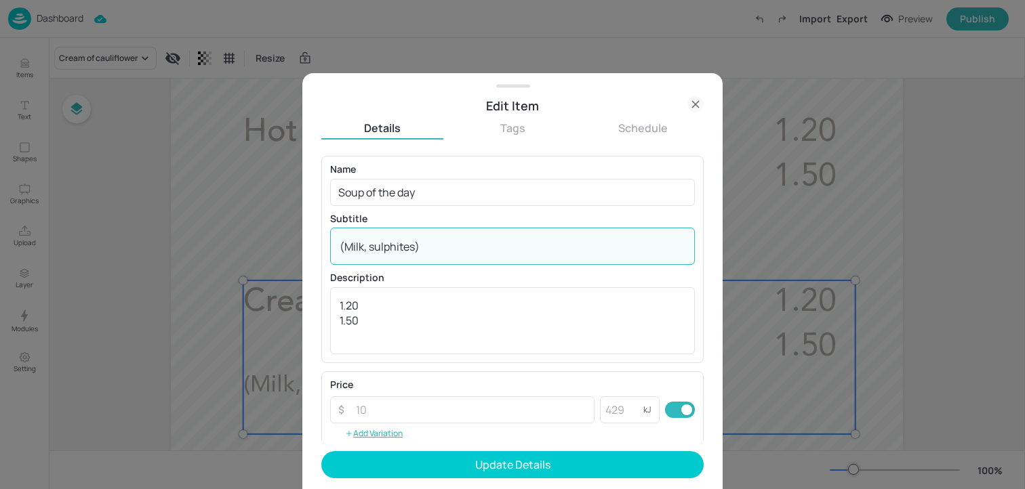
click at [447, 246] on textarea "(Milk, sulphites)" at bounding box center [513, 246] width 346 height 15
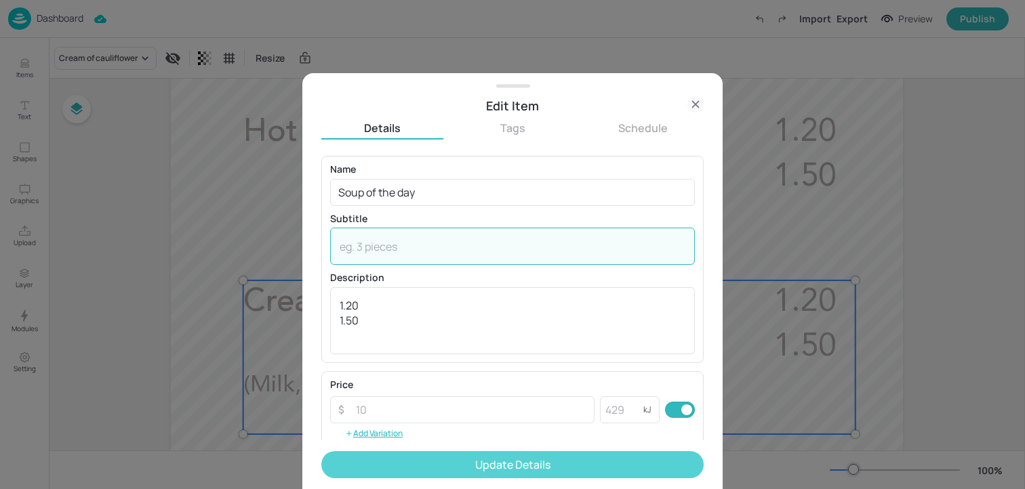
click at [427, 462] on button "Update Details" at bounding box center [512, 464] width 382 height 27
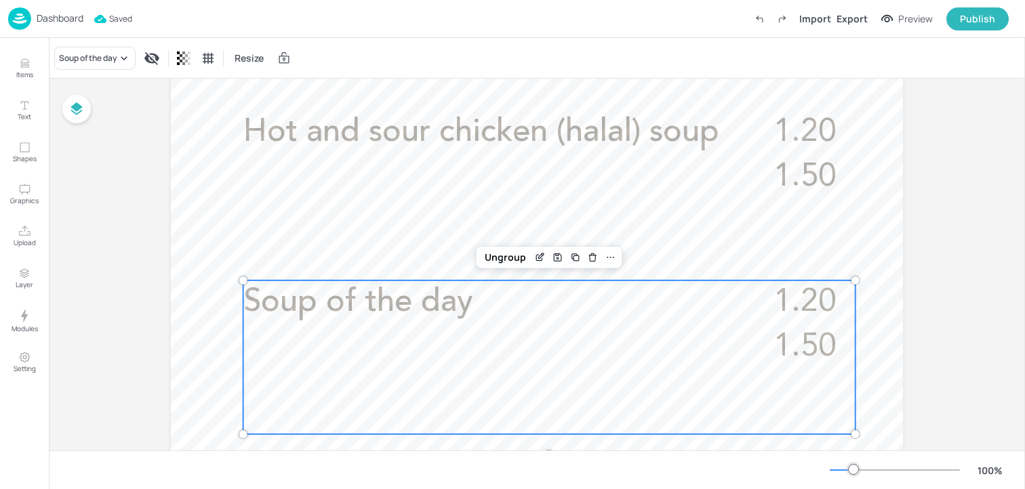
click at [68, 18] on p "Dashboard" at bounding box center [60, 18] width 47 height 9
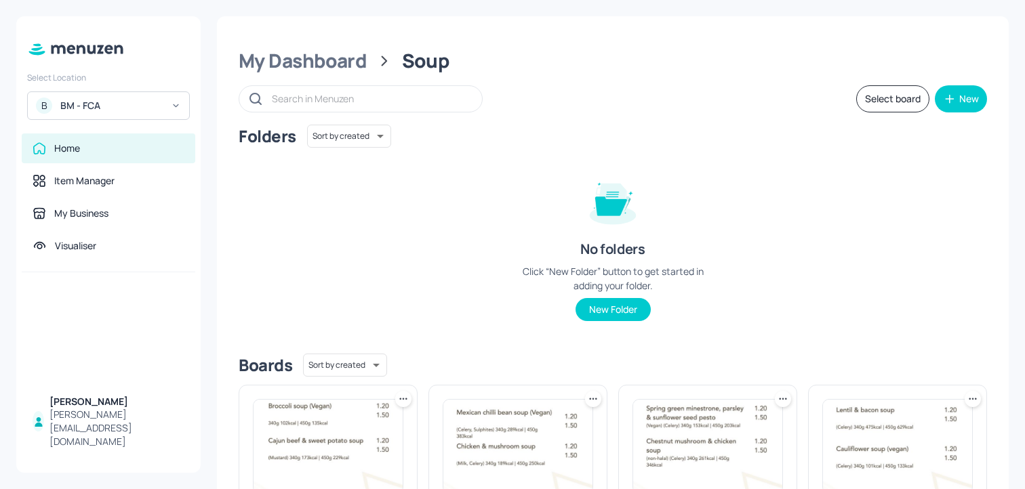
click at [351, 75] on div "My Dashboard Soup Select board New Folders Sort by created id ​ No folders Clic…" at bounding box center [613, 438] width 792 height 845
click at [350, 67] on div "My Dashboard" at bounding box center [303, 61] width 128 height 24
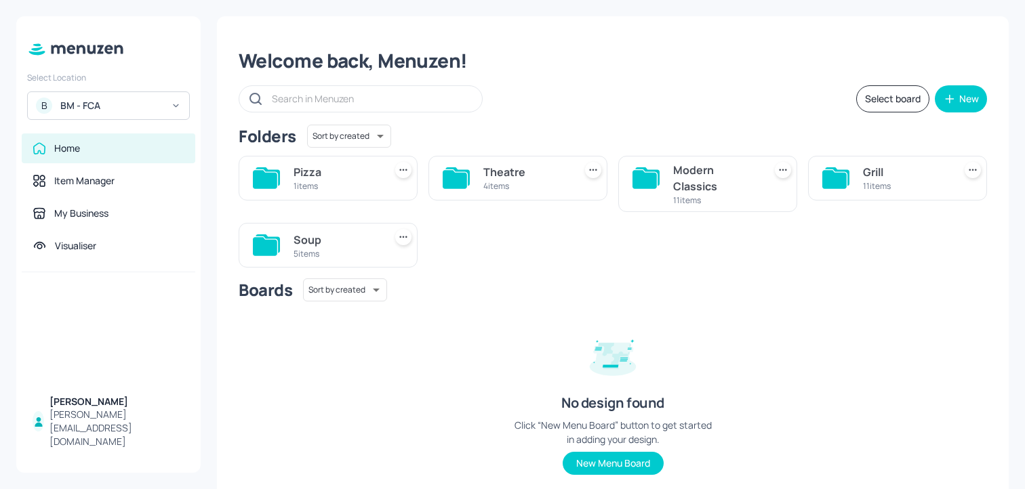
click at [304, 192] on div "Pizza 1 items" at bounding box center [335, 178] width 85 height 33
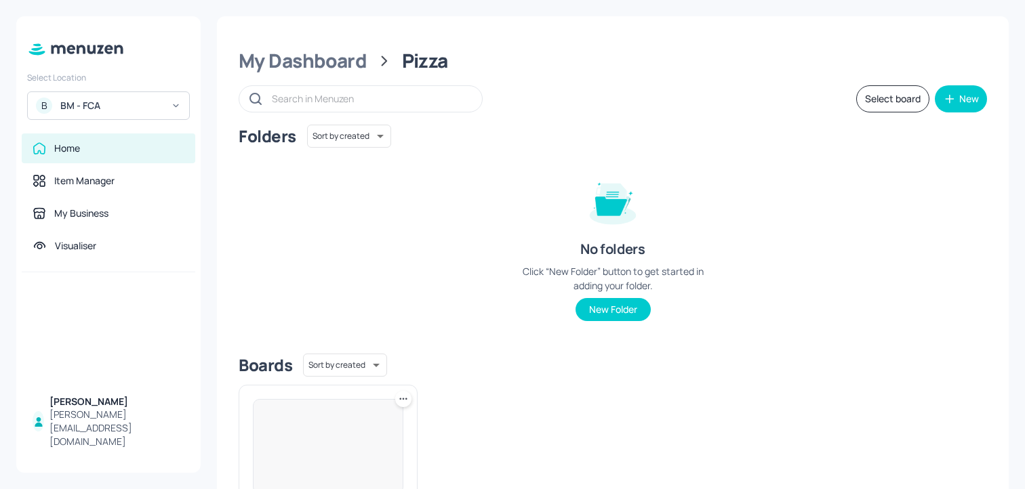
scroll to position [144, 0]
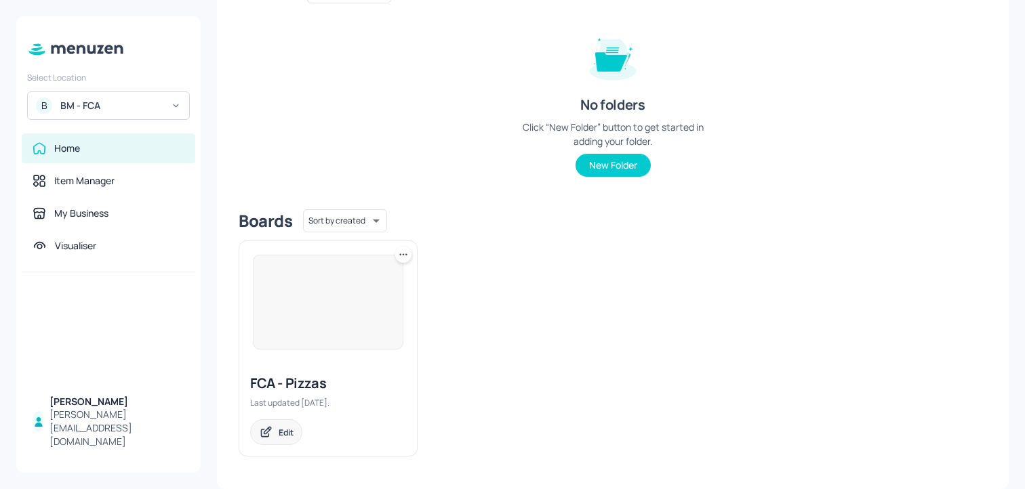
click at [284, 427] on div "Edit" at bounding box center [286, 433] width 15 height 12
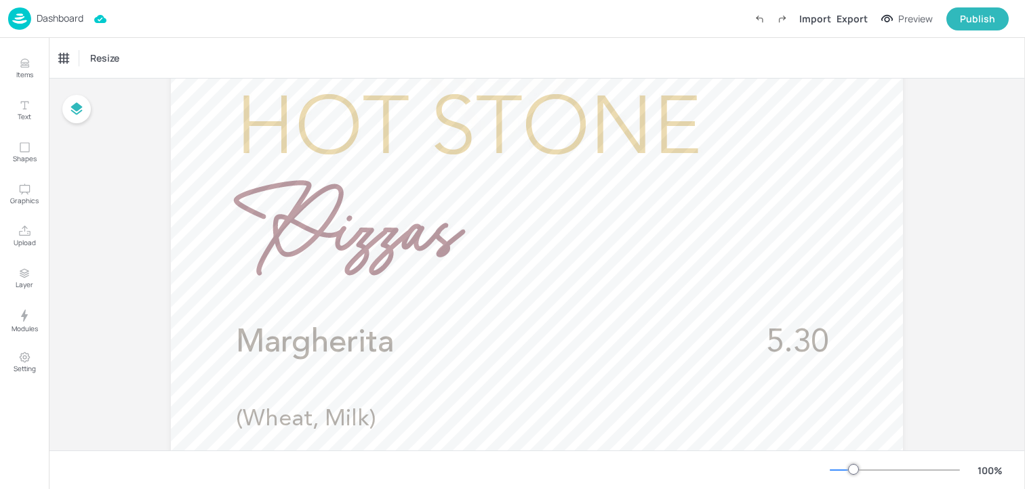
scroll to position [405, 0]
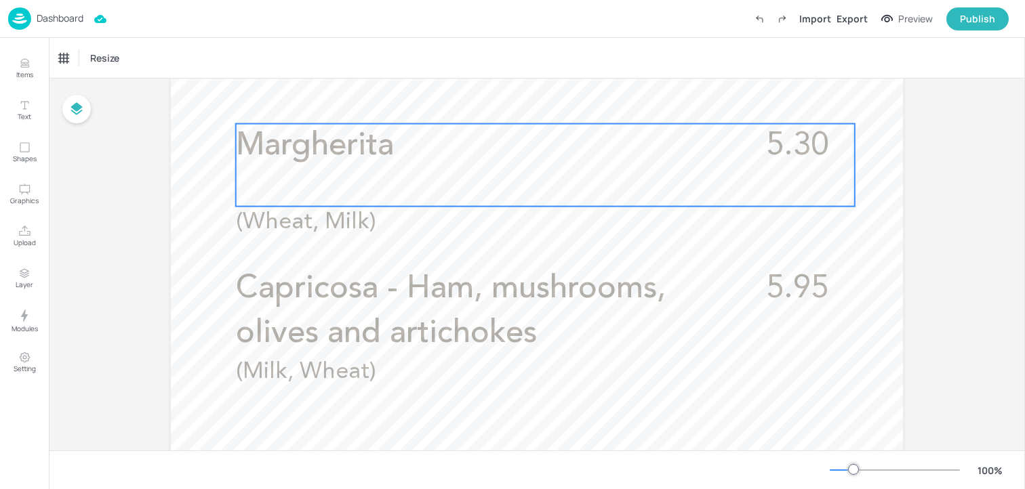
click at [473, 171] on div "Margherita 5.30 (Wheat, Milk)" at bounding box center [545, 165] width 619 height 83
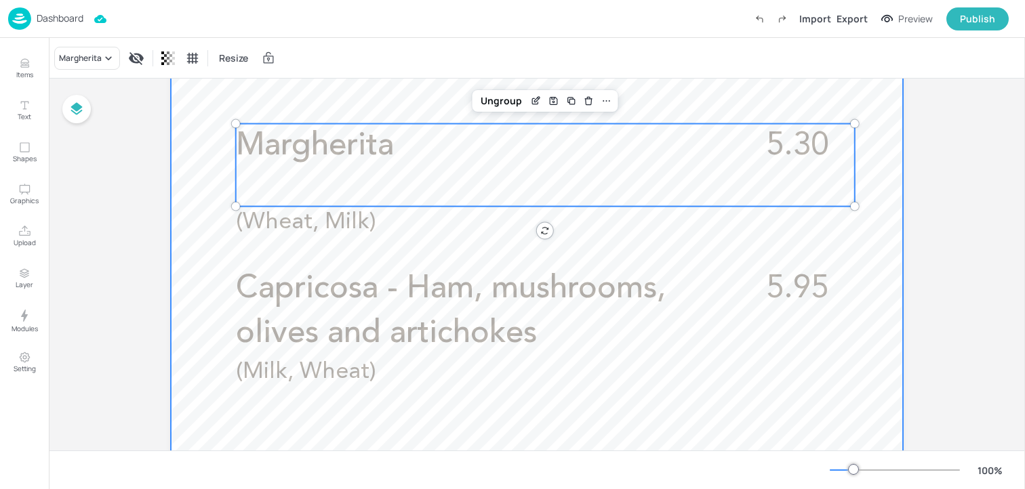
click at [468, 273] on span "Capricosa - Ham, mushrooms, olives and artichokes" at bounding box center [451, 311] width 430 height 77
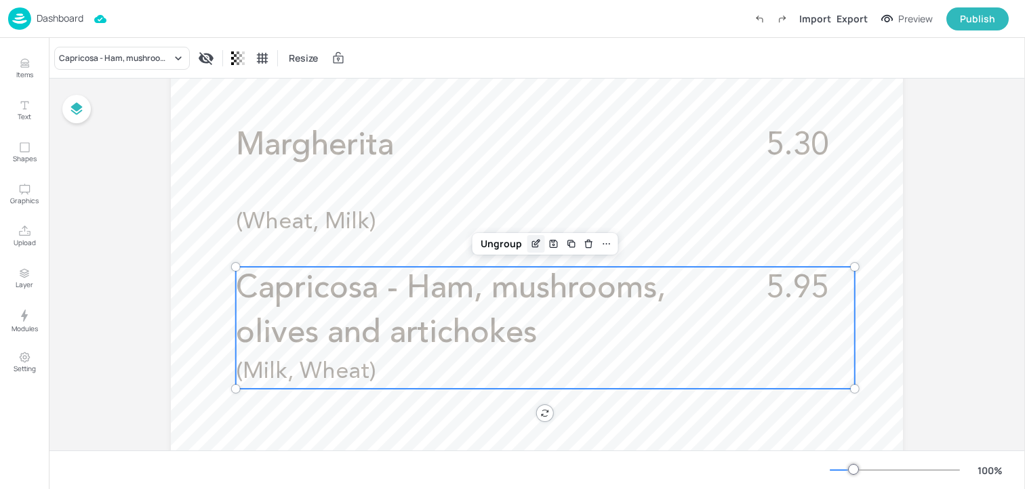
click at [530, 243] on icon "Edit Item" at bounding box center [536, 244] width 12 height 11
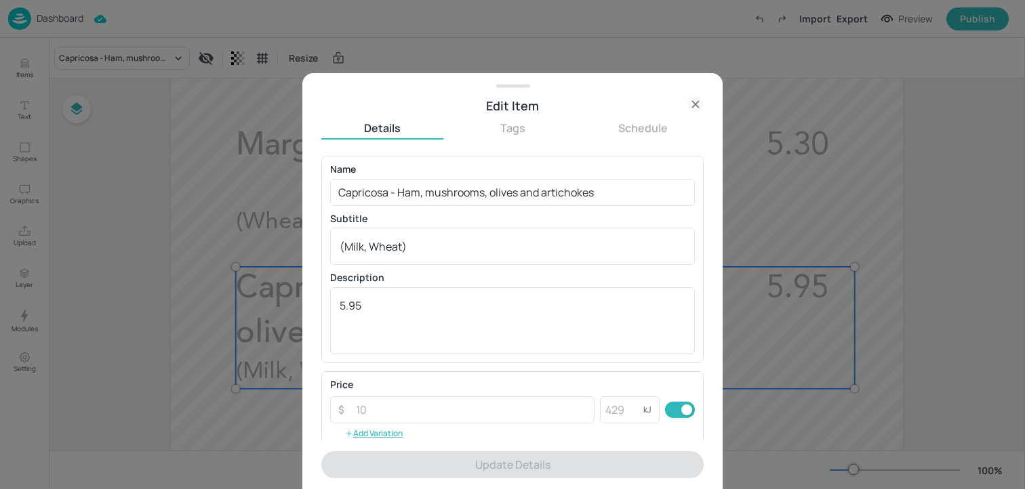
click at [435, 205] on div "Name Capricosa - Ham, mushrooms, olives and artichokes ​ Subtitle (Milk, Wheat)…" at bounding box center [512, 259] width 365 height 189
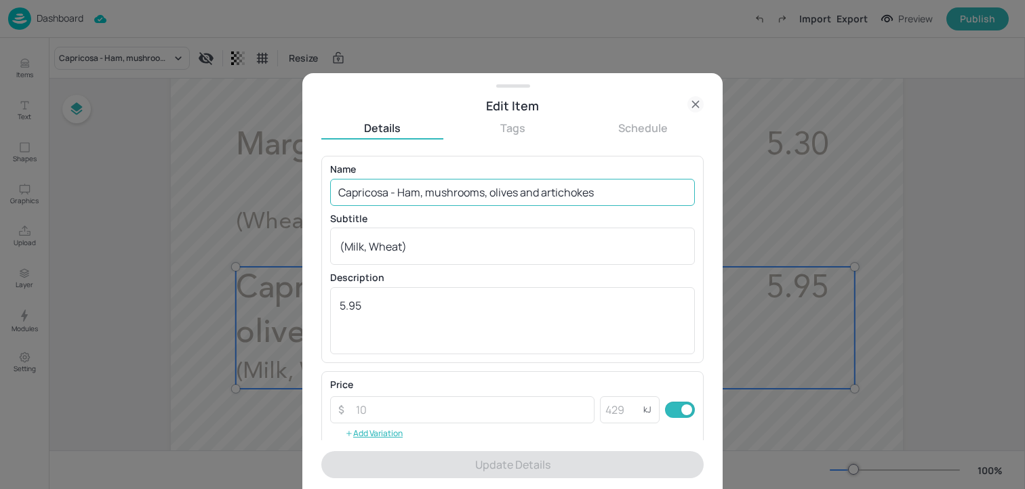
click at [435, 197] on input "Capricosa - Ham, mushrooms, olives and artichokes" at bounding box center [512, 192] width 365 height 27
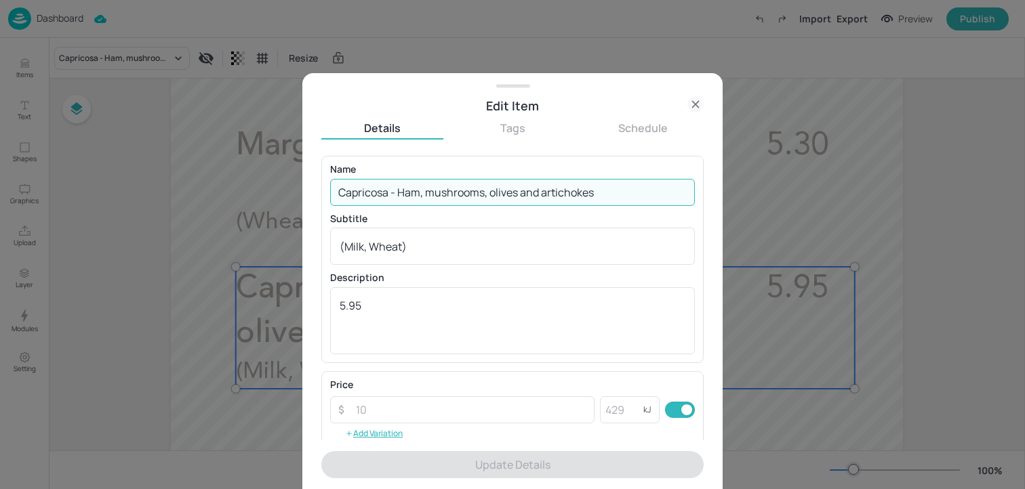
click at [435, 197] on input "Capricosa - Ham, mushrooms, olives and artichokes" at bounding box center [512, 192] width 365 height 27
click at [435, 196] on input "Capricosa - Ham, mushrooms, olives and artichokes" at bounding box center [512, 192] width 365 height 27
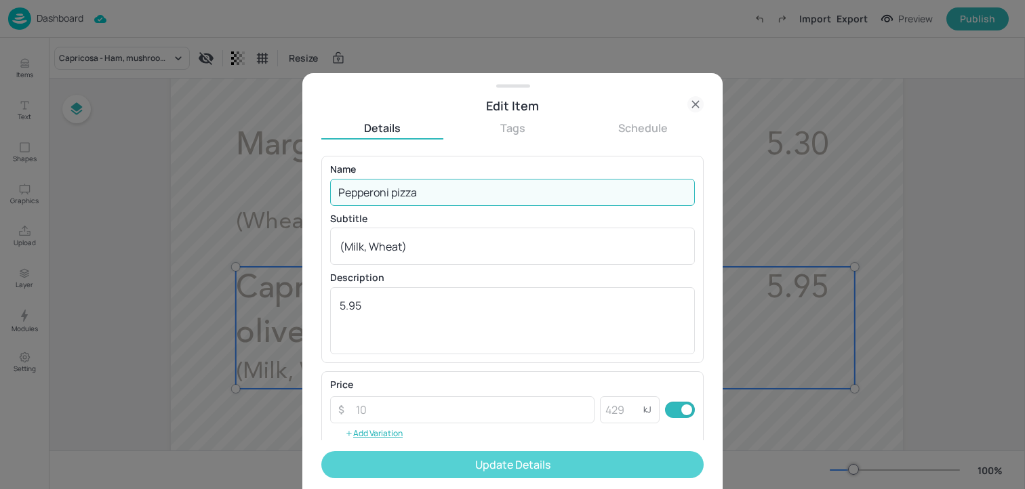
type input "Pepperoni pizza"
click at [501, 462] on button "Update Details" at bounding box center [512, 464] width 382 height 27
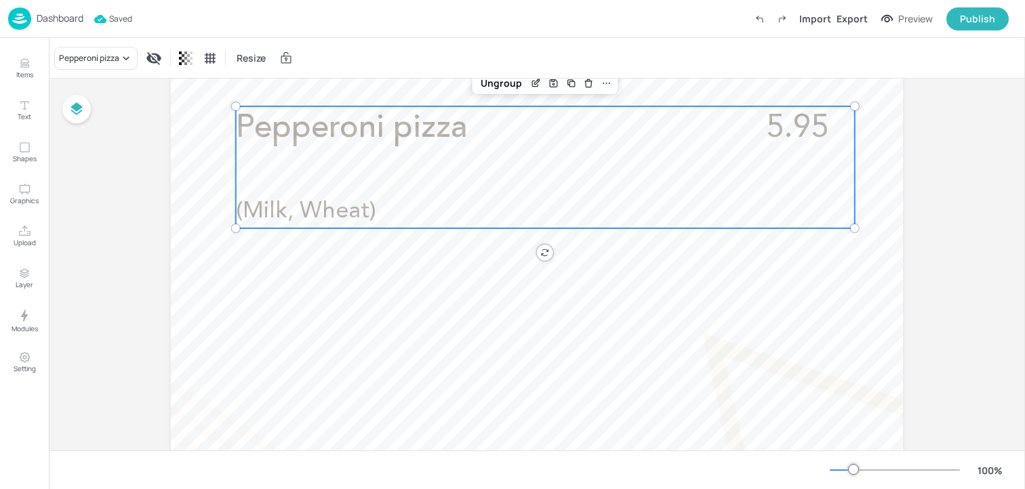
scroll to position [664, 0]
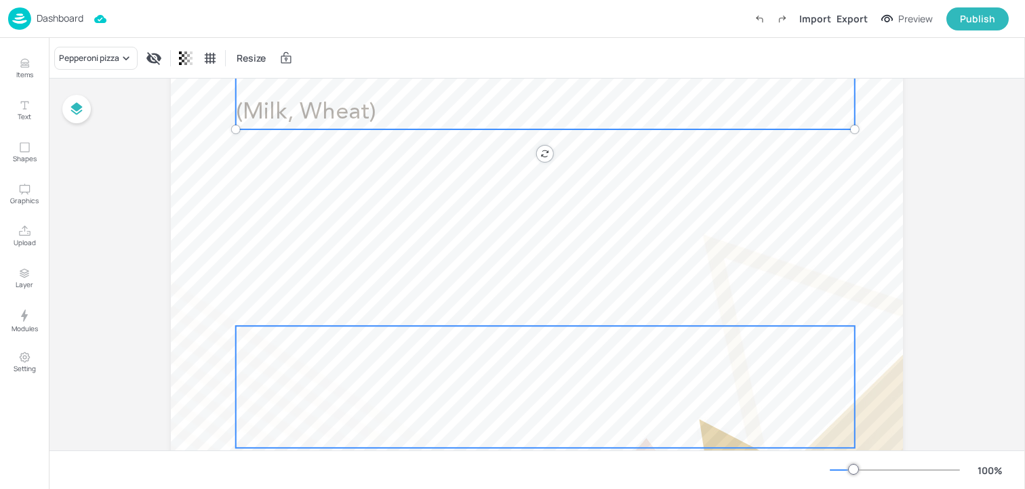
click at [445, 405] on div at bounding box center [545, 387] width 619 height 122
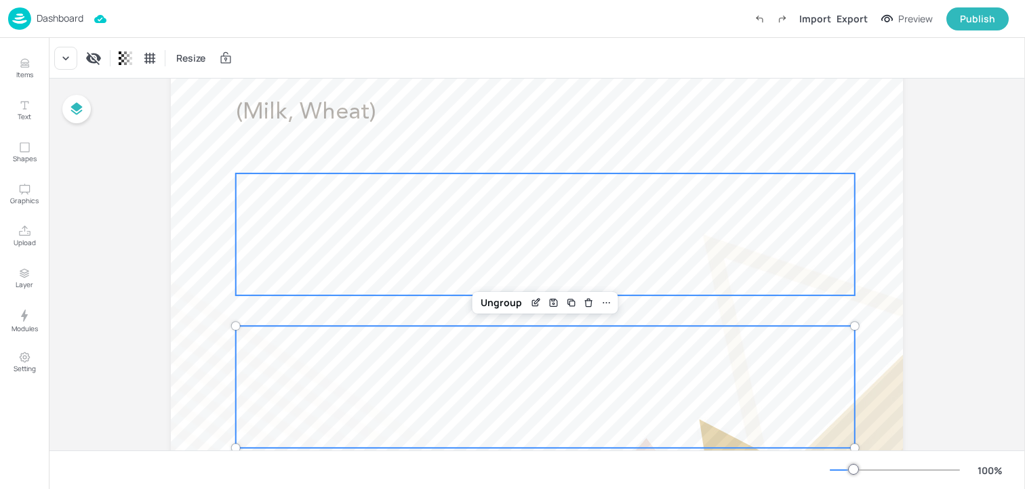
click at [413, 235] on div at bounding box center [545, 234] width 619 height 122
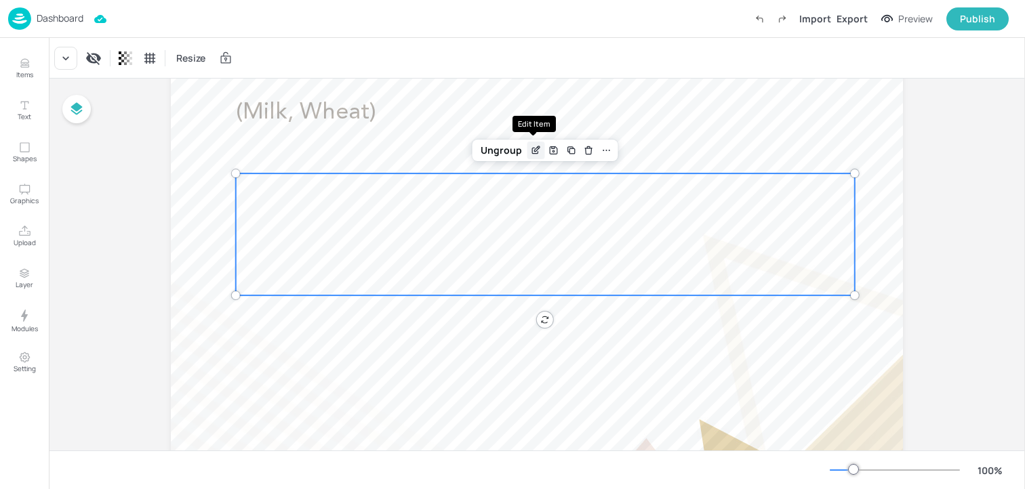
click at [533, 154] on icon "Edit Item" at bounding box center [535, 151] width 6 height 6
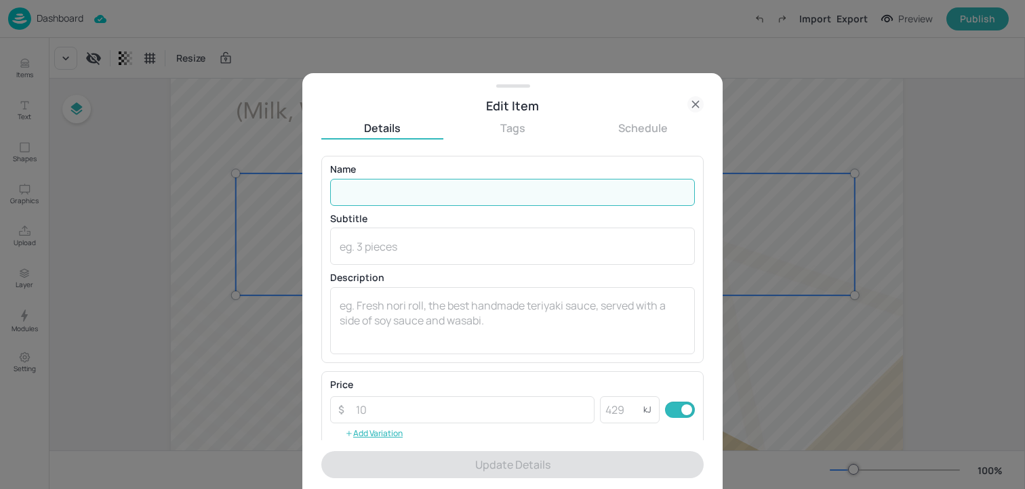
click at [449, 197] on input "text" at bounding box center [512, 192] width 365 height 27
paste input "Halloumi gyros flat bread with (veggie)"
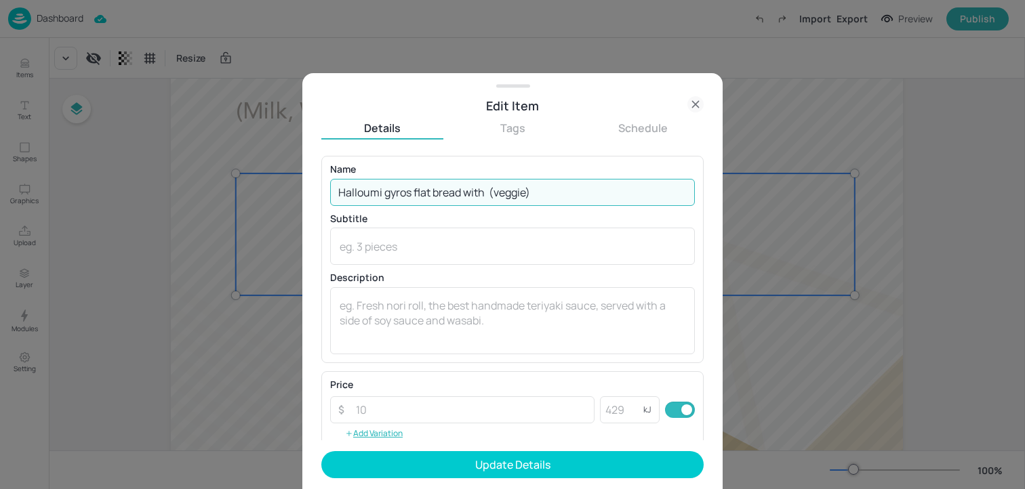
click at [486, 192] on input "Halloumi gyros flat bread with (veggie)" at bounding box center [512, 192] width 365 height 27
paste input "mint yoghurt and tomato, onion and parsley"
click at [412, 190] on input "Halloumi gyros flat bread (veggie)" at bounding box center [512, 192] width 365 height 27
click at [512, 191] on input "Halloumi gyros flat bread (veggie)" at bounding box center [512, 192] width 365 height 27
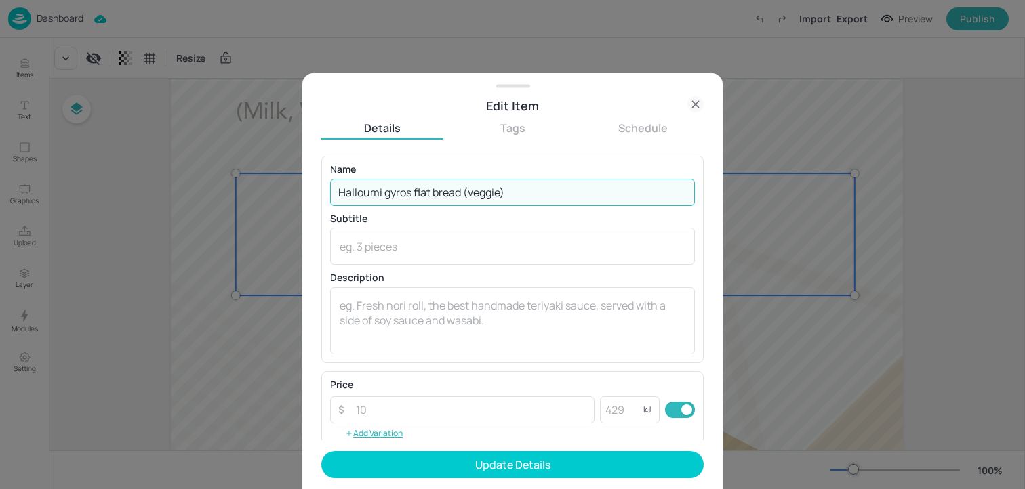
paste input "mint yoghurt and tomato, onion and parsley"
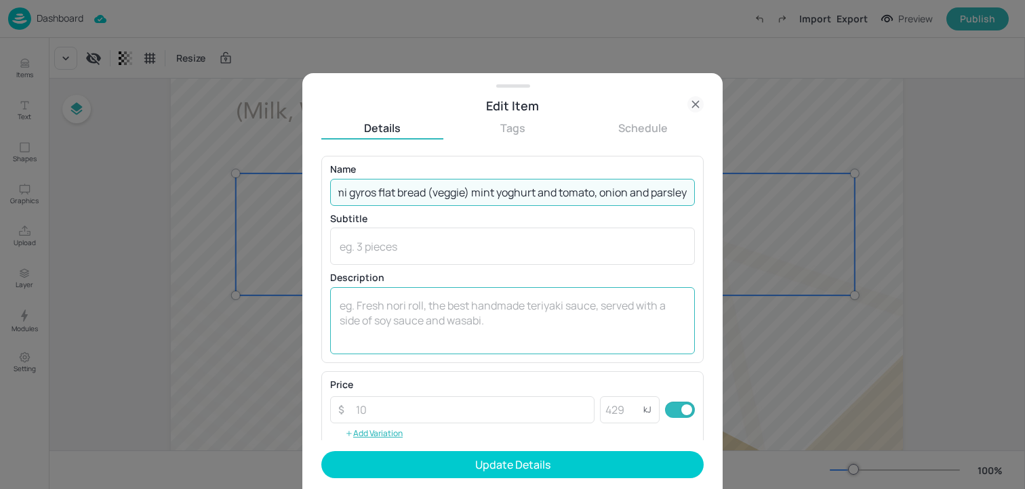
type input "Halloumi gyros flat bread (veggie) mint yoghurt and tomato, onion and parsley"
click at [472, 346] on div "x ​" at bounding box center [512, 320] width 365 height 67
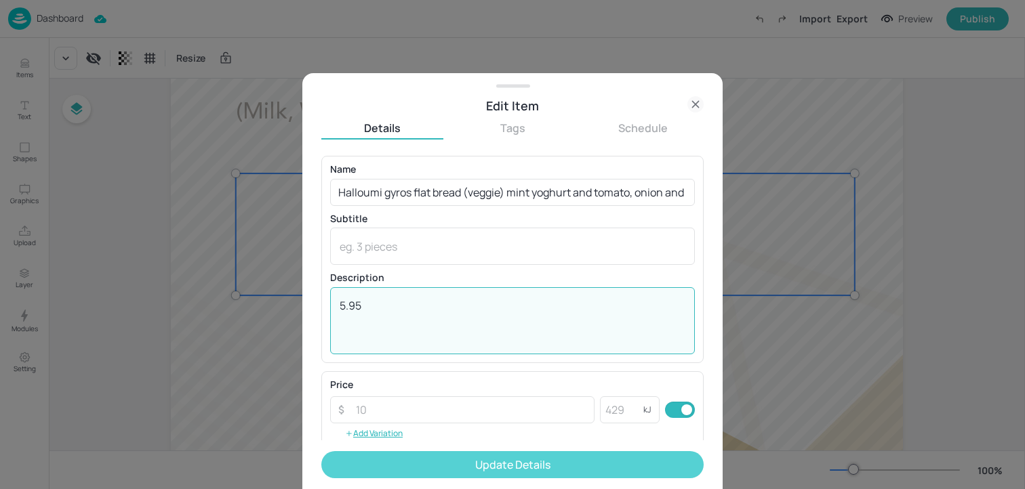
type textarea "5.95"
click at [497, 465] on button "Update Details" at bounding box center [512, 464] width 382 height 27
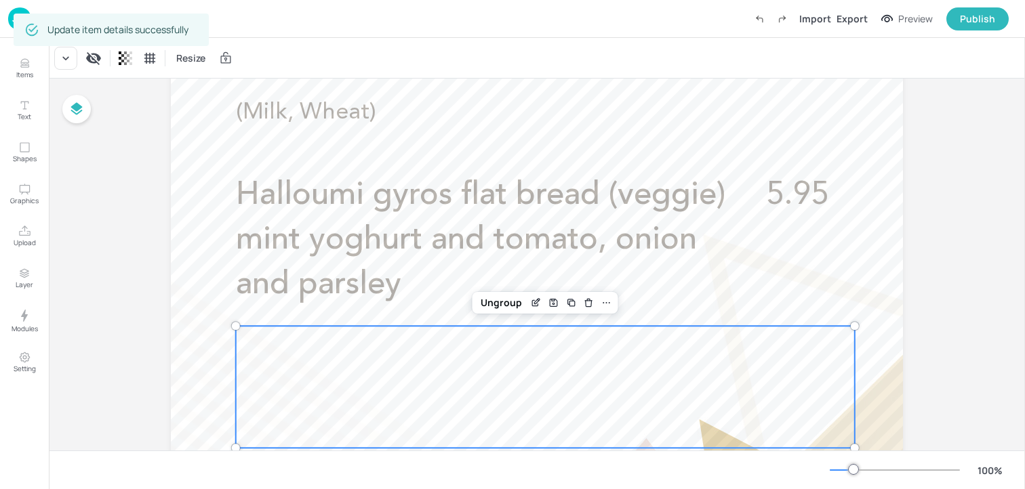
click at [525, 409] on div at bounding box center [545, 387] width 619 height 122
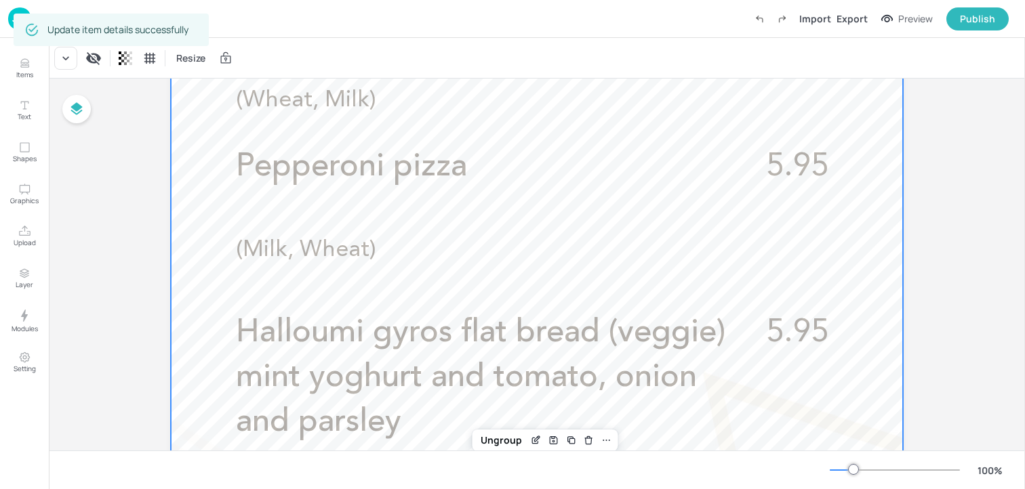
scroll to position [591, 0]
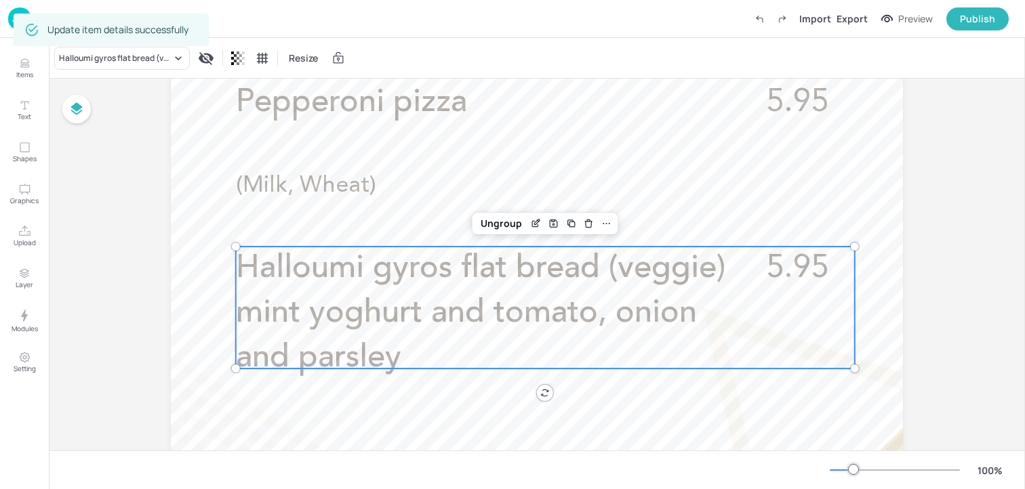
click at [487, 268] on span "Halloumi gyros flat bread (veggie) mint yoghurt and tomato, onion and parsley" at bounding box center [480, 313] width 489 height 121
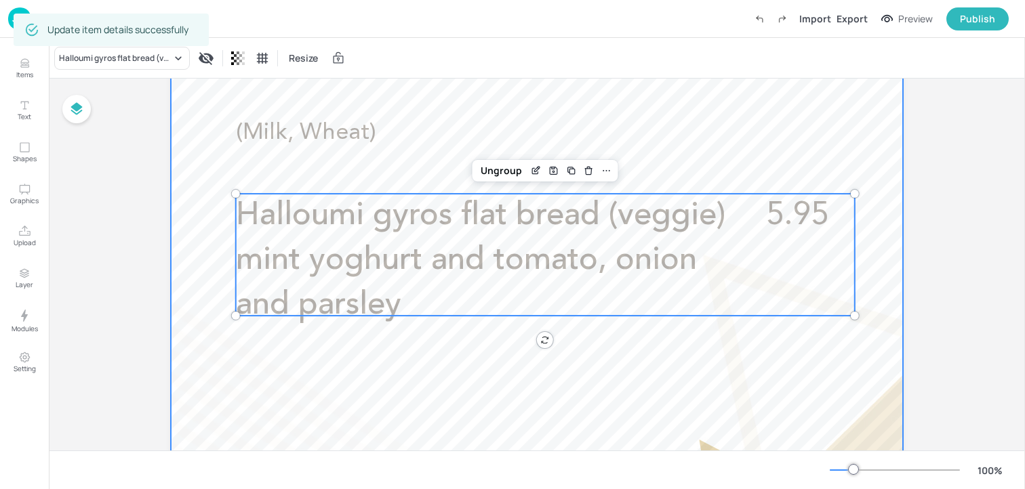
scroll to position [707, 0]
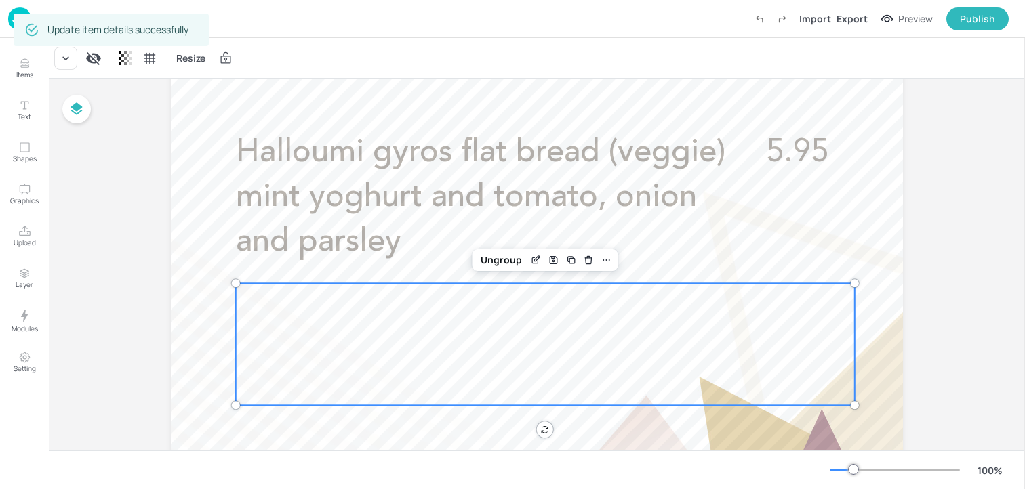
click at [447, 340] on div at bounding box center [545, 344] width 619 height 122
click at [534, 262] on icon "Edit Item" at bounding box center [536, 260] width 12 height 11
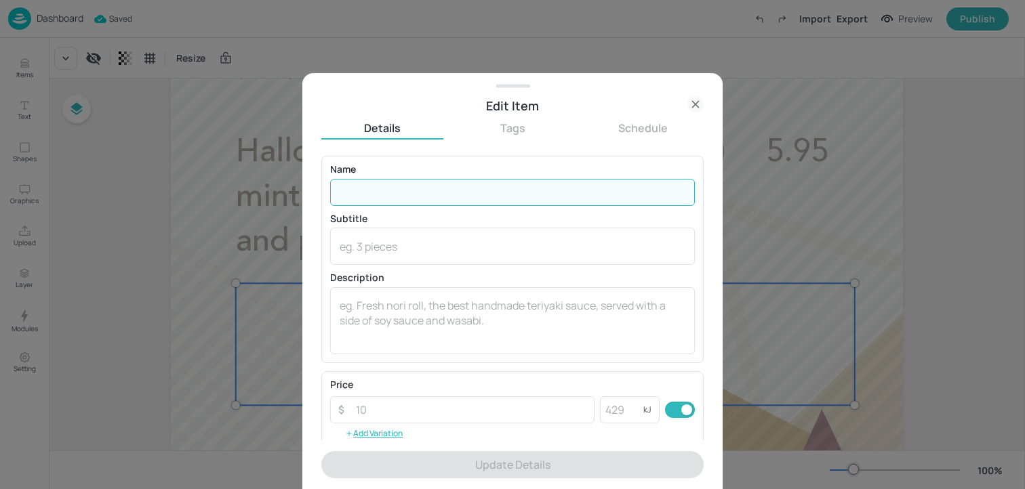
click at [522, 182] on input "text" at bounding box center [512, 192] width 365 height 27
paste input "Chicken gyros flat bread £5.95 both served with mint yoghurt and tomato, onion …"
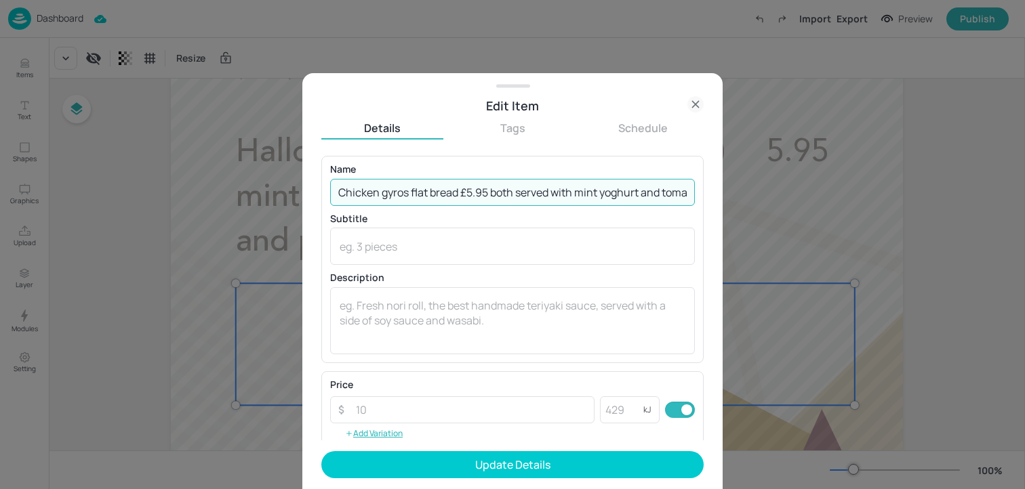
scroll to position [0, 112]
click at [444, 192] on input "Chicken gyros flat bread £5.95 both served with mint yoghurt and tomato, onion …" at bounding box center [512, 192] width 365 height 27
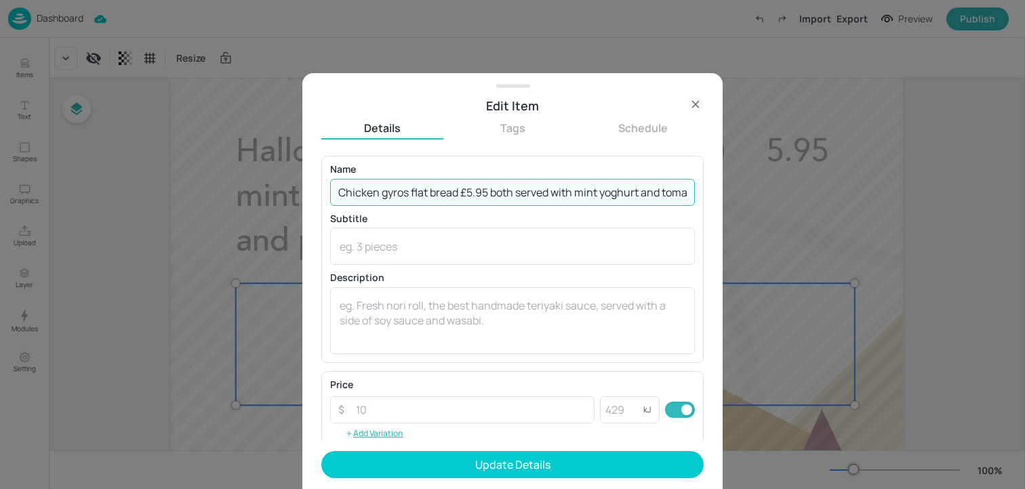
drag, startPoint x: 554, startPoint y: 192, endPoint x: 464, endPoint y: 192, distance: 90.1
click at [464, 192] on input "Chicken gyros flat bread £5.95 both served with mint yoghurt and tomato, onion …" at bounding box center [512, 192] width 365 height 27
type input "Chicken gyros flat bread with mint yoghurt and tomato, onion and parsley"
click at [457, 308] on textarea at bounding box center [513, 320] width 346 height 45
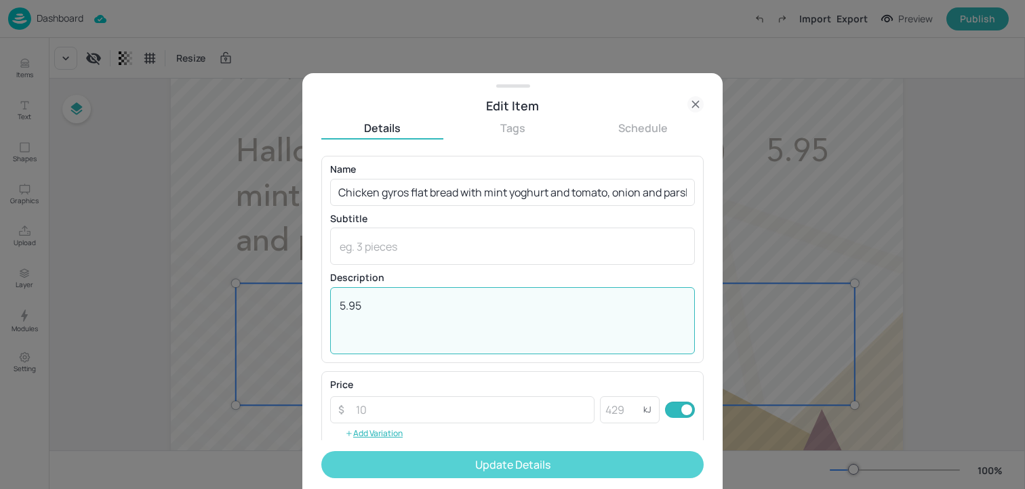
type textarea "5.95"
click at [464, 462] on button "Update Details" at bounding box center [512, 464] width 382 height 27
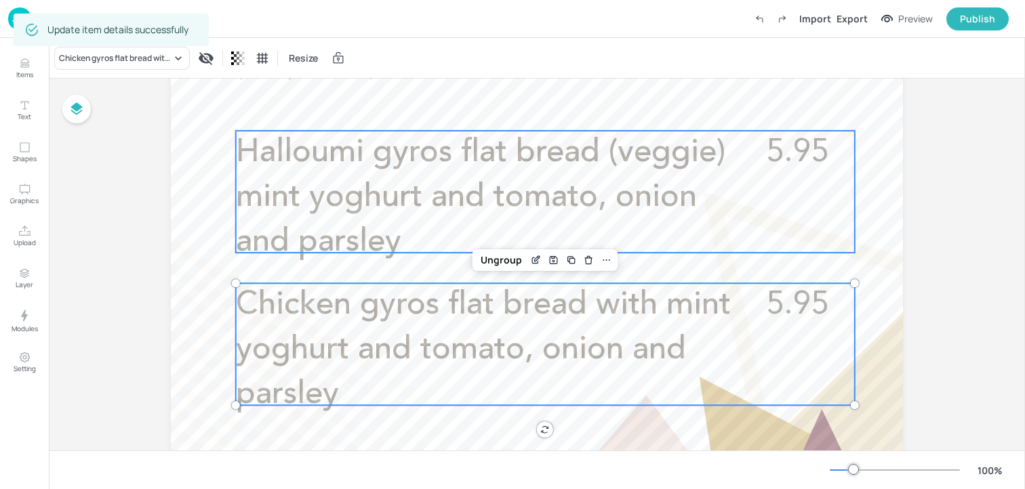
click at [850, 234] on div "Halloumi gyros flat bread (veggie) mint yoghurt and tomato, onion and parsley 5…" at bounding box center [545, 192] width 619 height 122
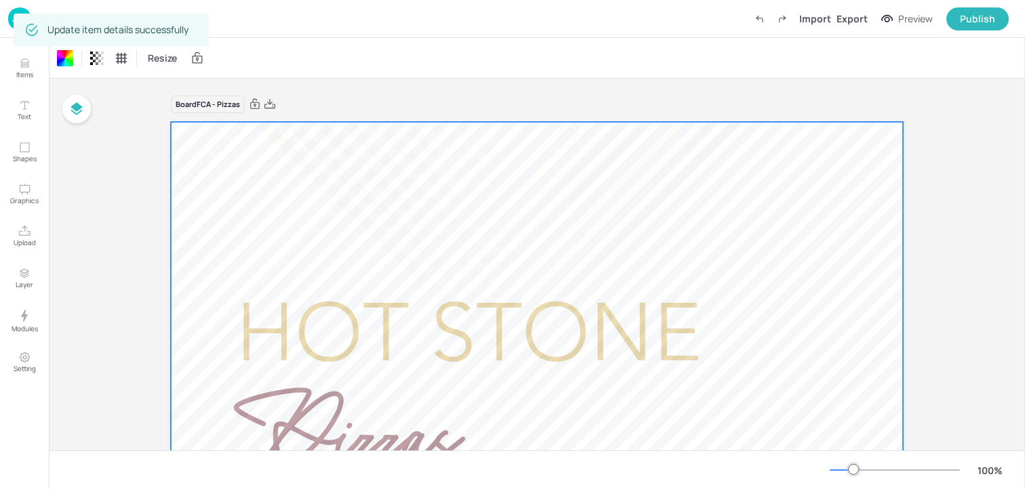
click at [8, 22] on img at bounding box center [19, 18] width 23 height 22
click at [12, 23] on img at bounding box center [19, 18] width 23 height 22
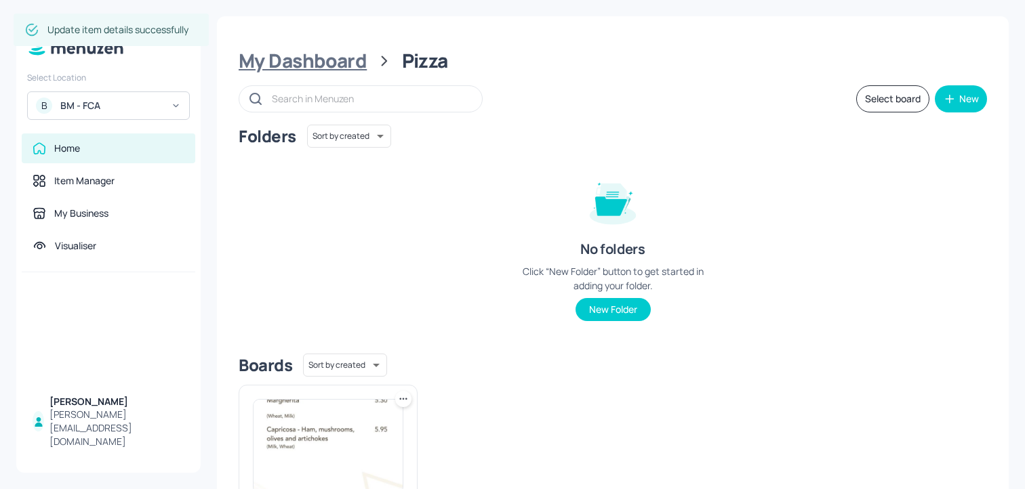
click at [327, 60] on div "My Dashboard" at bounding box center [303, 61] width 128 height 24
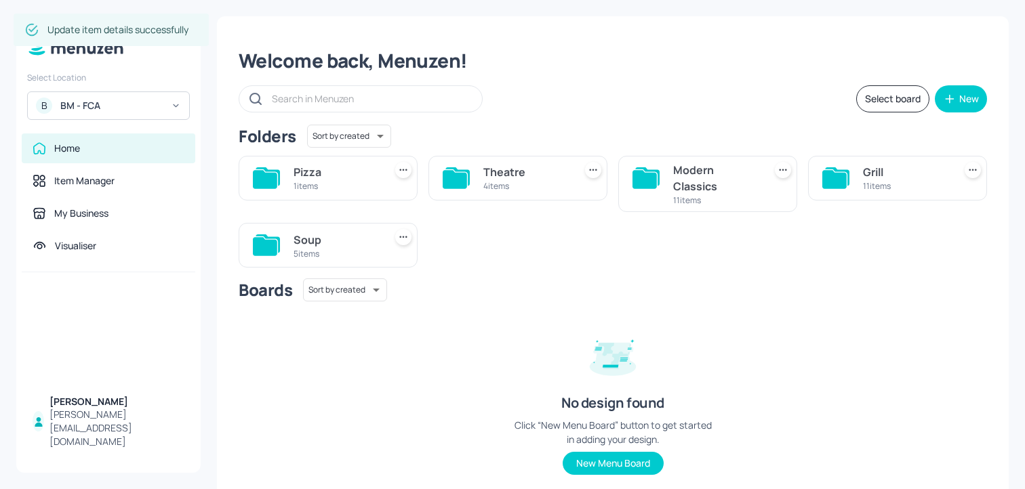
click at [538, 181] on div "4 items" at bounding box center [525, 186] width 85 height 12
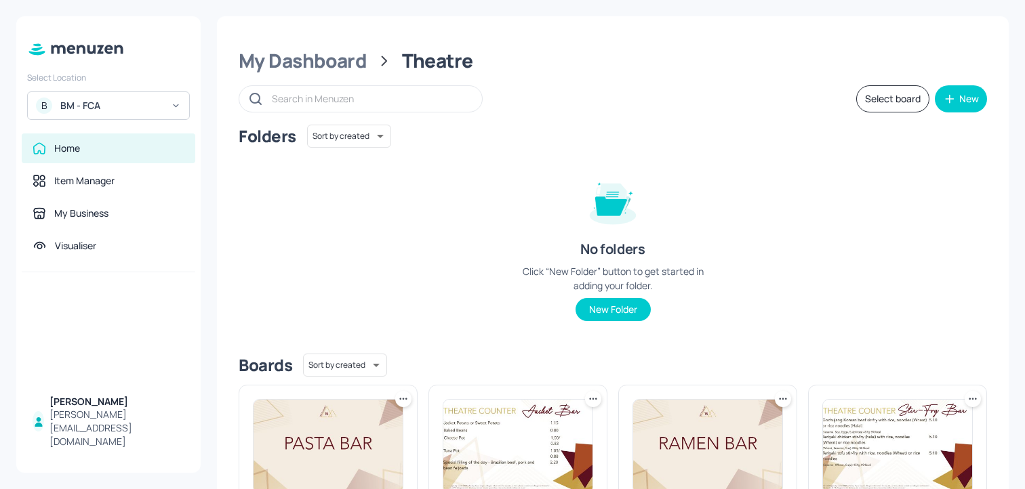
scroll to position [163, 0]
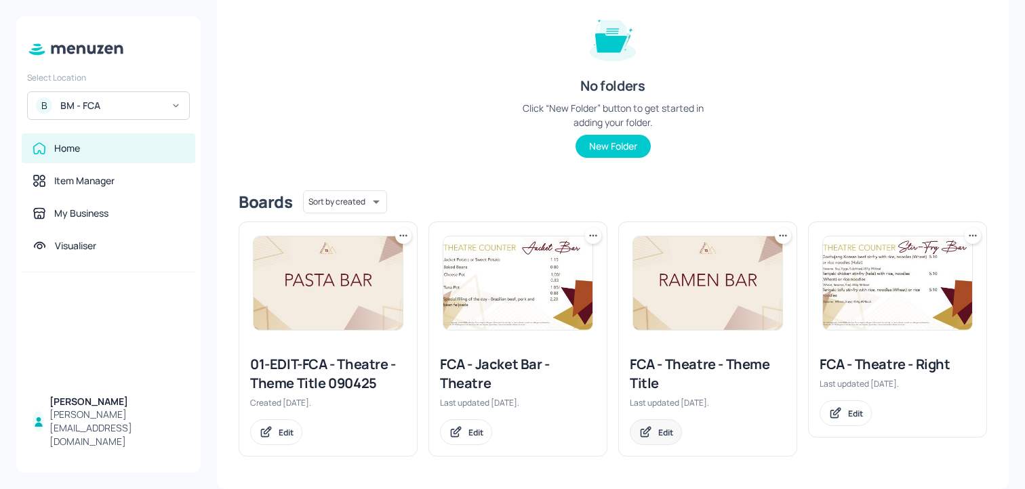
click at [668, 432] on div "Edit" at bounding box center [665, 433] width 15 height 12
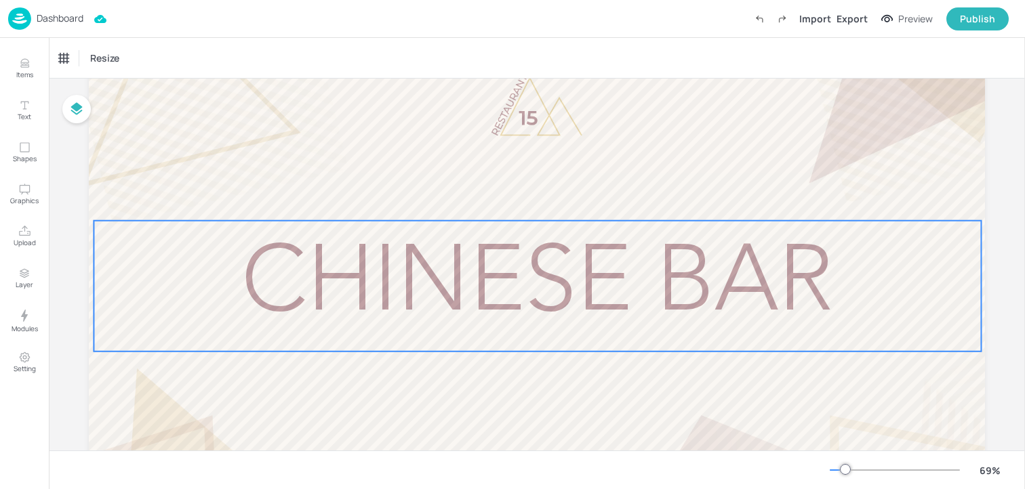
scroll to position [127, 0]
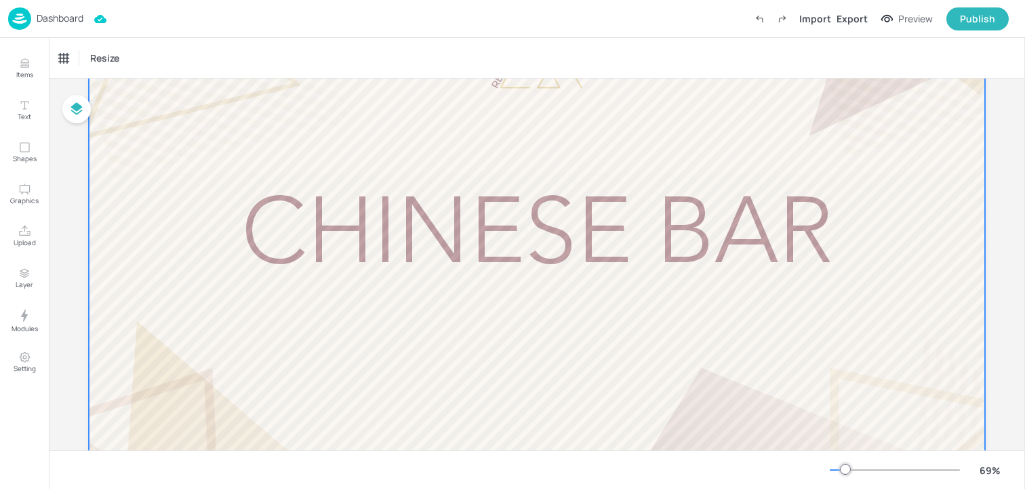
click at [450, 259] on span "Chinese Bar" at bounding box center [537, 239] width 592 height 94
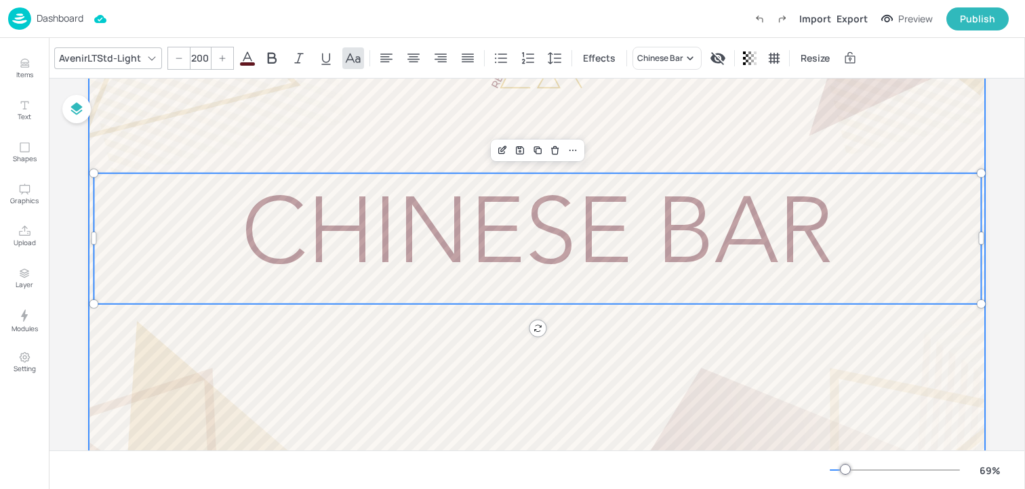
scroll to position [0, 0]
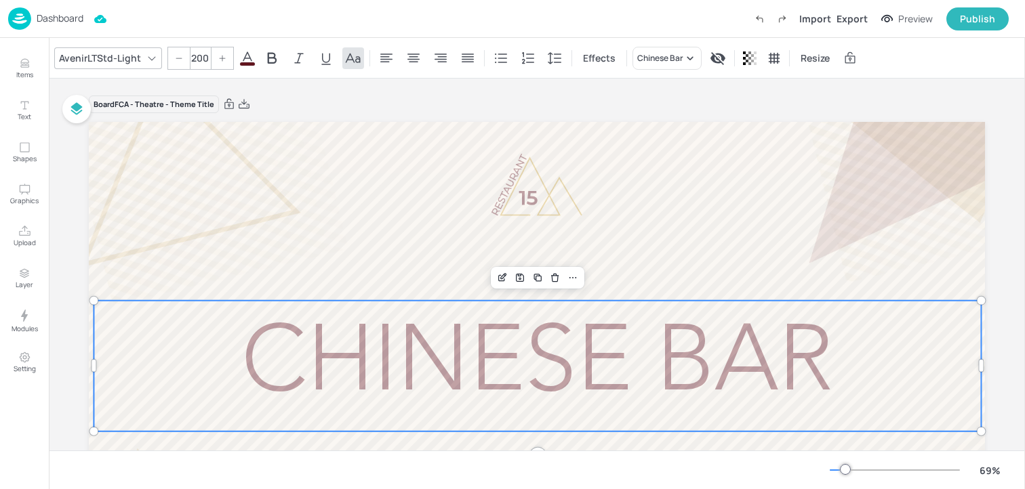
click at [59, 14] on p "Dashboard" at bounding box center [60, 18] width 47 height 9
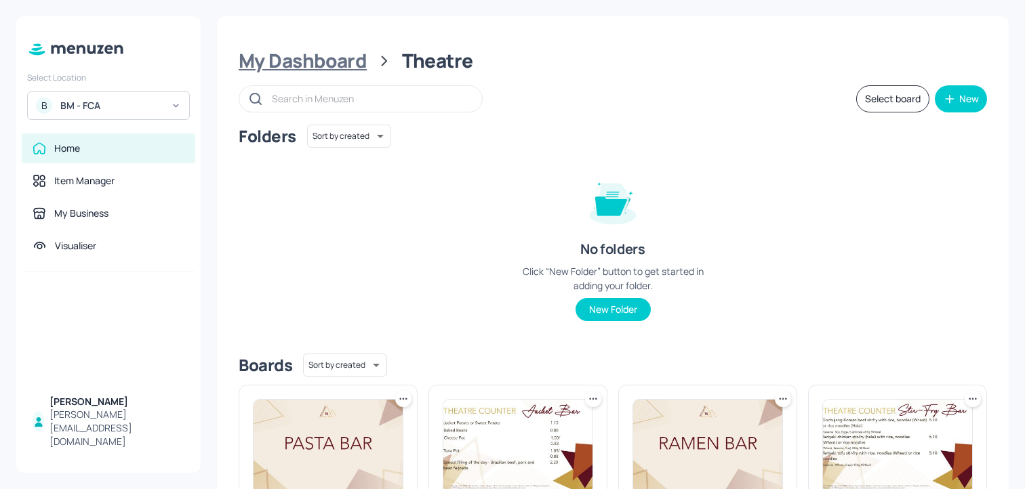
click at [338, 56] on div "My Dashboard" at bounding box center [303, 61] width 128 height 24
